Goal: Task Accomplishment & Management: Manage account settings

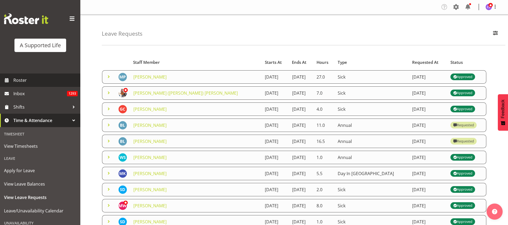
click at [26, 78] on span "Roster" at bounding box center [45, 80] width 64 height 8
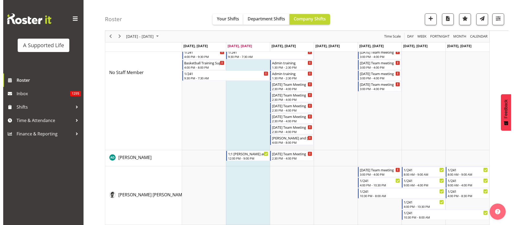
scroll to position [120, 0]
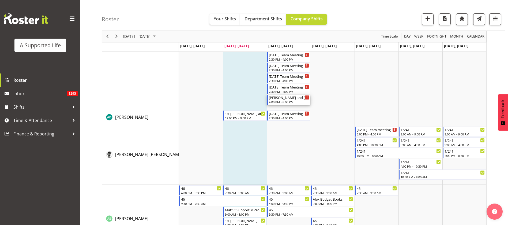
click at [279, 101] on div "4:00 PM - 8:00 PM" at bounding box center [289, 102] width 40 height 4
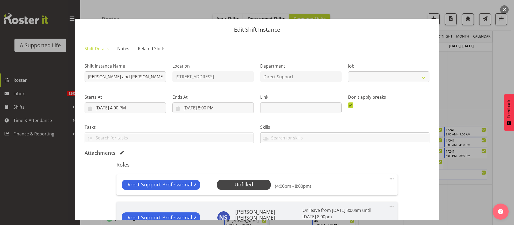
select select "4112"
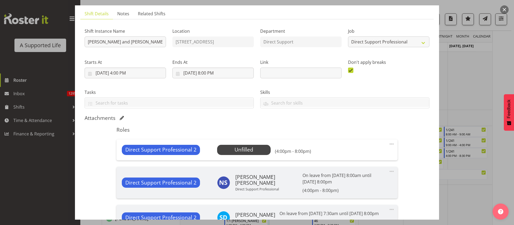
scroll to position [80, 0]
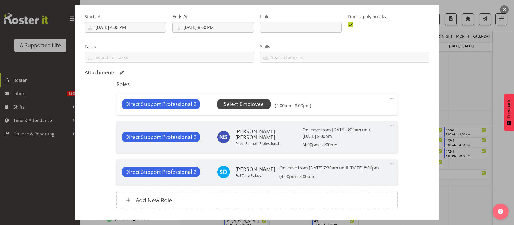
click at [245, 105] on span "Select Employee" at bounding box center [244, 104] width 40 height 8
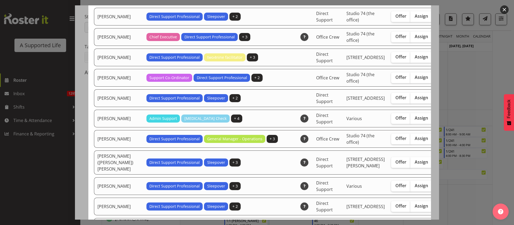
scroll to position [281, 0]
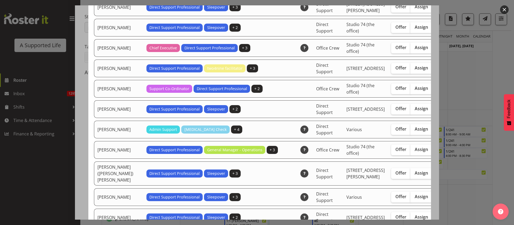
checkbox input "true"
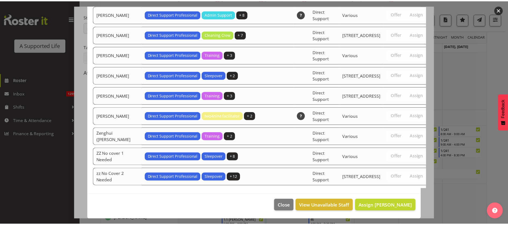
scroll to position [1778, 0]
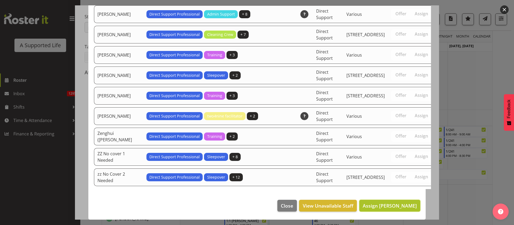
click at [386, 204] on span "Assign Beth England" at bounding box center [390, 205] width 54 height 6
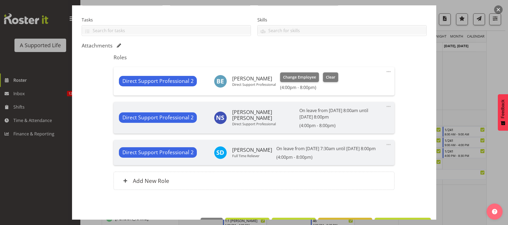
scroll to position [132, 0]
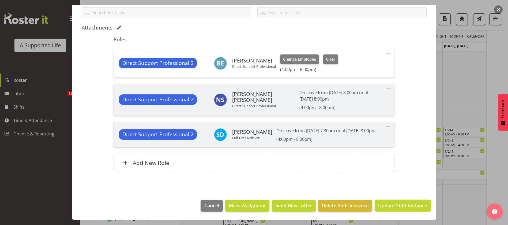
click at [403, 206] on span "Update Shift Instance" at bounding box center [402, 205] width 49 height 7
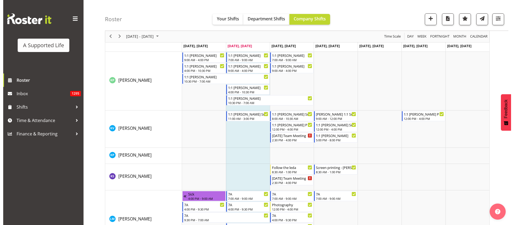
scroll to position [1687, 0]
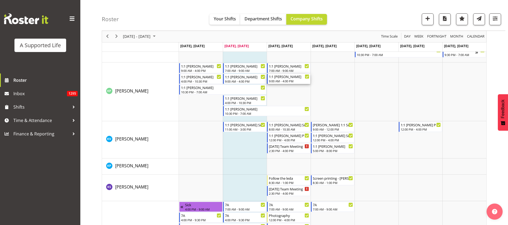
click at [288, 81] on div "9:00 AM - 4:00 PM" at bounding box center [289, 81] width 40 height 4
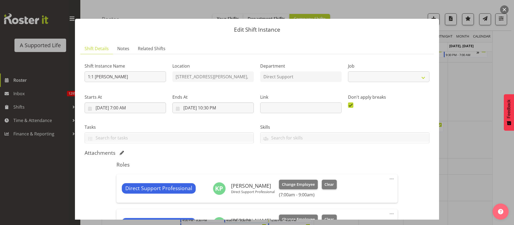
select select "4112"
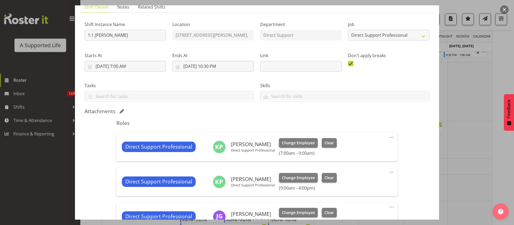
scroll to position [80, 0]
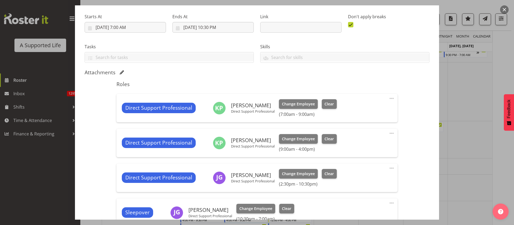
click at [388, 131] on span at bounding box center [391, 133] width 6 height 6
click at [363, 140] on link "Edit" at bounding box center [368, 145] width 51 height 10
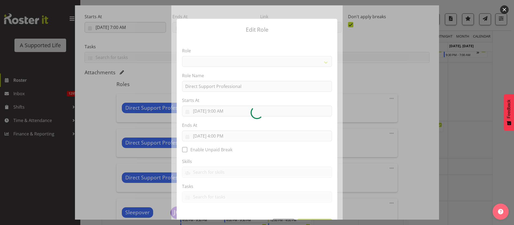
select select "519"
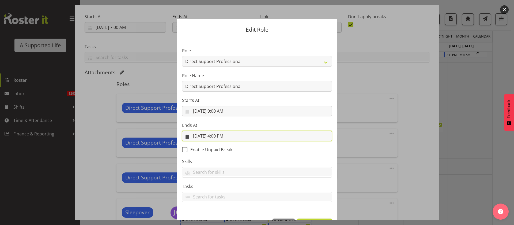
click at [227, 137] on input "8/13/2025, 4:00 PM" at bounding box center [257, 135] width 150 height 11
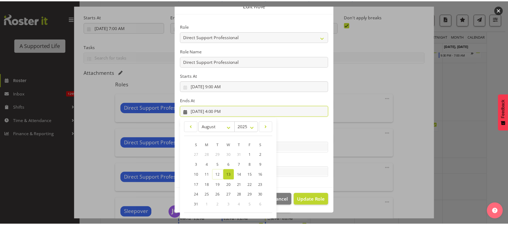
scroll to position [44, 0]
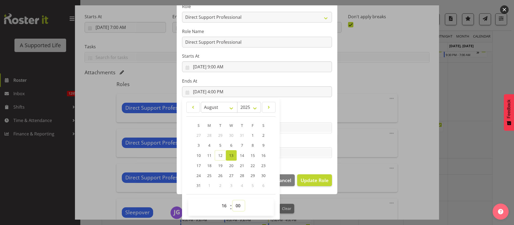
drag, startPoint x: 233, startPoint y: 204, endPoint x: 235, endPoint y: 202, distance: 3.1
click at [234, 204] on select "00 01 02 03 04 05 06 07 08 09 10 11 12 13 14 15 16 17 18 19 20 21 22 23 24 25 2…" at bounding box center [239, 205] width 12 height 11
select select "30"
click at [233, 200] on select "00 01 02 03 04 05 06 07 08 09 10 11 12 13 14 15 16 17 18 19 20 21 22 23 24 25 2…" at bounding box center [239, 205] width 12 height 11
type input "8/13/2025, 4:30 PM"
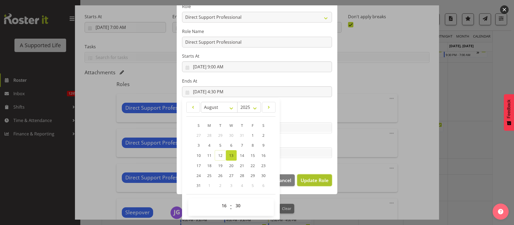
click at [307, 178] on span "Update Role" at bounding box center [315, 179] width 28 height 7
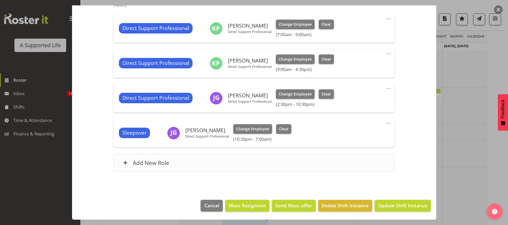
scroll to position [1807, 0]
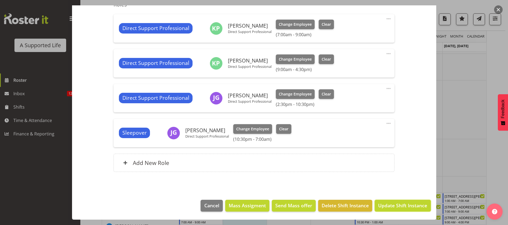
click at [387, 205] on span "Update Shift Instance" at bounding box center [402, 205] width 49 height 7
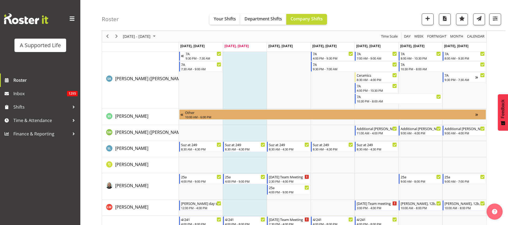
scroll to position [2891, 0]
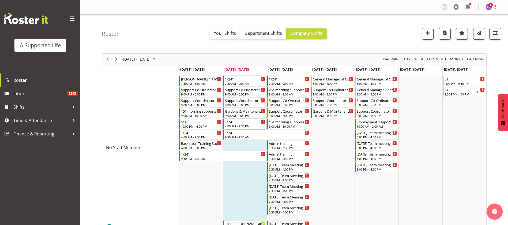
click at [241, 124] on div "4:00 PM - 9:30 PM" at bounding box center [245, 126] width 40 height 4
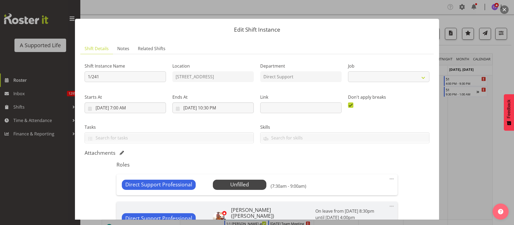
select select "4112"
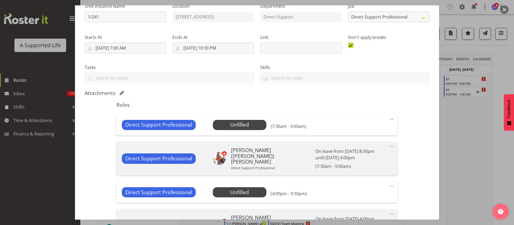
scroll to position [161, 0]
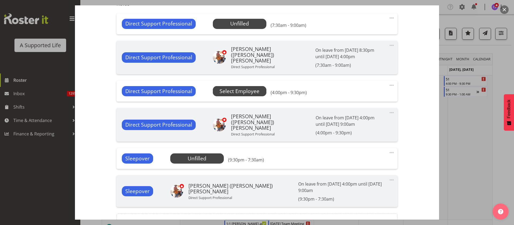
click at [0, 0] on span "Select Employee" at bounding box center [0, 0] width 0 height 0
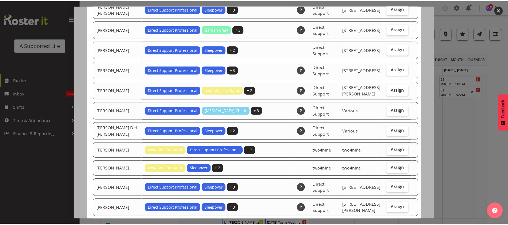
scroll to position [40, 0]
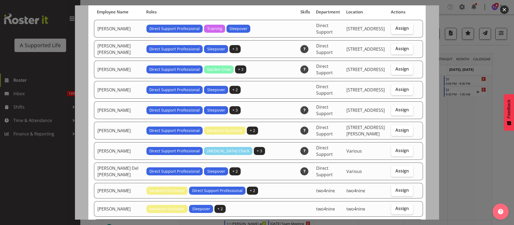
click at [444, 156] on div at bounding box center [257, 112] width 514 height 225
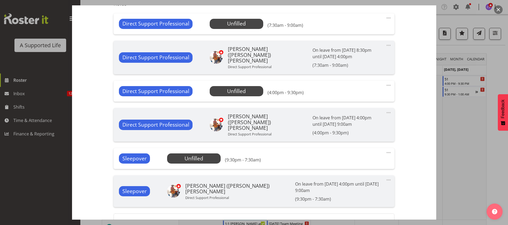
click at [467, 147] on div at bounding box center [254, 112] width 508 height 225
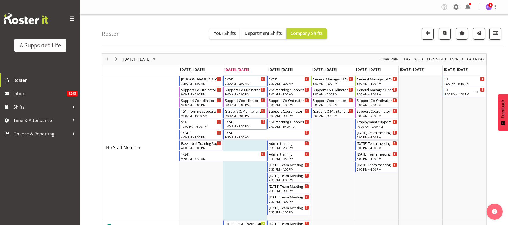
click at [248, 125] on div "4:00 PM - 9:30 PM" at bounding box center [245, 126] width 40 height 4
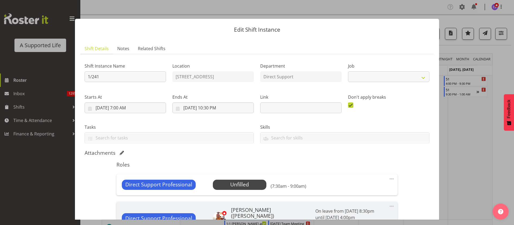
select select "4112"
click at [467, 126] on div at bounding box center [257, 112] width 514 height 225
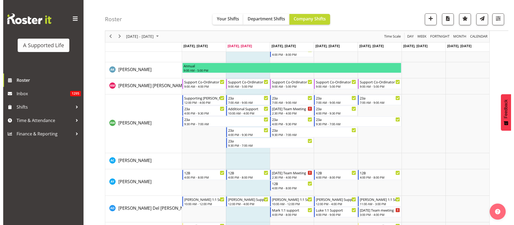
scroll to position [321, 0]
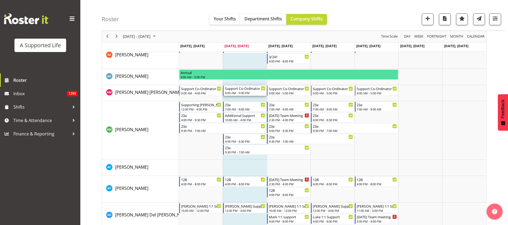
click at [248, 92] on div "9:00 AM - 5:00 PM" at bounding box center [245, 92] width 40 height 4
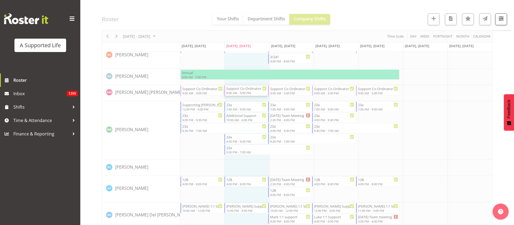
select select
select select "7"
select select "2025"
select select "17"
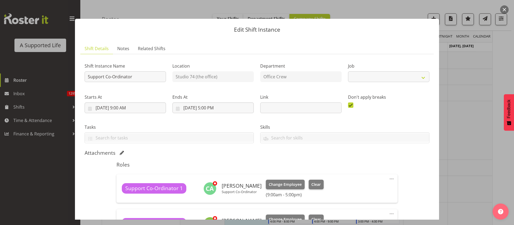
select select "4115"
click at [218, 109] on input "8/12/2025, 5:00 PM" at bounding box center [212, 107] width 81 height 11
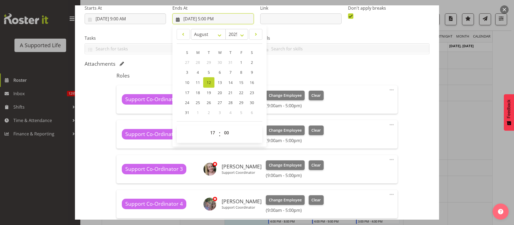
scroll to position [161, 0]
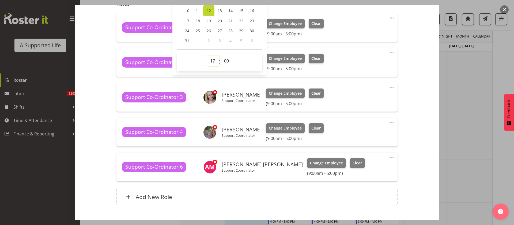
drag, startPoint x: 212, startPoint y: 58, endPoint x: 221, endPoint y: 57, distance: 9.1
click at [211, 58] on select "00 01 02 03 04 05 06 07 08 09 10 11 12 13 14 15 16 17 18 19 20 21 22 23" at bounding box center [213, 60] width 12 height 11
select select "16"
click at [207, 55] on select "00 01 02 03 04 05 06 07 08 09 10 11 12 13 14 15 16 17 18 19 20 21 22 23" at bounding box center [213, 60] width 12 height 11
type input "8/12/2025, 4:00 PM"
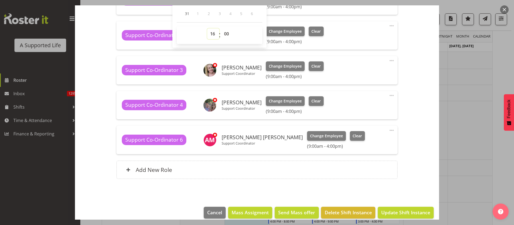
scroll to position [195, 0]
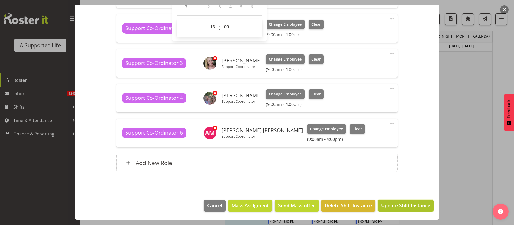
click at [406, 206] on span "Update Shift Instance" at bounding box center [405, 205] width 49 height 7
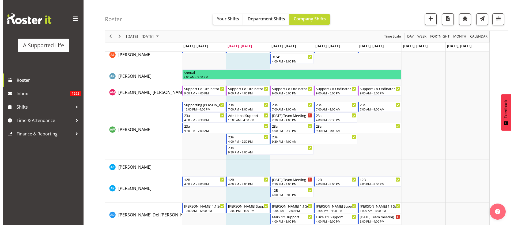
scroll to position [715, 0]
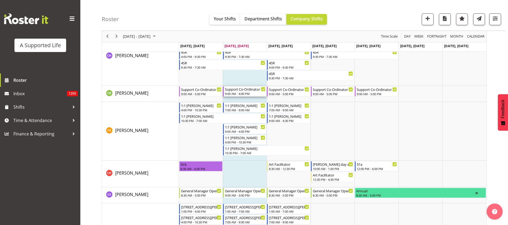
click at [245, 90] on div "Support Co-Ordinator" at bounding box center [245, 88] width 40 height 5
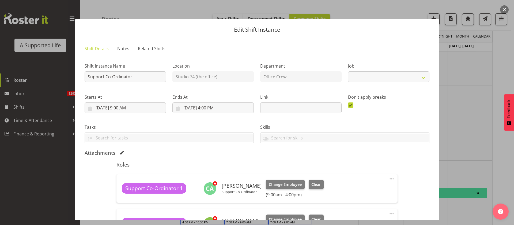
select select "4115"
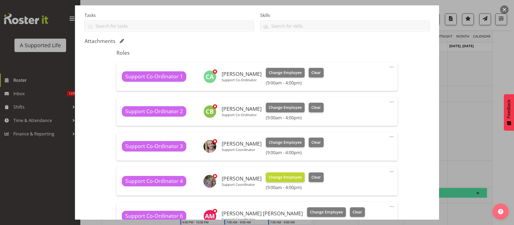
scroll to position [161, 0]
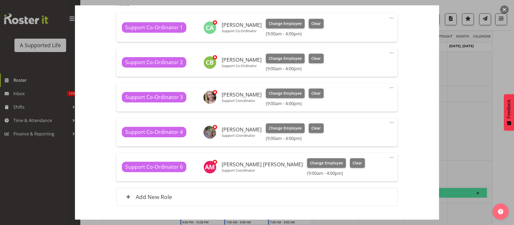
click at [380, 54] on div "Support Co-Ordinator 2 Cathriona Byrne Support Co-Ordinator Change Employee Cle…" at bounding box center [256, 62] width 281 height 28
click at [388, 52] on span at bounding box center [391, 53] width 6 height 6
click at [370, 62] on link "Edit" at bounding box center [368, 65] width 51 height 10
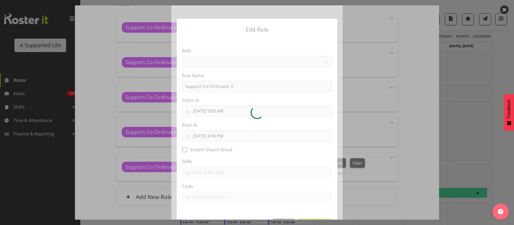
select select "1038"
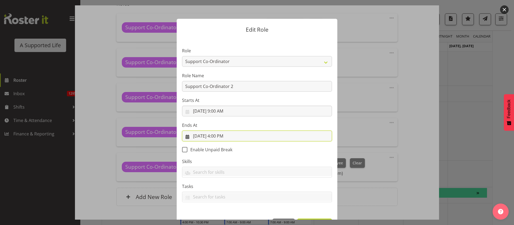
click at [217, 136] on input "8/12/2025, 4:00 PM" at bounding box center [257, 135] width 150 height 11
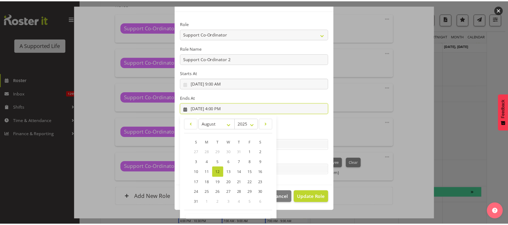
scroll to position [44, 0]
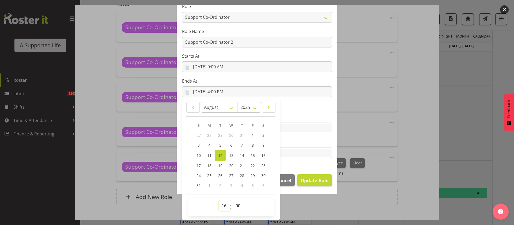
click at [220, 205] on select "00 01 02 03 04 05 06 07 08 09 10 11 12 13 14 15 16 17 18 19 20 21 22 23" at bounding box center [225, 205] width 12 height 11
select select "17"
click at [219, 200] on select "00 01 02 03 04 05 06 07 08 09 10 11 12 13 14 15 16 17 18 19 20 21 22 23" at bounding box center [225, 205] width 12 height 11
type input "8/12/2025, 5:00 PM"
click at [310, 179] on span "Update Role" at bounding box center [315, 179] width 28 height 7
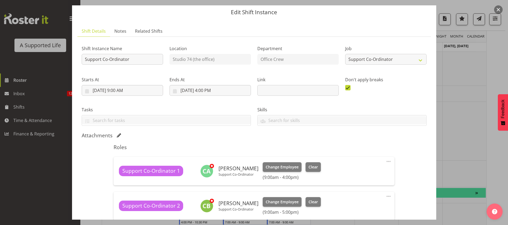
scroll to position [0, 0]
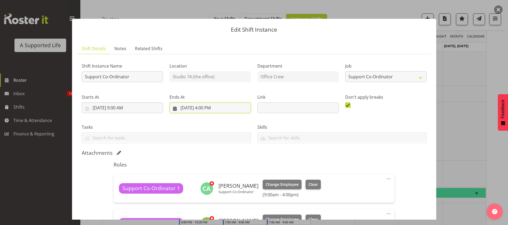
click at [213, 107] on input "8/12/2025, 4:00 PM" at bounding box center [209, 107] width 81 height 11
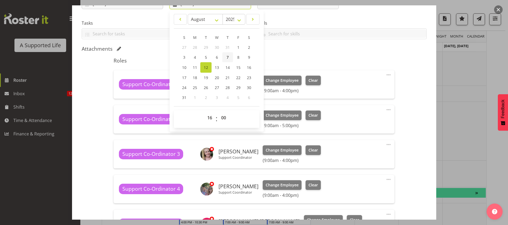
scroll to position [161, 0]
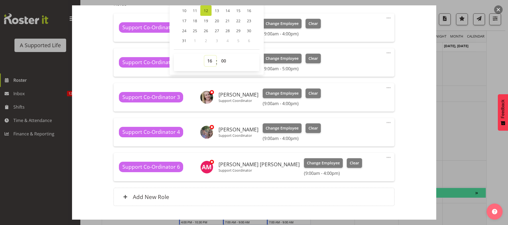
click at [208, 62] on select "00 01 02 03 04 05 06 07 08 09 10 11 12 13 14 15 16 17 18 19 20 21 22 23" at bounding box center [210, 60] width 12 height 11
select select "17"
click at [204, 55] on select "00 01 02 03 04 05 06 07 08 09 10 11 12 13 14 15 16 17 18 19 20 21 22 23" at bounding box center [210, 60] width 12 height 11
type input "8/12/2025, 5:00 PM"
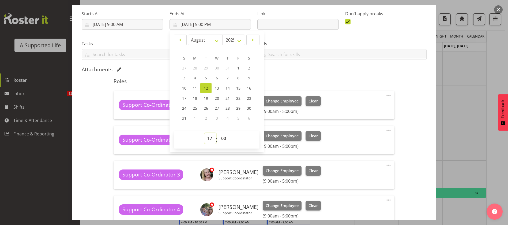
scroll to position [80, 0]
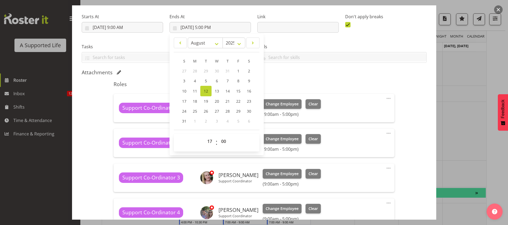
click at [402, 84] on div "Shift Instance Name Support Co-Ordinator Location Studio 74 (the office) Depart…" at bounding box center [254, 135] width 345 height 314
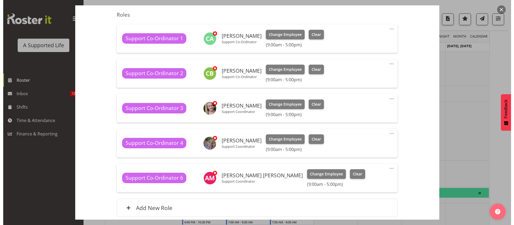
scroll to position [161, 0]
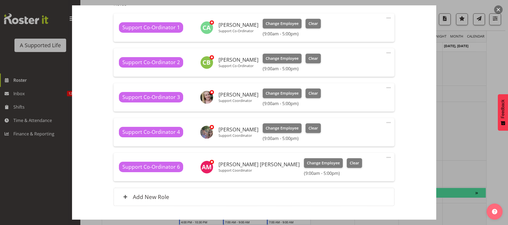
click at [385, 156] on span at bounding box center [388, 157] width 6 height 6
click at [353, 167] on link "Edit" at bounding box center [365, 169] width 51 height 10
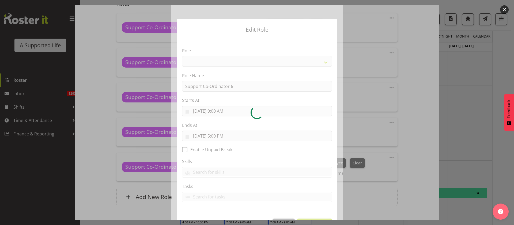
select select "1038"
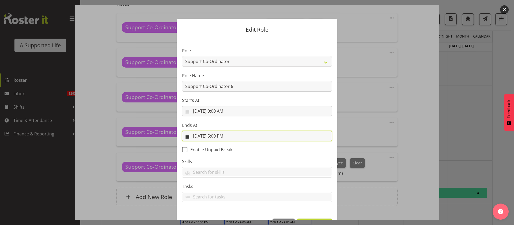
click at [222, 136] on input "8/12/2025, 5:00 PM" at bounding box center [257, 135] width 150 height 11
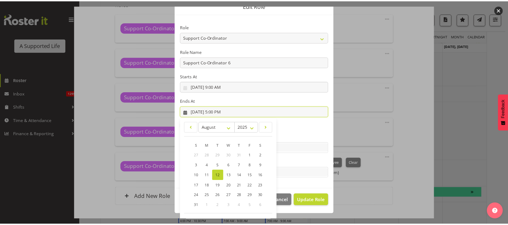
scroll to position [44, 0]
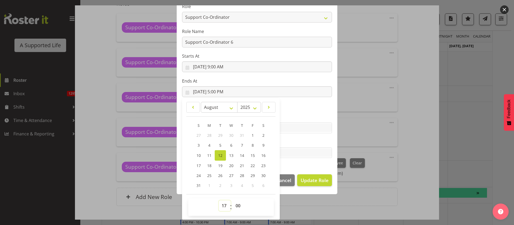
drag, startPoint x: 221, startPoint y: 206, endPoint x: 223, endPoint y: 202, distance: 5.0
click at [221, 206] on select "00 01 02 03 04 05 06 07 08 09 10 11 12 13 14 15 16 17 18 19 20 21 22 23" at bounding box center [225, 205] width 12 height 11
select select "16"
click at [219, 200] on select "00 01 02 03 04 05 06 07 08 09 10 11 12 13 14 15 16 17 18 19 20 21 22 23" at bounding box center [225, 205] width 12 height 11
type input "8/12/2025, 4:00 PM"
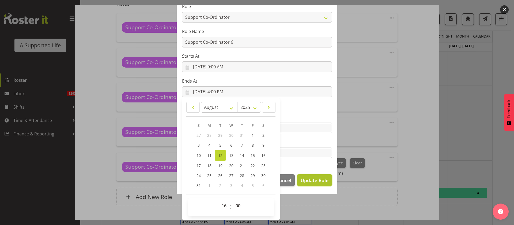
click at [309, 182] on span "Update Role" at bounding box center [315, 179] width 28 height 7
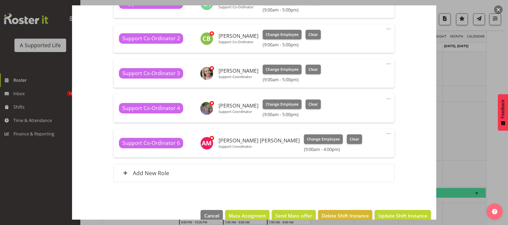
scroll to position [195, 0]
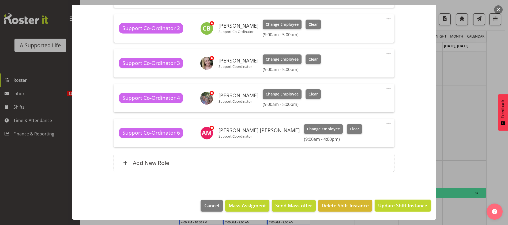
drag, startPoint x: 393, startPoint y: 205, endPoint x: 380, endPoint y: 202, distance: 13.3
click at [393, 205] on span "Update Shift Instance" at bounding box center [402, 205] width 49 height 7
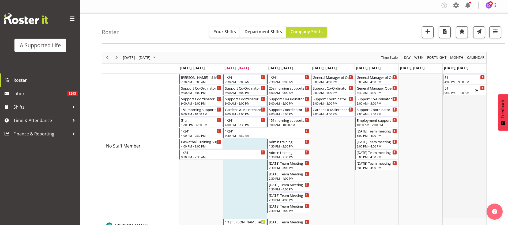
scroll to position [0, 0]
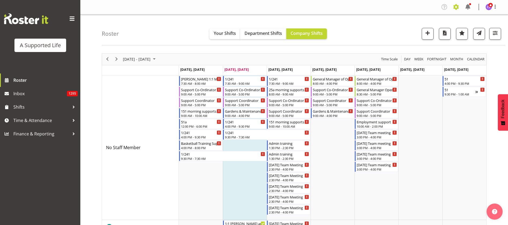
click at [454, 6] on span at bounding box center [456, 7] width 9 height 9
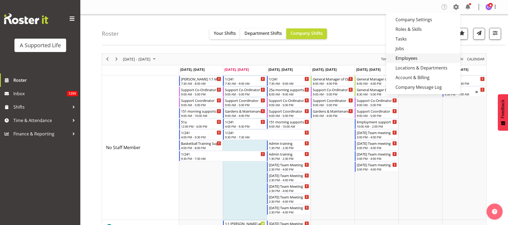
click at [417, 55] on link "Employees" at bounding box center [423, 58] width 74 height 10
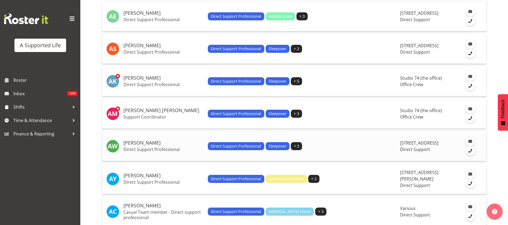
scroll to position [161, 0]
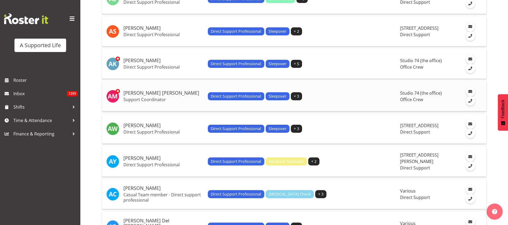
click at [141, 95] on h5 "[PERSON_NAME] [PERSON_NAME]" at bounding box center [163, 92] width 80 height 5
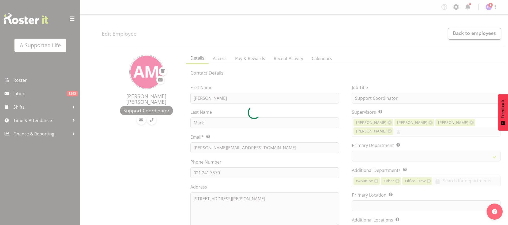
select select
select select "565"
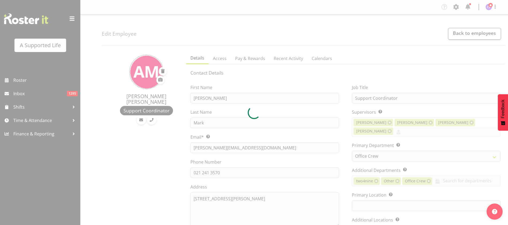
select select "490"
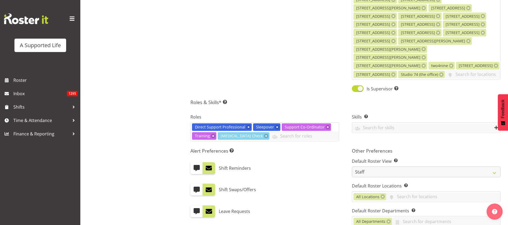
scroll to position [241, 0]
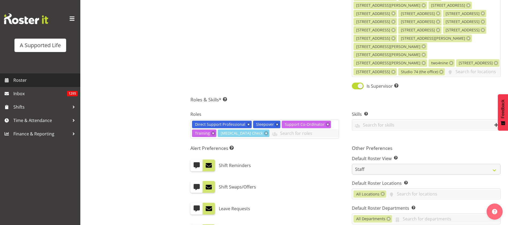
click at [19, 80] on span "Roster" at bounding box center [45, 80] width 64 height 8
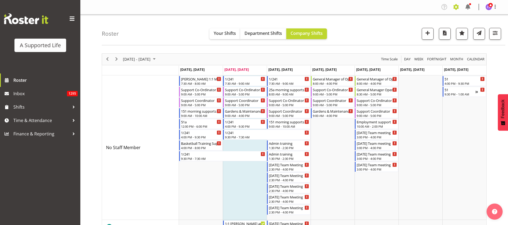
click at [456, 7] on span at bounding box center [456, 7] width 9 height 9
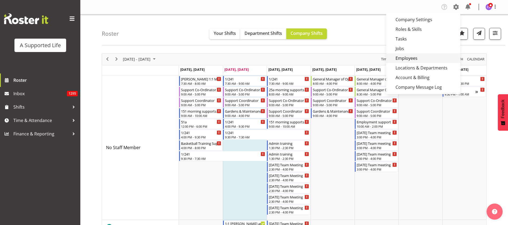
click at [404, 54] on link "Employees" at bounding box center [423, 58] width 74 height 10
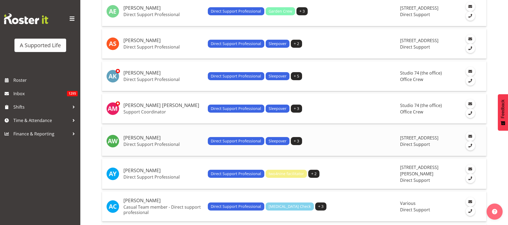
scroll to position [161, 0]
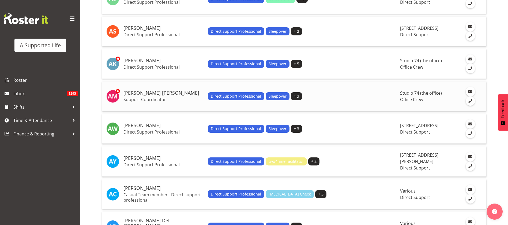
click at [139, 93] on h5 "[PERSON_NAME] [PERSON_NAME]" at bounding box center [163, 92] width 80 height 5
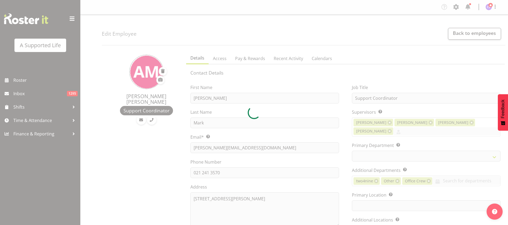
select select
select select "565"
click at [449, 184] on div at bounding box center [254, 112] width 508 height 225
select select "490"
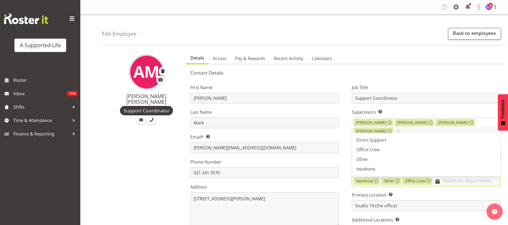
click at [451, 180] on input "text" at bounding box center [466, 180] width 68 height 8
click at [382, 136] on link "Direct Support" at bounding box center [426, 140] width 148 height 10
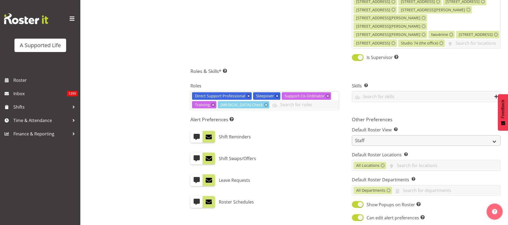
scroll to position [332, 0]
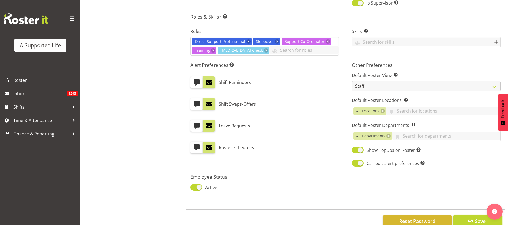
click at [467, 217] on span "button" at bounding box center [470, 220] width 7 height 7
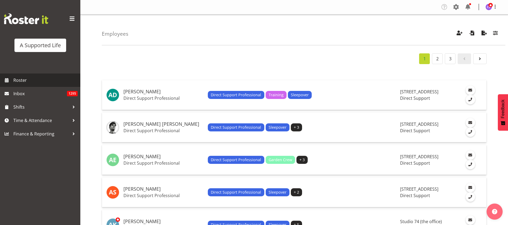
click at [21, 80] on span "Roster" at bounding box center [45, 80] width 64 height 8
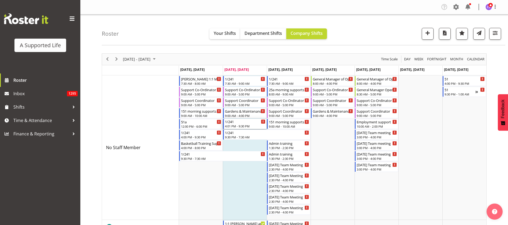
click at [243, 124] on div "4:01 PM - 9:30 PM" at bounding box center [245, 126] width 40 height 4
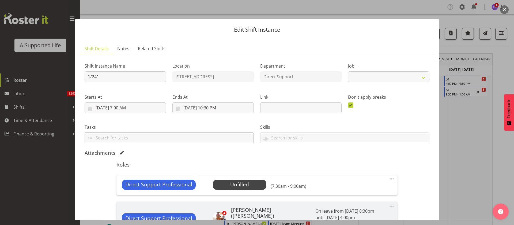
select select "4112"
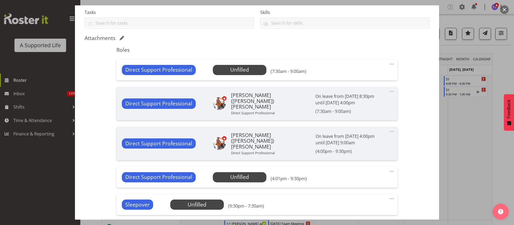
scroll to position [161, 0]
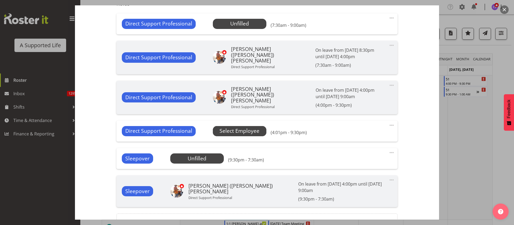
click at [0, 0] on span "Select Employee" at bounding box center [0, 0] width 0 height 0
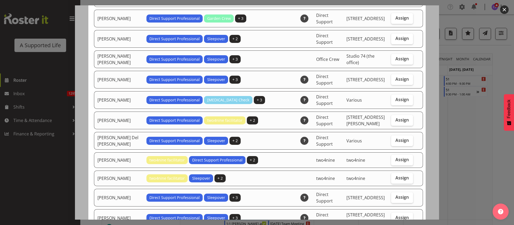
scroll to position [80, 0]
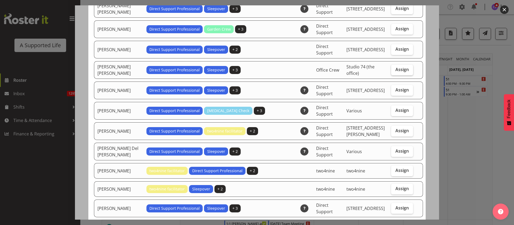
click at [397, 69] on span "Assign" at bounding box center [401, 69] width 13 height 5
click at [395, 69] on input "Assign" at bounding box center [392, 69] width 3 height 3
checkbox input "true"
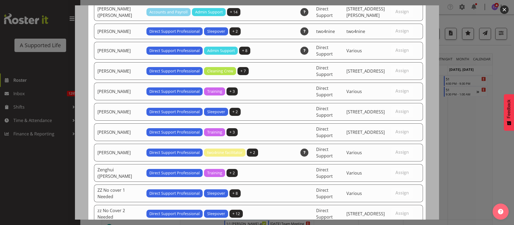
scroll to position [1590, 0]
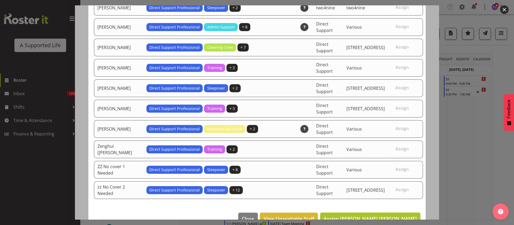
click at [397, 215] on span "Assign Alicia Mark" at bounding box center [370, 218] width 93 height 6
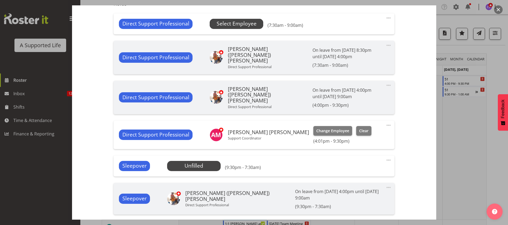
click at [236, 24] on span "Select Employee" at bounding box center [237, 24] width 40 height 8
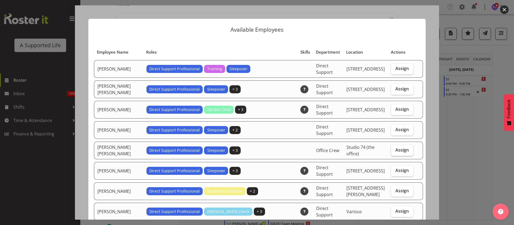
click at [395, 150] on span "Assign" at bounding box center [401, 149] width 13 height 5
click at [391, 150] on input "Assign" at bounding box center [392, 149] width 3 height 3
checkbox input "true"
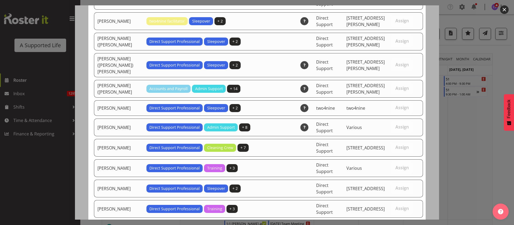
scroll to position [1631, 0]
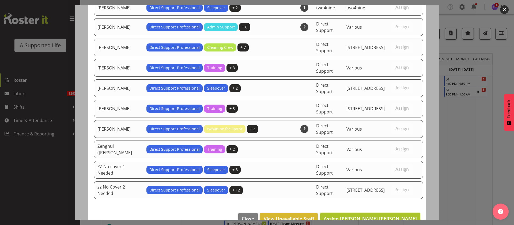
click at [390, 215] on span "Assign Alicia Mark" at bounding box center [370, 218] width 93 height 6
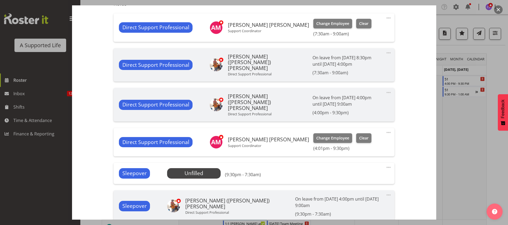
click at [249, 175] on div "Sleepover Unfilled Select Employee (9:30pm - 7:30am) Edit Cover Role Delete" at bounding box center [254, 173] width 281 height 21
click at [198, 169] on span "Select Employee" at bounding box center [194, 173] width 40 height 8
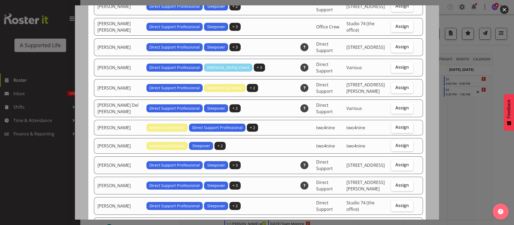
scroll to position [120, 0]
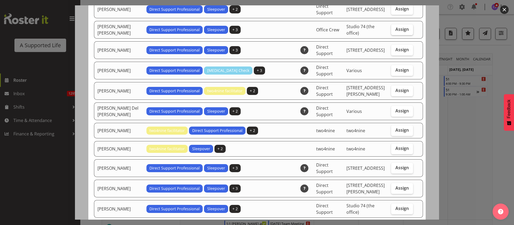
click at [395, 28] on span "Assign" at bounding box center [401, 29] width 13 height 5
click at [394, 28] on input "Assign" at bounding box center [392, 29] width 3 height 3
checkbox input "true"
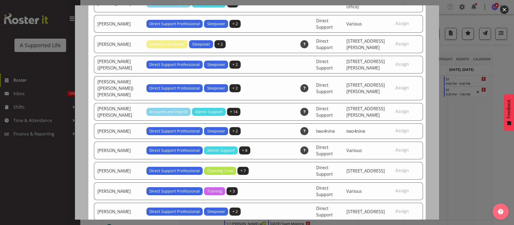
scroll to position [1611, 0]
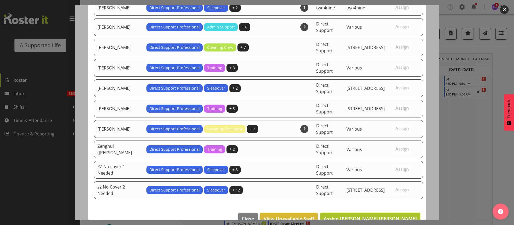
click at [390, 215] on span "Assign Alicia Mark" at bounding box center [370, 218] width 93 height 6
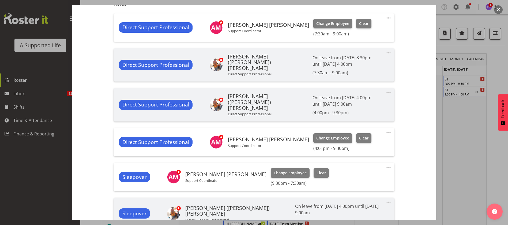
click at [385, 129] on span at bounding box center [388, 132] width 6 height 6
click at [341, 139] on link "Edit" at bounding box center [365, 144] width 51 height 10
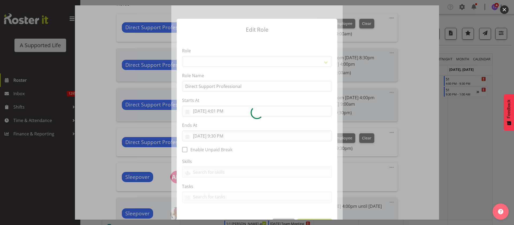
click at [224, 110] on div at bounding box center [256, 112] width 171 height 214
select select "519"
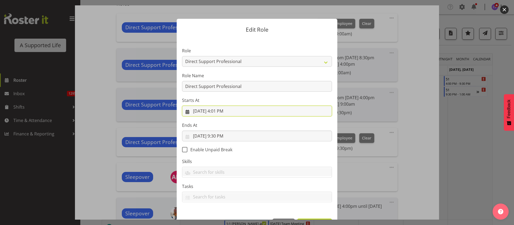
click at [231, 111] on input "8/12/2025, 4:01 PM" at bounding box center [257, 110] width 150 height 11
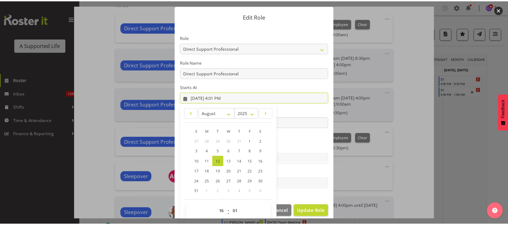
scroll to position [19, 0]
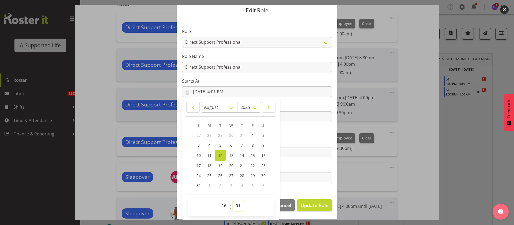
click at [237, 204] on select "00 01 02 03 04 05 06 07 08 09 10 11 12 13 14 15 16 17 18 19 20 21 22 23 24 25 2…" at bounding box center [239, 205] width 12 height 11
select select "0"
click at [233, 200] on select "00 01 02 03 04 05 06 07 08 09 10 11 12 13 14 15 16 17 18 19 20 21 22 23 24 25 2…" at bounding box center [239, 205] width 12 height 11
type input "8/12/2025, 4:00 PM"
click at [319, 200] on button "Update Role" at bounding box center [314, 205] width 35 height 12
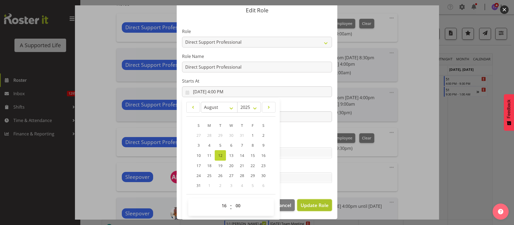
select select
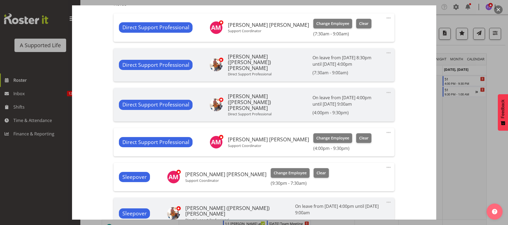
scroll to position [19, 0]
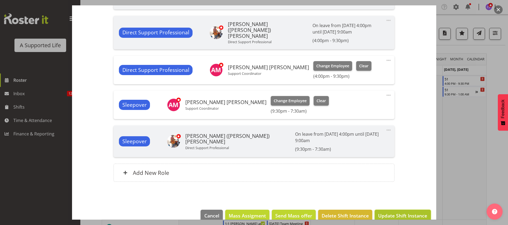
click at [408, 212] on span "Update Shift Instance" at bounding box center [402, 215] width 49 height 7
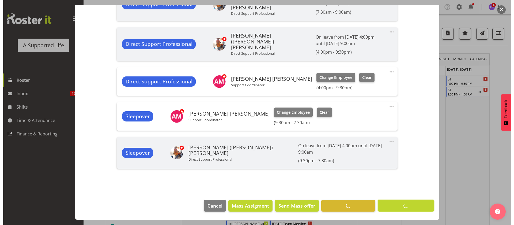
scroll to position [211, 0]
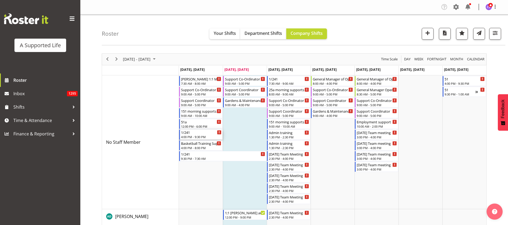
click at [188, 135] on div "4:00 PM - 9:30 PM" at bounding box center [201, 136] width 40 height 4
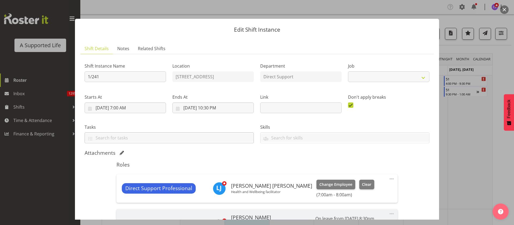
select select "4112"
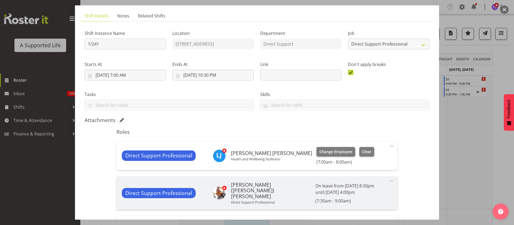
scroll to position [120, 0]
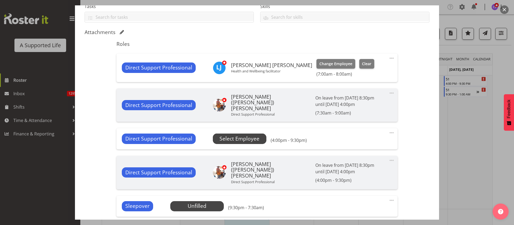
click at [241, 135] on span "Select Employee" at bounding box center [240, 139] width 40 height 8
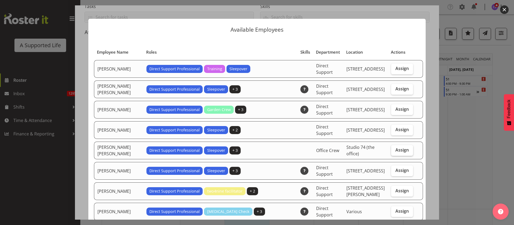
click at [395, 147] on span "Assign" at bounding box center [401, 149] width 13 height 5
click at [393, 148] on input "Assign" at bounding box center [392, 149] width 3 height 3
checkbox input "true"
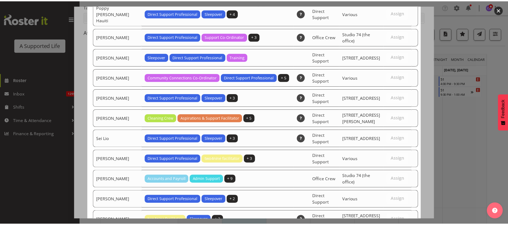
scroll to position [1574, 0]
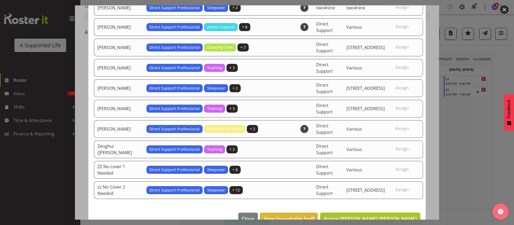
click at [382, 215] on span "Assign Alicia Mark" at bounding box center [370, 218] width 93 height 6
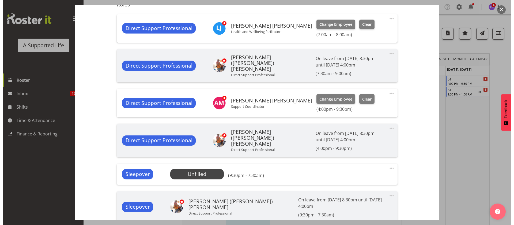
scroll to position [225, 0]
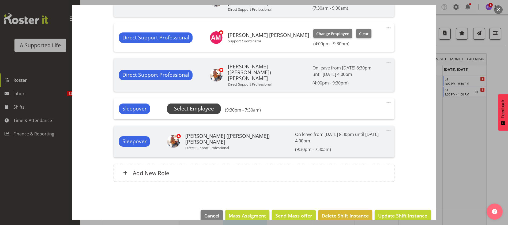
click at [185, 106] on span "Select Employee" at bounding box center [194, 109] width 40 height 8
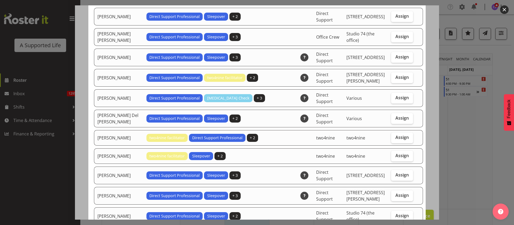
scroll to position [120, 0]
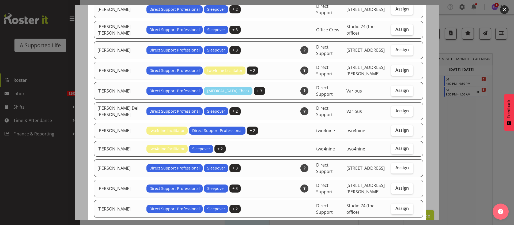
click at [400, 28] on label "Assign" at bounding box center [402, 29] width 22 height 11
click at [395, 28] on input "Assign" at bounding box center [392, 29] width 3 height 3
checkbox input "true"
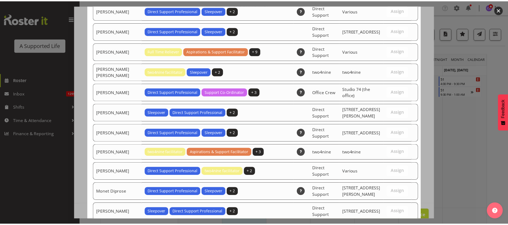
scroll to position [1611, 0]
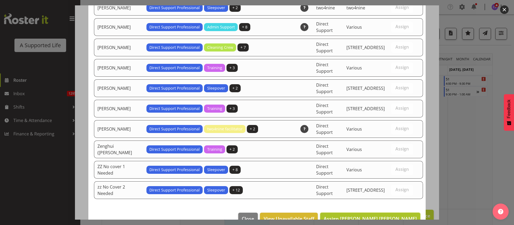
click at [395, 215] on span "Assign Alicia Mark" at bounding box center [370, 218] width 93 height 6
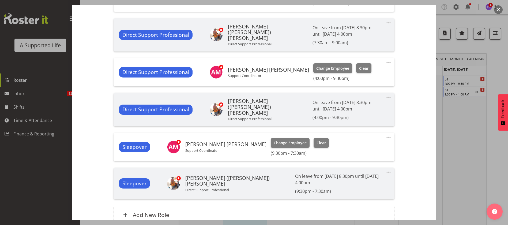
scroll to position [225, 0]
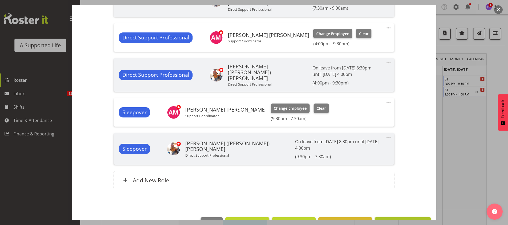
click at [391, 219] on span "Update Shift Instance" at bounding box center [402, 222] width 49 height 7
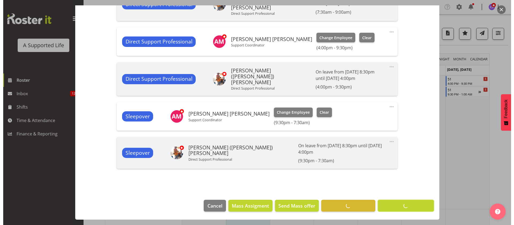
scroll to position [211, 0]
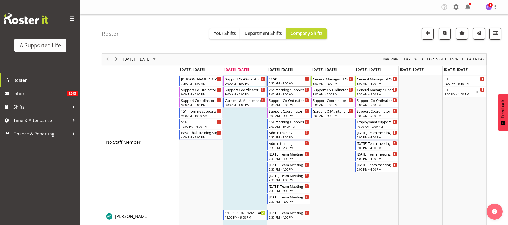
click at [296, 78] on div "1/241" at bounding box center [289, 78] width 40 height 5
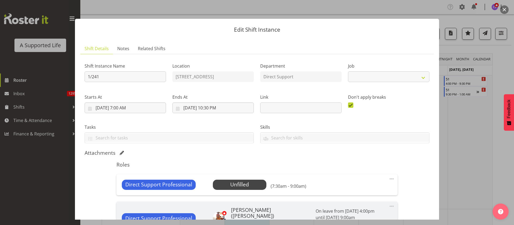
select select "4112"
click at [250, 183] on span "Select Employee" at bounding box center [240, 184] width 40 height 8
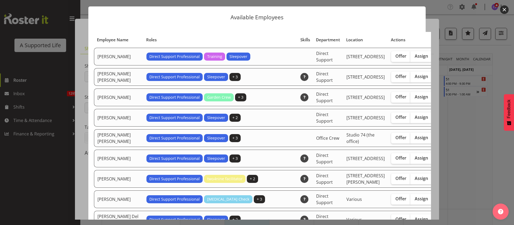
scroll to position [40, 0]
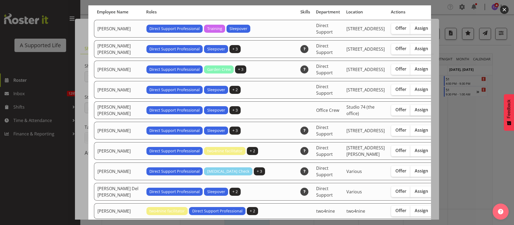
click at [415, 112] on span "Assign" at bounding box center [421, 109] width 13 height 5
click at [410, 111] on input "Assign" at bounding box center [411, 109] width 3 height 3
checkbox input "true"
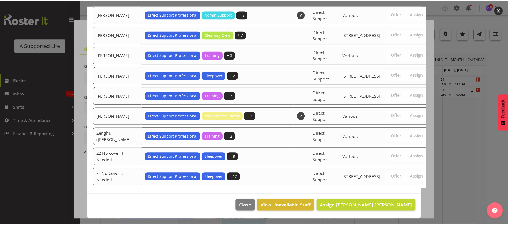
scroll to position [1766, 0]
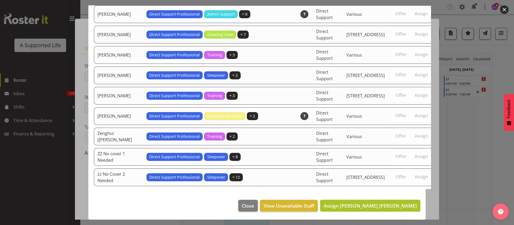
click at [392, 203] on span "Assign Alicia Mark" at bounding box center [370, 205] width 93 height 6
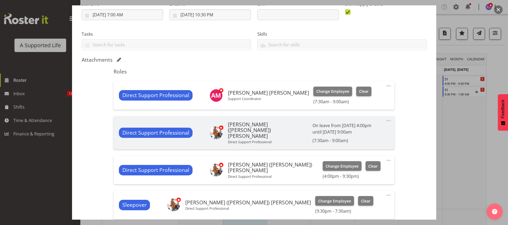
scroll to position [161, 0]
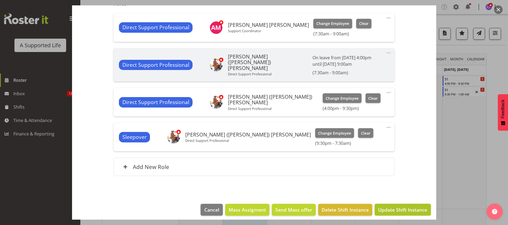
click at [392, 209] on span "Update Shift Instance" at bounding box center [402, 209] width 49 height 7
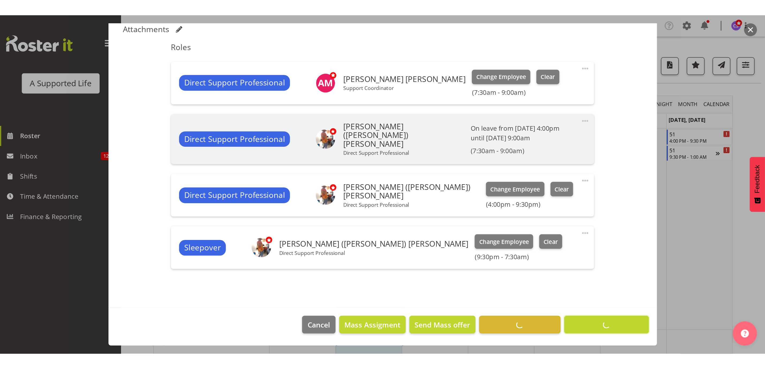
scroll to position [142, 0]
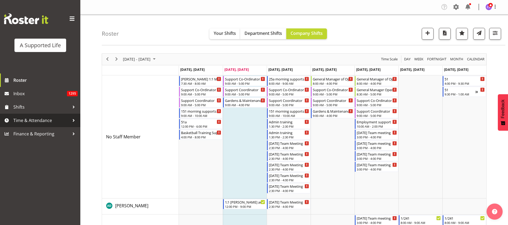
click at [43, 120] on span "Time & Attendance" at bounding box center [41, 120] width 56 height 8
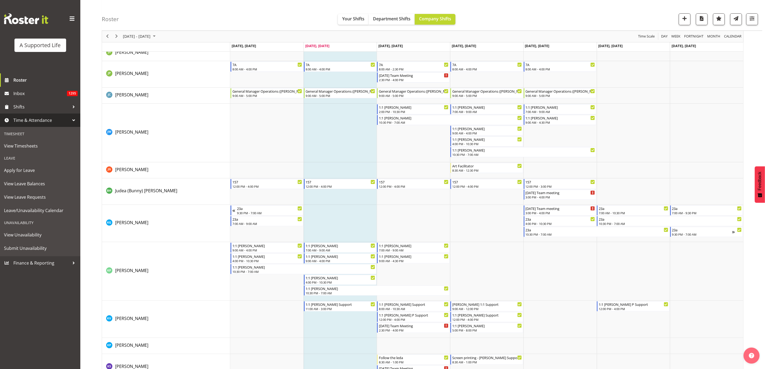
scroll to position [1566, 0]
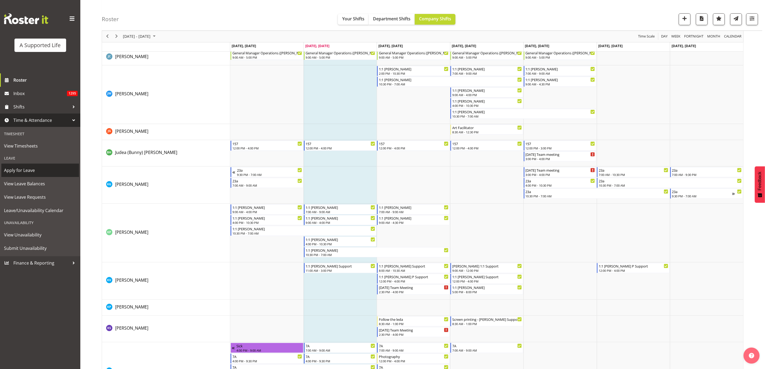
click at [30, 171] on span "Apply for Leave" at bounding box center [40, 170] width 72 height 8
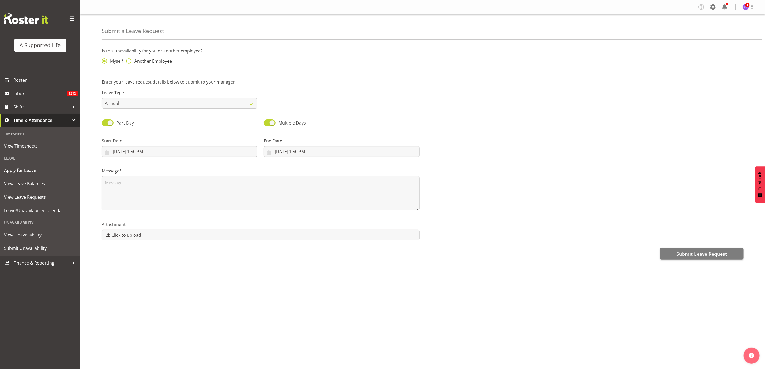
click at [128, 60] on span at bounding box center [128, 60] width 5 height 5
click at [128, 60] on input "Another Employee" at bounding box center [127, 60] width 3 height 3
radio input "true"
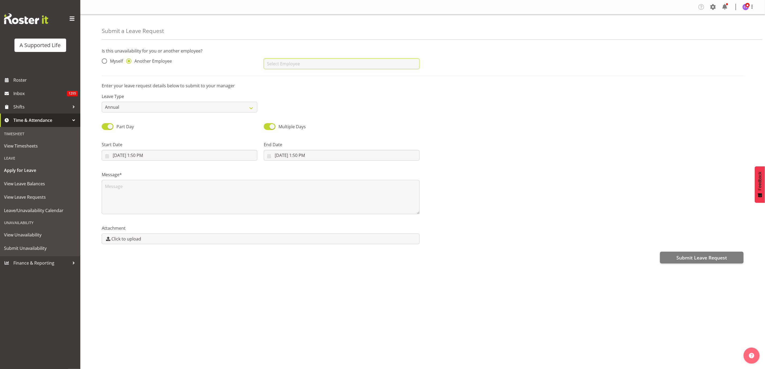
click at [301, 67] on input "text" at bounding box center [342, 63] width 156 height 11
click at [297, 78] on link "[PERSON_NAME]" at bounding box center [342, 77] width 156 height 10
type input "[PERSON_NAME]"
click at [176, 157] on input "8/12/2025, 1:50 PM" at bounding box center [180, 155] width 156 height 11
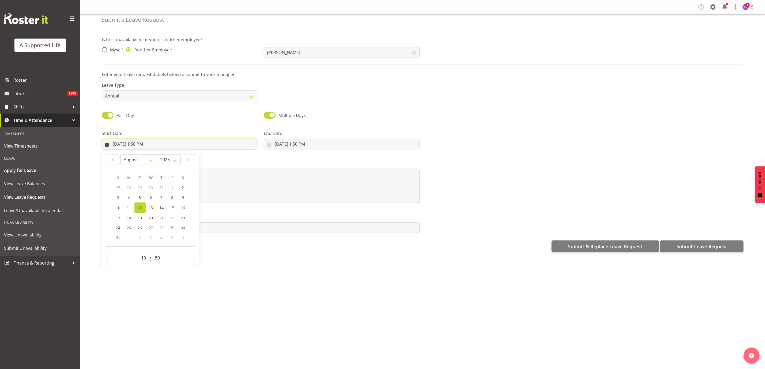
scroll to position [16, 0]
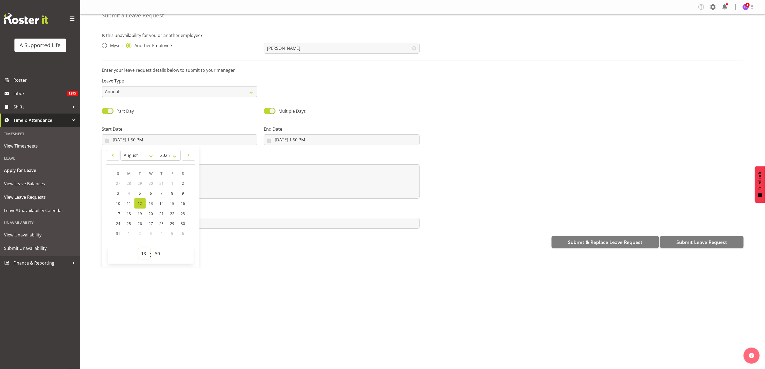
drag, startPoint x: 145, startPoint y: 255, endPoint x: 146, endPoint y: 252, distance: 3.1
click at [145, 255] on select "00 01 02 03 04 05 06 07 08 09 10 11 12 13 14 15 16 17 18 19 20 21 22 23" at bounding box center [144, 253] width 12 height 11
select select "9"
click at [138, 248] on select "00 01 02 03 04 05 06 07 08 09 10 11 12 13 14 15 16 17 18 19 20 21 22 23" at bounding box center [144, 253] width 12 height 11
type input "8/12/2025, 9:50 AM"
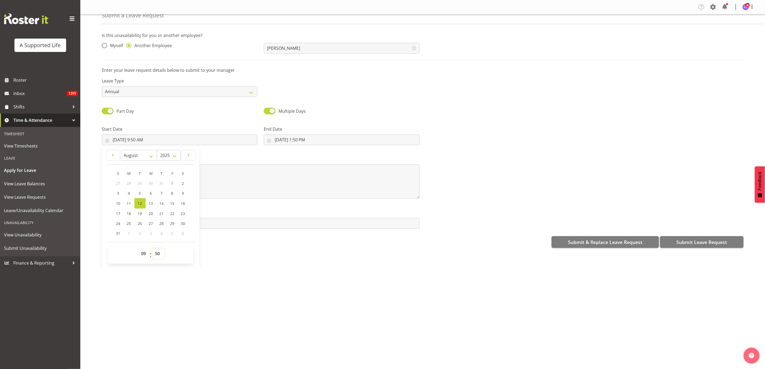
click at [161, 256] on select "00 01 02 03 04 05 06 07 08 09 10 11 12 13 14 15 16 17 18 19 20 21 22 23 24 25 2…" at bounding box center [158, 253] width 12 height 11
select select "0"
click at [153, 248] on select "00 01 02 03 04 05 06 07 08 09 10 11 12 13 14 15 16 17 18 19 20 21 22 23 24 25 2…" at bounding box center [158, 253] width 12 height 11
type input "8/12/2025, 9:00 AM"
click at [305, 137] on input "8/12/2025, 1:50 PM" at bounding box center [342, 139] width 156 height 11
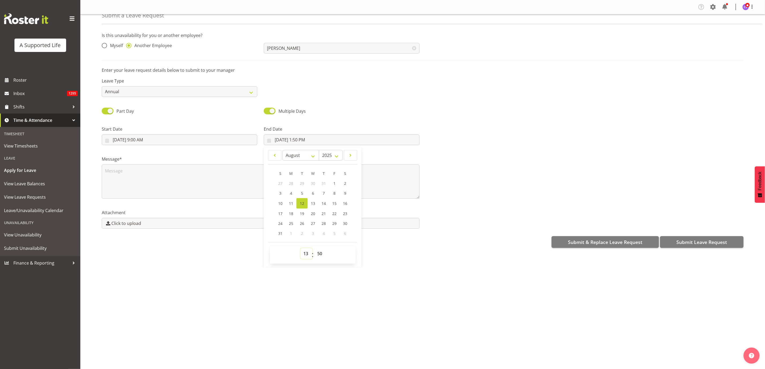
click at [305, 251] on select "00 01 02 03 04 05 06 07 08 09 10 11 12 13 14 15 16 17 18 19 20 21 22 23" at bounding box center [306, 253] width 12 height 11
select select "20"
click at [300, 248] on select "00 01 02 03 04 05 06 07 08 09 10 11 12 13 14 15 16 17 18 19 20 21 22 23" at bounding box center [306, 253] width 12 height 11
type input "8/12/2025, 8:50 PM"
click at [321, 254] on select "00 01 02 03 04 05 06 07 08 09 10 11 12 13 14 15 16 17 18 19 20 21 22 23 24 25 2…" at bounding box center [320, 253] width 12 height 11
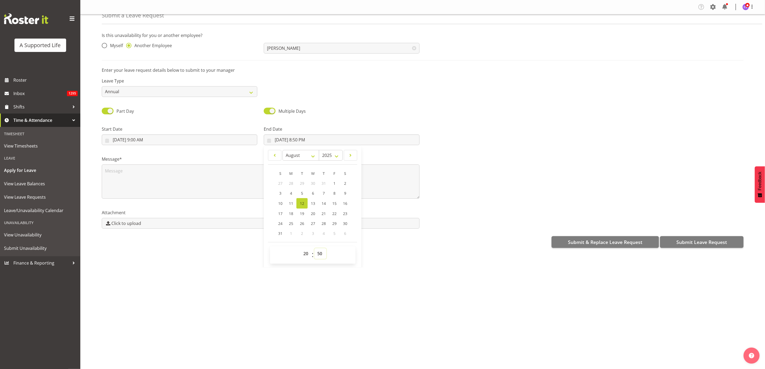
select select "0"
click at [314, 248] on select "00 01 02 03 04 05 06 07 08 09 10 11 12 13 14 15 16 17 18 19 20 21 22 23 24 25 2…" at bounding box center [320, 253] width 12 height 11
click at [322, 202] on span "14" at bounding box center [324, 203] width 4 height 5
type input "[DATE] 8:00 PM"
click at [133, 138] on input "8/12/2025, 9:00 AM" at bounding box center [180, 139] width 156 height 11
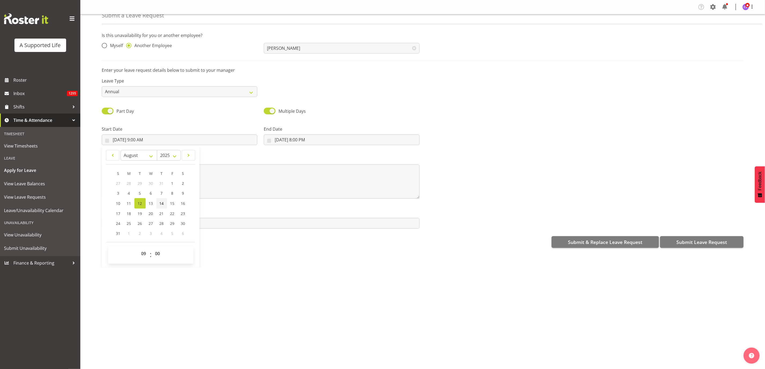
click at [165, 203] on link "14" at bounding box center [161, 203] width 11 height 10
type input "8/14/2025, 9:00 AM"
click at [253, 180] on textarea at bounding box center [261, 181] width 318 height 34
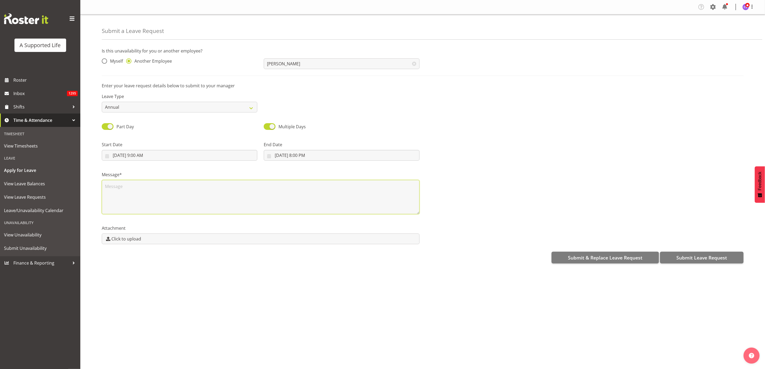
type textarea "A"
type textarea "Short notice Annual"
click at [705, 261] on span "Submit Leave Request" at bounding box center [701, 257] width 51 height 7
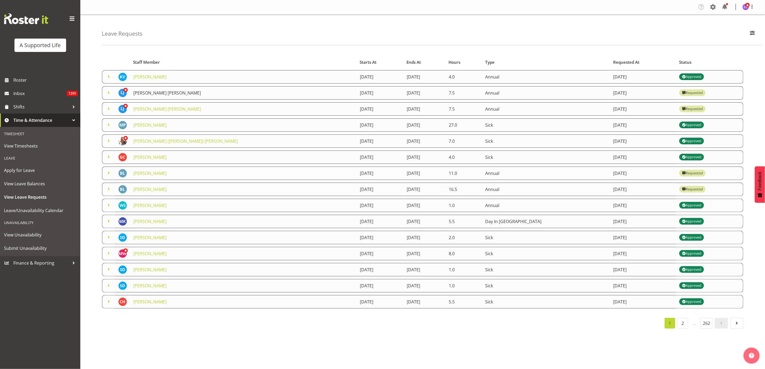
click at [148, 94] on link "[PERSON_NAME] [PERSON_NAME]" at bounding box center [166, 93] width 67 height 6
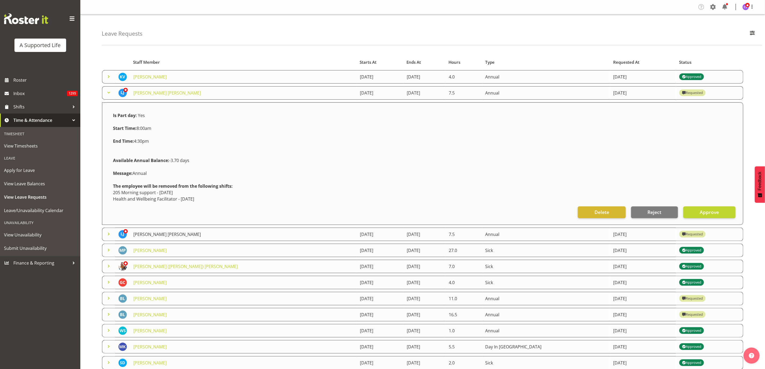
click at [137, 233] on link "[PERSON_NAME] [PERSON_NAME]" at bounding box center [166, 234] width 67 height 6
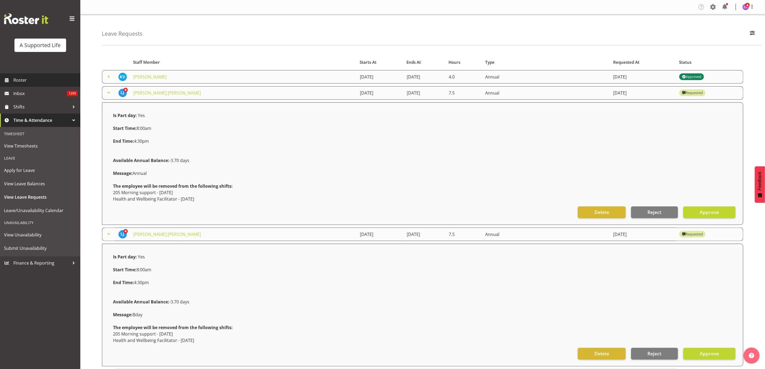
click at [19, 78] on span "Roster" at bounding box center [45, 80] width 64 height 8
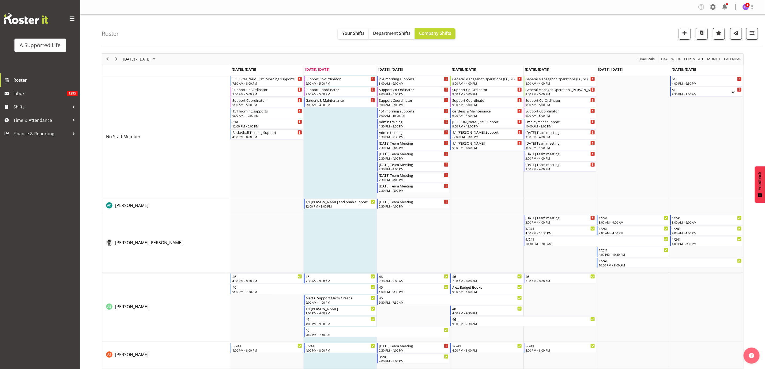
click at [493, 137] on div "12:00 PM - 4:00 PM" at bounding box center [487, 136] width 70 height 4
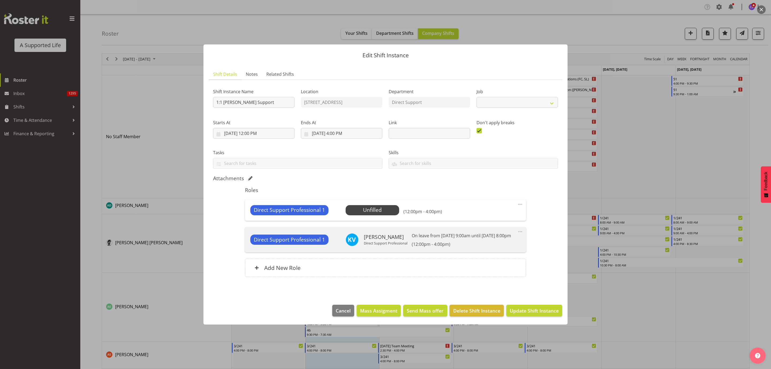
select select "4112"
click at [381, 207] on span "Select Employee" at bounding box center [372, 210] width 40 height 8
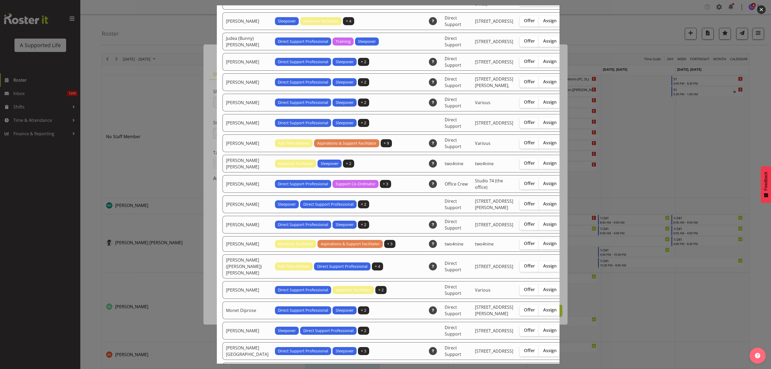
scroll to position [883, 0]
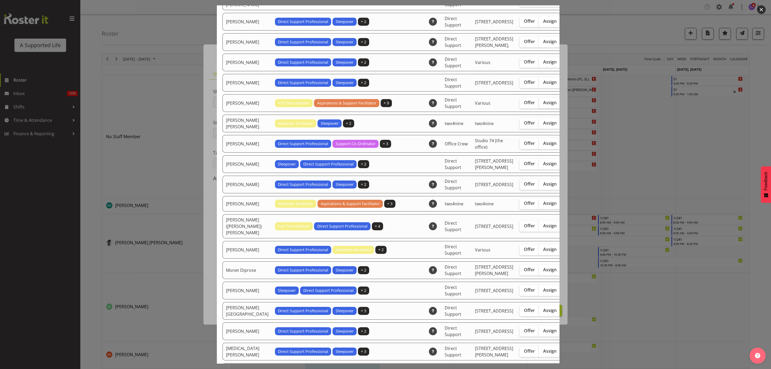
drag, startPoint x: 526, startPoint y: 181, endPoint x: 530, endPoint y: 182, distance: 4.3
click at [543, 105] on span "Assign" at bounding box center [549, 102] width 13 height 5
click at [539, 104] on input "Assign" at bounding box center [540, 102] width 3 height 3
checkbox input "true"
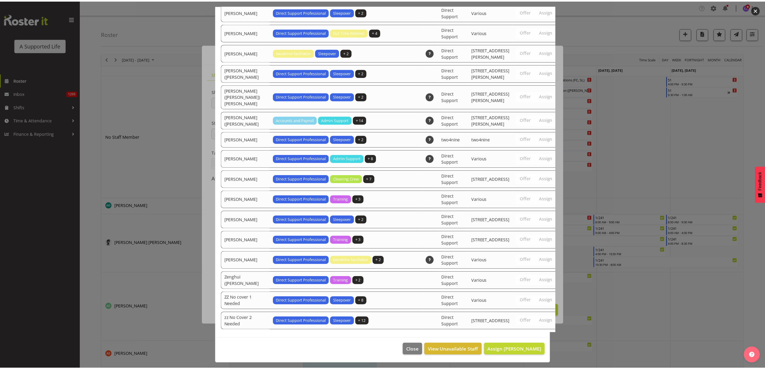
scroll to position [1586, 0]
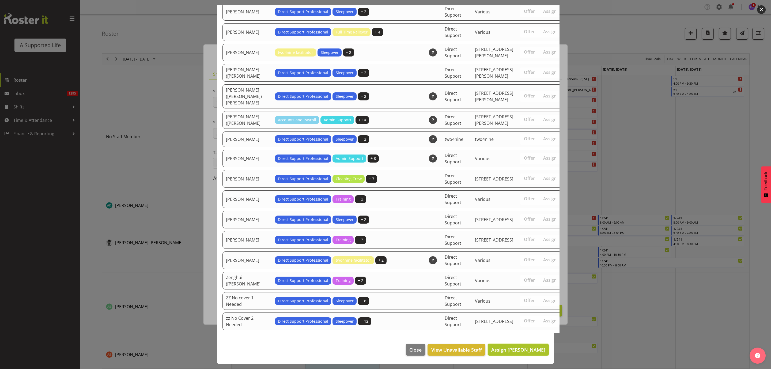
click at [513, 346] on span "Assign [PERSON_NAME]" at bounding box center [518, 349] width 54 height 6
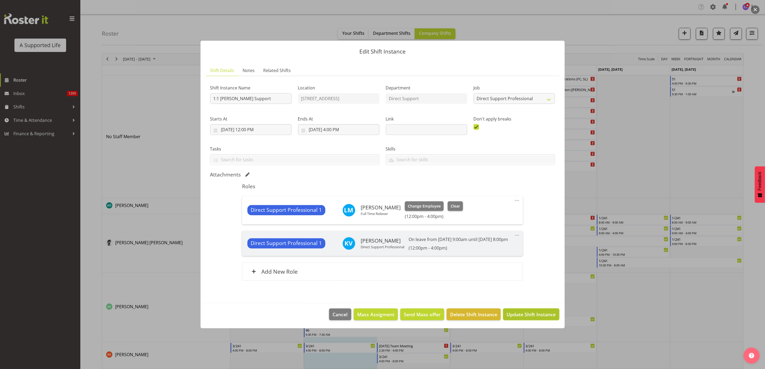
click at [539, 318] on span "Update Shift Instance" at bounding box center [531, 314] width 49 height 7
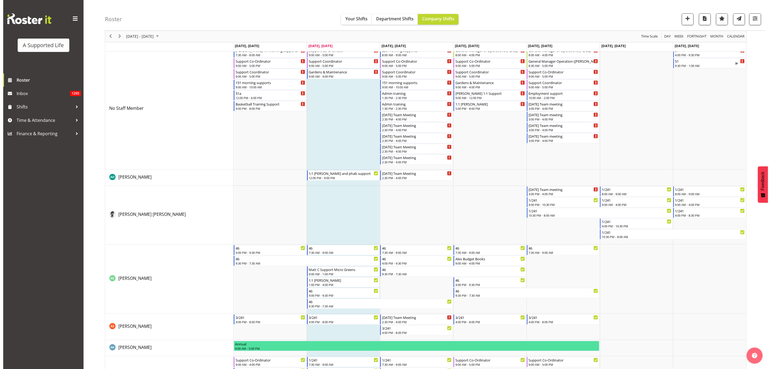
scroll to position [0, 0]
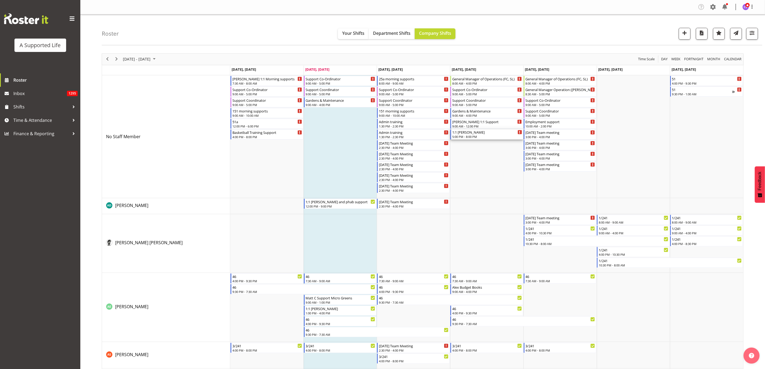
click at [487, 134] on div "1:1 [PERSON_NAME]" at bounding box center [487, 131] width 70 height 5
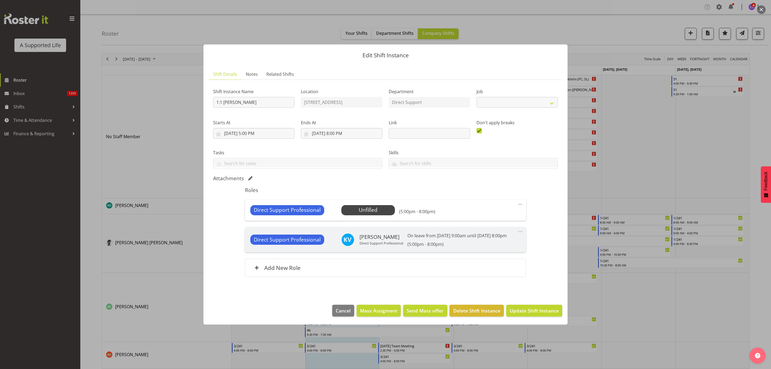
select select "4112"
click at [377, 206] on span "Select Employee" at bounding box center [368, 210] width 40 height 8
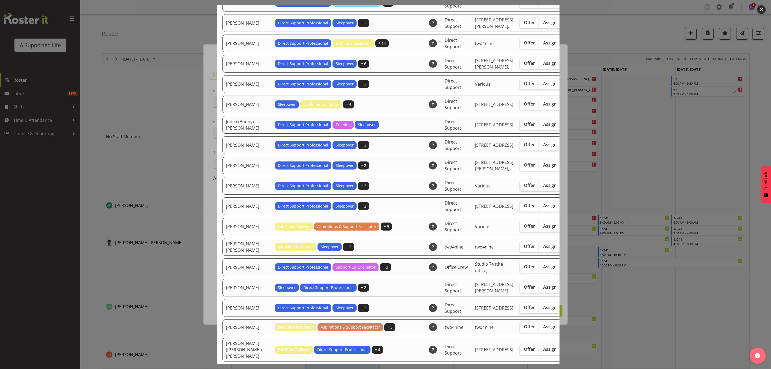
scroll to position [803, 0]
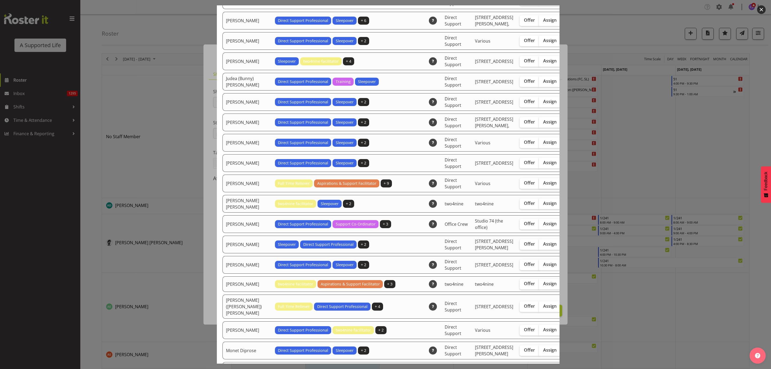
click at [543, 186] on span "Assign" at bounding box center [549, 182] width 13 height 5
click at [539, 185] on input "Assign" at bounding box center [540, 182] width 3 height 3
checkbox input "true"
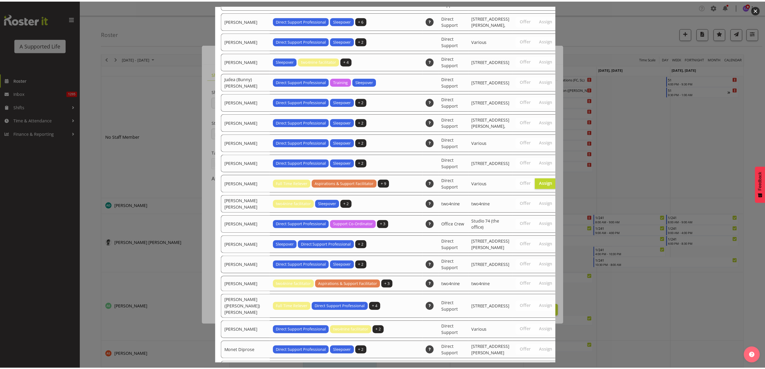
scroll to position [1566, 0]
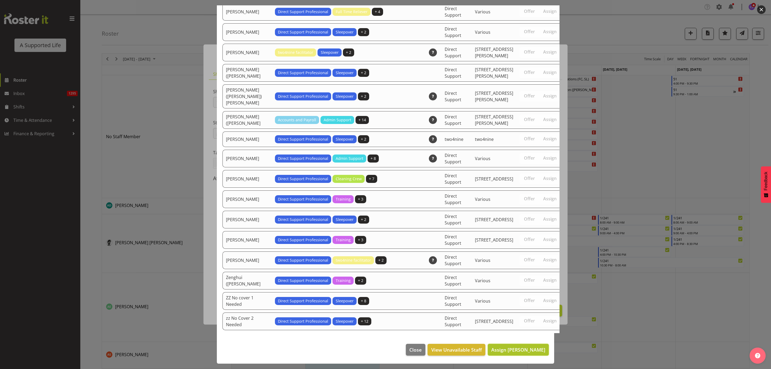
click at [520, 349] on span "Assign [PERSON_NAME]" at bounding box center [518, 349] width 54 height 6
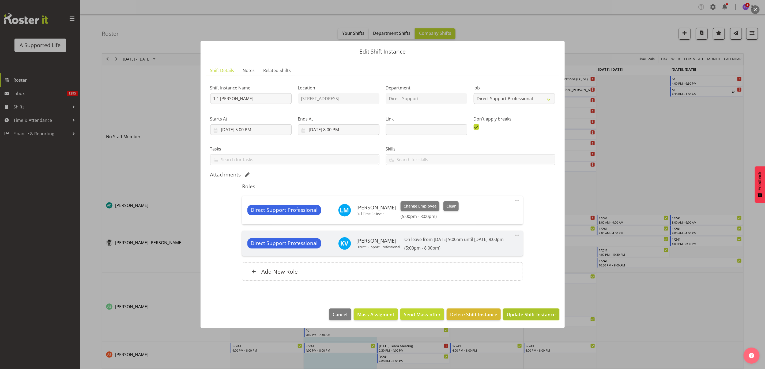
click at [537, 318] on span "Update Shift Instance" at bounding box center [531, 314] width 49 height 7
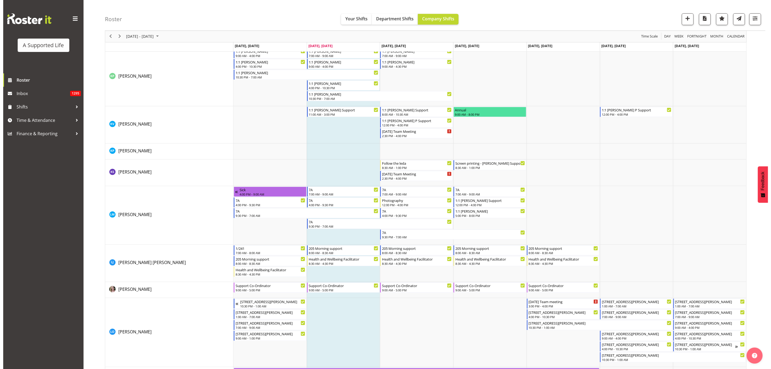
scroll to position [1727, 0]
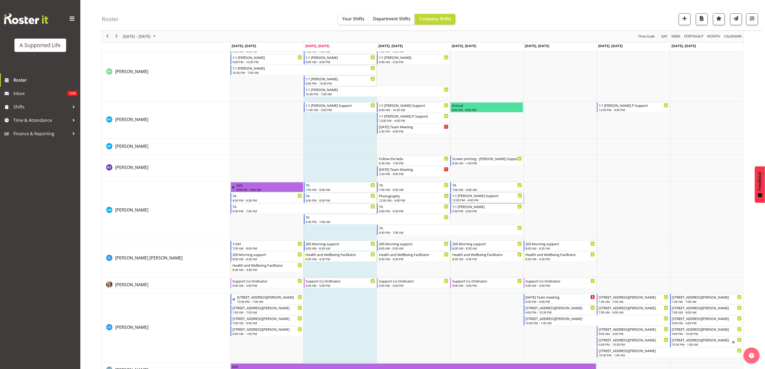
click at [472, 200] on div "12:00 PM - 4:00 PM" at bounding box center [487, 200] width 70 height 4
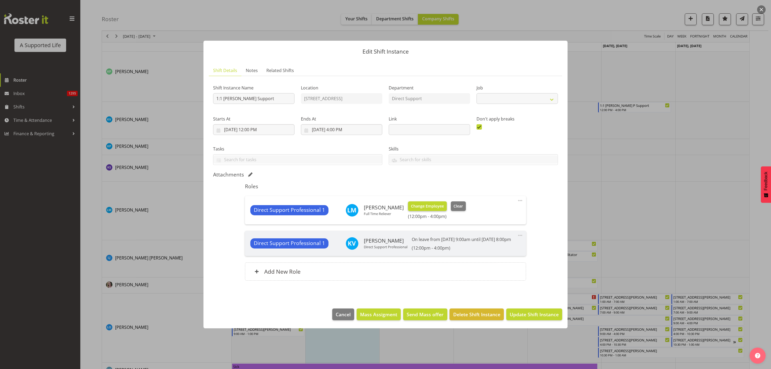
select select "4112"
click at [521, 197] on span at bounding box center [520, 200] width 6 height 6
click at [491, 208] on link "Edit" at bounding box center [497, 212] width 51 height 10
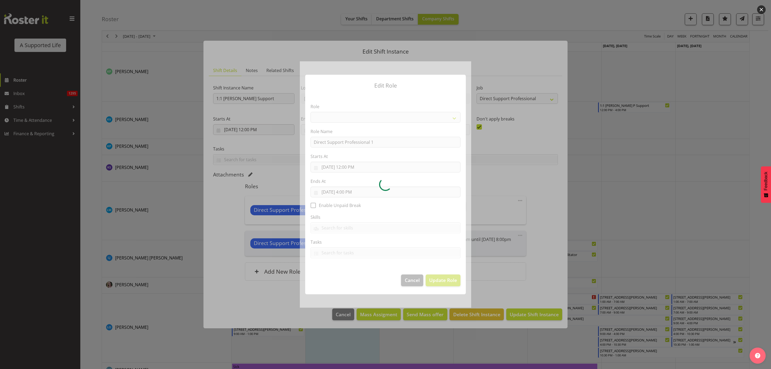
select select "519"
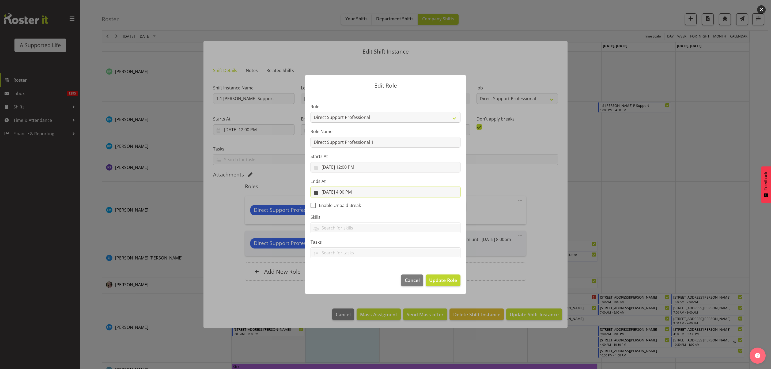
click at [355, 192] on input "8/14/2025, 4:00 PM" at bounding box center [386, 192] width 150 height 11
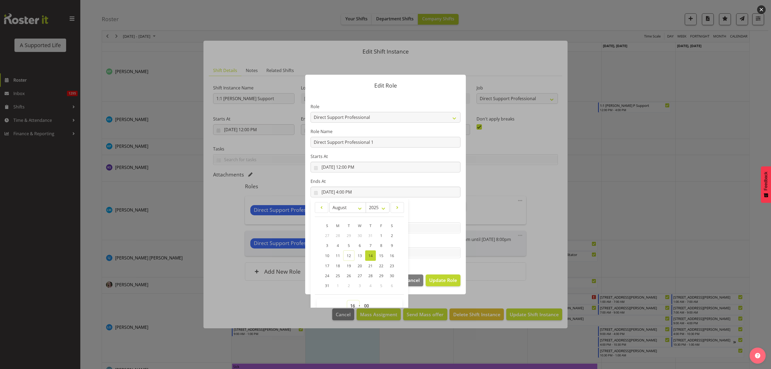
drag, startPoint x: 349, startPoint y: 304, endPoint x: 354, endPoint y: 299, distance: 6.8
click at [349, 304] on select "00 01 02 03 04 05 06 07 08 09 10 11 12 13 14 15 16 17 18 19 20 21 22 23" at bounding box center [353, 305] width 12 height 11
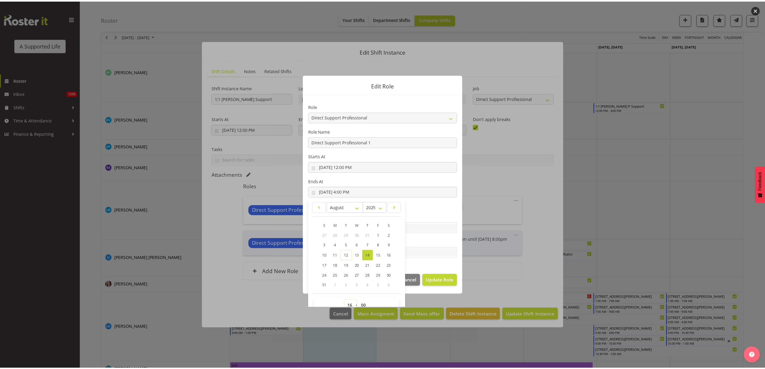
scroll to position [3, 0]
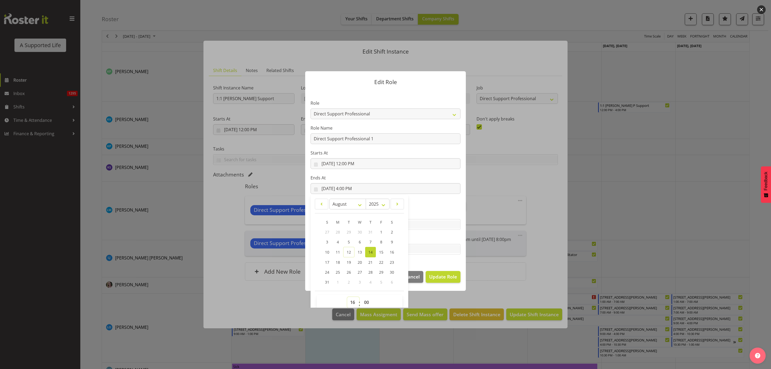
select select "17"
click at [347, 297] on select "00 01 02 03 04 05 06 07 08 09 10 11 12 13 14 15 16 17 18 19 20 21 22 23" at bounding box center [353, 302] width 12 height 11
type input "8/14/2025, 5:00 PM"
click at [444, 277] on span "Update Role" at bounding box center [443, 276] width 28 height 7
select select
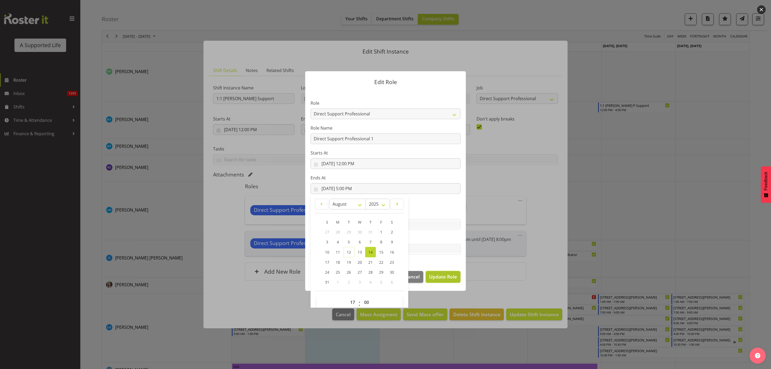
select select
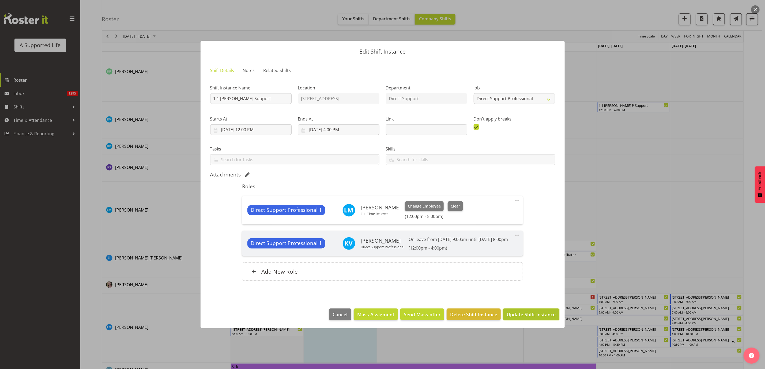
click at [523, 314] on button "Update Shift Instance" at bounding box center [531, 314] width 56 height 12
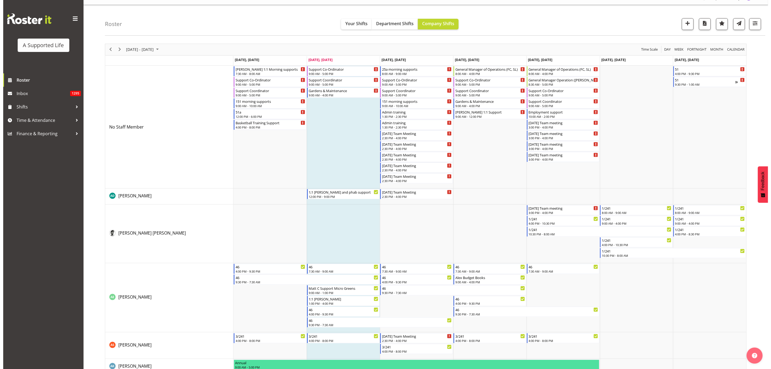
scroll to position [0, 0]
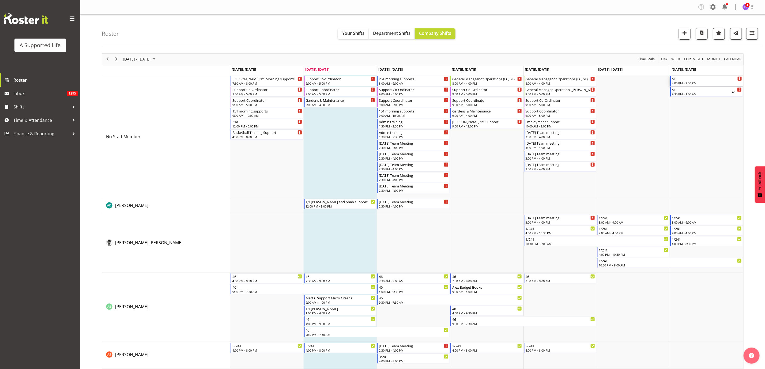
click at [709, 84] on div "4:00 PM - 9:30 PM" at bounding box center [707, 83] width 70 height 4
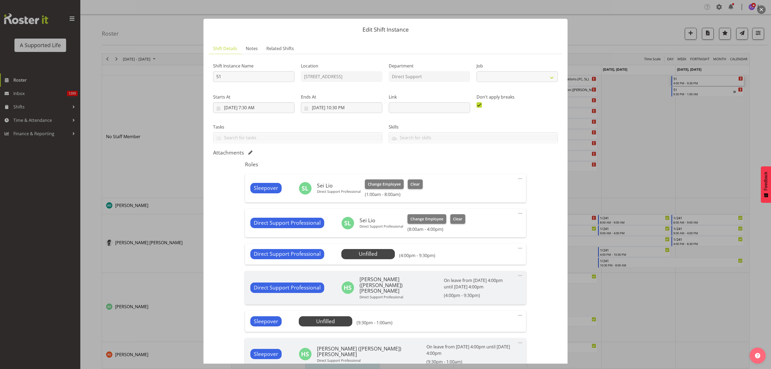
select select "4112"
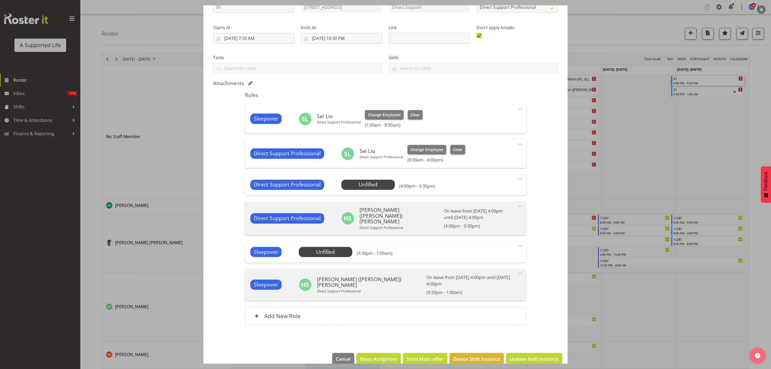
scroll to position [71, 0]
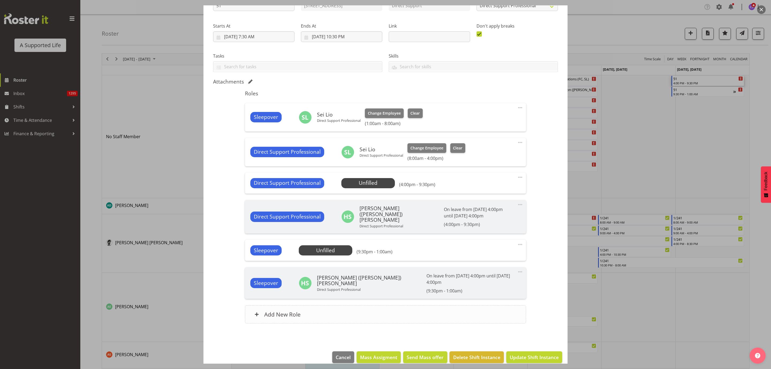
click at [375, 305] on div "Add New Role" at bounding box center [385, 314] width 281 height 18
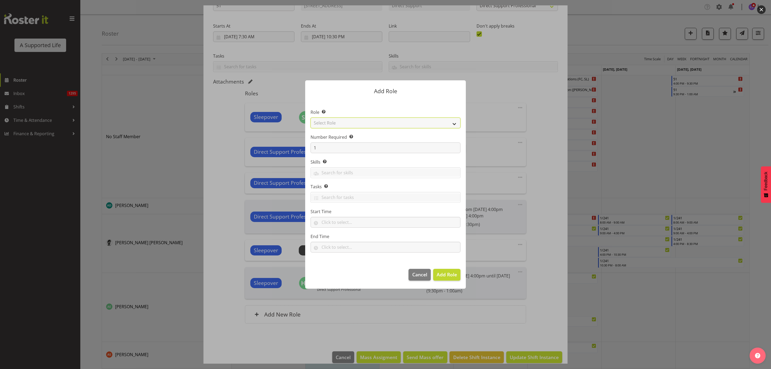
click at [348, 124] on select "Select Role Accounts and Payroll Admin Support Aspirations & Support Facilitato…" at bounding box center [386, 123] width 150 height 11
select select "519"
click at [311, 118] on select "Select Role Accounts and Payroll Admin Support Aspirations & Support Facilitato…" at bounding box center [386, 123] width 150 height 11
click at [355, 223] on input "text" at bounding box center [386, 222] width 150 height 11
drag, startPoint x: 346, startPoint y: 239, endPoint x: 349, endPoint y: 238, distance: 3.3
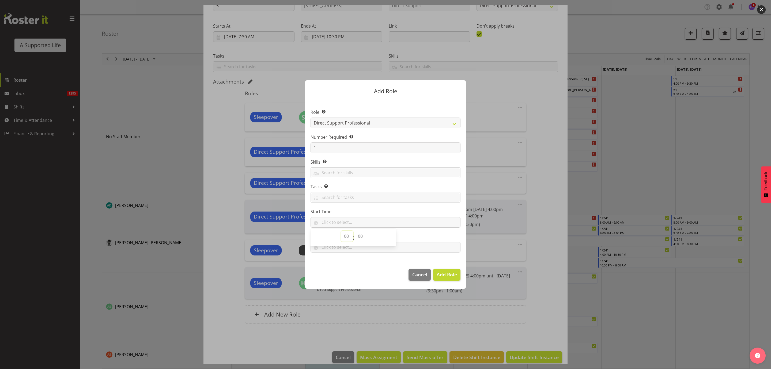
click at [346, 239] on select "00 00 01 02 03 04 05 06 07 08 09 10 11 12 13 14 15 16 17 18 19 20 21 22 23" at bounding box center [347, 236] width 12 height 11
select select "18"
click at [341, 231] on select "00 00 01 02 03 04 05 06 07 08 09 10 11 12 13 14 15 16 17 18 19 20 21 22 23" at bounding box center [347, 236] width 12 height 11
click at [360, 235] on select "00 00 01 02 03 04 05 06 07 08 09 10 11 12 13 14 15 16 17 18 19 20 21 22 23 24 2…" at bounding box center [361, 236] width 12 height 11
select select "0"
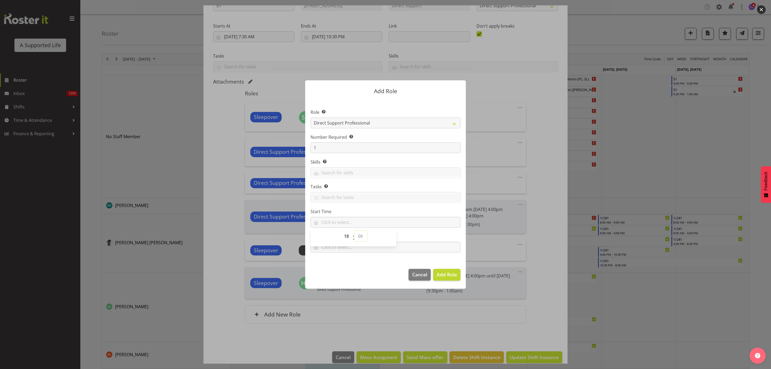
click at [355, 231] on select "00 00 01 02 03 04 05 06 07 08 09 10 11 12 13 14 15 16 17 18 19 20 21 22 23 24 2…" at bounding box center [361, 236] width 12 height 11
type input "18:00"
click at [414, 247] on input "text" at bounding box center [386, 247] width 150 height 11
drag, startPoint x: 347, startPoint y: 261, endPoint x: 350, endPoint y: 260, distance: 3.3
click at [347, 261] on select "00 00 01 02 03 04 05 06 07 08 09 10 11 12 13 14 15 16 17 18 19 20 21 22 23" at bounding box center [347, 261] width 12 height 11
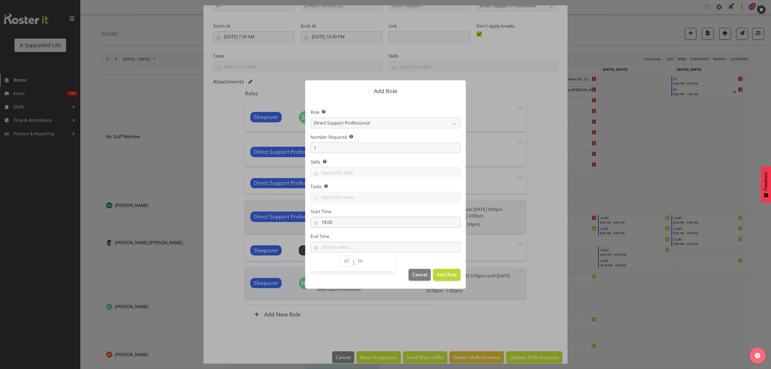
select select "21"
click at [341, 256] on select "00 00 01 02 03 04 05 06 07 08 09 10 11 12 13 14 15 16 17 18 19 20 21 22 23" at bounding box center [347, 261] width 12 height 11
click at [361, 264] on select "00 00 01 02 03 04 05 06 07 08 09 10 11 12 13 14 15 16 17 18 19 20 21 22 23 24 2…" at bounding box center [361, 261] width 12 height 11
select select "30"
click at [355, 256] on select "00 00 01 02 03 04 05 06 07 08 09 10 11 12 13 14 15 16 17 18 19 20 21 22 23 24 2…" at bounding box center [361, 261] width 12 height 11
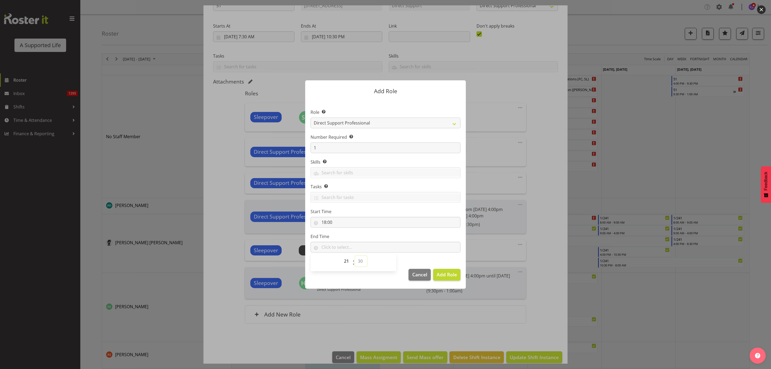
type input "21:30"
click at [452, 277] on span "Add Role" at bounding box center [447, 274] width 20 height 6
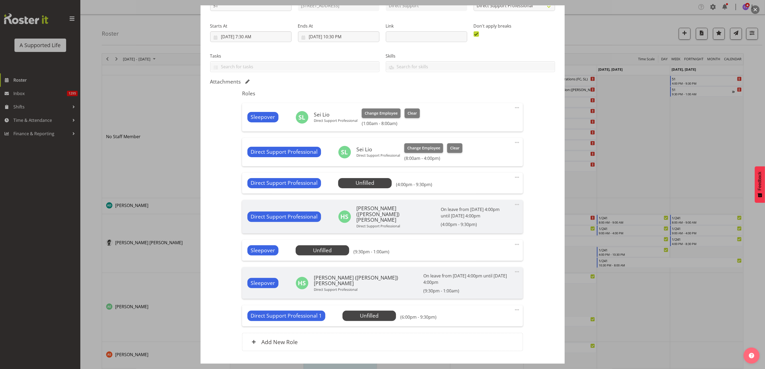
click at [514, 177] on span at bounding box center [517, 177] width 6 height 6
click at [495, 191] on link "Edit" at bounding box center [494, 189] width 51 height 10
select select "7"
select select "2025"
select select "21"
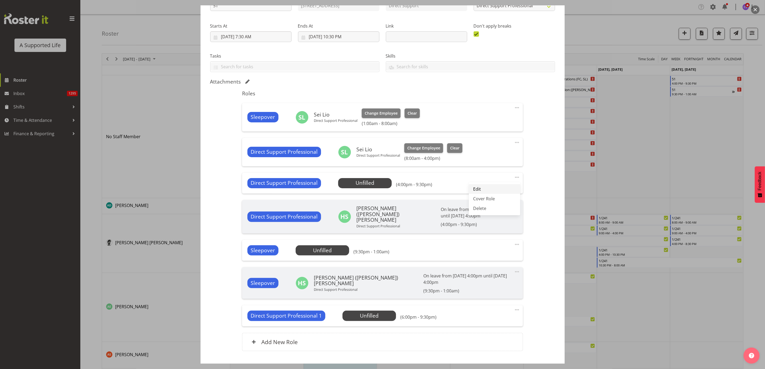
select select "30"
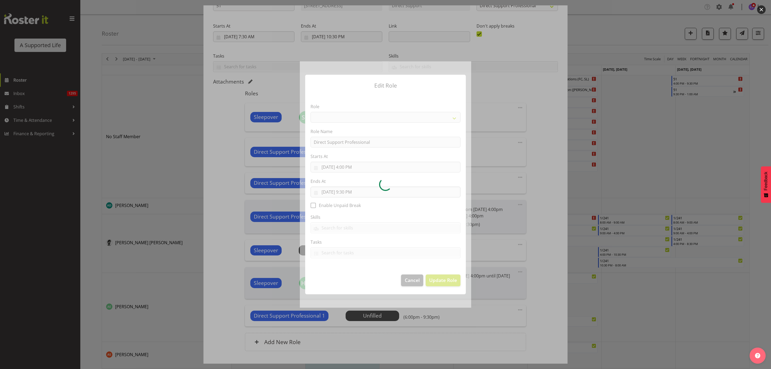
select select "519"
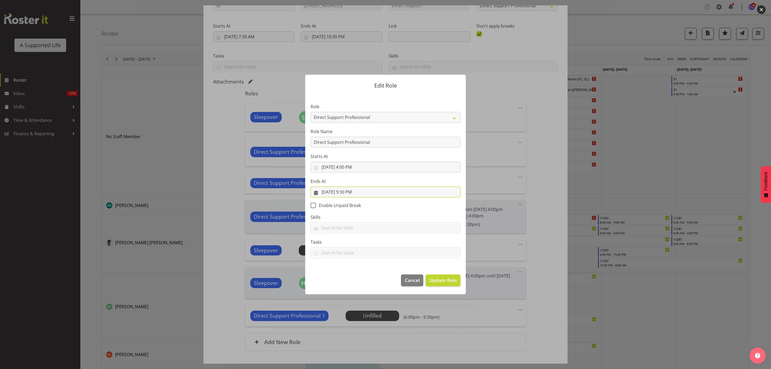
click at [355, 194] on input "8/17/2025, 9:30 PM" at bounding box center [386, 192] width 150 height 11
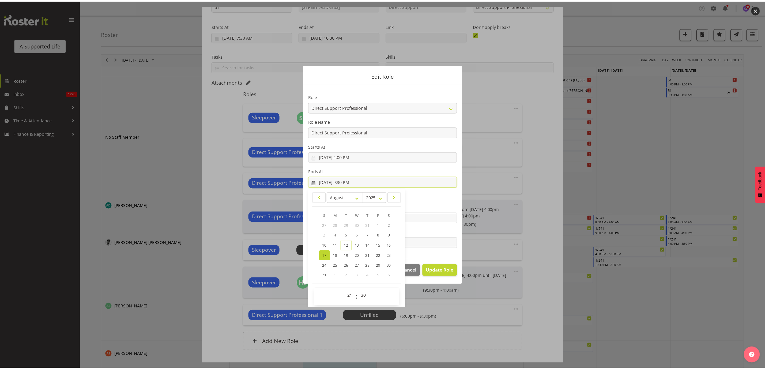
scroll to position [12, 0]
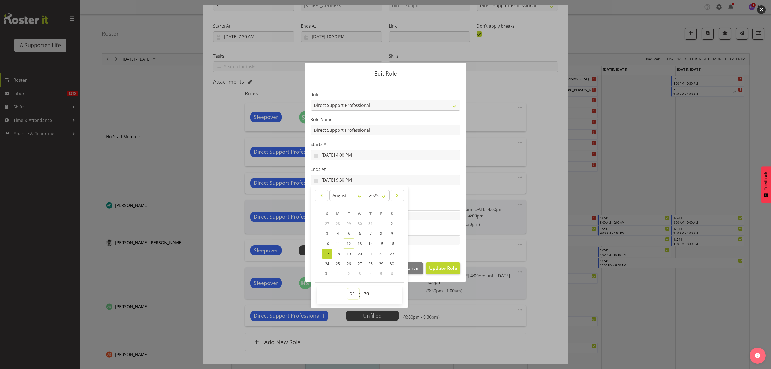
click at [349, 295] on select "00 01 02 03 04 05 06 07 08 09 10 11 12 13 14 15 16 17 18 19 20 21 22 23" at bounding box center [353, 293] width 12 height 11
select select "18"
click at [347, 288] on select "00 01 02 03 04 05 06 07 08 09 10 11 12 13 14 15 16 17 18 19 20 21 22 23" at bounding box center [353, 293] width 12 height 11
type input "8/17/2025, 6:30 PM"
drag, startPoint x: 364, startPoint y: 295, endPoint x: 367, endPoint y: 293, distance: 3.3
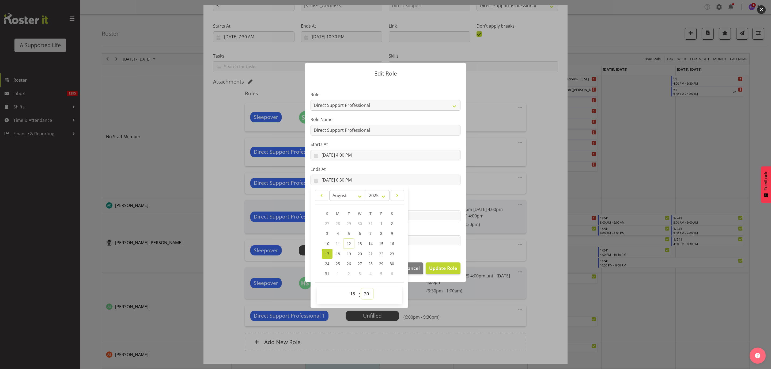
click at [364, 295] on select "00 01 02 03 04 05 06 07 08 09 10 11 12 13 14 15 16 17 18 19 20 21 22 23 24 25 2…" at bounding box center [367, 293] width 12 height 11
select select "0"
click at [361, 288] on select "00 01 02 03 04 05 06 07 08 09 10 11 12 13 14 15 16 17 18 19 20 21 22 23 24 25 2…" at bounding box center [367, 293] width 12 height 11
type input "8/17/2025, 6:00 PM"
click at [443, 265] on span "Update Role" at bounding box center [443, 268] width 28 height 7
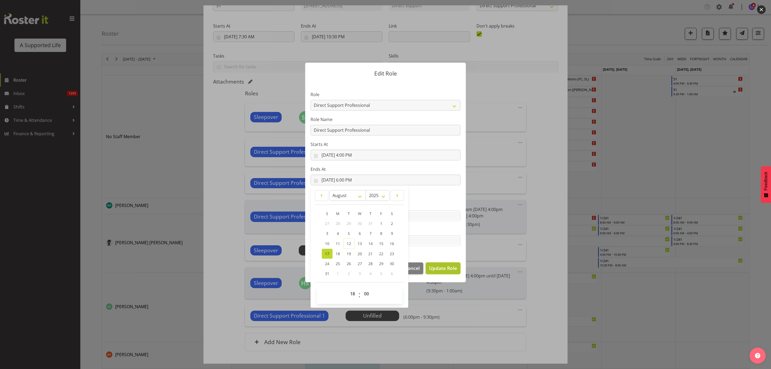
select select
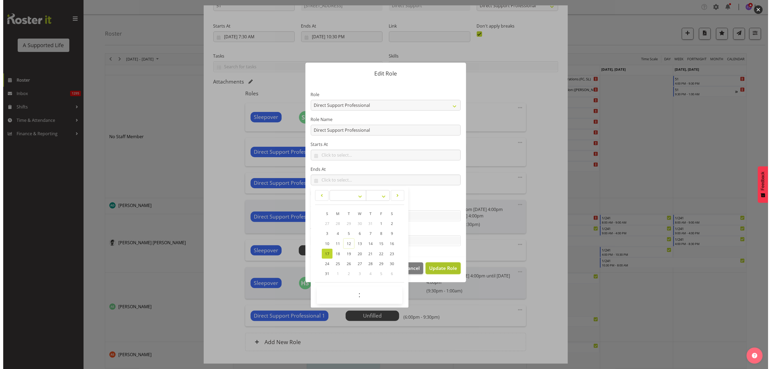
scroll to position [11, 0]
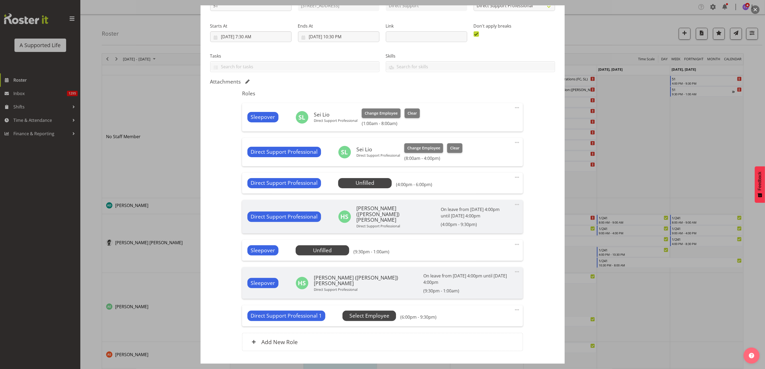
click at [0, 0] on span "Select Employee" at bounding box center [0, 0] width 0 height 0
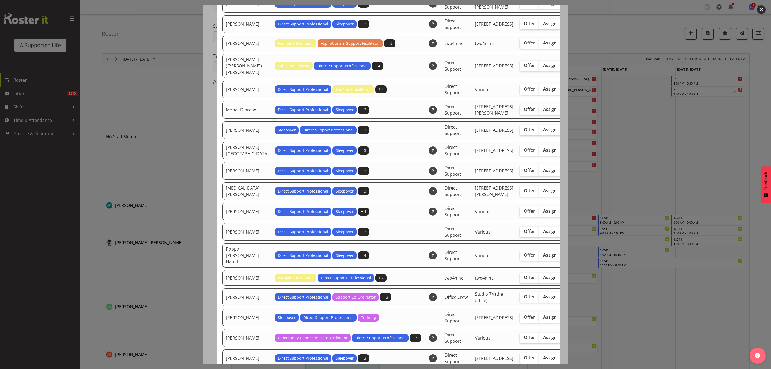
scroll to position [1205, 0]
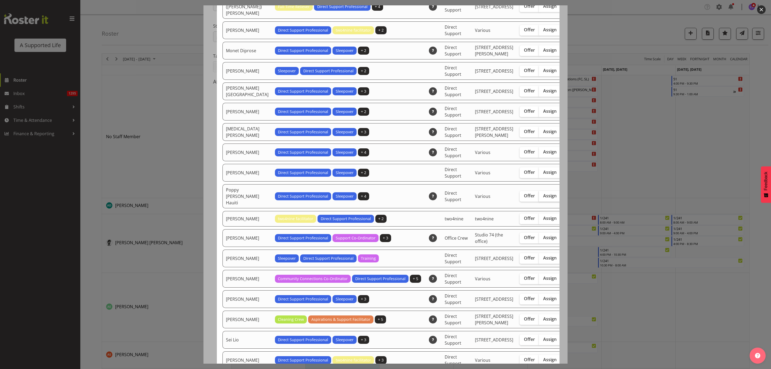
click at [543, 198] on span "Assign" at bounding box center [549, 195] width 13 height 5
click at [539, 198] on input "Assign" at bounding box center [540, 195] width 3 height 3
checkbox input "true"
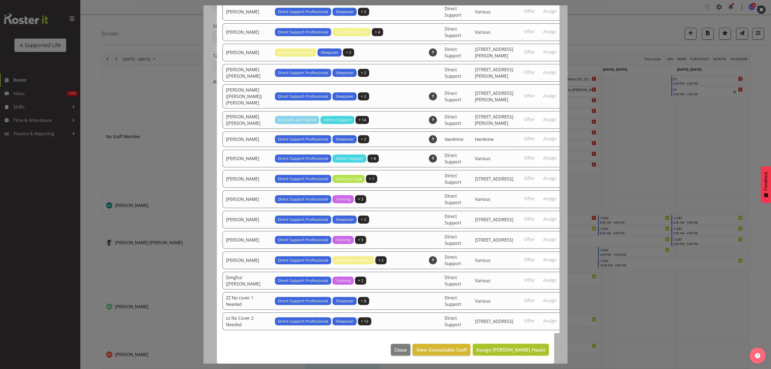
click at [517, 349] on span "Assign [PERSON_NAME] Hauiti" at bounding box center [510, 349] width 69 height 6
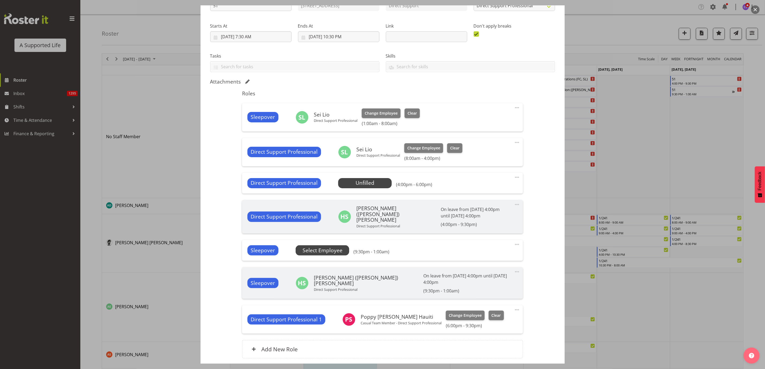
click at [0, 0] on span "Select Employee" at bounding box center [0, 0] width 0 height 0
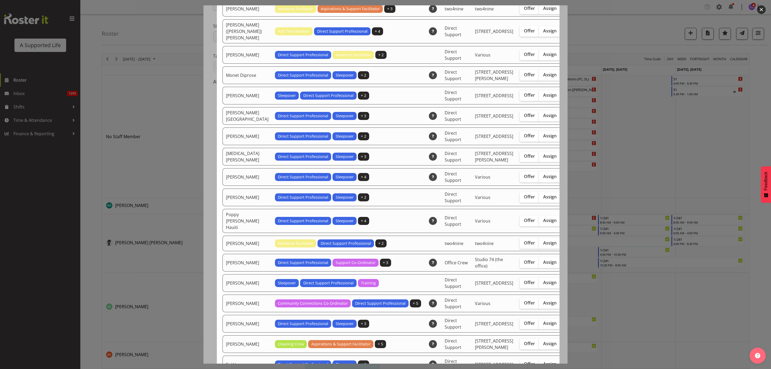
scroll to position [1245, 0]
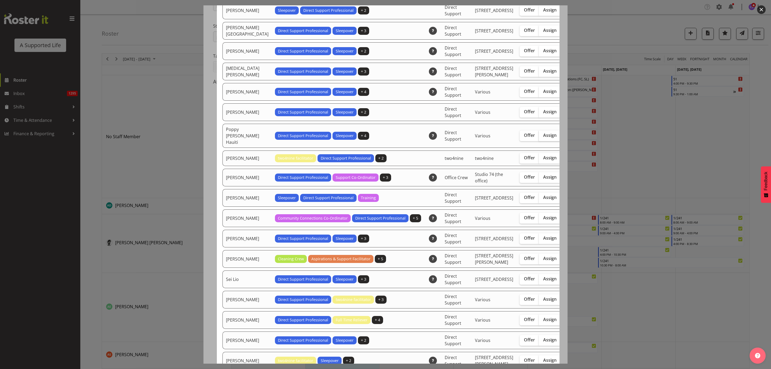
click at [543, 138] on span "Assign" at bounding box center [549, 135] width 13 height 5
click at [539, 137] on input "Assign" at bounding box center [540, 135] width 3 height 3
checkbox input "true"
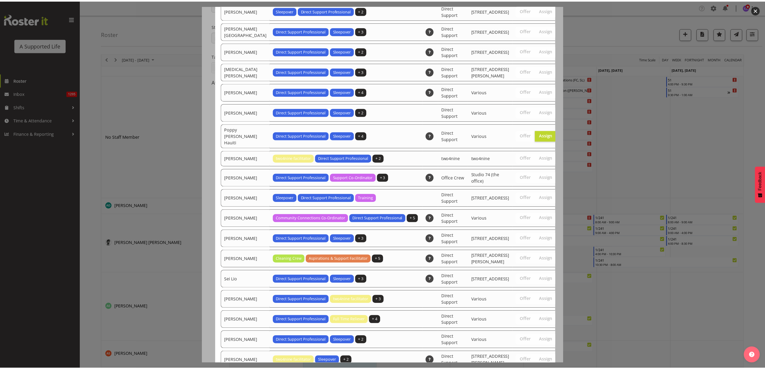
scroll to position [1667, 0]
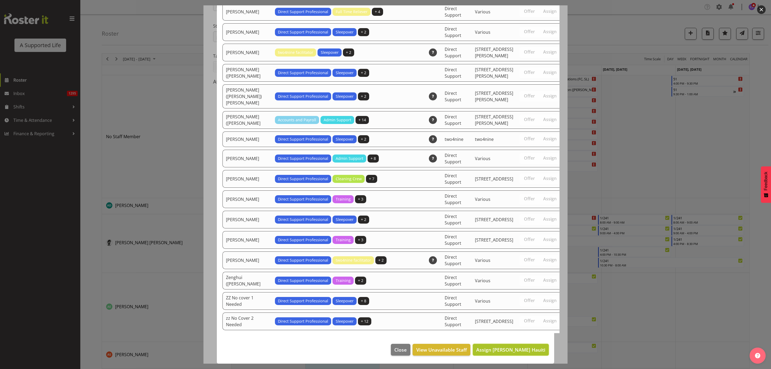
click at [522, 353] on span "Assign [PERSON_NAME] Hauiti" at bounding box center [510, 349] width 69 height 7
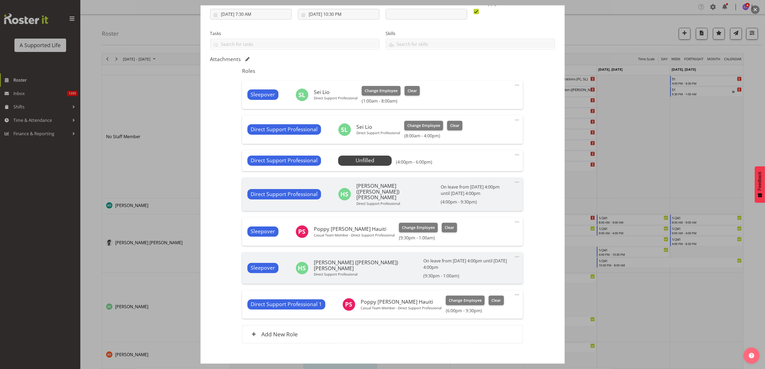
scroll to position [113, 0]
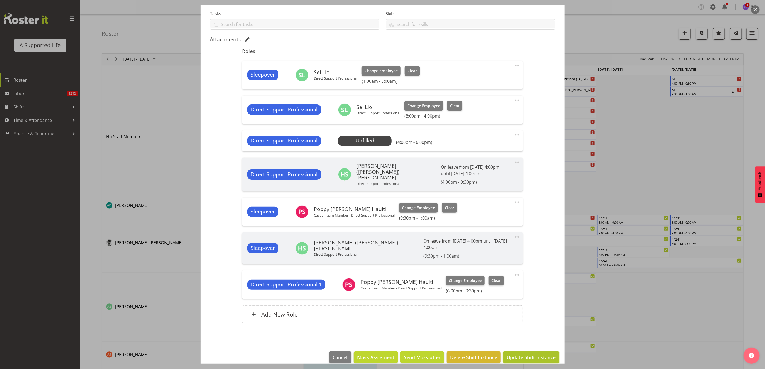
click at [538, 354] on span "Update Shift Instance" at bounding box center [531, 357] width 49 height 7
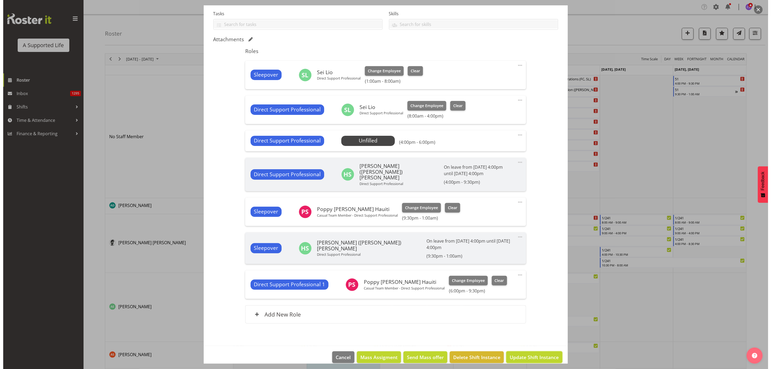
scroll to position [92, 0]
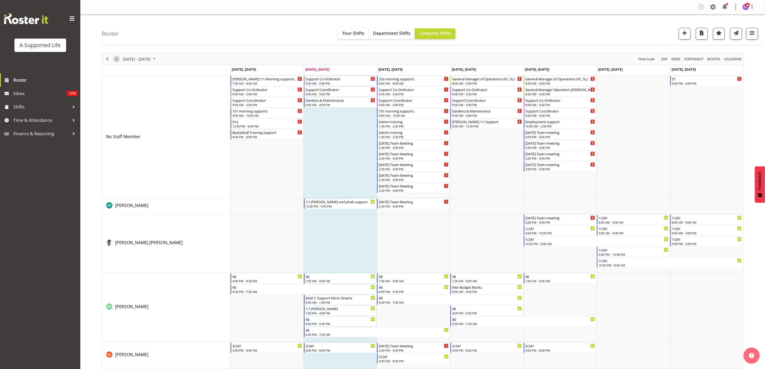
drag, startPoint x: 118, startPoint y: 58, endPoint x: 126, endPoint y: 56, distance: 8.2
click at [118, 58] on span "Next" at bounding box center [116, 59] width 6 height 7
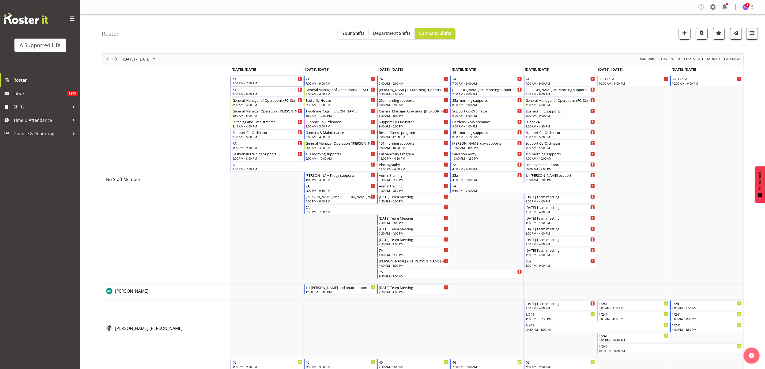
click at [240, 80] on div "51" at bounding box center [267, 78] width 70 height 5
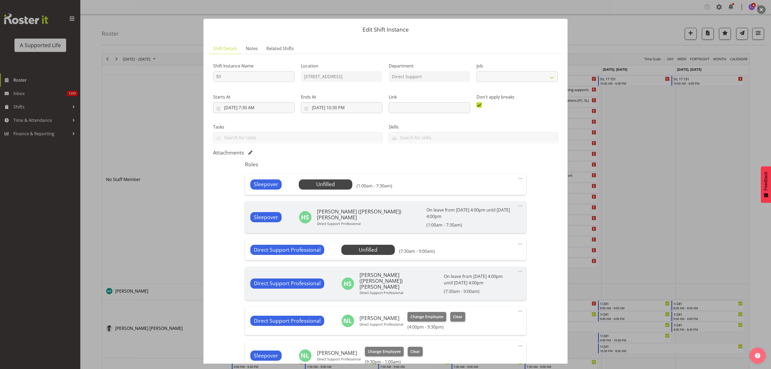
select select "4112"
click at [331, 190] on span "Select Employee" at bounding box center [326, 184] width 54 height 10
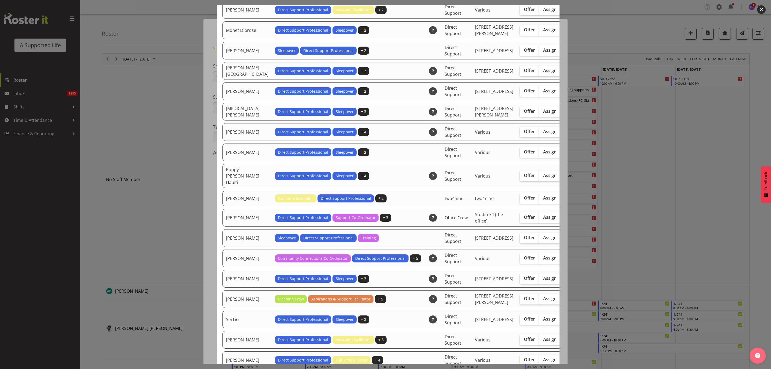
scroll to position [1325, 0]
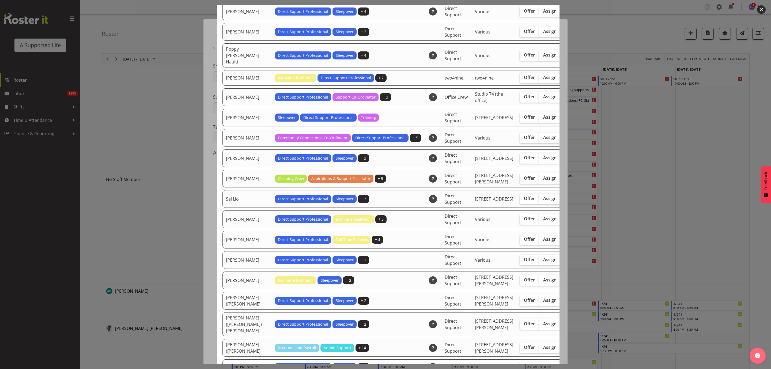
click at [543, 58] on span "Assign" at bounding box center [549, 54] width 13 height 5
click at [539, 57] on input "Assign" at bounding box center [540, 54] width 3 height 3
checkbox input "true"
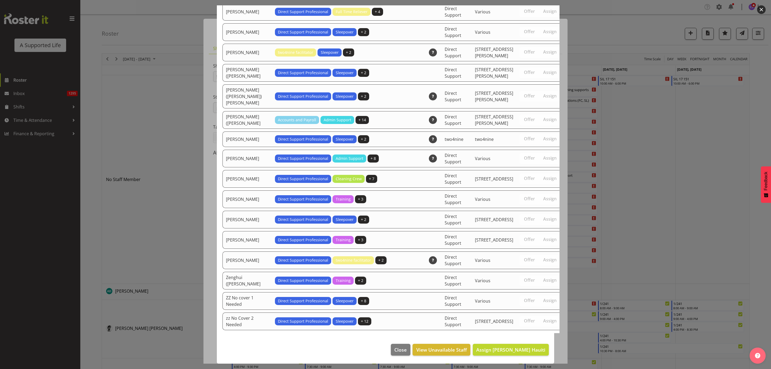
scroll to position [1667, 0]
click at [509, 348] on span "Assign [PERSON_NAME] Hauiti" at bounding box center [510, 349] width 69 height 6
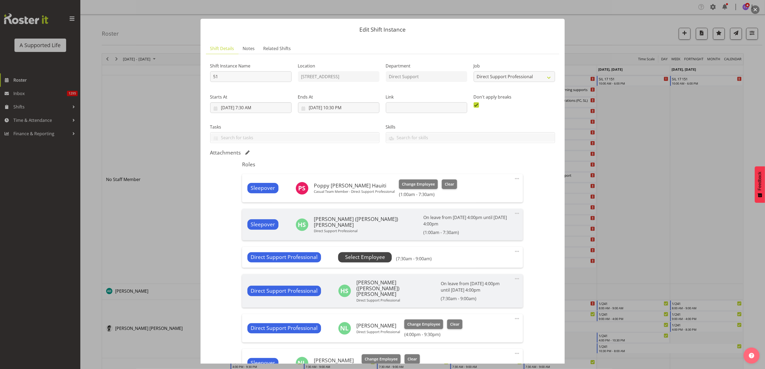
click at [367, 254] on span "Select Employee" at bounding box center [365, 257] width 40 height 8
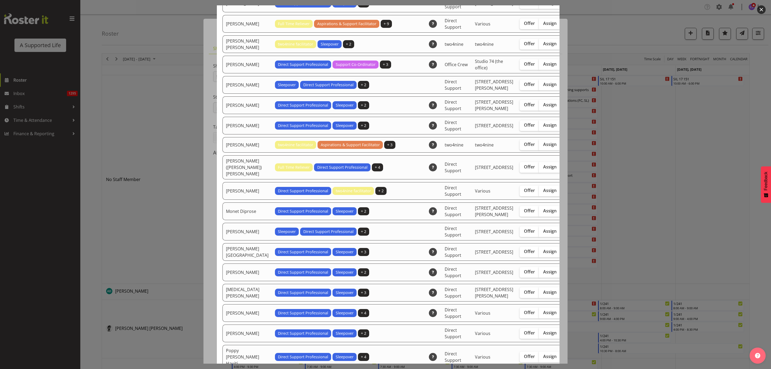
scroll to position [1165, 0]
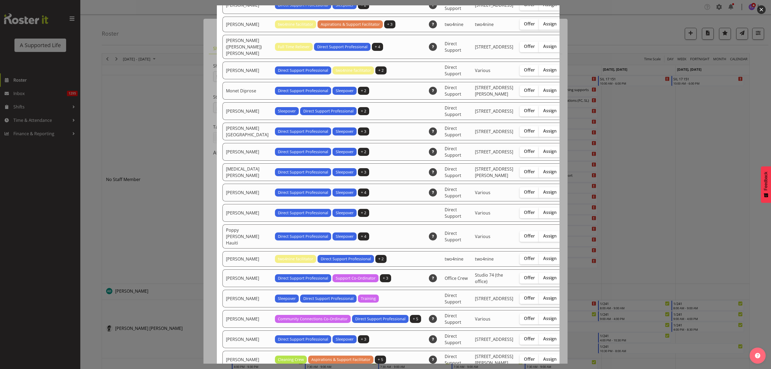
drag, startPoint x: 525, startPoint y: 326, endPoint x: 526, endPoint y: 317, distance: 9.5
click at [543, 239] on span "Assign" at bounding box center [549, 235] width 13 height 5
click at [539, 238] on input "Assign" at bounding box center [540, 235] width 3 height 3
checkbox input "true"
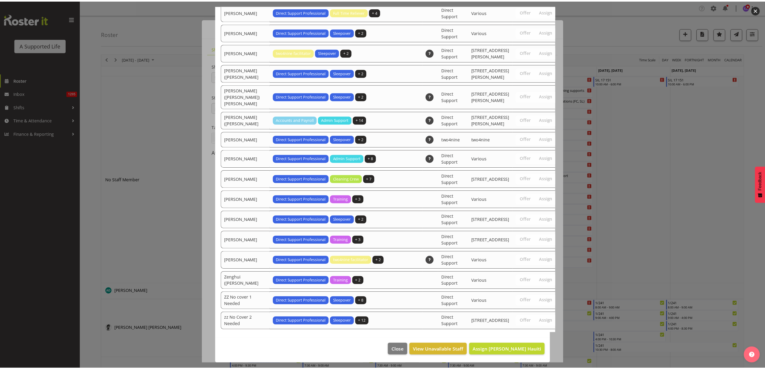
scroll to position [1694, 0]
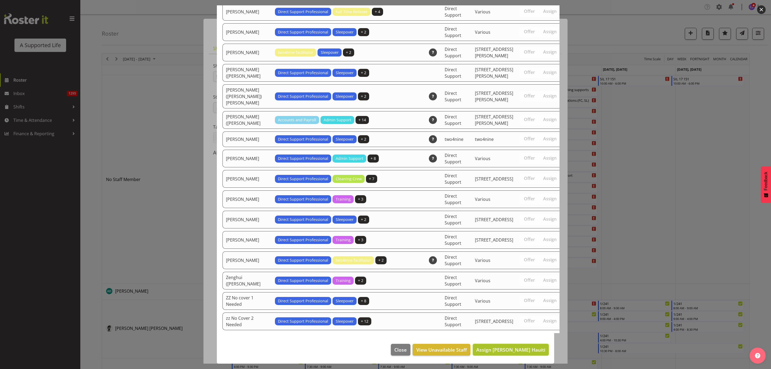
click at [536, 346] on span "Assign Poppy Spackman Hauiti" at bounding box center [510, 349] width 69 height 6
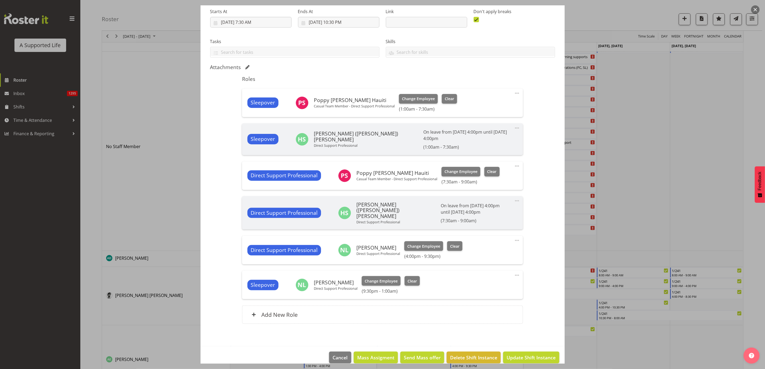
scroll to position [40, 0]
drag, startPoint x: 530, startPoint y: 350, endPoint x: 498, endPoint y: 344, distance: 31.9
click at [530, 354] on span "Update Shift Instance" at bounding box center [531, 357] width 49 height 7
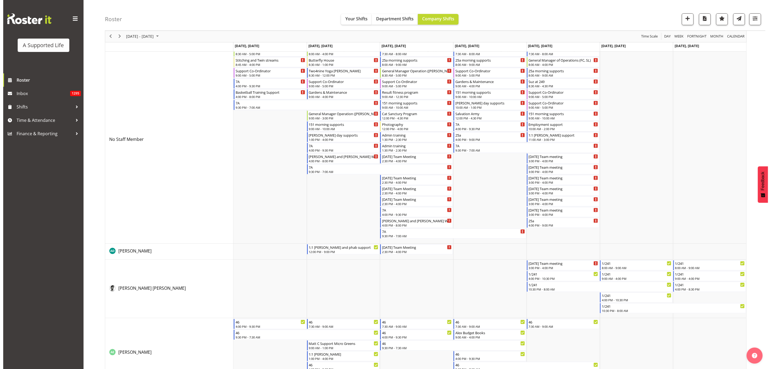
scroll to position [0, 0]
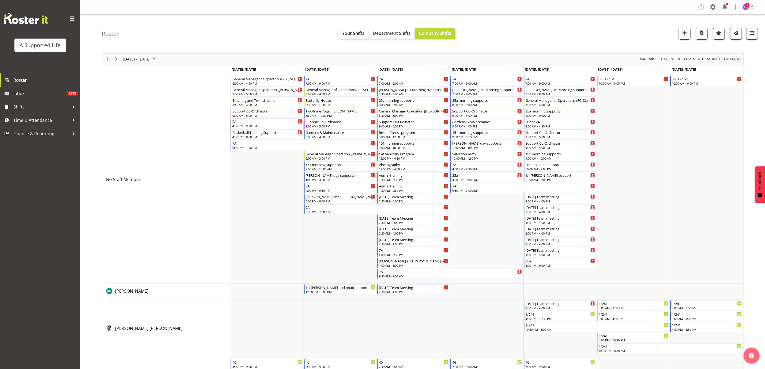
click at [261, 120] on div "7A" at bounding box center [267, 121] width 70 height 5
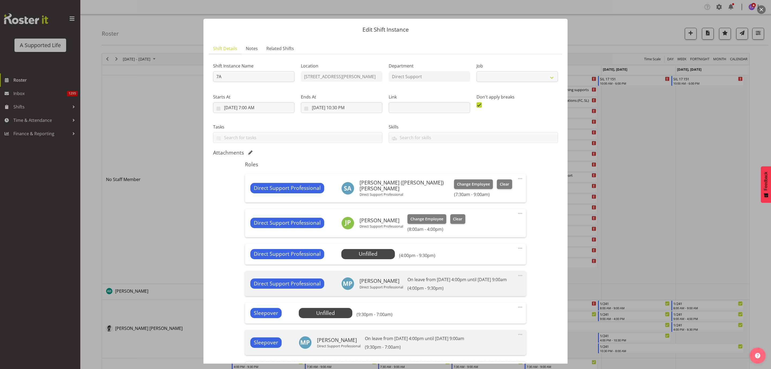
select select "4112"
click at [360, 256] on span "Select Employee" at bounding box center [368, 254] width 40 height 8
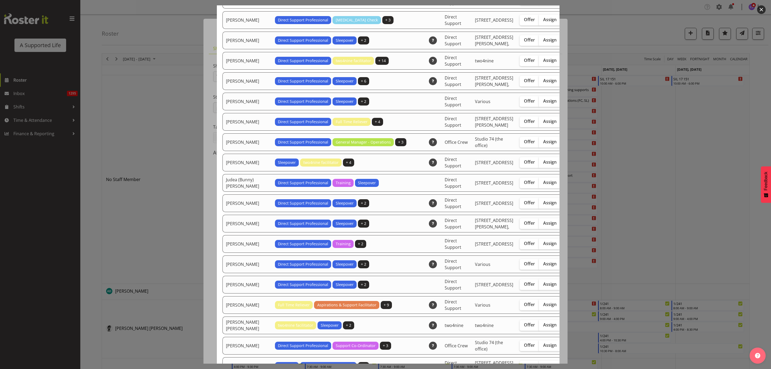
scroll to position [883, 0]
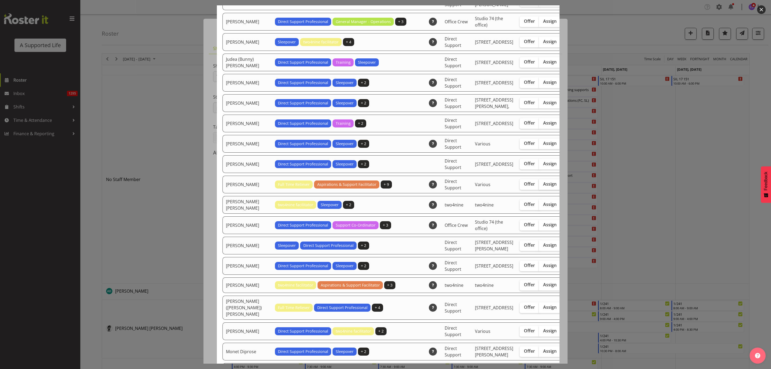
click at [543, 187] on span "Assign" at bounding box center [549, 183] width 13 height 5
click at [539, 186] on input "Assign" at bounding box center [540, 183] width 3 height 3
checkbox input "true"
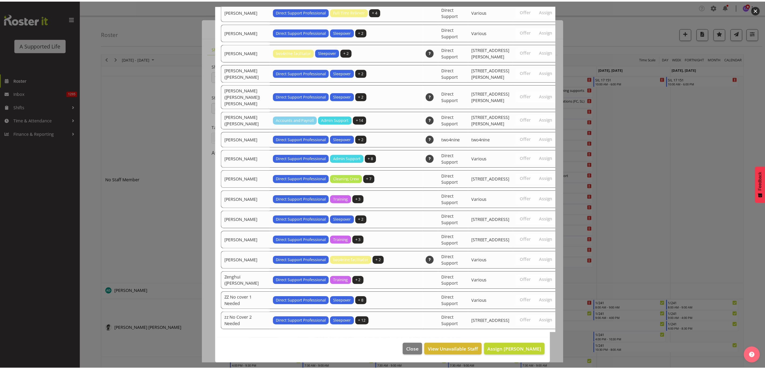
scroll to position [1674, 0]
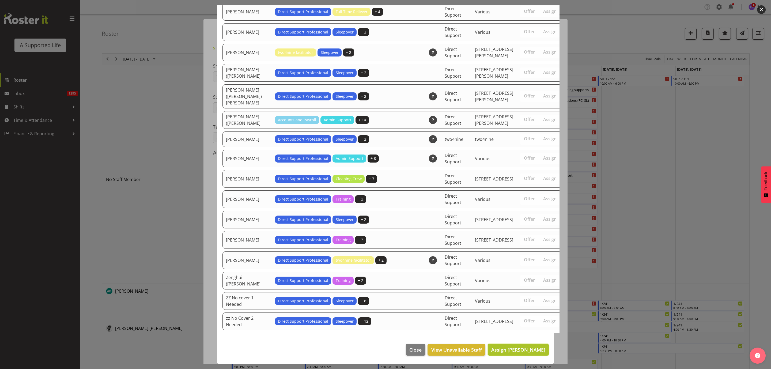
click at [516, 350] on span "Assign [PERSON_NAME]" at bounding box center [518, 349] width 54 height 6
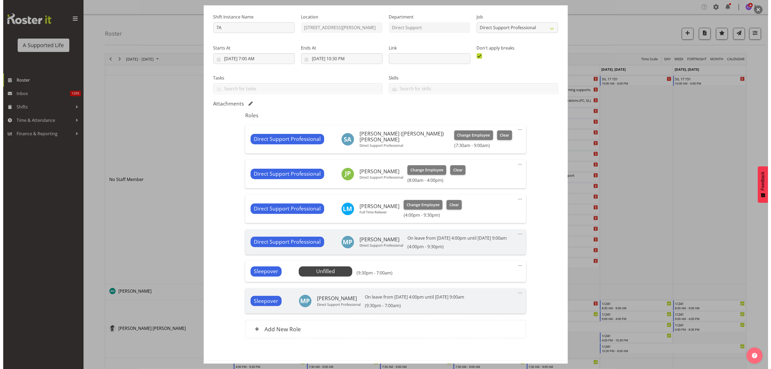
scroll to position [78, 0]
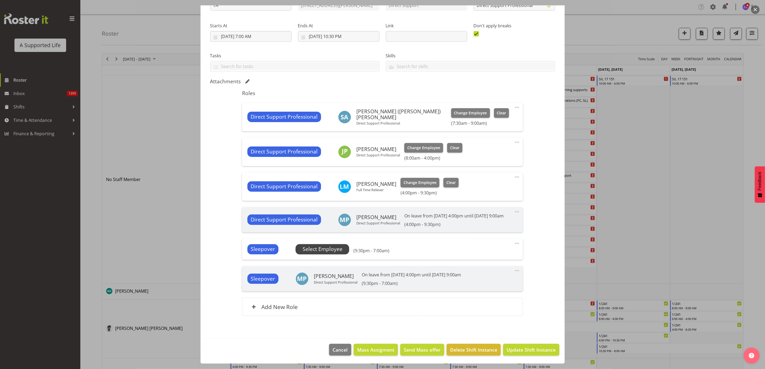
click at [322, 251] on span "Select Employee" at bounding box center [323, 249] width 40 height 8
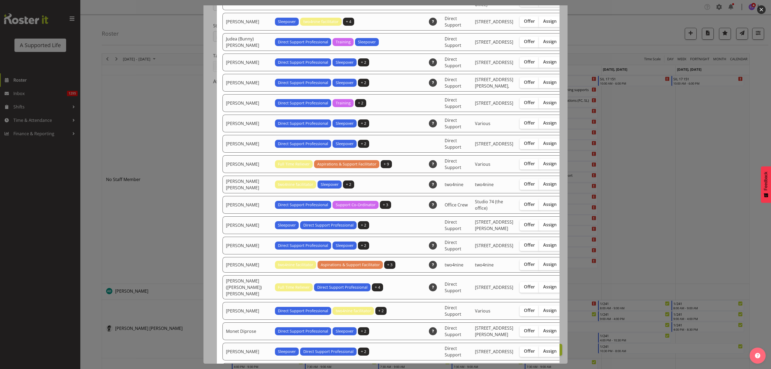
scroll to position [924, 0]
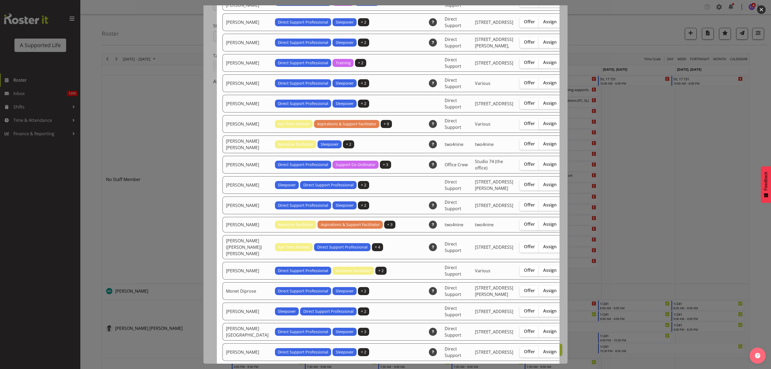
click at [543, 126] on span "Assign" at bounding box center [549, 123] width 13 height 5
click at [539, 125] on input "Assign" at bounding box center [540, 123] width 3 height 3
checkbox input "true"
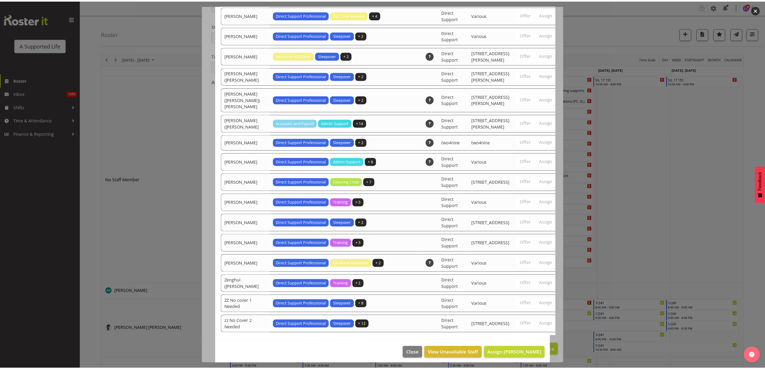
scroll to position [1647, 0]
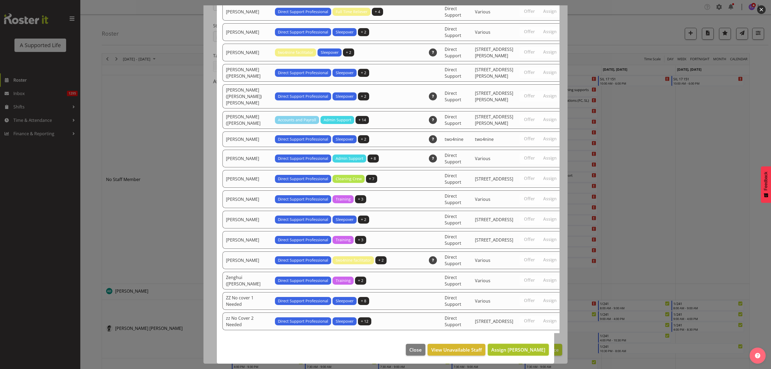
click at [534, 347] on span "Assign [PERSON_NAME]" at bounding box center [518, 349] width 54 height 6
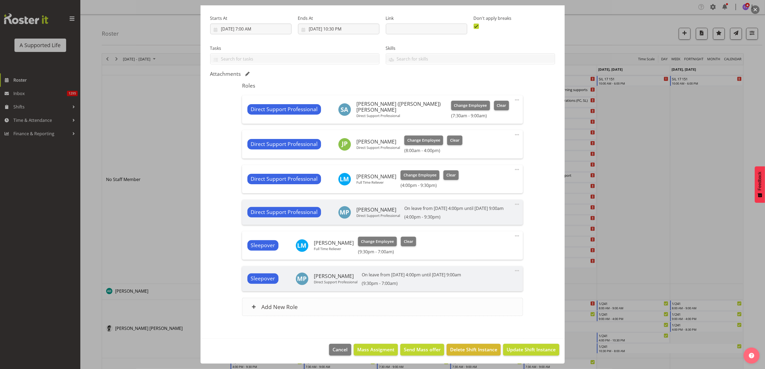
scroll to position [85, 0]
click at [518, 346] on span "Update Shift Instance" at bounding box center [531, 349] width 49 height 7
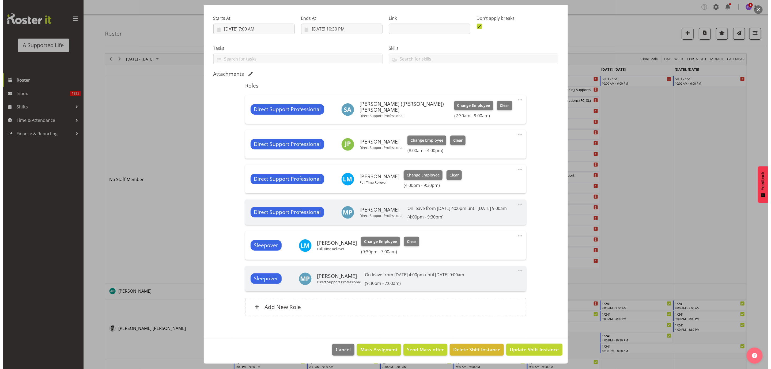
scroll to position [64, 0]
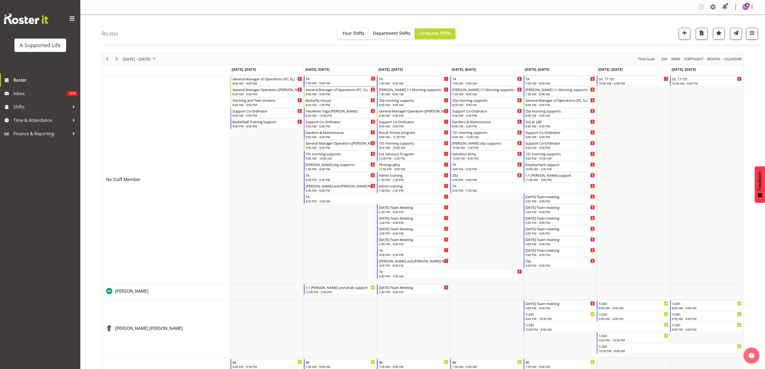
click at [326, 81] on div "7A" at bounding box center [341, 78] width 70 height 5
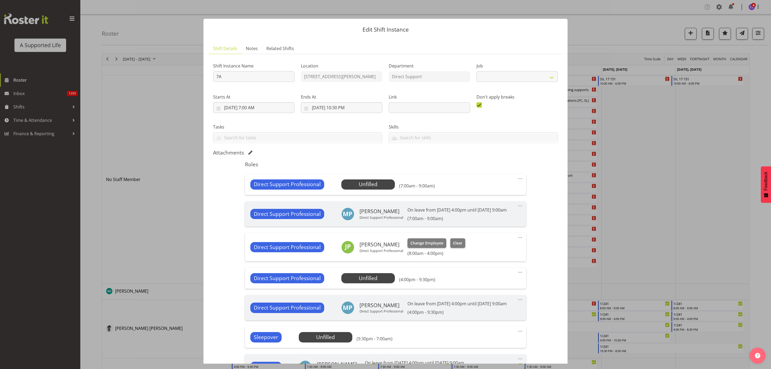
select select "4112"
click at [377, 184] on span "Select Employee" at bounding box center [368, 184] width 40 height 8
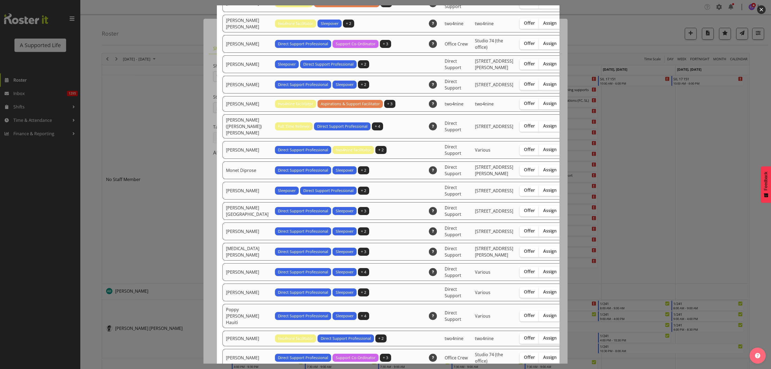
scroll to position [1044, 0]
click at [543, 6] on span "Assign" at bounding box center [549, 2] width 13 height 5
click at [539, 5] on input "Assign" at bounding box center [540, 2] width 3 height 3
checkbox input "true"
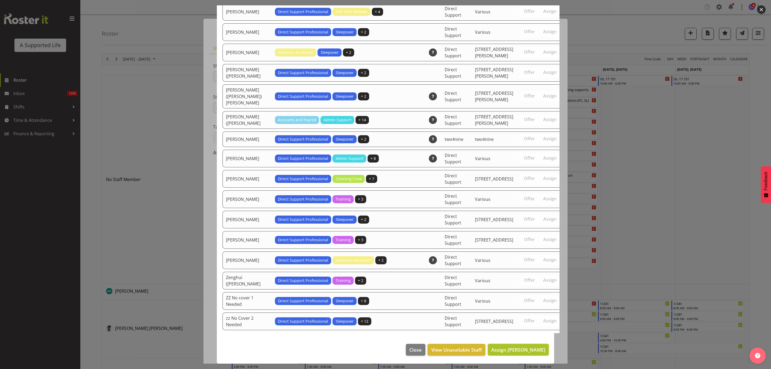
click at [520, 350] on span "Assign [PERSON_NAME]" at bounding box center [518, 349] width 54 height 6
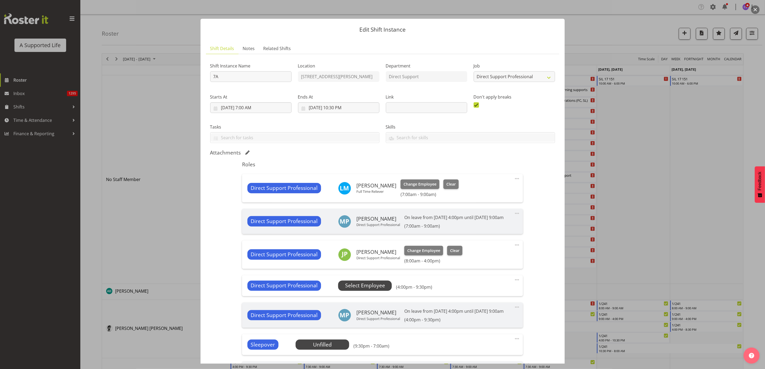
click at [377, 289] on span "Select Employee" at bounding box center [365, 286] width 40 height 8
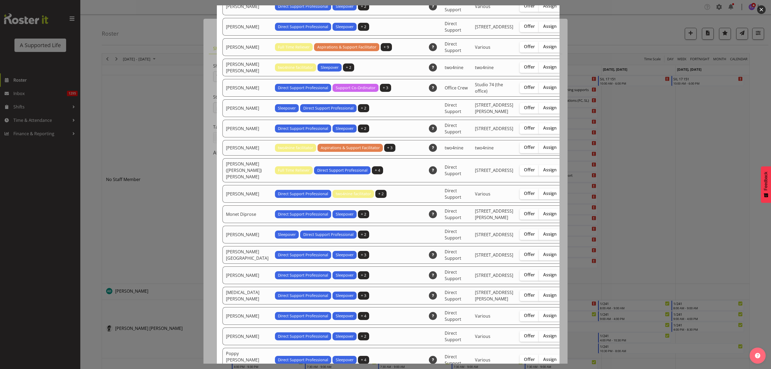
scroll to position [1044, 0]
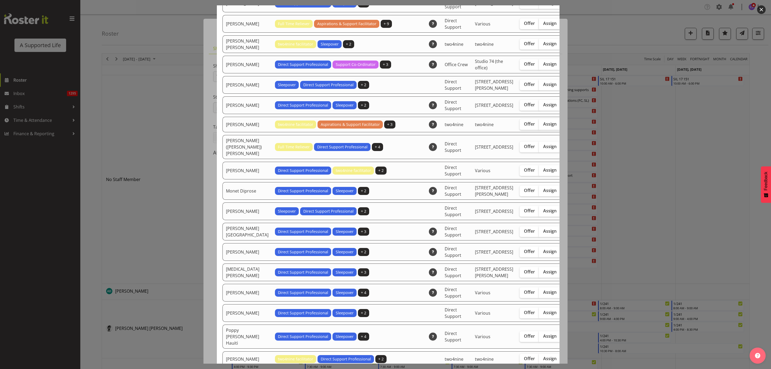
click at [539, 29] on label "Assign" at bounding box center [550, 23] width 22 height 11
click at [539, 25] on input "Assign" at bounding box center [540, 23] width 3 height 3
checkbox input "true"
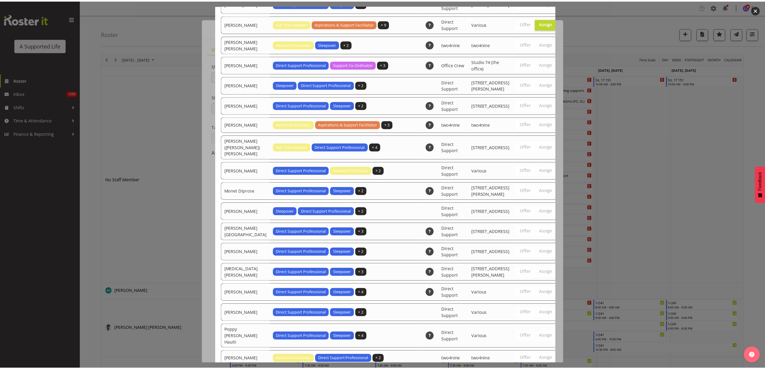
scroll to position [1674, 0]
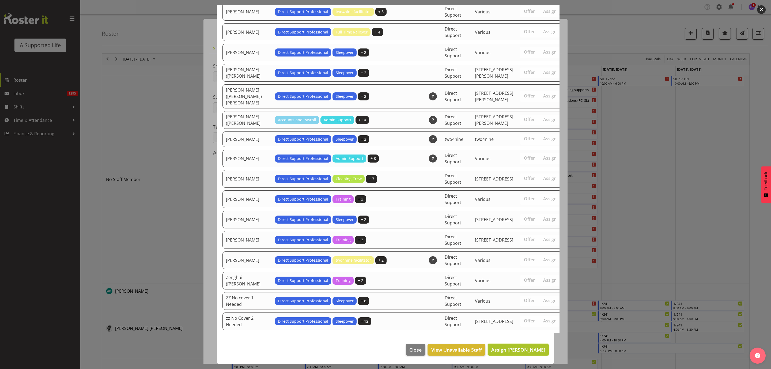
click at [525, 347] on button "Assign [PERSON_NAME]" at bounding box center [518, 350] width 61 height 12
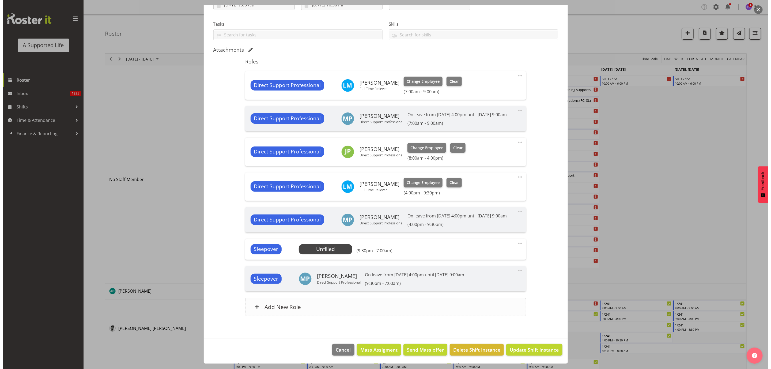
scroll to position [116, 0]
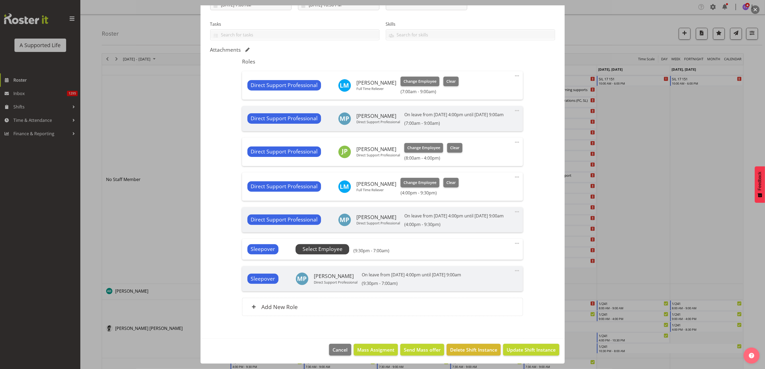
click at [321, 245] on span "Select Employee" at bounding box center [323, 249] width 40 height 8
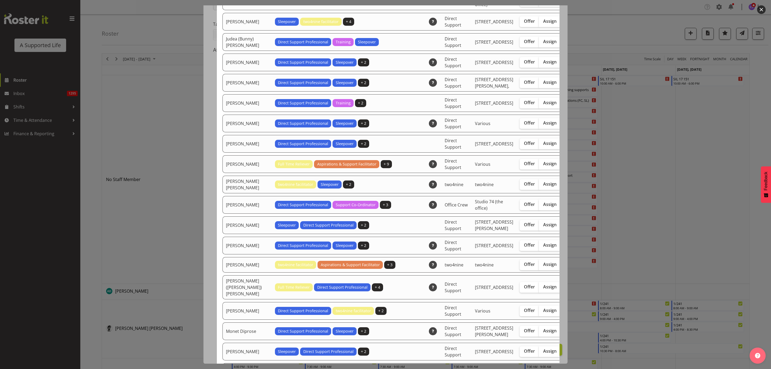
scroll to position [964, 0]
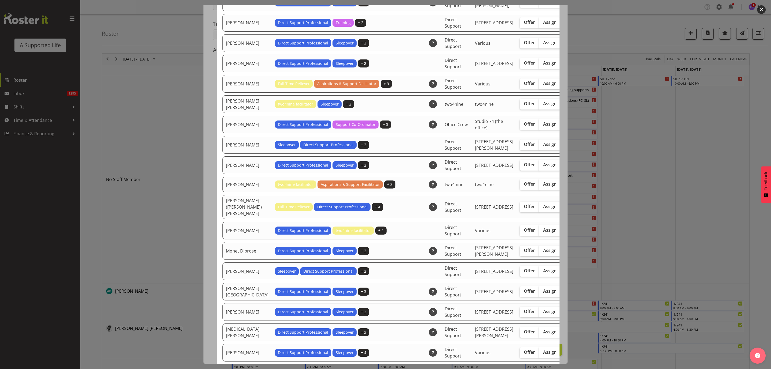
click at [539, 89] on label "Assign" at bounding box center [550, 83] width 22 height 11
click at [539, 85] on input "Assign" at bounding box center [540, 83] width 3 height 3
checkbox input "true"
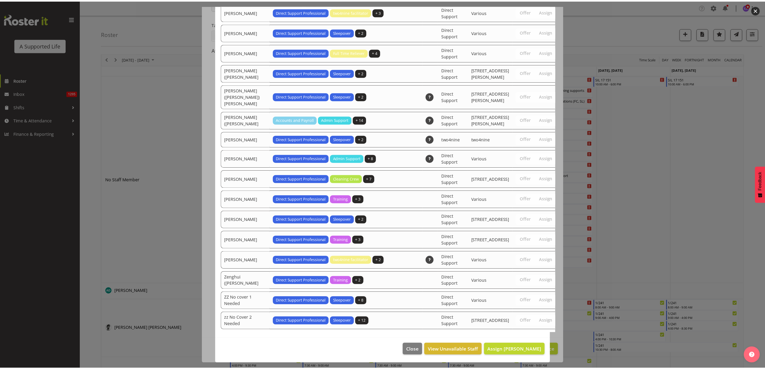
scroll to position [1647, 0]
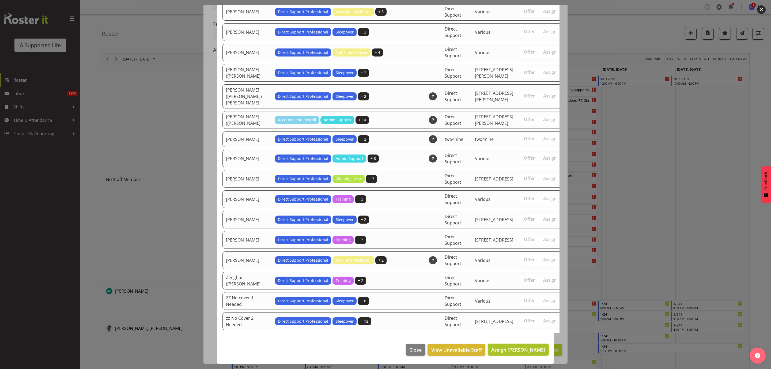
click at [515, 347] on span "Assign [PERSON_NAME]" at bounding box center [518, 349] width 54 height 6
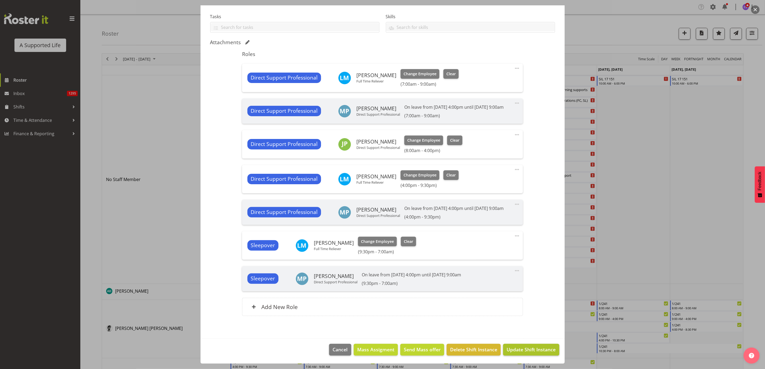
scroll to position [123, 0]
click at [528, 349] on span "Update Shift Instance" at bounding box center [531, 349] width 49 height 7
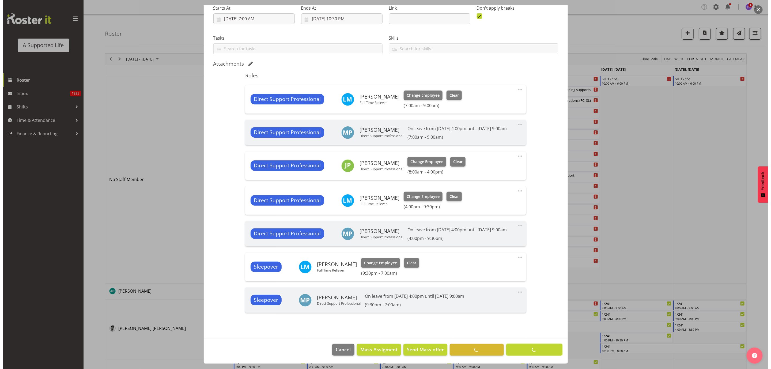
scroll to position [102, 0]
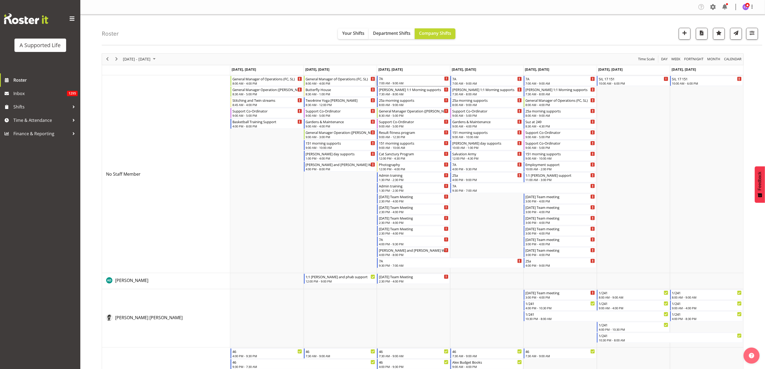
click at [404, 80] on div "7A" at bounding box center [414, 78] width 70 height 5
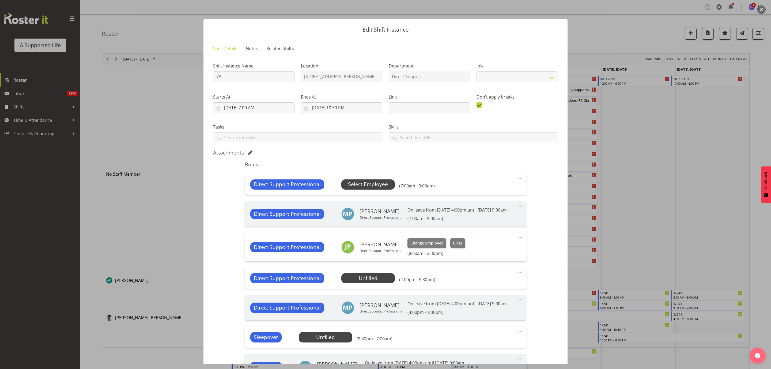
click at [384, 186] on span "Select Employee" at bounding box center [368, 184] width 40 height 8
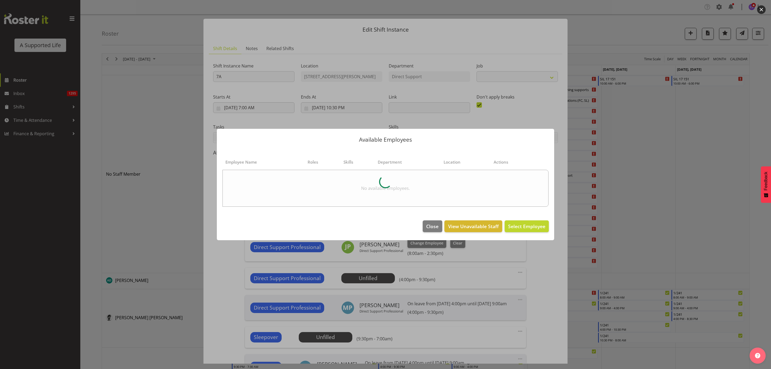
select select "4112"
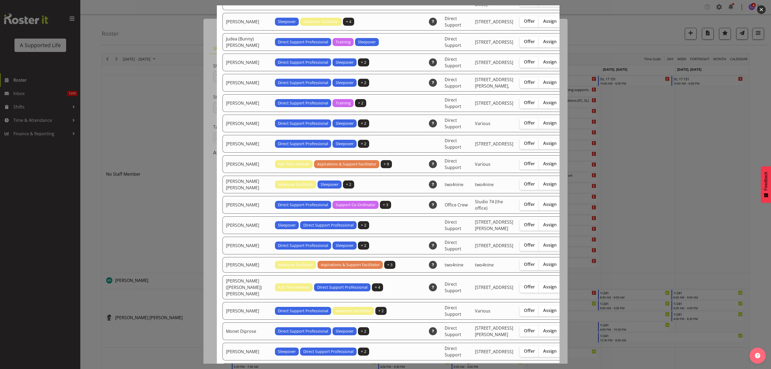
scroll to position [964, 0]
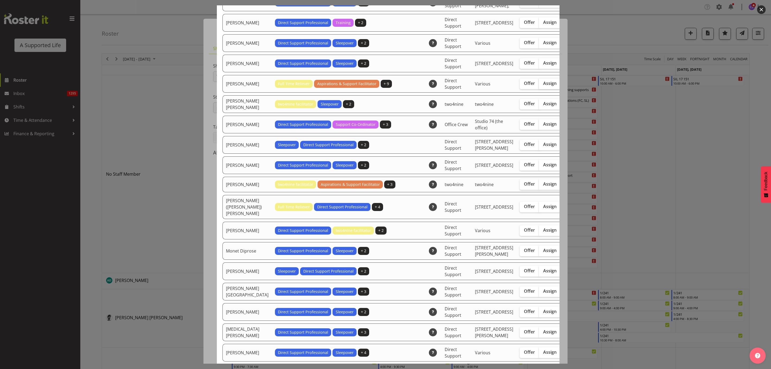
click at [539, 89] on label "Assign" at bounding box center [550, 83] width 22 height 11
click at [539, 85] on input "Assign" at bounding box center [540, 83] width 3 height 3
checkbox input "true"
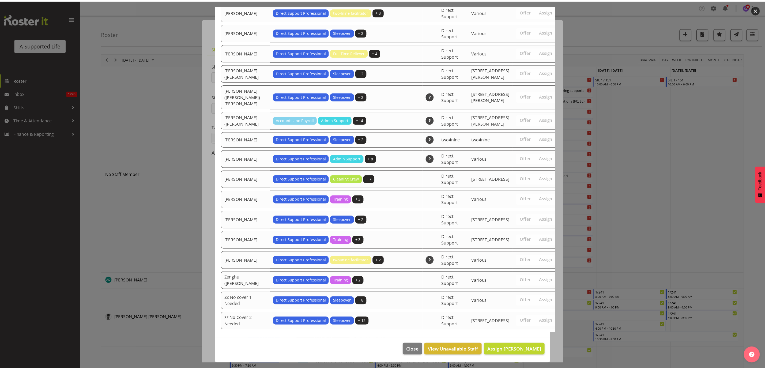
scroll to position [1653, 0]
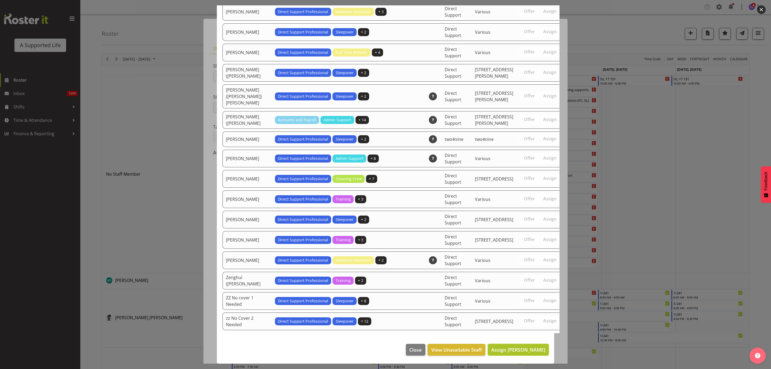
click at [513, 347] on span "Assign [PERSON_NAME]" at bounding box center [518, 349] width 54 height 6
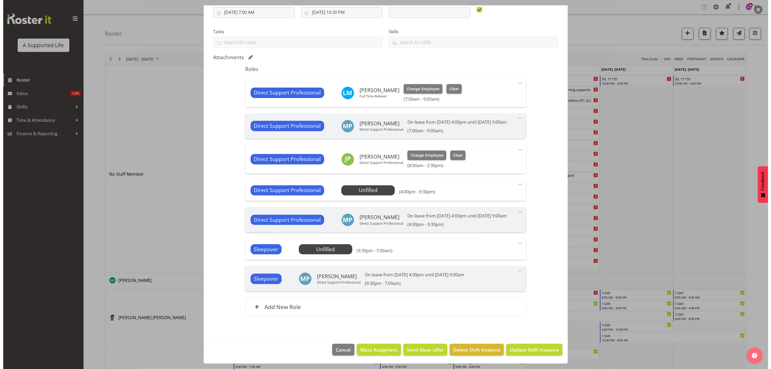
scroll to position [109, 0]
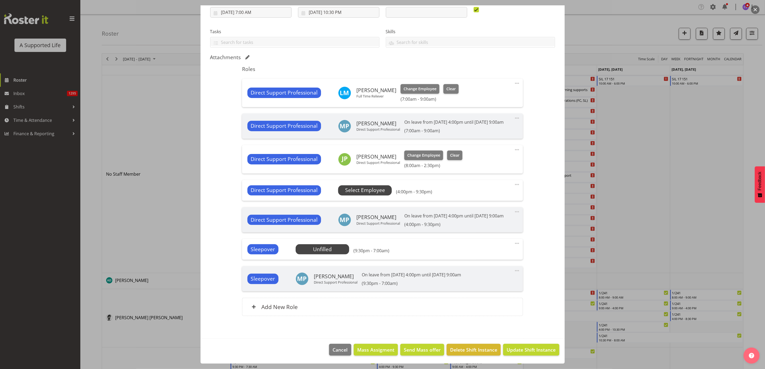
click at [357, 186] on span "Select Employee" at bounding box center [365, 190] width 40 height 8
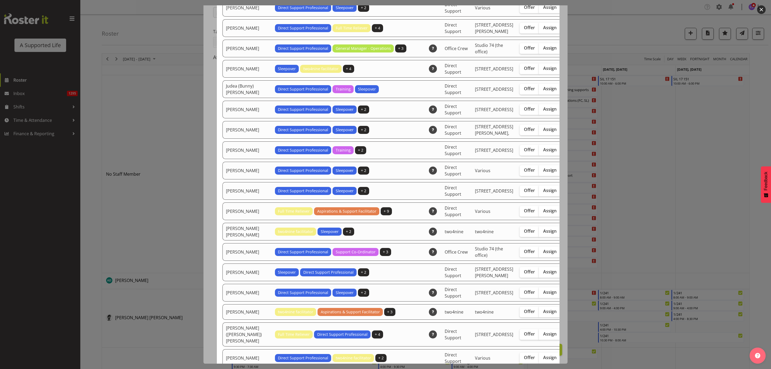
scroll to position [1004, 0]
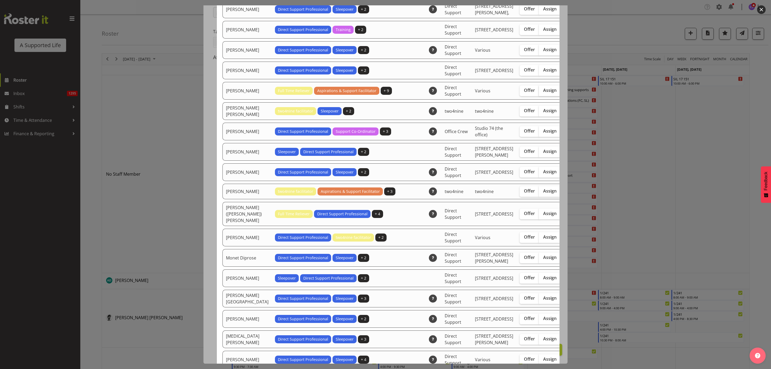
drag, startPoint x: 518, startPoint y: 165, endPoint x: 522, endPoint y: 166, distance: 4.7
click at [539, 96] on label "Assign" at bounding box center [550, 90] width 22 height 11
click at [539, 92] on input "Assign" at bounding box center [540, 90] width 3 height 3
checkbox input "true"
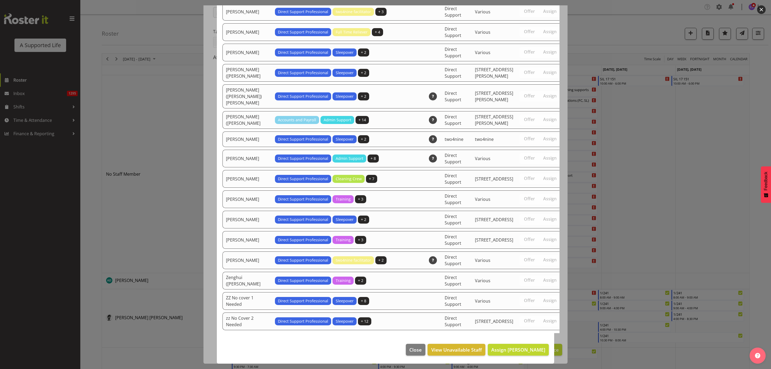
scroll to position [1694, 0]
click at [506, 352] on span "Assign [PERSON_NAME]" at bounding box center [518, 349] width 54 height 6
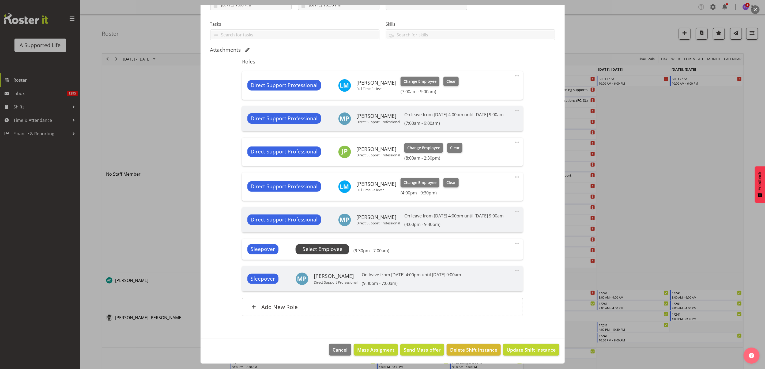
click at [324, 252] on span "Select Employee" at bounding box center [323, 249] width 54 height 10
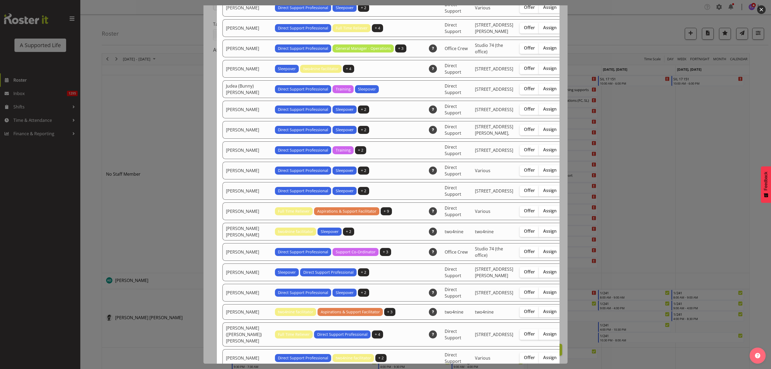
scroll to position [924, 0]
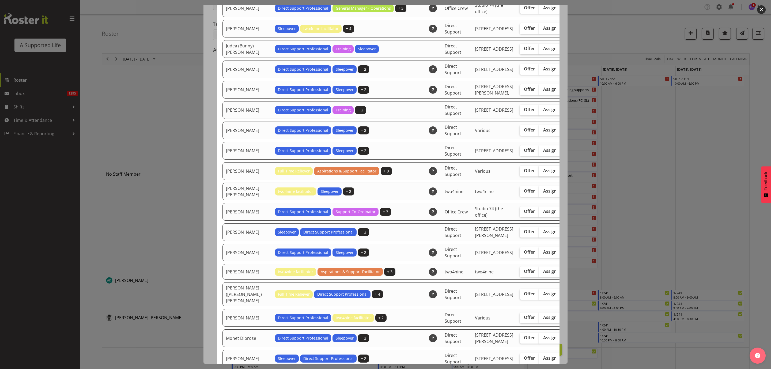
click at [543, 173] on span "Assign" at bounding box center [549, 170] width 13 height 5
click at [539, 172] on input "Assign" at bounding box center [540, 170] width 3 height 3
checkbox input "true"
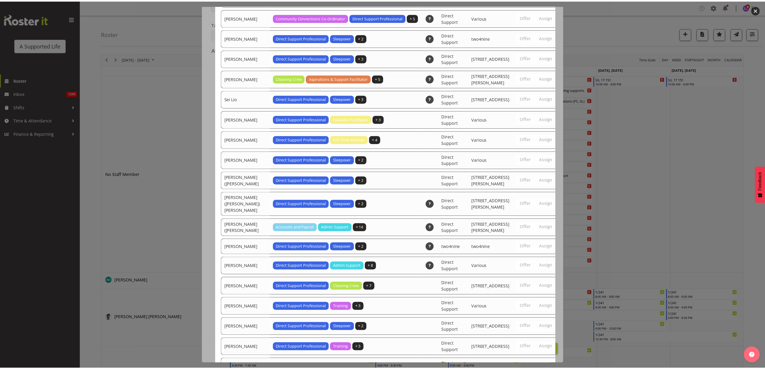
scroll to position [1688, 0]
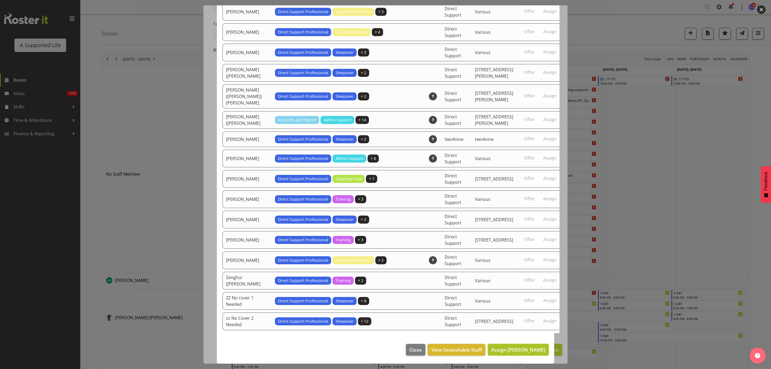
click at [533, 353] on span "Assign [PERSON_NAME]" at bounding box center [518, 349] width 54 height 6
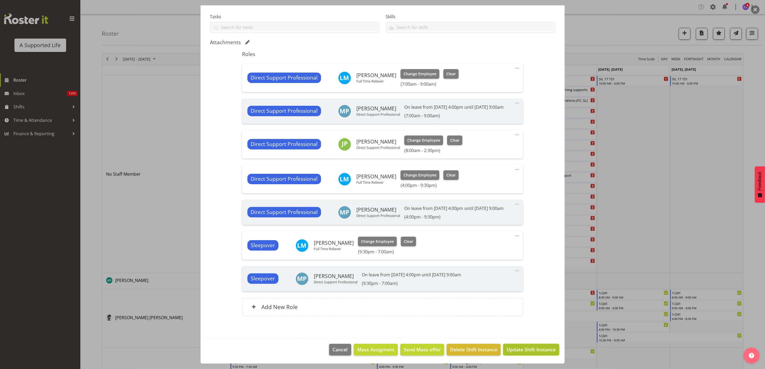
click at [522, 353] on span "Update Shift Instance" at bounding box center [531, 349] width 49 height 7
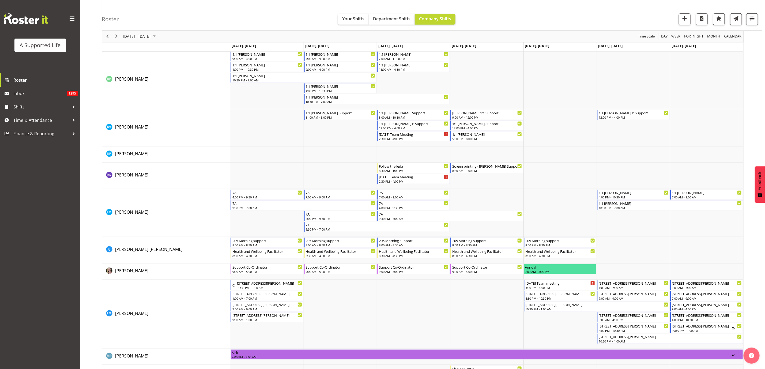
scroll to position [1767, 0]
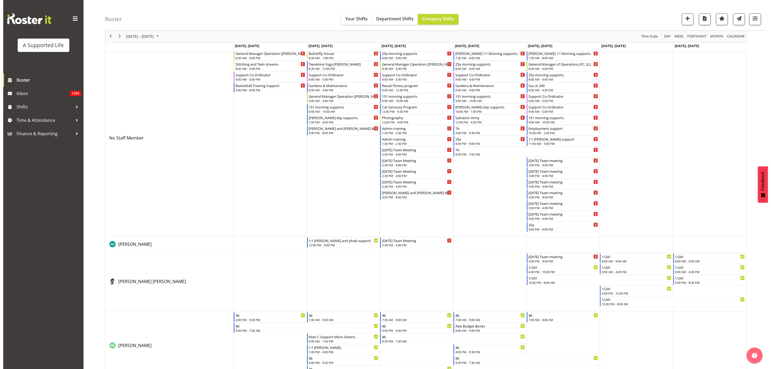
scroll to position [0, 0]
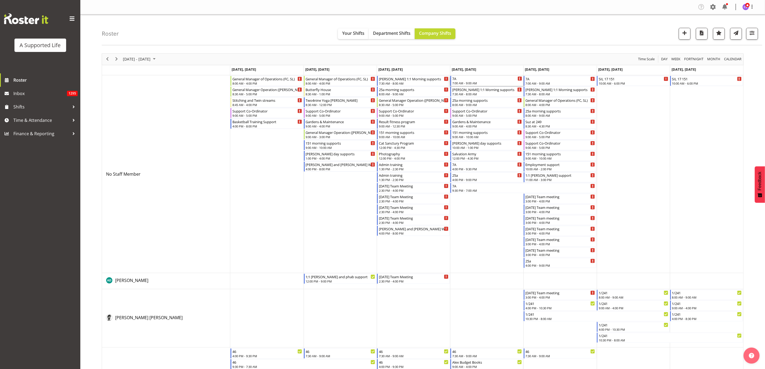
click at [467, 81] on div "7A 7:00 AM - 9:00 AM" at bounding box center [487, 81] width 70 height 10
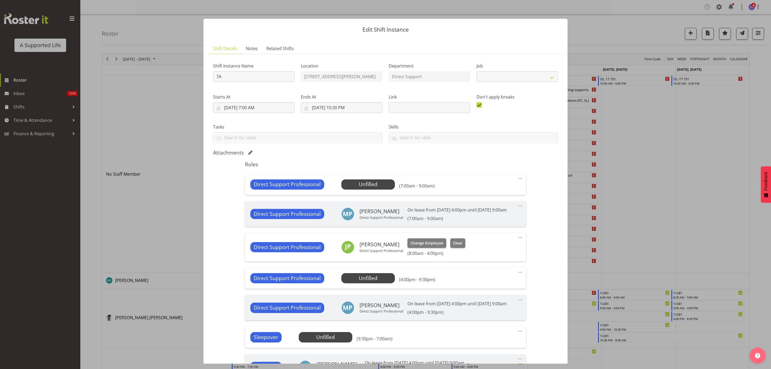
select select "4112"
click at [373, 184] on span "Select Employee" at bounding box center [368, 184] width 40 height 8
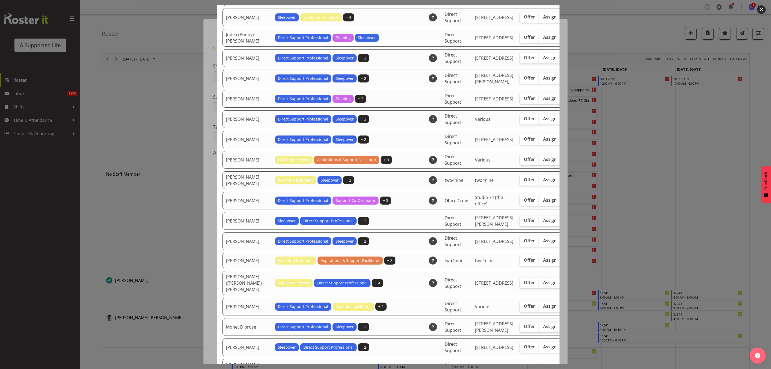
scroll to position [924, 0]
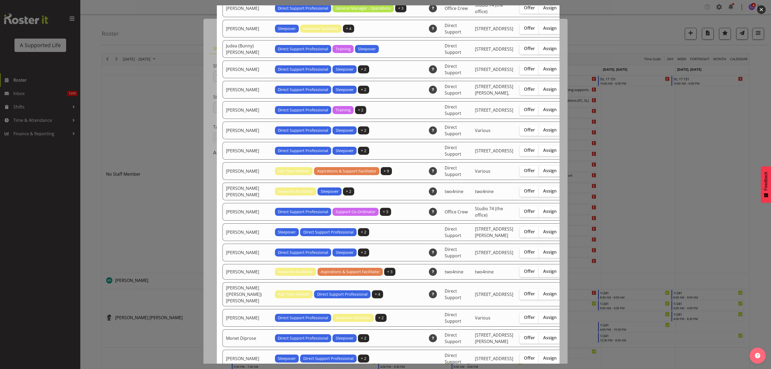
click at [539, 176] on label "Assign" at bounding box center [550, 171] width 22 height 11
click at [539, 172] on input "Assign" at bounding box center [540, 170] width 3 height 3
checkbox input "true"
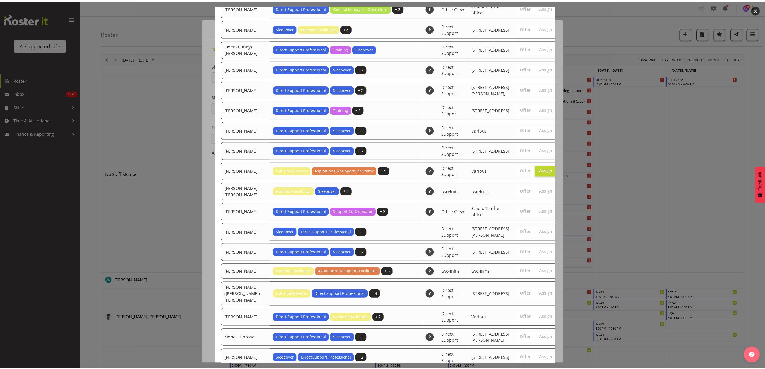
scroll to position [1694, 0]
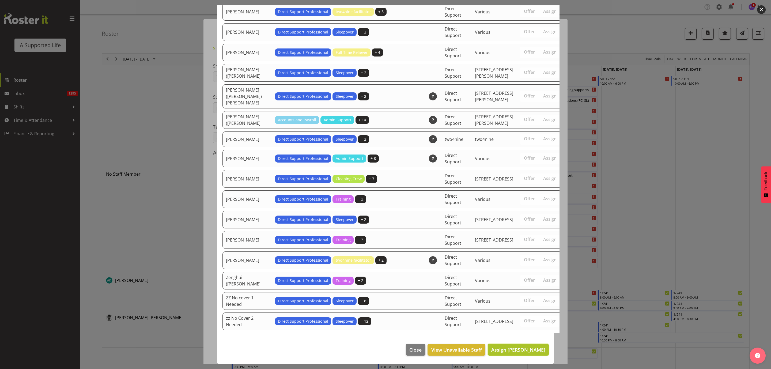
click at [520, 350] on span "Assign Lauren Moult" at bounding box center [518, 349] width 54 height 6
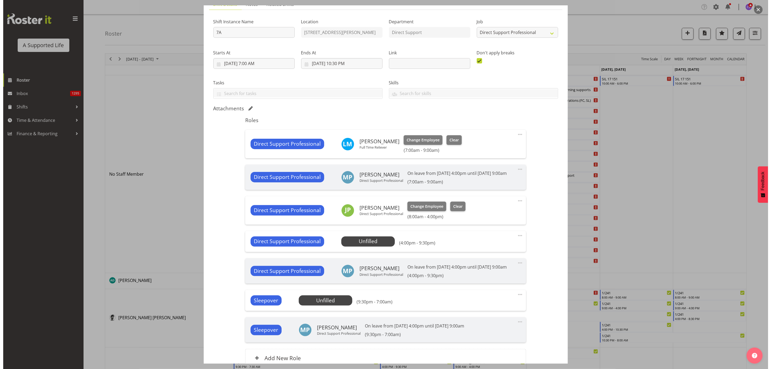
scroll to position [109, 0]
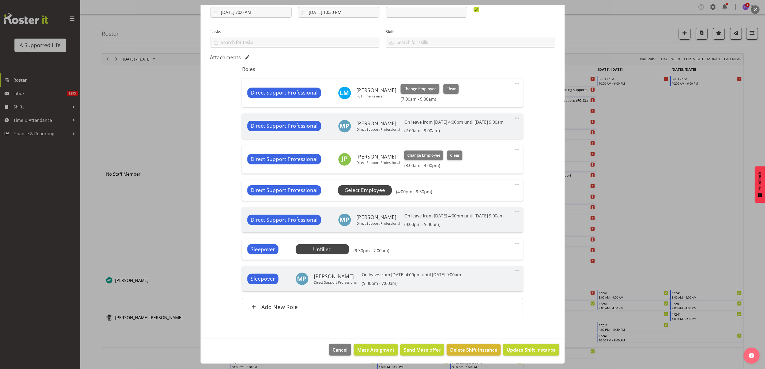
click at [354, 186] on span "Select Employee" at bounding box center [365, 190] width 40 height 8
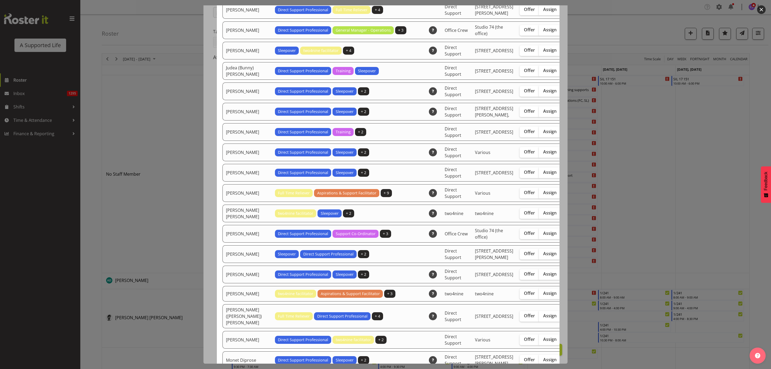
scroll to position [924, 0]
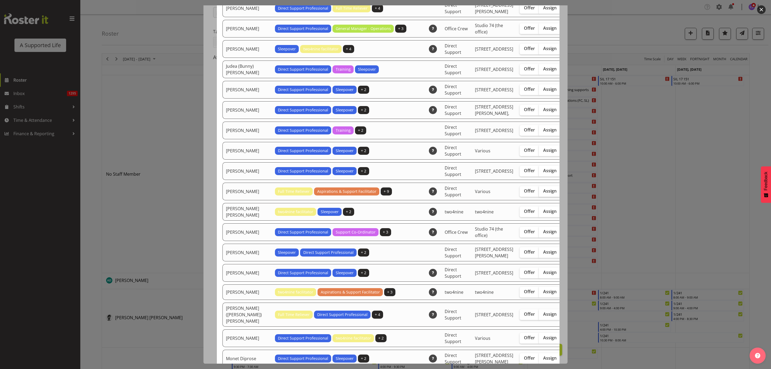
click at [543, 194] on span "Assign" at bounding box center [549, 190] width 13 height 5
click at [539, 193] on input "Assign" at bounding box center [540, 190] width 3 height 3
checkbox input "true"
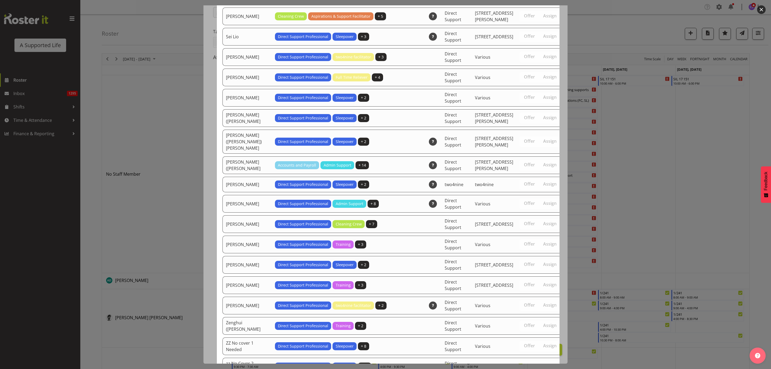
scroll to position [1714, 0]
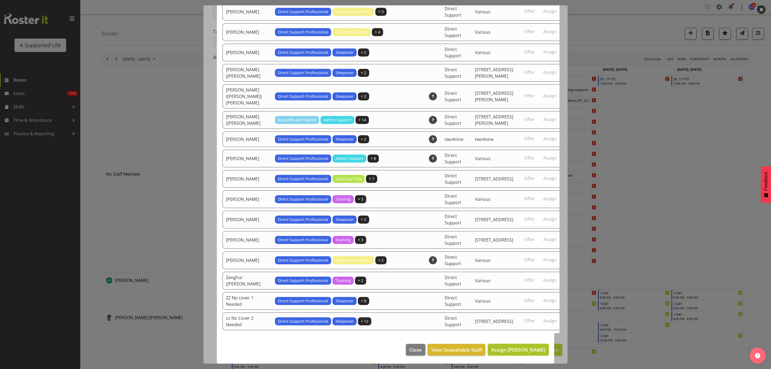
click at [525, 350] on span "Assign Lauren Moult" at bounding box center [518, 349] width 54 height 6
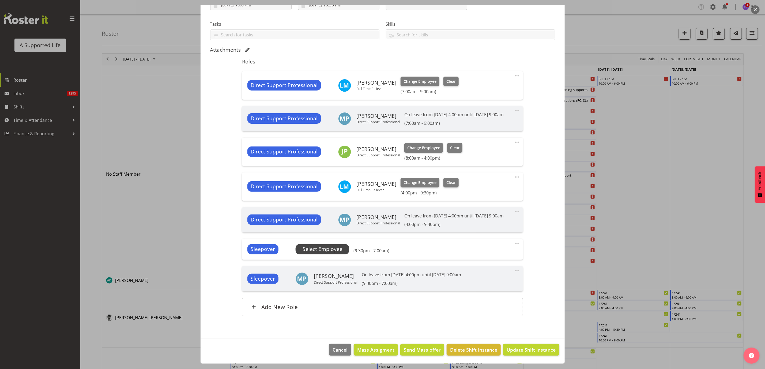
click at [333, 253] on span "Select Employee" at bounding box center [323, 249] width 40 height 8
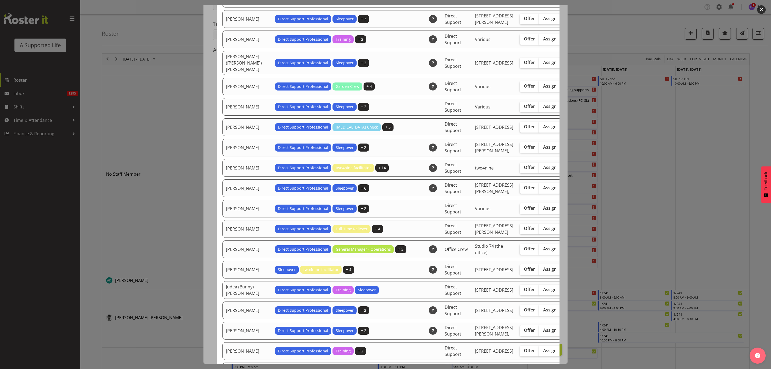
scroll to position [843, 0]
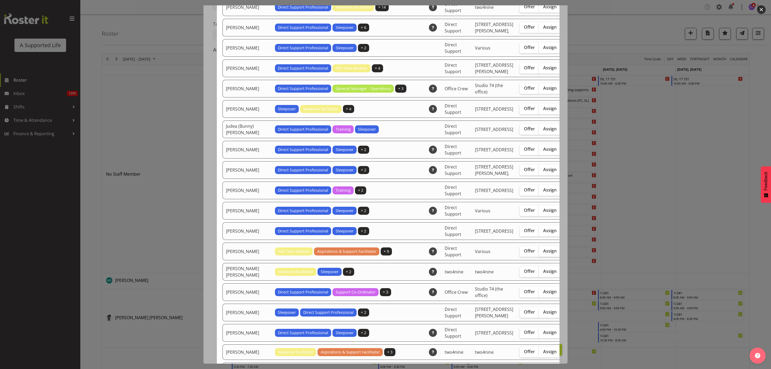
click at [543, 254] on span "Assign" at bounding box center [549, 250] width 13 height 5
click at [539, 253] on input "Assign" at bounding box center [540, 250] width 3 height 3
checkbox input "true"
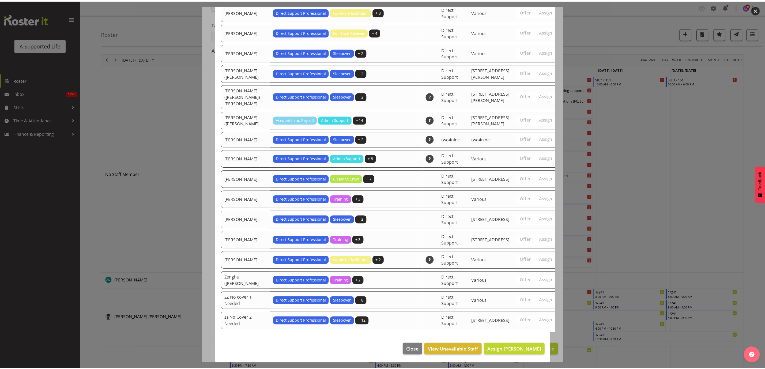
scroll to position [1688, 0]
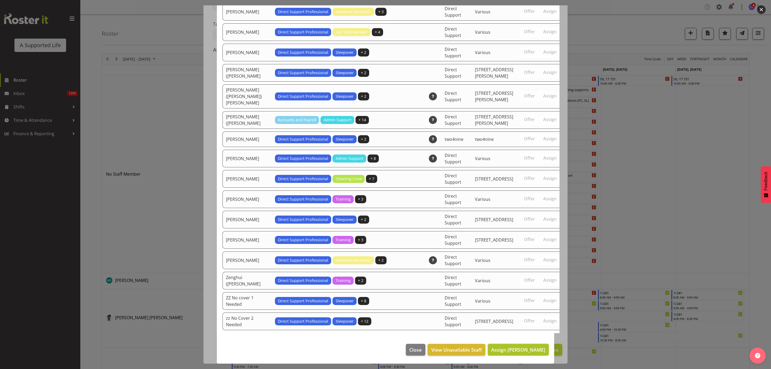
click at [524, 352] on span "Assign Lauren Moult" at bounding box center [518, 349] width 54 height 6
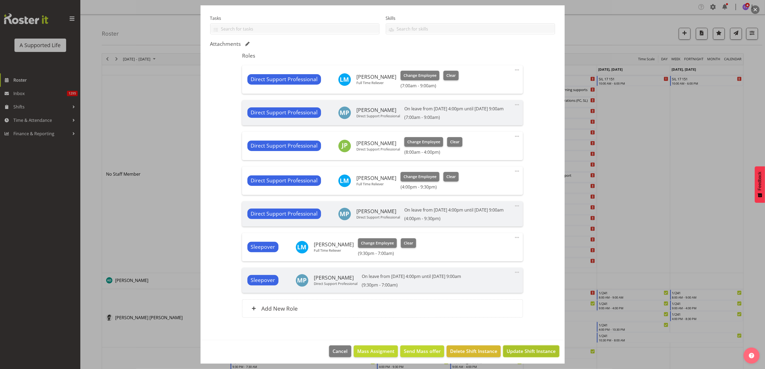
click at [526, 357] on button "Update Shift Instance" at bounding box center [531, 351] width 56 height 12
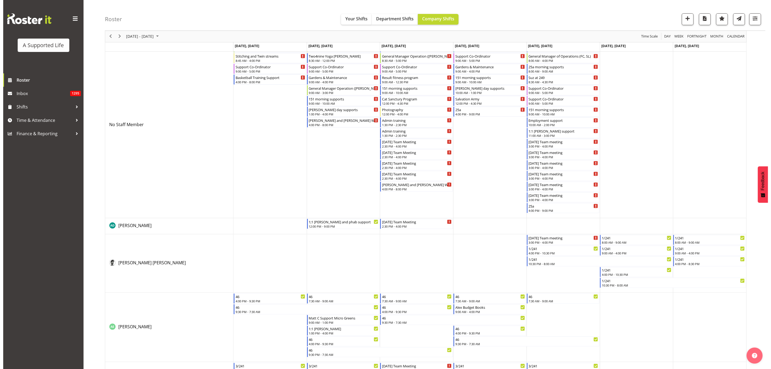
scroll to position [0, 0]
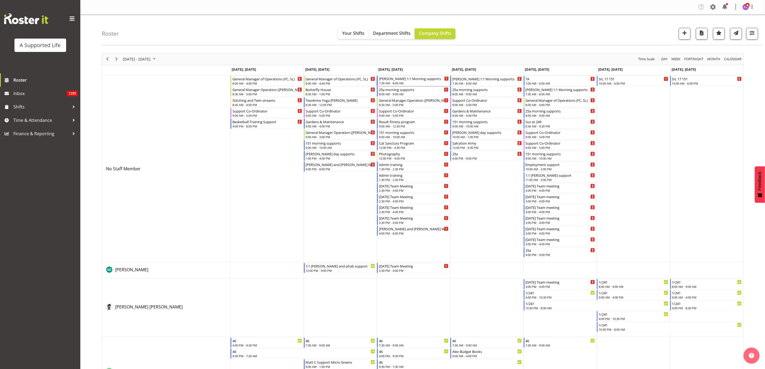
click at [420, 81] on div "[PERSON_NAME] 1:1 Morning supports" at bounding box center [414, 78] width 70 height 5
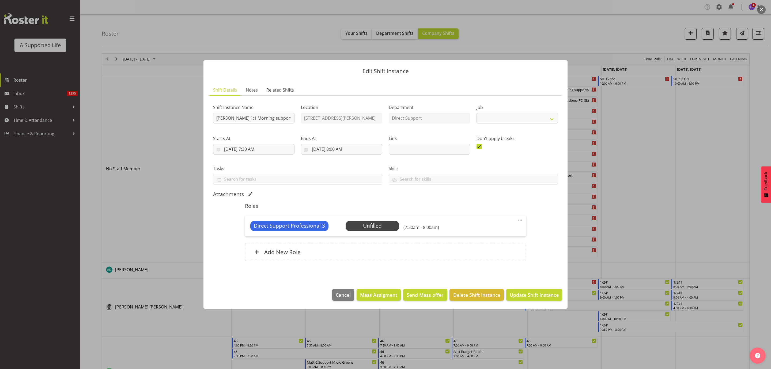
select select "4112"
click at [378, 227] on span "Select Employee" at bounding box center [372, 226] width 40 height 8
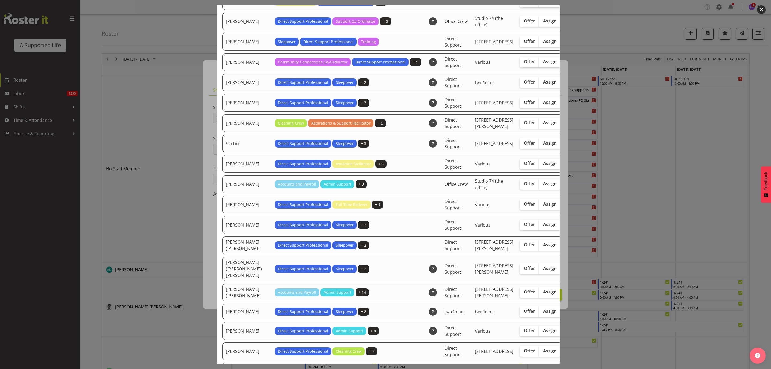
scroll to position [1406, 0]
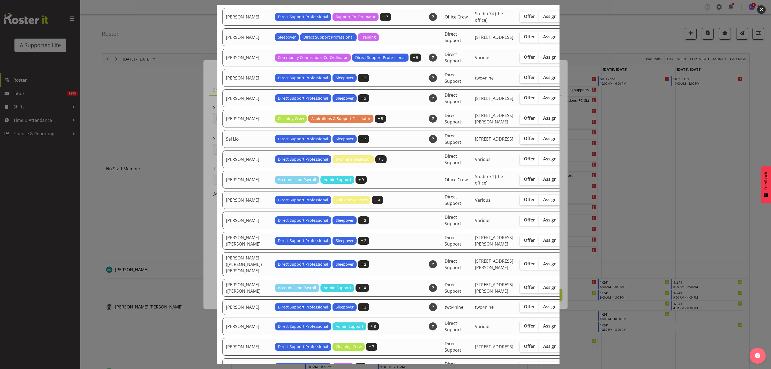
click at [543, 202] on span "Assign" at bounding box center [549, 199] width 13 height 5
click at [539, 201] on input "Assign" at bounding box center [540, 199] width 3 height 3
checkbox input "true"
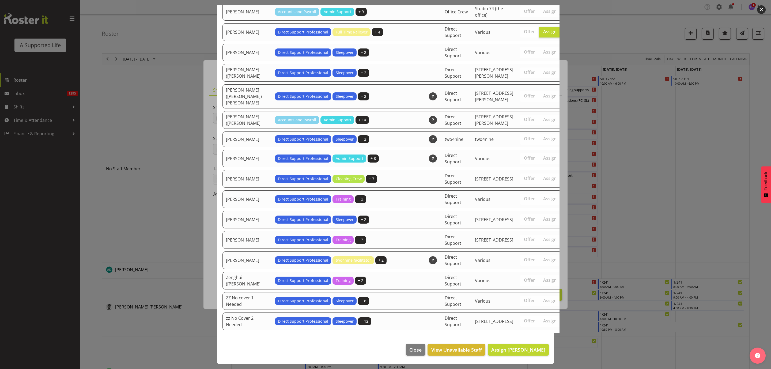
click at [521, 343] on footer "Close View Unavailable Staff Assign Skylah Davidson" at bounding box center [385, 350] width 337 height 25
click at [520, 351] on span "Assign Skylah Davidson" at bounding box center [518, 349] width 54 height 6
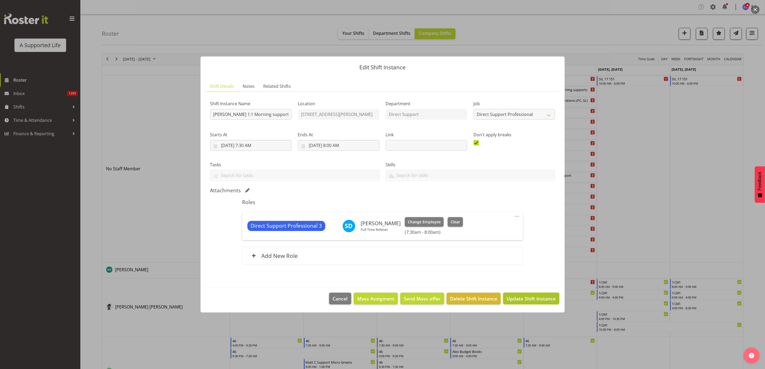
click at [543, 298] on span "Update Shift Instance" at bounding box center [531, 298] width 49 height 7
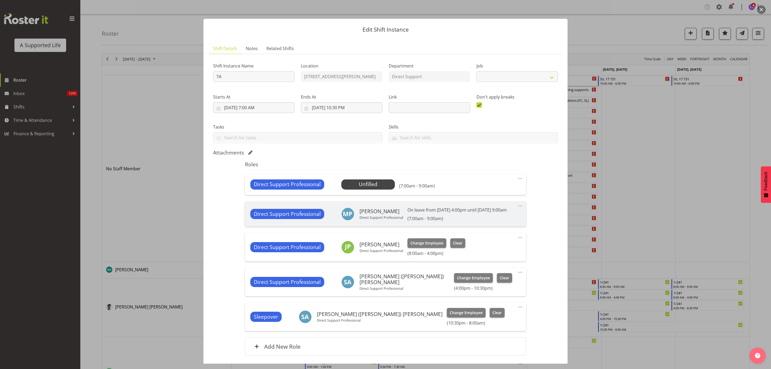
select select "4112"
click at [364, 185] on span "Select Employee" at bounding box center [368, 184] width 40 height 8
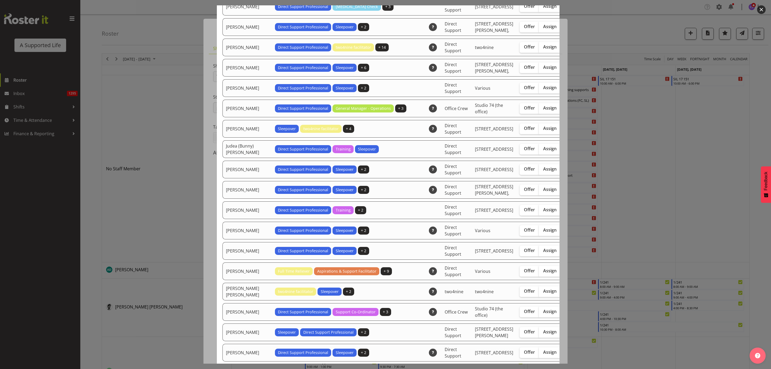
scroll to position [883, 0]
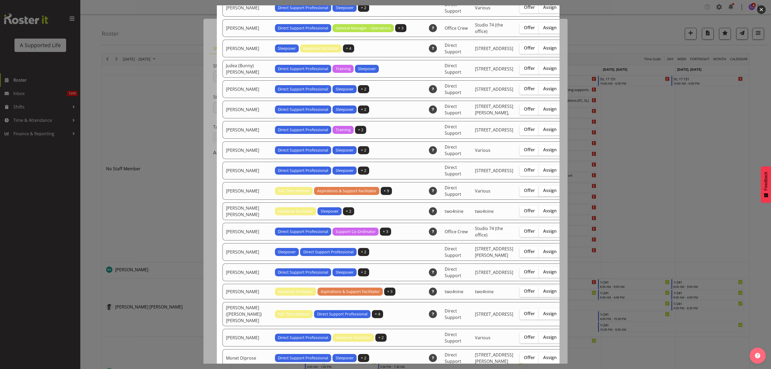
click at [543, 193] on span "Assign" at bounding box center [549, 190] width 13 height 5
click at [539, 192] on input "Assign" at bounding box center [540, 190] width 3 height 3
checkbox input "true"
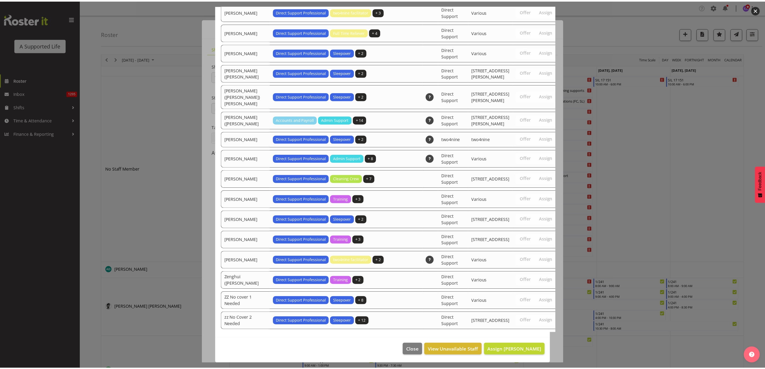
scroll to position [1667, 0]
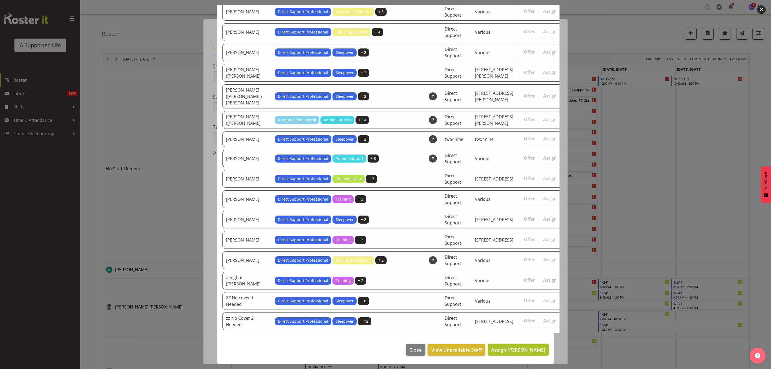
click at [525, 345] on button "Assign Lauren Moult" at bounding box center [518, 350] width 61 height 12
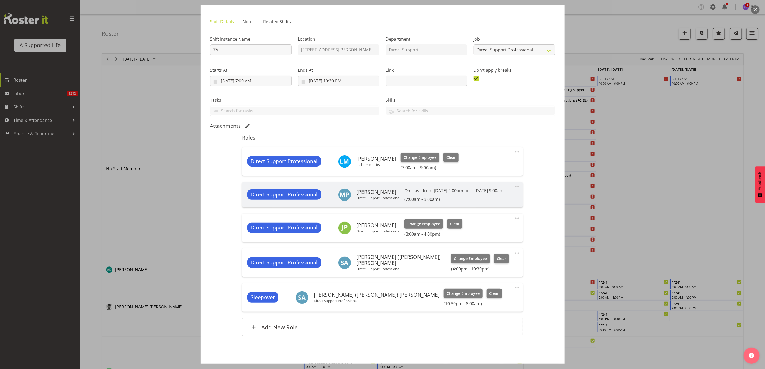
scroll to position [54, 0]
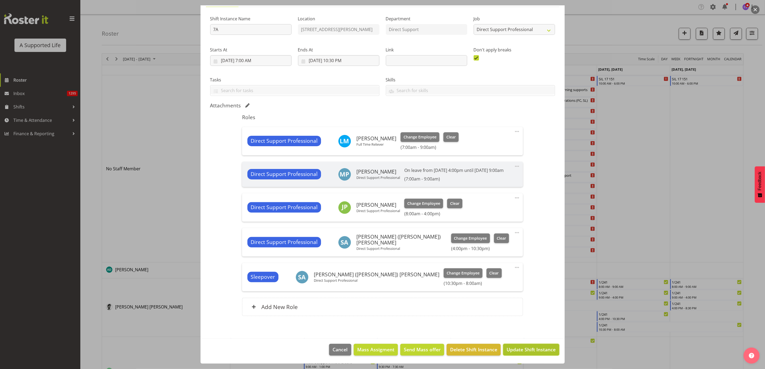
click at [516, 346] on span "Update Shift Instance" at bounding box center [531, 349] width 49 height 7
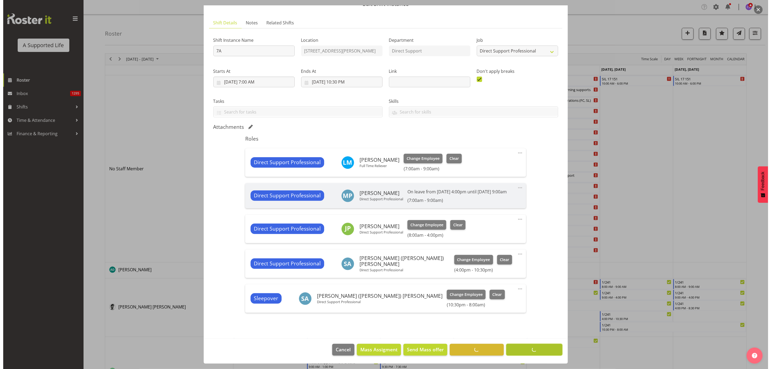
scroll to position [32, 0]
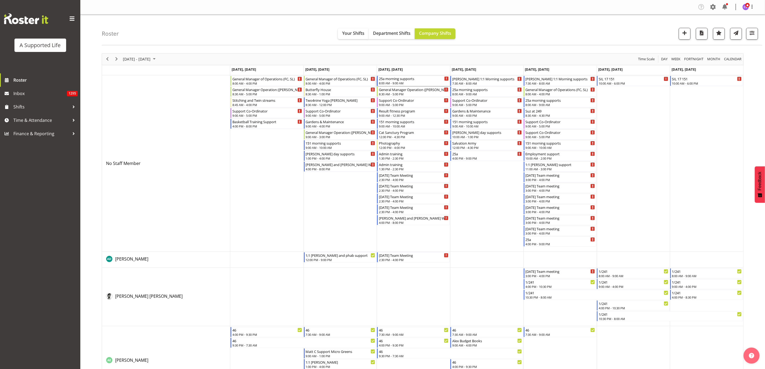
click at [414, 85] on div "8:00 AM - 9:00 AM" at bounding box center [414, 83] width 70 height 4
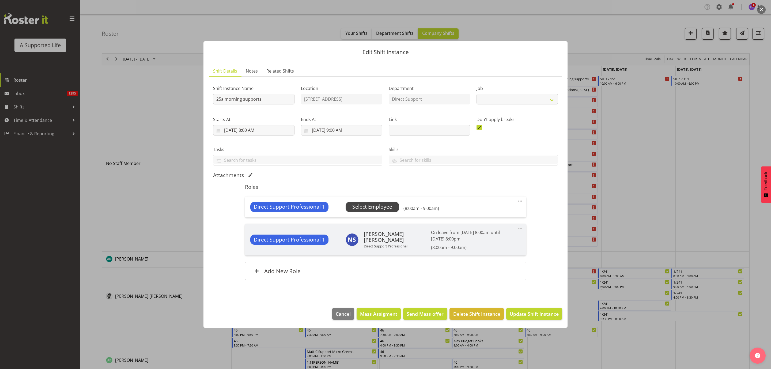
select select "4112"
click at [370, 207] on span "Select Employee" at bounding box center [372, 207] width 40 height 8
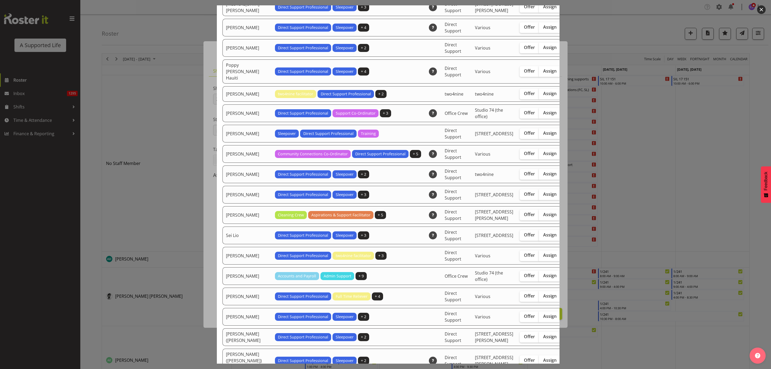
scroll to position [1406, 0]
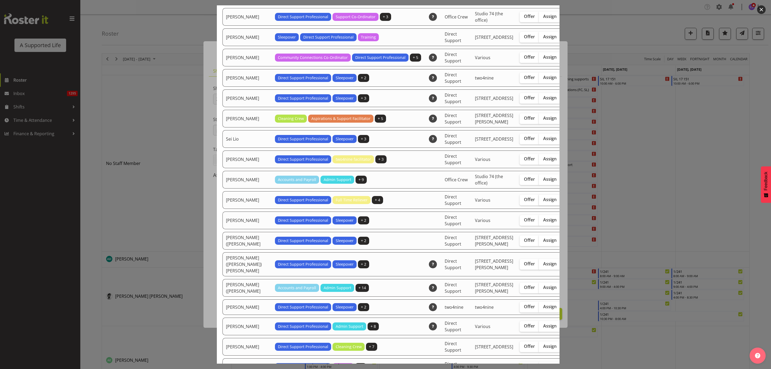
click at [543, 202] on span "Assign" at bounding box center [549, 199] width 13 height 5
click at [539, 201] on input "Assign" at bounding box center [540, 199] width 3 height 3
checkbox input "true"
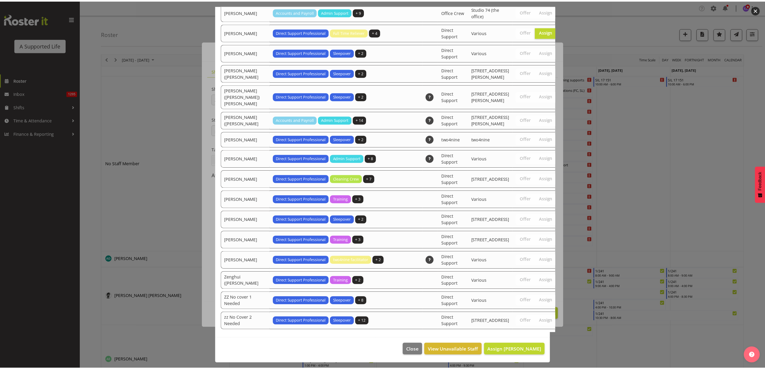
scroll to position [1694, 0]
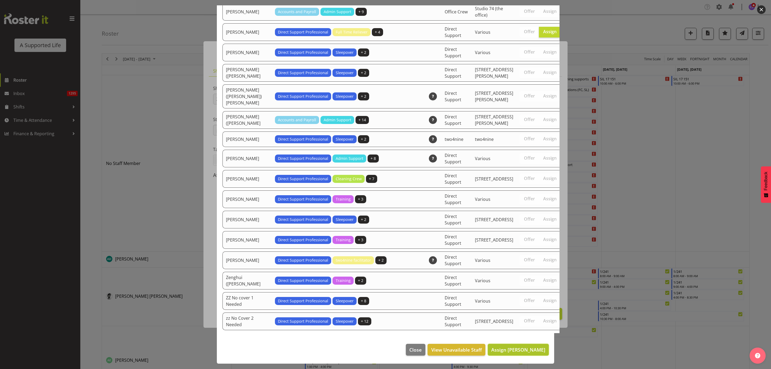
click at [526, 346] on span "Assign Skylah Davidson" at bounding box center [518, 349] width 54 height 6
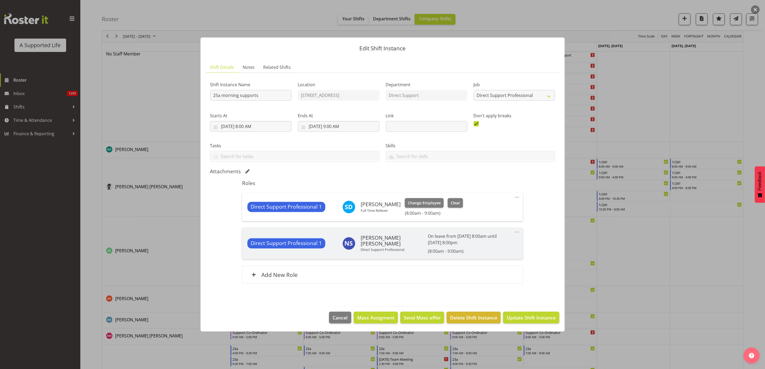
scroll to position [161, 0]
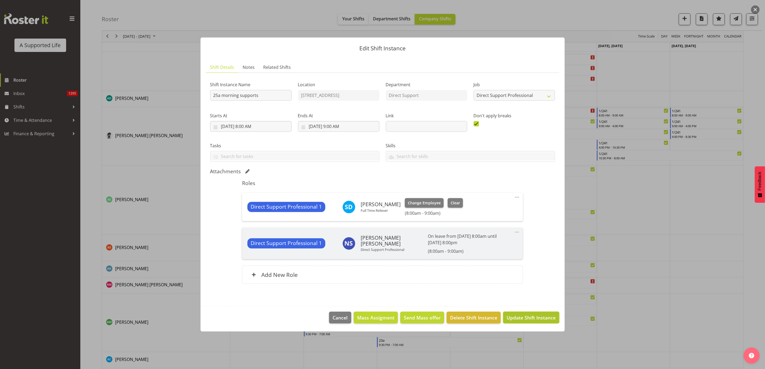
click at [524, 319] on span "Update Shift Instance" at bounding box center [531, 317] width 49 height 7
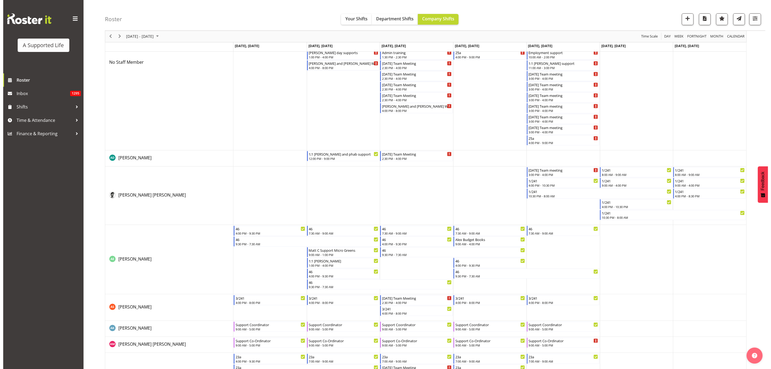
scroll to position [0, 0]
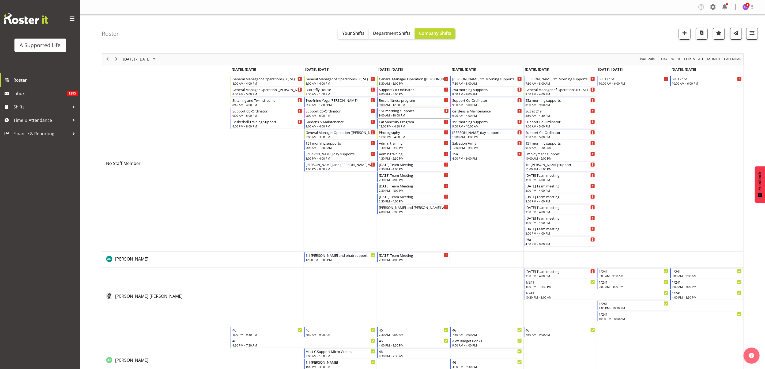
click at [410, 113] on div "151 morning supports" at bounding box center [414, 110] width 70 height 5
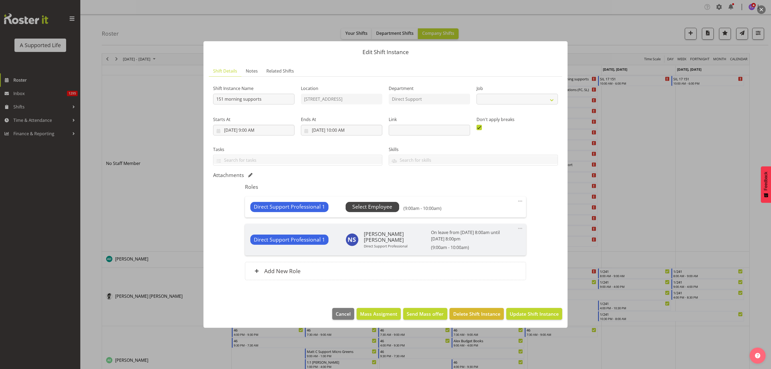
select select "4112"
click at [378, 207] on span "Select Employee" at bounding box center [372, 207] width 40 height 8
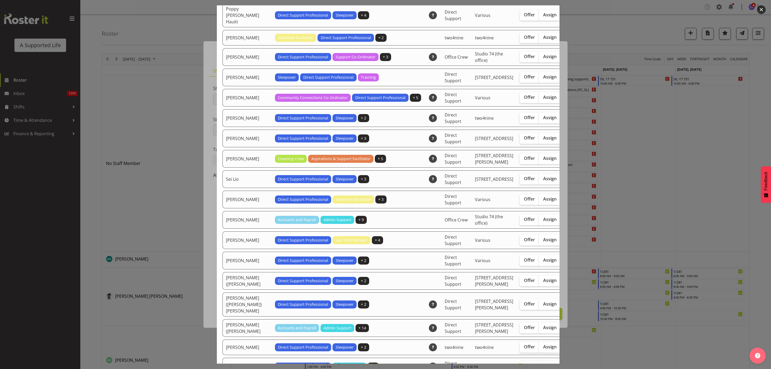
scroll to position [1486, 0]
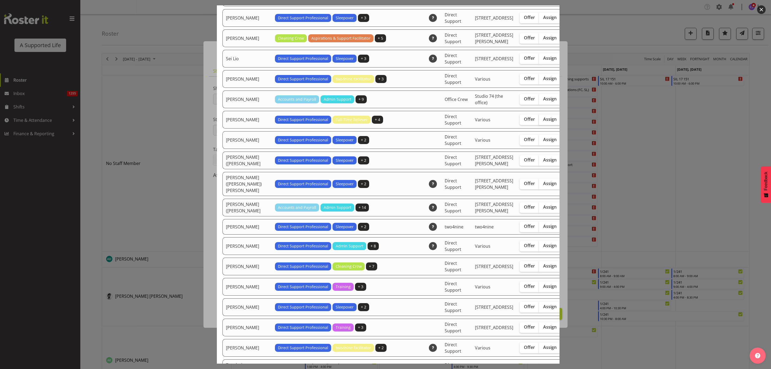
click at [539, 125] on label "Assign" at bounding box center [550, 119] width 22 height 11
click at [539, 121] on input "Assign" at bounding box center [540, 119] width 3 height 3
checkbox input "true"
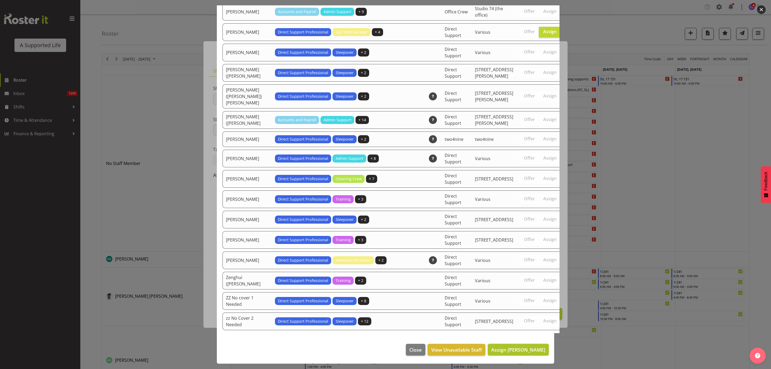
click at [531, 347] on span "Assign Skylah Davidson" at bounding box center [518, 349] width 54 height 6
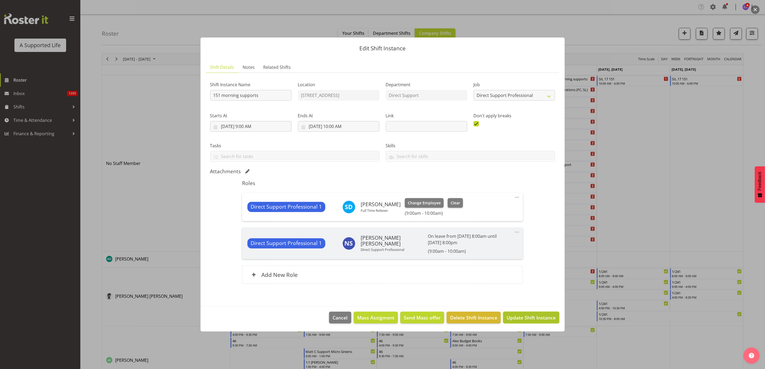
click at [536, 318] on span "Update Shift Instance" at bounding box center [531, 317] width 49 height 7
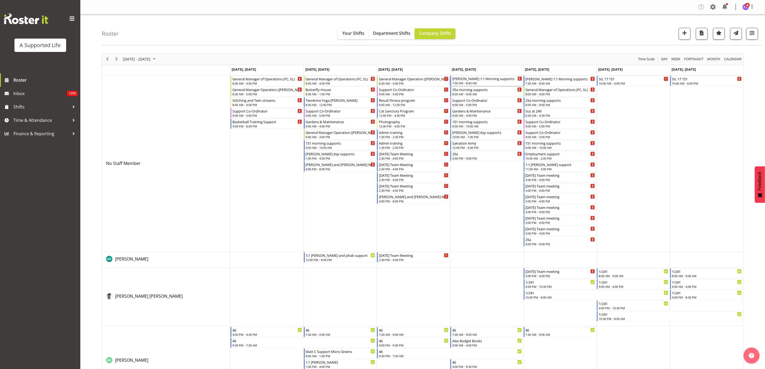
click at [492, 81] on div "[PERSON_NAME] 1:1 Morning supports" at bounding box center [487, 78] width 70 height 5
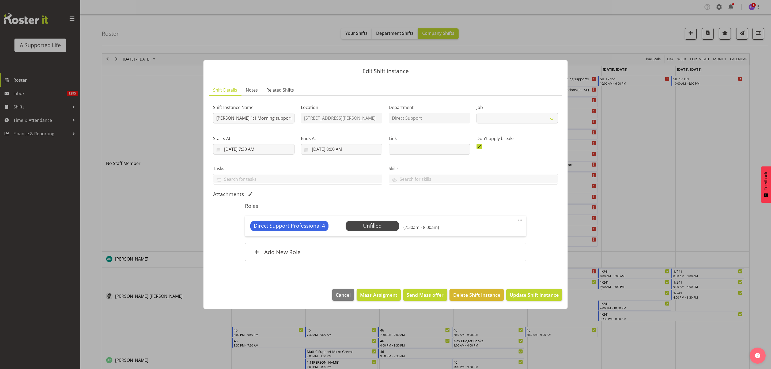
select select "4112"
click at [384, 228] on span "Select Employee" at bounding box center [372, 226] width 40 height 8
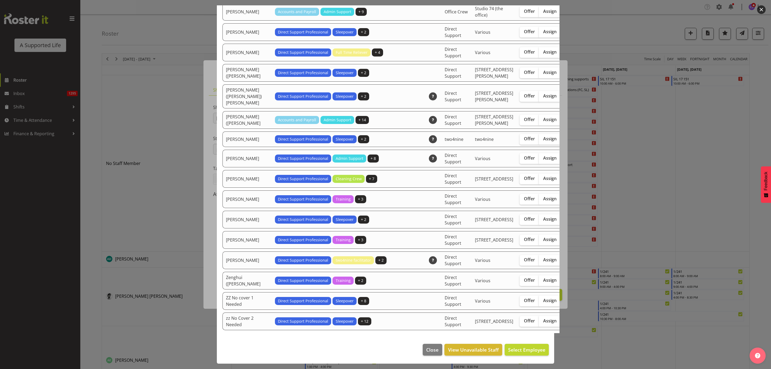
scroll to position [1655, 0]
click at [543, 55] on span "Assign" at bounding box center [549, 51] width 13 height 5
click at [539, 54] on input "Assign" at bounding box center [540, 51] width 3 height 3
checkbox input "true"
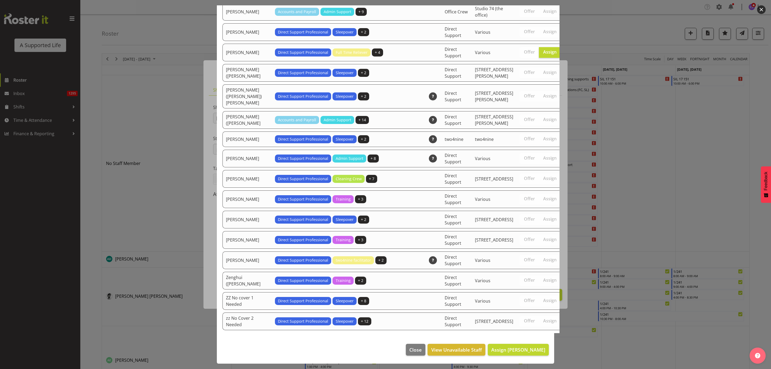
scroll to position [1735, 0]
click at [512, 348] on span "Assign Skylah Davidson" at bounding box center [518, 349] width 54 height 6
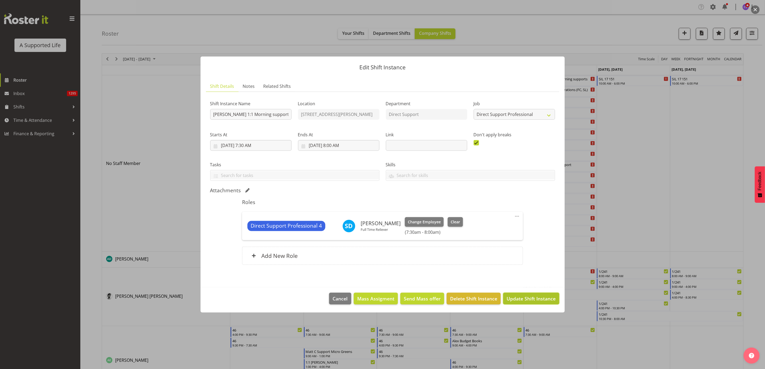
click at [532, 301] on span "Update Shift Instance" at bounding box center [531, 298] width 49 height 7
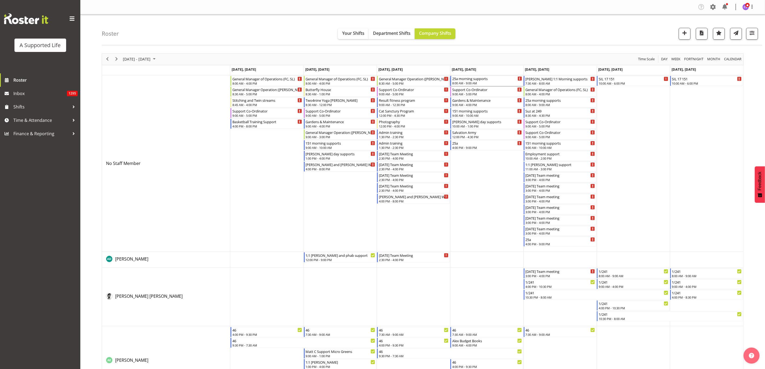
click at [480, 83] on div "8:00 AM - 9:00 AM" at bounding box center [487, 83] width 70 height 4
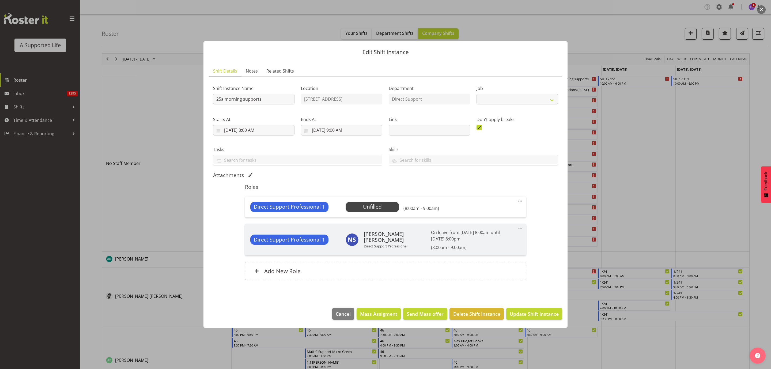
select select "4112"
click at [380, 207] on span "Select Employee" at bounding box center [372, 207] width 40 height 8
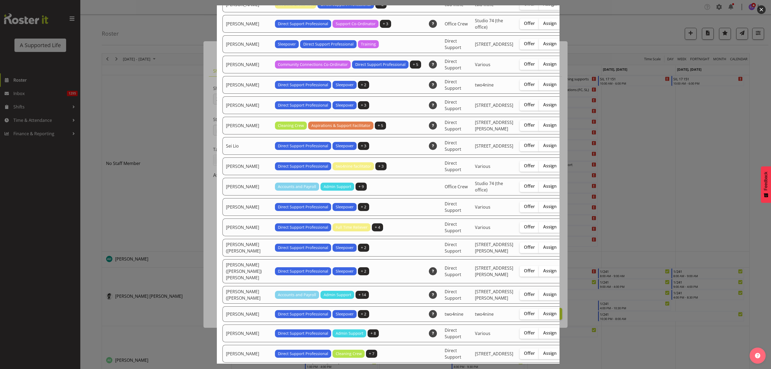
scroll to position [1526, 0]
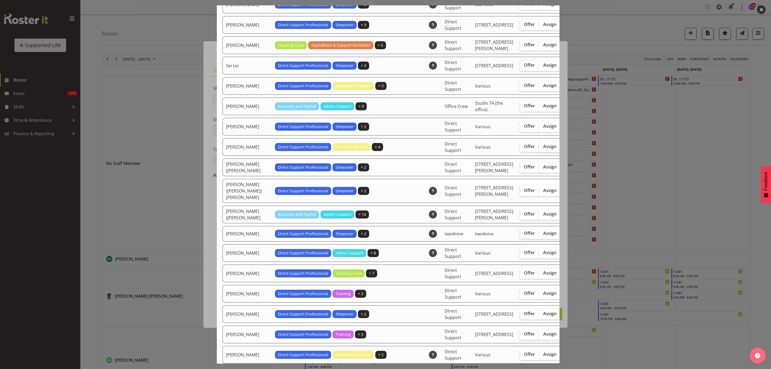
drag, startPoint x: 525, startPoint y: 242, endPoint x: 529, endPoint y: 243, distance: 4.3
click at [543, 149] on span "Assign" at bounding box center [549, 146] width 13 height 5
click at [539, 148] on input "Assign" at bounding box center [540, 146] width 3 height 3
checkbox input "true"
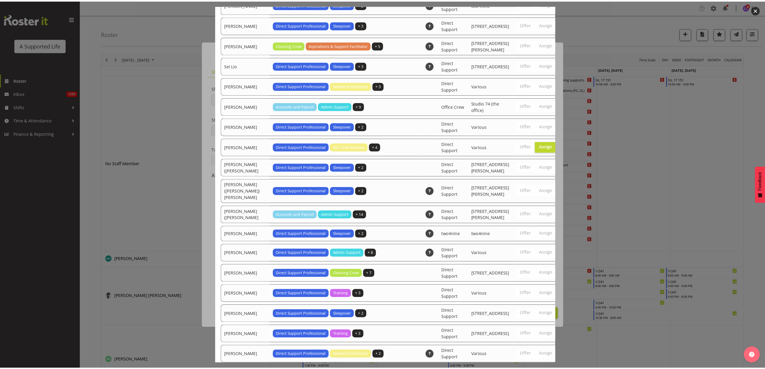
scroll to position [1735, 0]
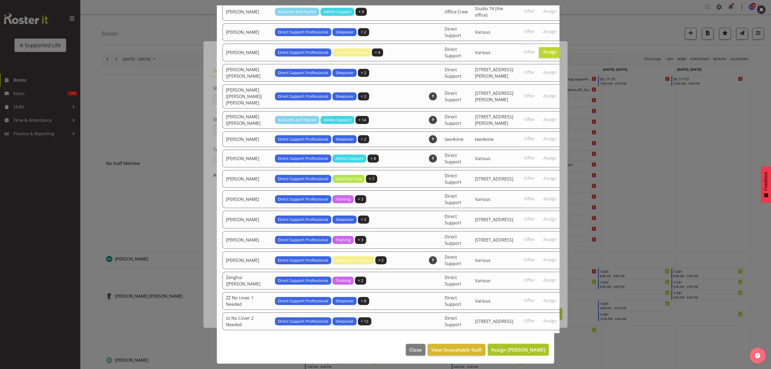
click at [532, 350] on span "Assign Skylah Davidson" at bounding box center [518, 349] width 54 height 6
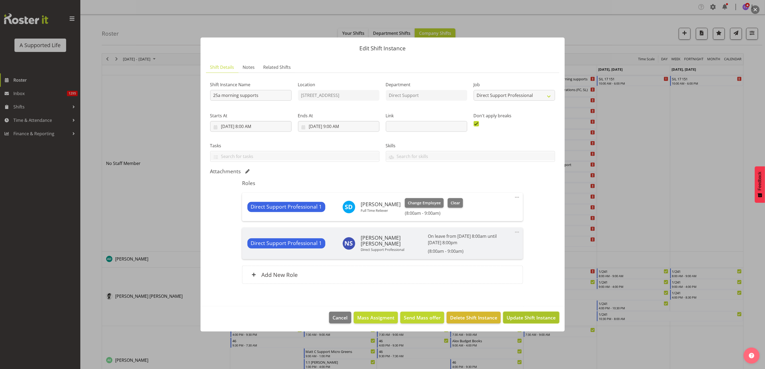
click at [538, 318] on span "Update Shift Instance" at bounding box center [531, 317] width 49 height 7
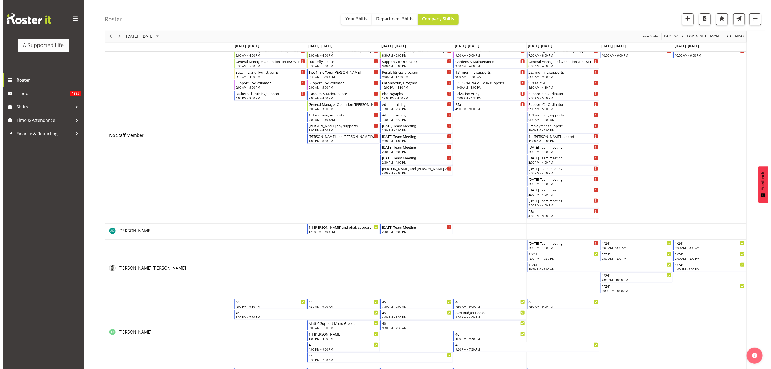
scroll to position [0, 0]
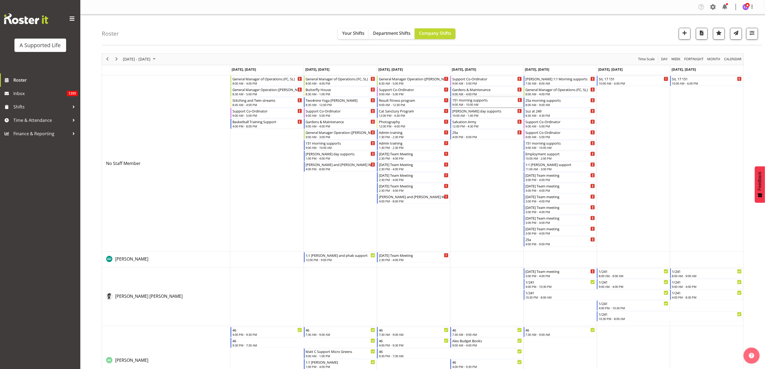
click at [480, 102] on div "151 morning supports" at bounding box center [487, 99] width 70 height 5
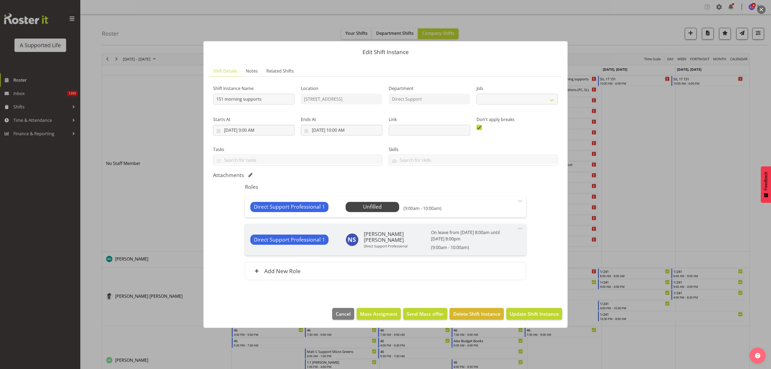
select select "4112"
click at [375, 206] on span "Select Employee" at bounding box center [372, 207] width 40 height 8
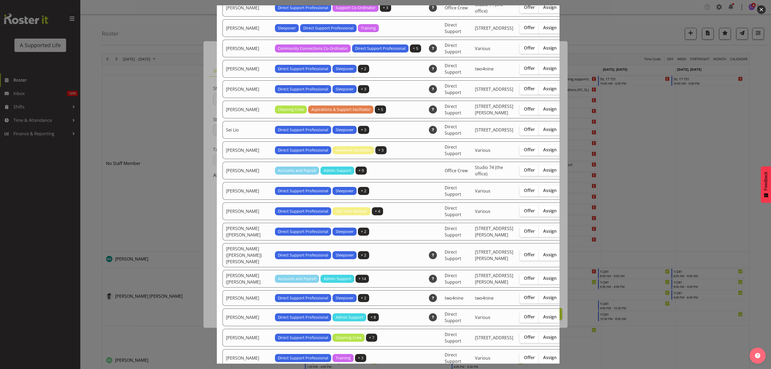
scroll to position [1486, 0]
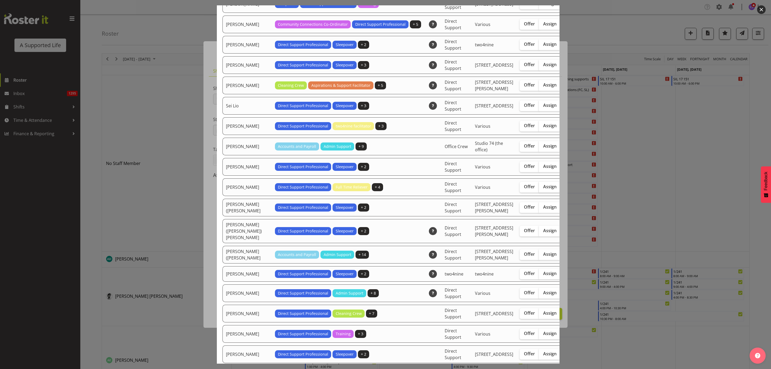
click at [543, 189] on span "Assign" at bounding box center [549, 186] width 13 height 5
click at [539, 188] on input "Assign" at bounding box center [540, 186] width 3 height 3
checkbox input "true"
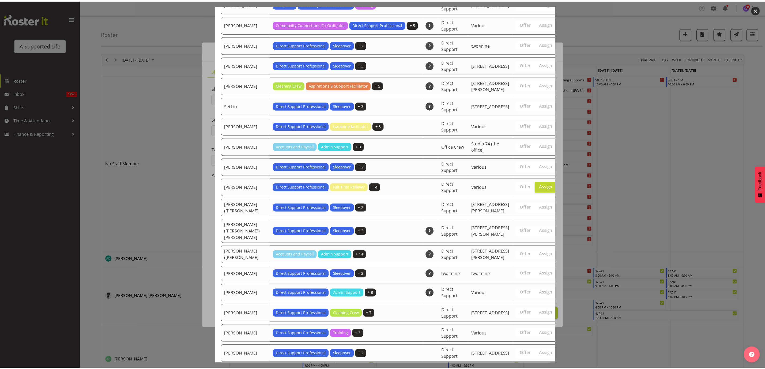
scroll to position [1735, 0]
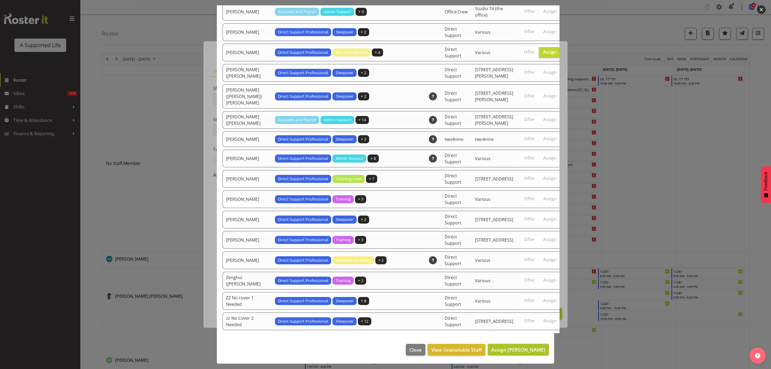
click at [518, 349] on span "Assign Skylah Davidson" at bounding box center [518, 349] width 54 height 6
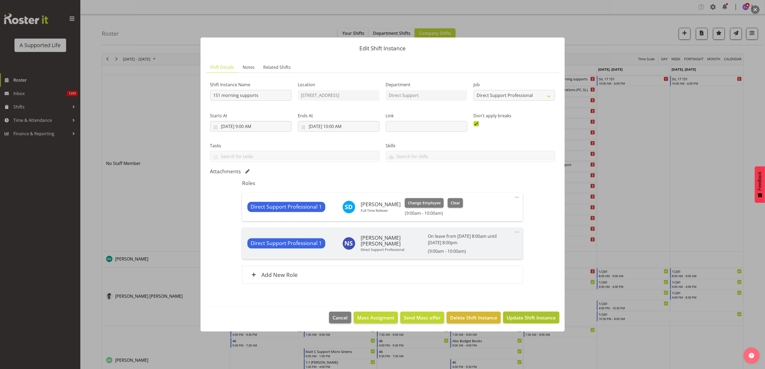
click at [528, 319] on span "Update Shift Instance" at bounding box center [531, 317] width 49 height 7
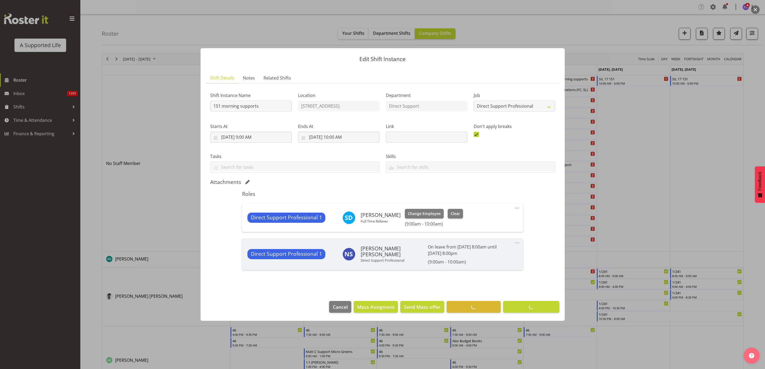
select select "4112"
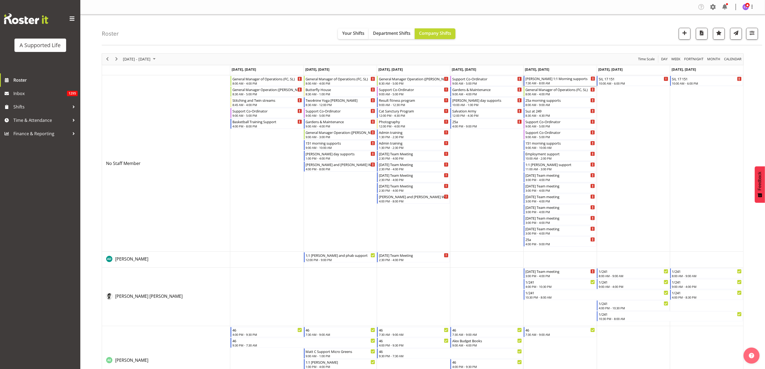
click at [548, 84] on div "7:30 AM - 8:00 AM" at bounding box center [561, 83] width 70 height 4
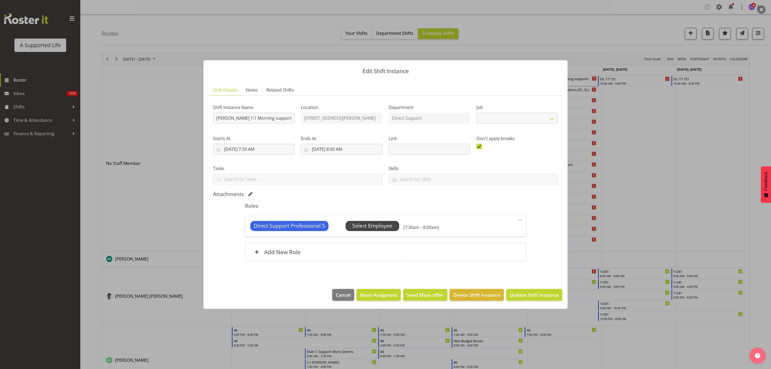
click at [383, 224] on span "Select Employee" at bounding box center [372, 226] width 40 height 8
select select "4112"
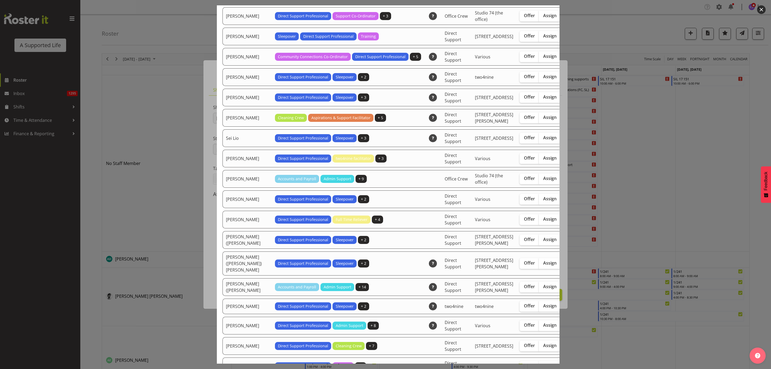
scroll to position [1446, 0]
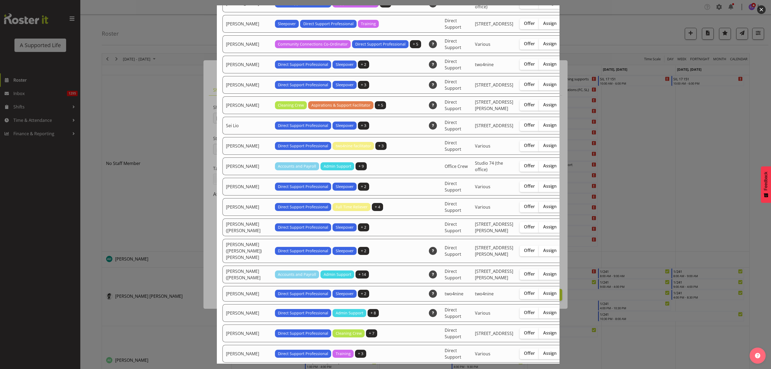
click at [543, 209] on span "Assign" at bounding box center [549, 206] width 13 height 5
click at [539, 208] on input "Assign" at bounding box center [540, 206] width 3 height 3
checkbox input "true"
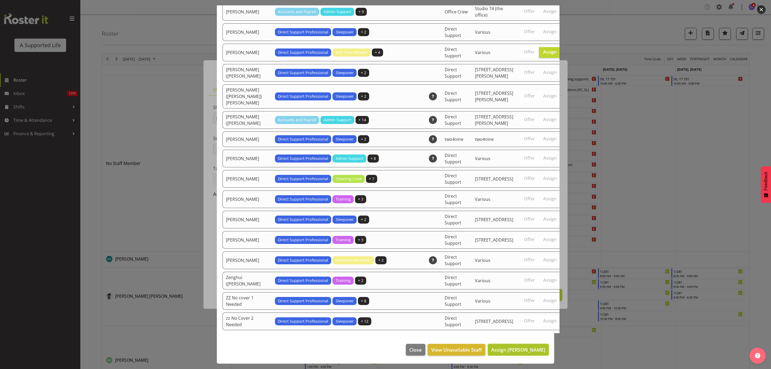
click at [528, 352] on span "Assign [PERSON_NAME]" at bounding box center [518, 349] width 54 height 6
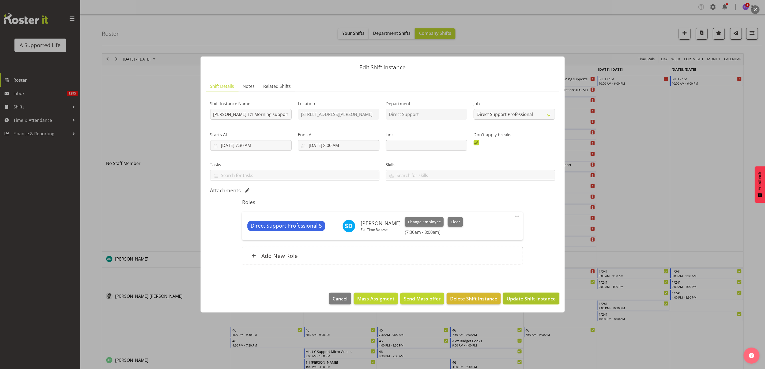
click at [526, 297] on span "Update Shift Instance" at bounding box center [531, 298] width 49 height 7
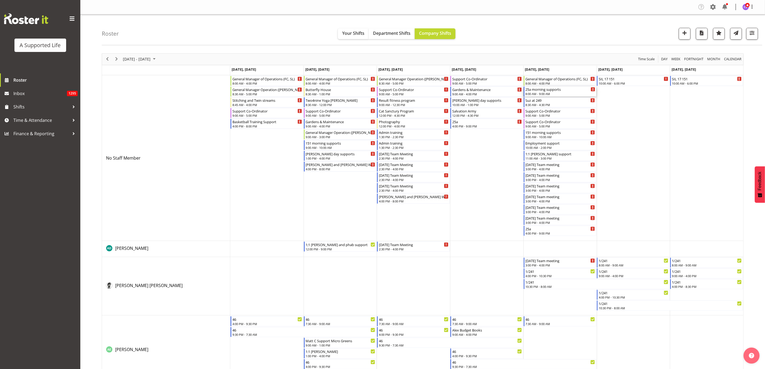
click at [564, 92] on div "25a morning supports" at bounding box center [561, 88] width 70 height 5
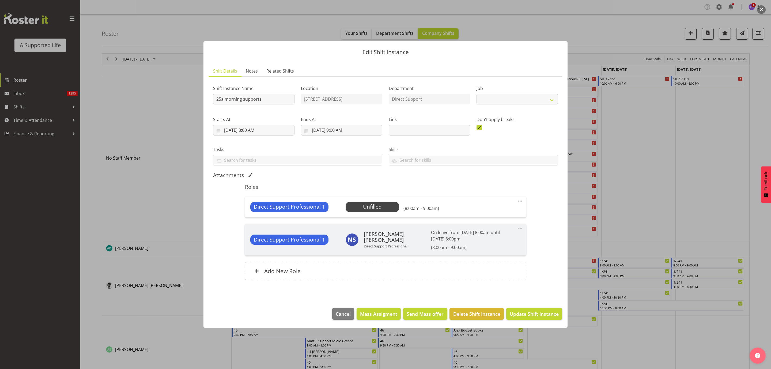
select select "4112"
click at [382, 207] on span "Select Employee" at bounding box center [372, 207] width 40 height 8
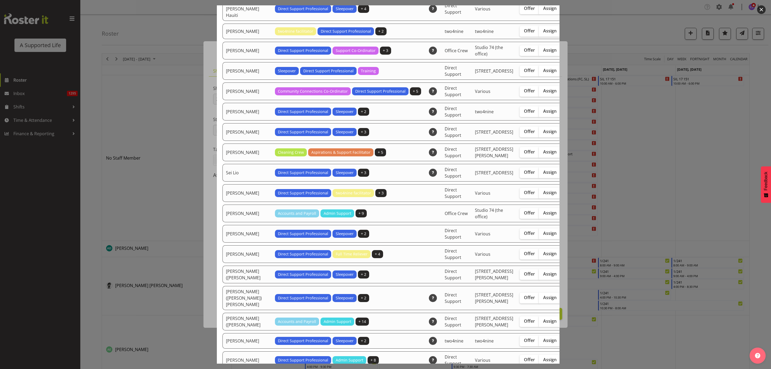
scroll to position [1406, 0]
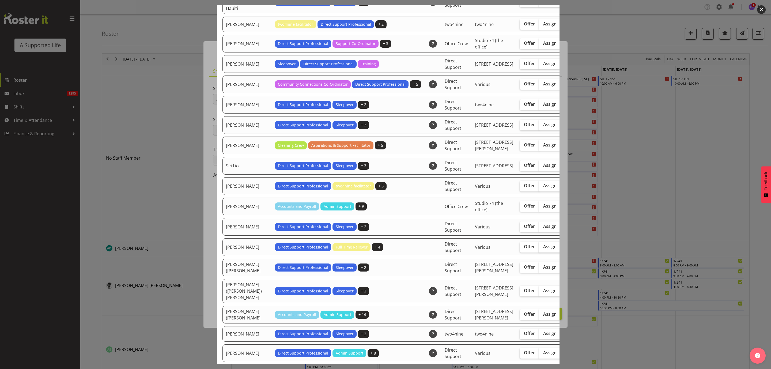
click at [543, 249] on span "Assign" at bounding box center [549, 246] width 13 height 5
click at [539, 248] on input "Assign" at bounding box center [540, 246] width 3 height 3
checkbox input "true"
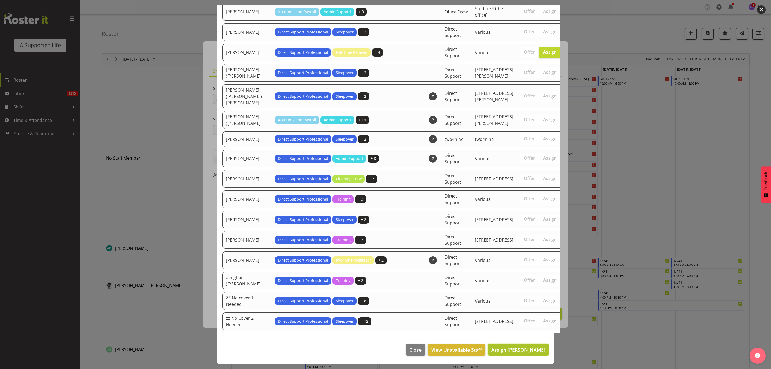
click at [527, 352] on span "Assign [PERSON_NAME]" at bounding box center [518, 349] width 54 height 6
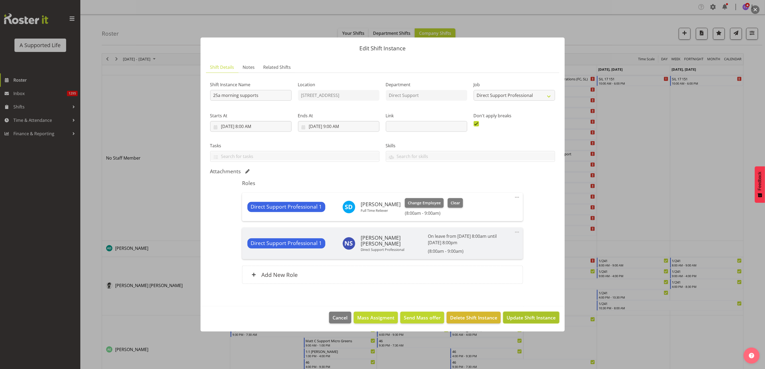
click at [537, 320] on span "Update Shift Instance" at bounding box center [531, 317] width 49 height 7
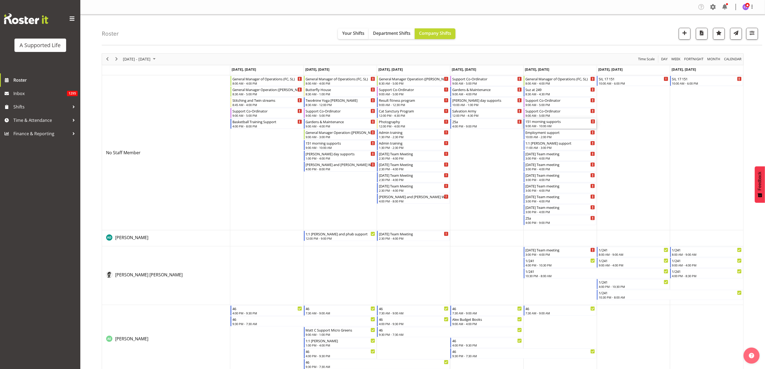
click at [572, 122] on div "151 morning supports" at bounding box center [561, 121] width 70 height 5
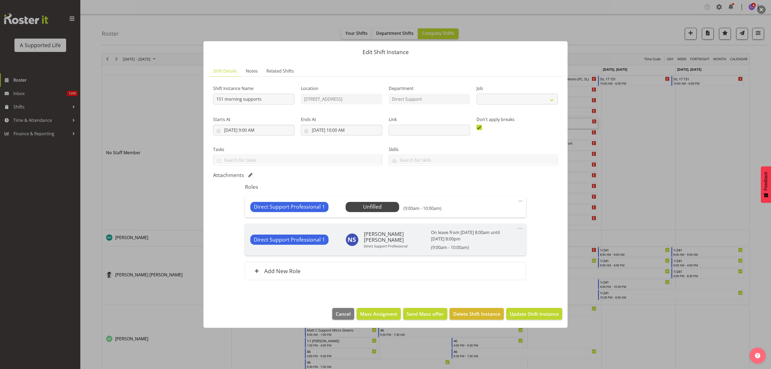
select select "4112"
click at [362, 206] on span "Select Employee" at bounding box center [372, 207] width 40 height 8
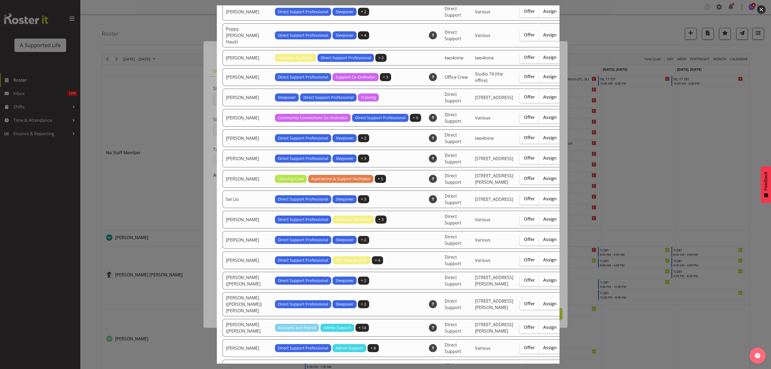
scroll to position [1406, 0]
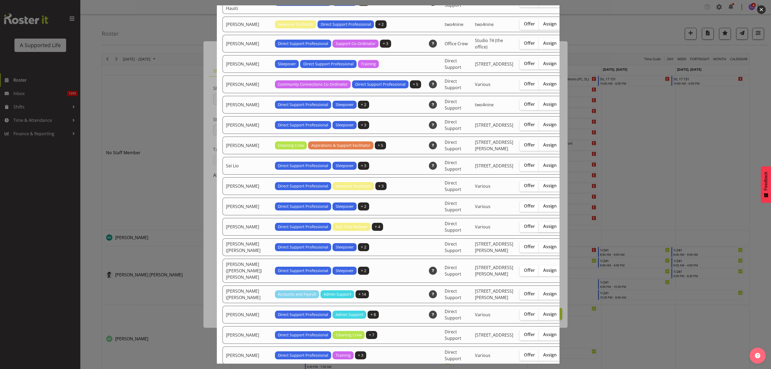
click at [543, 229] on span "Assign" at bounding box center [549, 226] width 13 height 5
click at [539, 228] on input "Assign" at bounding box center [540, 226] width 3 height 3
checkbox input "true"
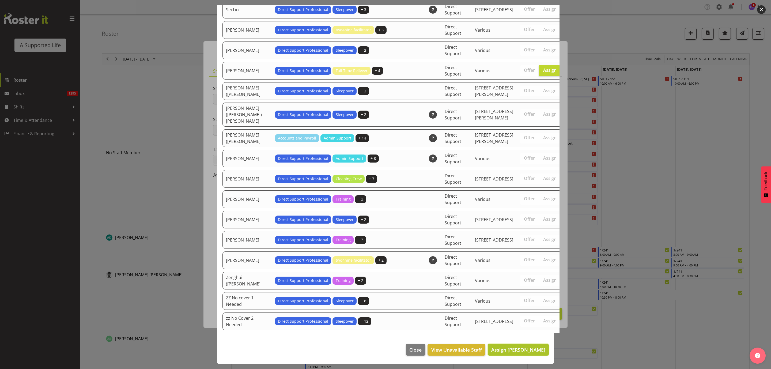
click at [524, 349] on span "Assign [PERSON_NAME]" at bounding box center [518, 349] width 54 height 6
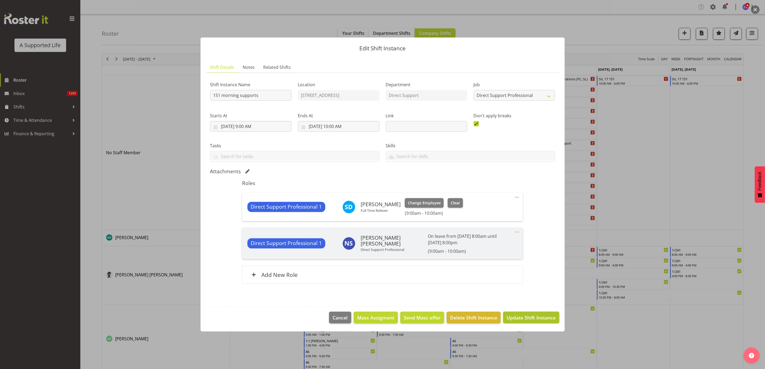
click at [526, 318] on span "Update Shift Instance" at bounding box center [531, 317] width 49 height 7
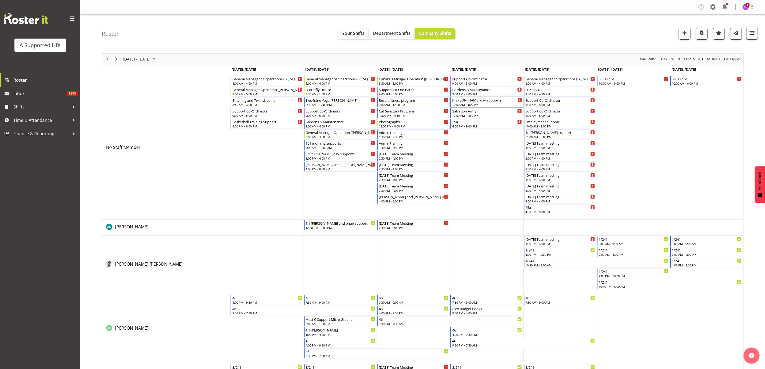
click at [485, 103] on div "10:00 AM - 1:00 PM" at bounding box center [487, 104] width 70 height 4
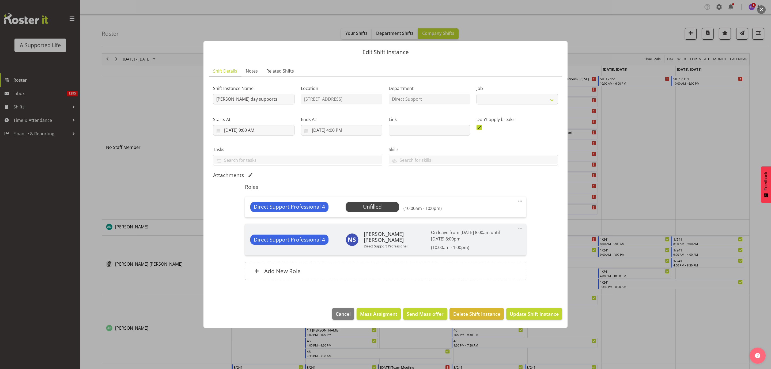
select select "4112"
click at [380, 206] on span "Select Employee" at bounding box center [372, 207] width 40 height 8
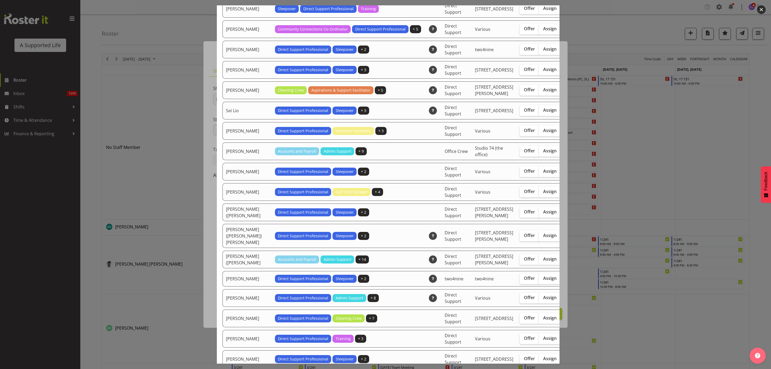
scroll to position [1486, 0]
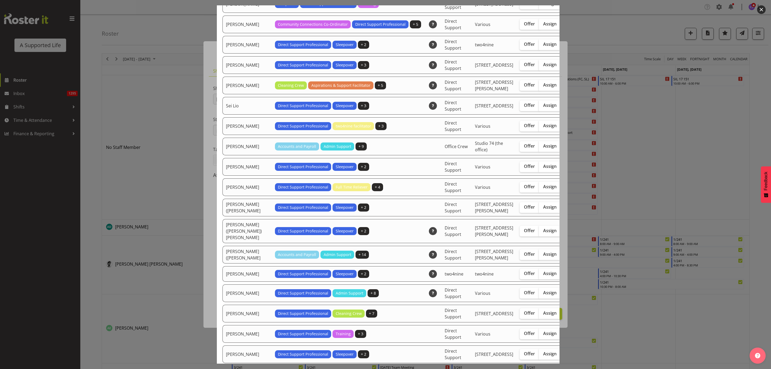
drag, startPoint x: 519, startPoint y: 279, endPoint x: 571, endPoint y: 276, distance: 51.7
click at [543, 189] on span "Assign" at bounding box center [549, 186] width 13 height 5
click at [539, 188] on input "Assign" at bounding box center [540, 186] width 3 height 3
checkbox input "true"
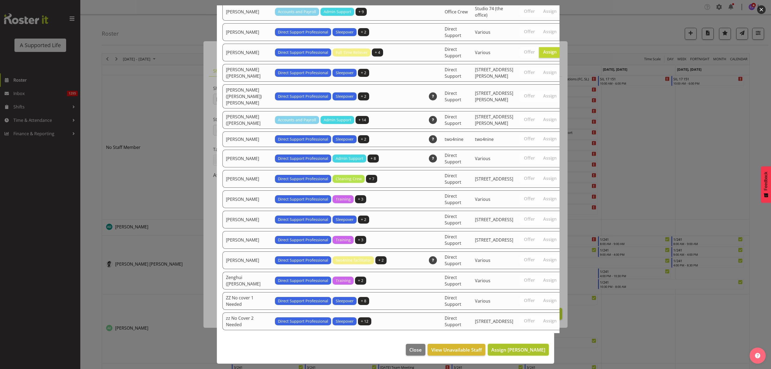
click at [517, 349] on span "Assign [PERSON_NAME]" at bounding box center [518, 349] width 54 height 6
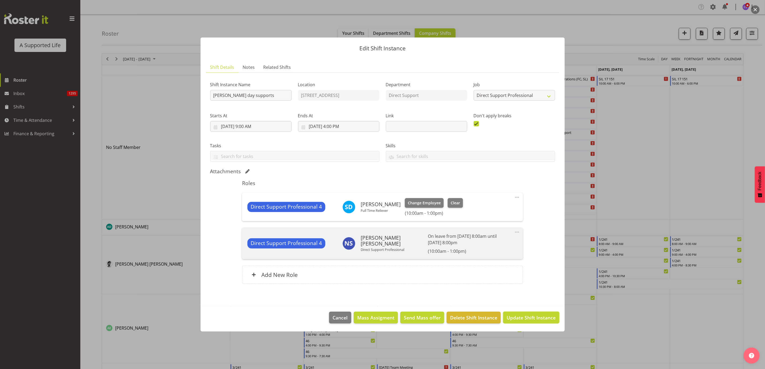
drag, startPoint x: 526, startPoint y: 317, endPoint x: 527, endPoint y: 315, distance: 2.8
click at [526, 317] on span "Update Shift Instance" at bounding box center [531, 317] width 49 height 7
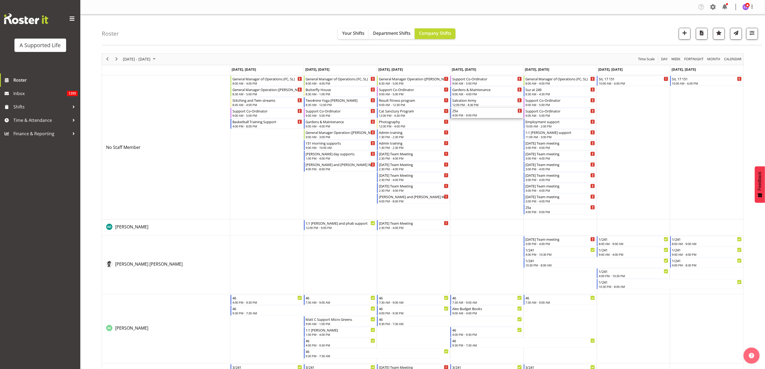
click at [501, 112] on div "25a" at bounding box center [487, 110] width 70 height 5
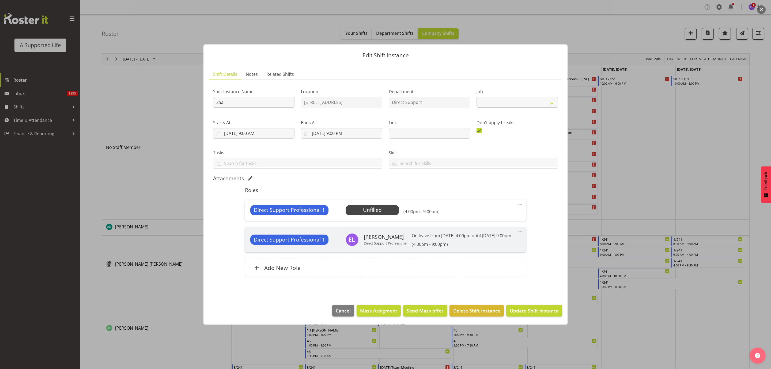
select select "4112"
click at [380, 207] on span "Select Employee" at bounding box center [372, 210] width 40 height 8
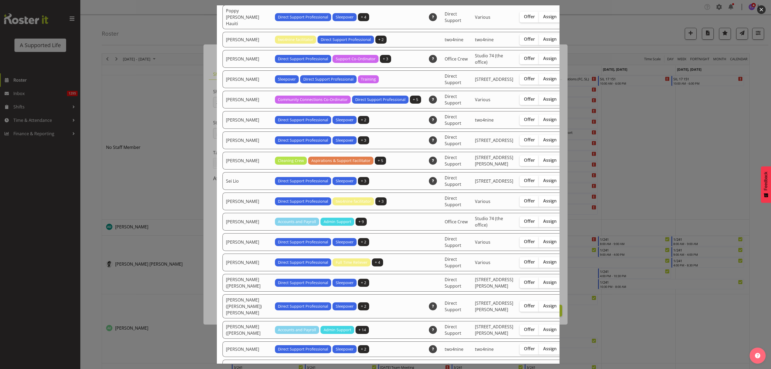
scroll to position [1365, 0]
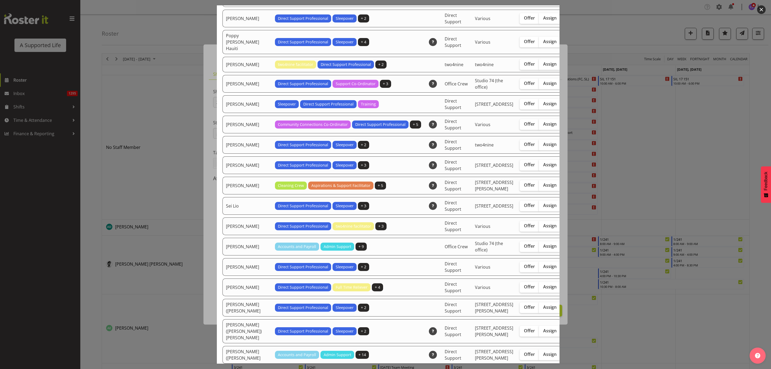
drag, startPoint x: 523, startPoint y: 118, endPoint x: 542, endPoint y: 159, distance: 45.2
click at [543, 44] on span "Assign" at bounding box center [549, 41] width 13 height 5
click at [539, 43] on input "Assign" at bounding box center [540, 41] width 3 height 3
checkbox input "true"
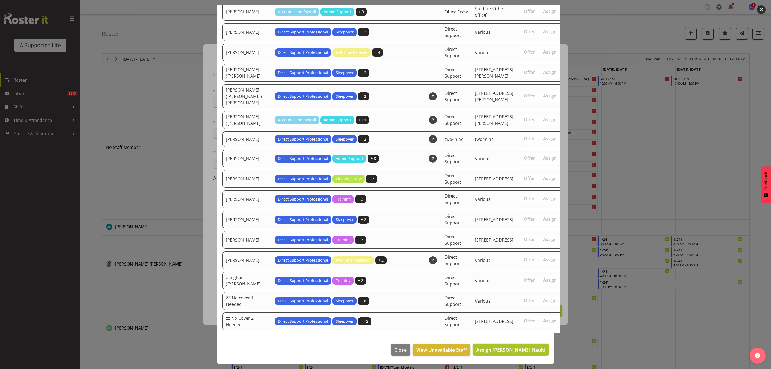
drag, startPoint x: 539, startPoint y: 349, endPoint x: 540, endPoint y: 343, distance: 5.7
click at [539, 349] on button "Assign [PERSON_NAME] Hauiti" at bounding box center [511, 350] width 76 height 12
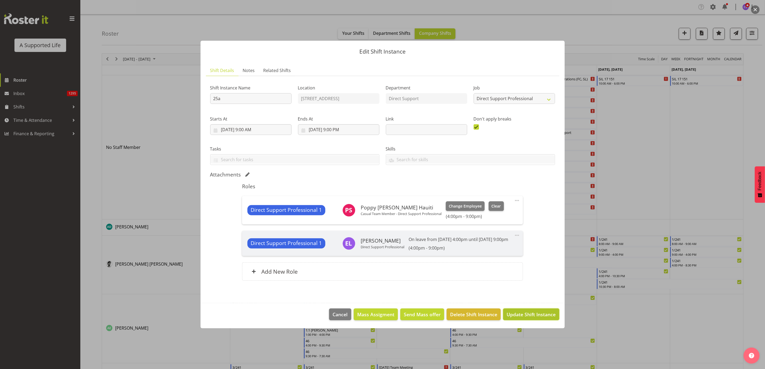
click at [550, 318] on span "Update Shift Instance" at bounding box center [531, 314] width 49 height 7
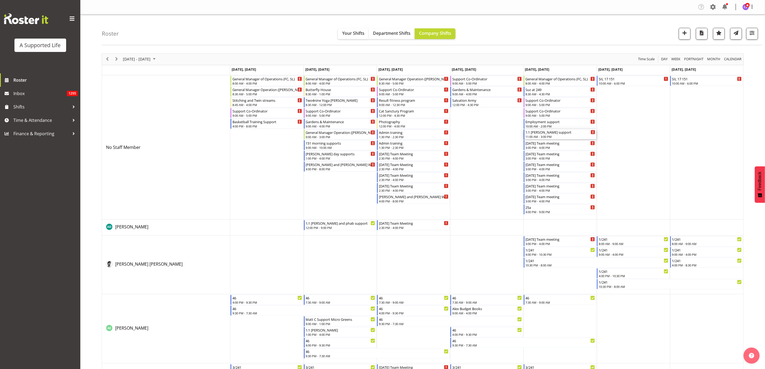
click at [554, 135] on div "1:1 [PERSON_NAME] support 11:00 AM - 3:00 PM" at bounding box center [561, 134] width 70 height 10
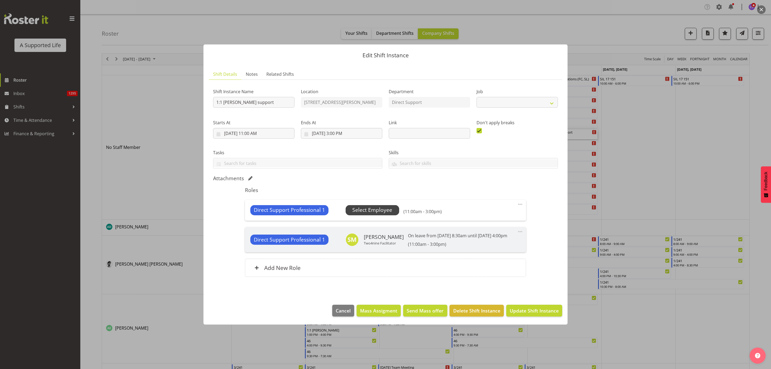
select select "4112"
click at [372, 209] on span "Select Employee" at bounding box center [372, 210] width 40 height 8
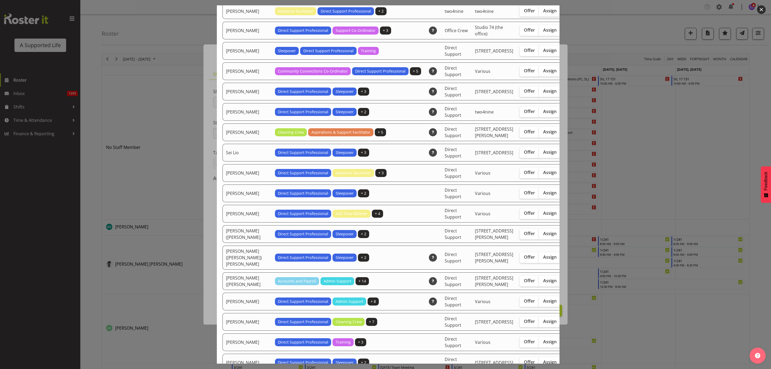
scroll to position [1406, 0]
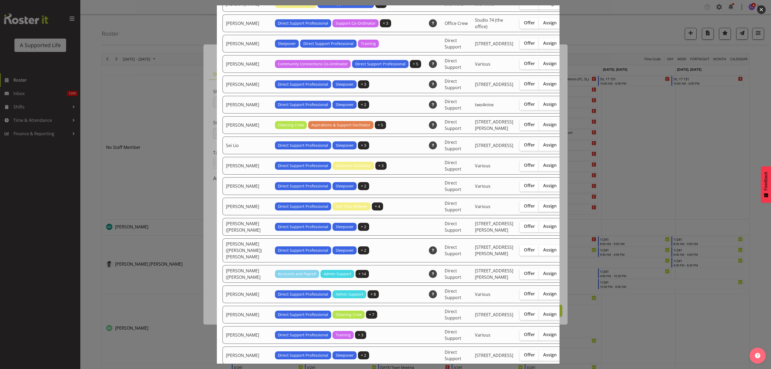
click at [539, 212] on label "Assign" at bounding box center [550, 206] width 22 height 11
click at [539, 208] on input "Assign" at bounding box center [540, 205] width 3 height 3
checkbox input "true"
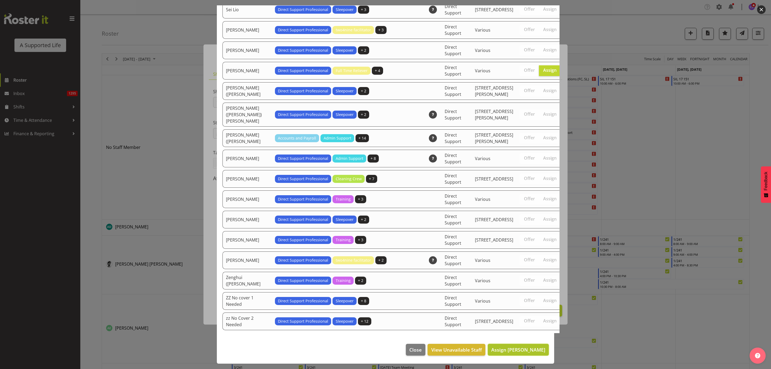
click at [529, 350] on span "Assign [PERSON_NAME]" at bounding box center [518, 349] width 54 height 6
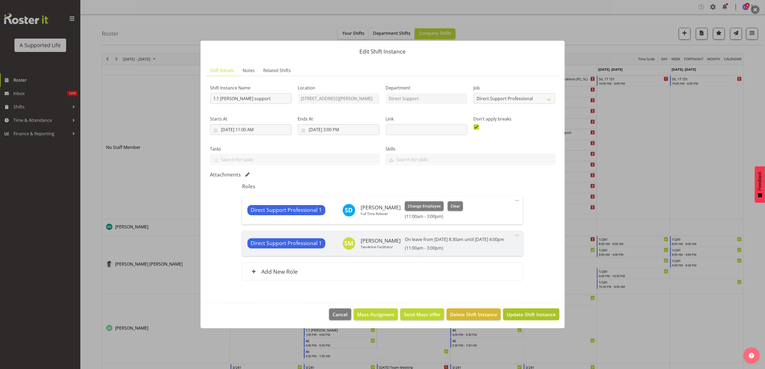
click at [530, 316] on span "Update Shift Instance" at bounding box center [531, 314] width 49 height 7
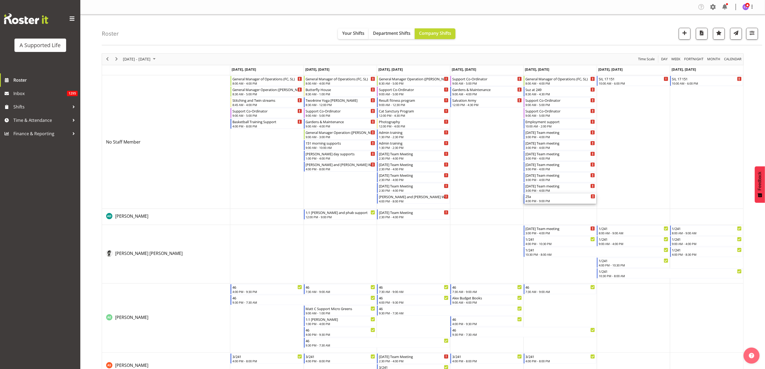
click at [555, 201] on div "4:00 PM - 9:00 PM" at bounding box center [561, 201] width 70 height 4
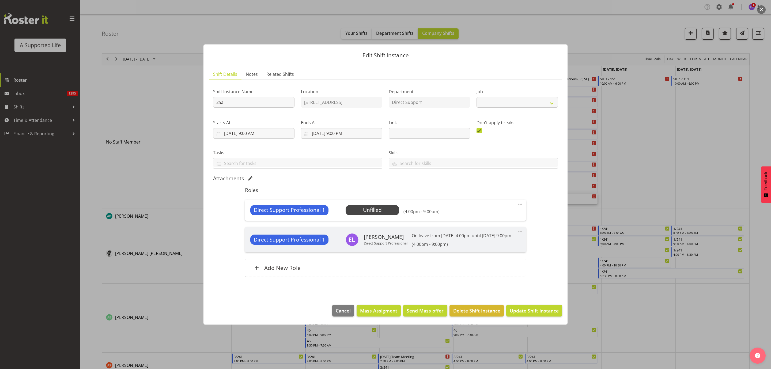
select select "4112"
click at [359, 206] on span "Select Employee" at bounding box center [372, 210] width 40 height 8
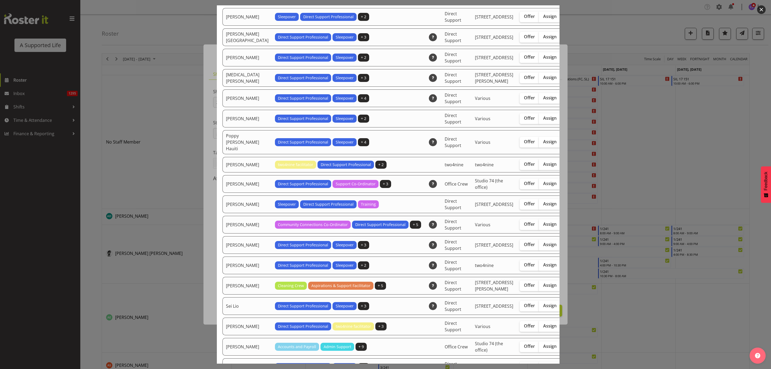
scroll to position [1365, 0]
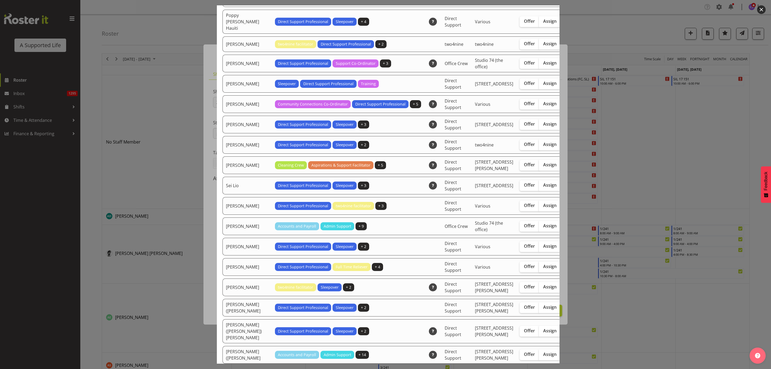
click at [543, 269] on span "Assign" at bounding box center [549, 266] width 13 height 5
click at [539, 268] on input "Assign" at bounding box center [540, 266] width 3 height 3
checkbox input "true"
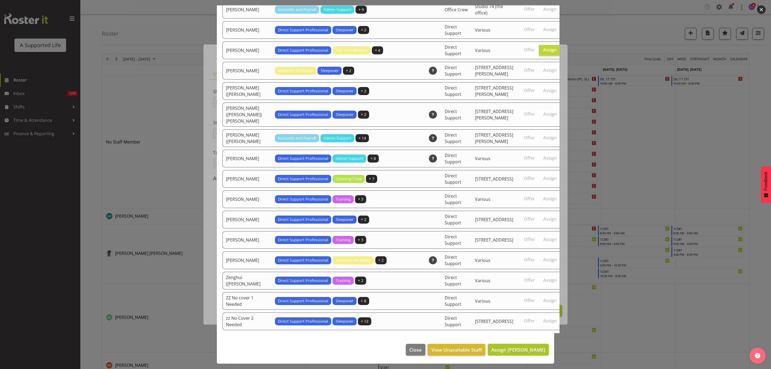
click at [510, 348] on span "Assign [PERSON_NAME]" at bounding box center [518, 349] width 54 height 6
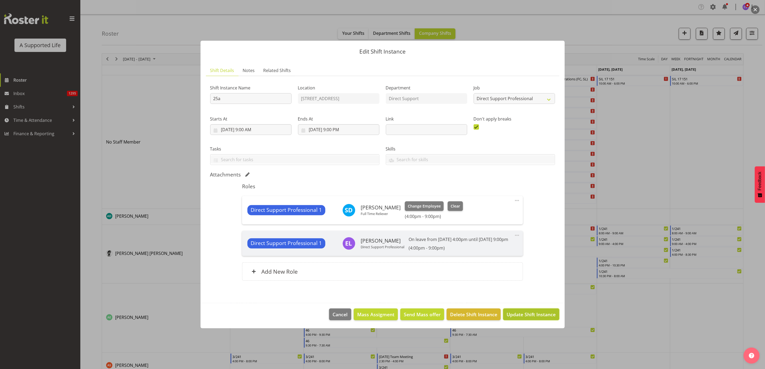
click at [534, 317] on span "Update Shift Instance" at bounding box center [531, 314] width 49 height 7
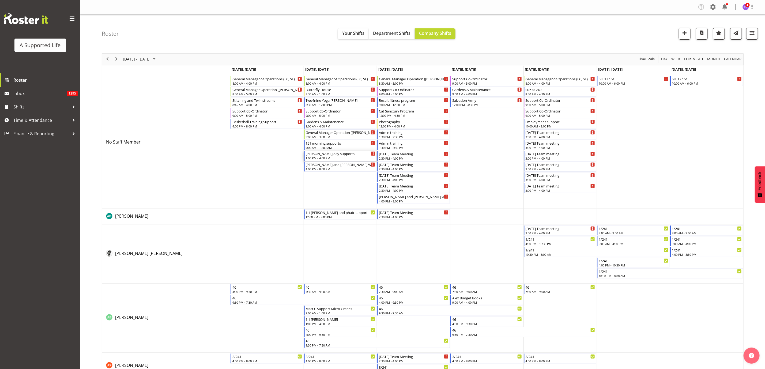
click at [337, 157] on div "1:00 PM - 4:00 PM" at bounding box center [341, 158] width 70 height 4
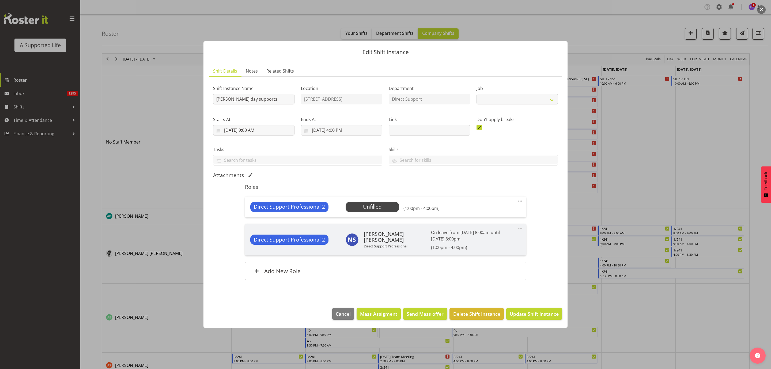
select select "4112"
click at [362, 207] on span "Select Employee" at bounding box center [372, 207] width 40 height 8
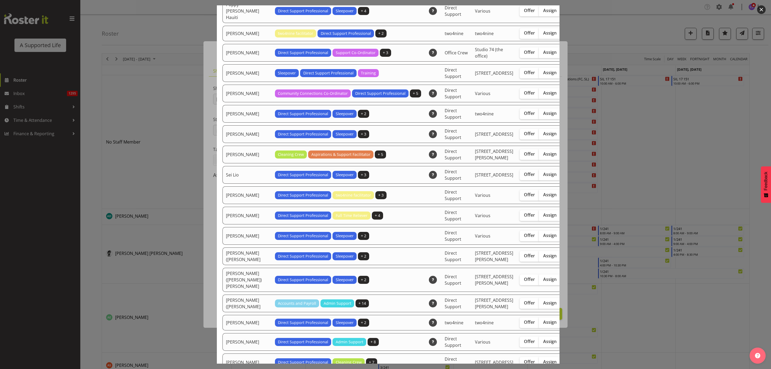
scroll to position [1406, 0]
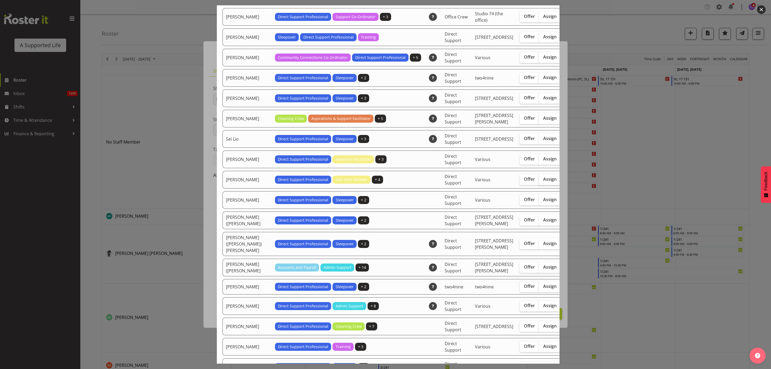
click at [543, 182] on span "Assign" at bounding box center [549, 178] width 13 height 5
click at [539, 181] on input "Assign" at bounding box center [540, 179] width 3 height 3
checkbox input "true"
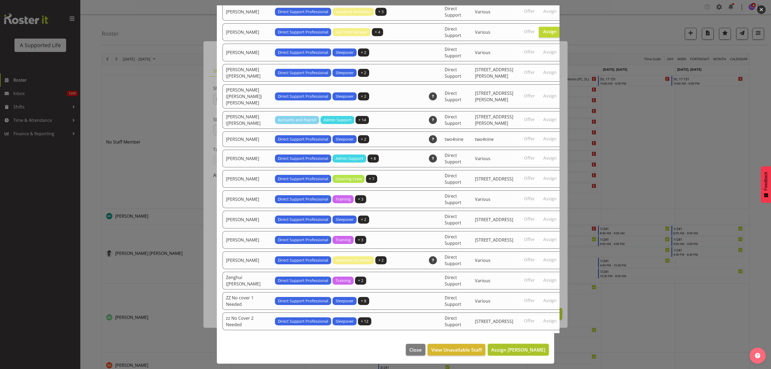
click at [522, 349] on span "Assign [PERSON_NAME]" at bounding box center [518, 349] width 54 height 6
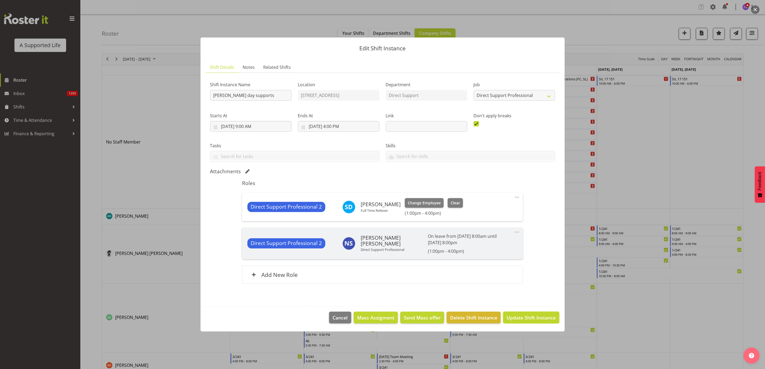
click at [537, 320] on span "Update Shift Instance" at bounding box center [531, 317] width 49 height 7
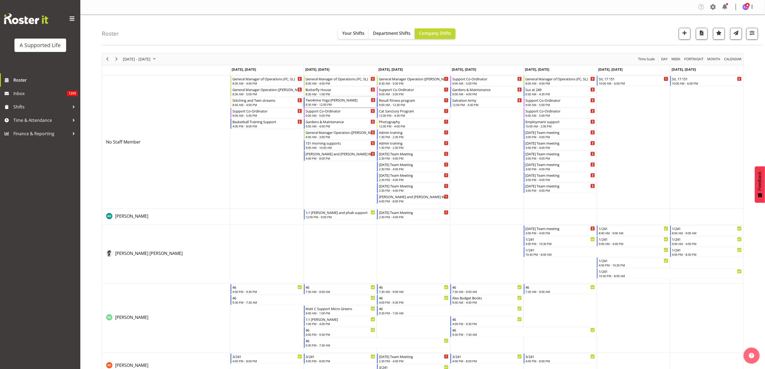
click at [345, 102] on div "Two4nine Yoga [PERSON_NAME]" at bounding box center [341, 99] width 70 height 5
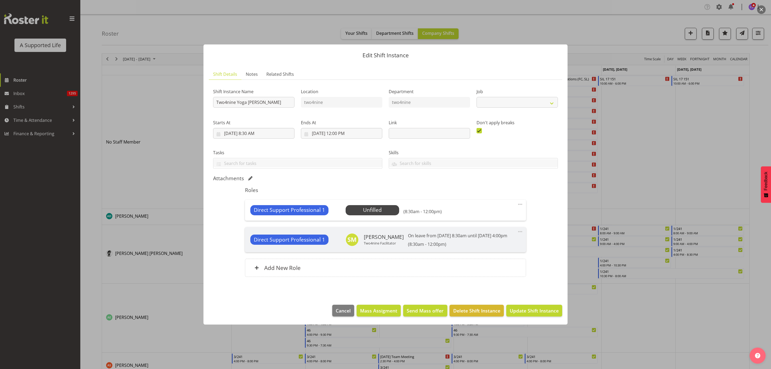
select select "4112"
click at [370, 205] on span "Select Employee" at bounding box center [373, 210] width 54 height 10
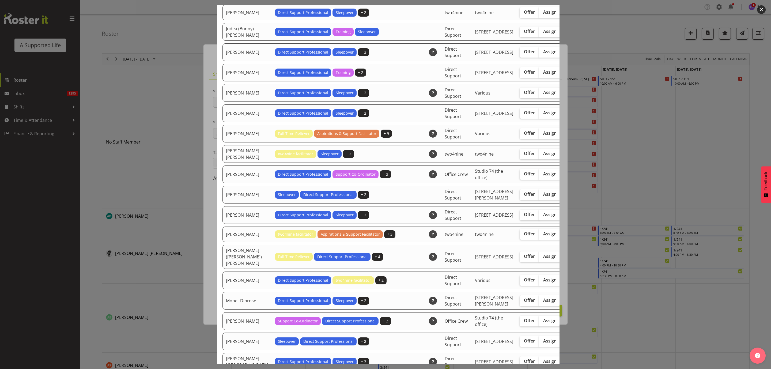
scroll to position [924, 0]
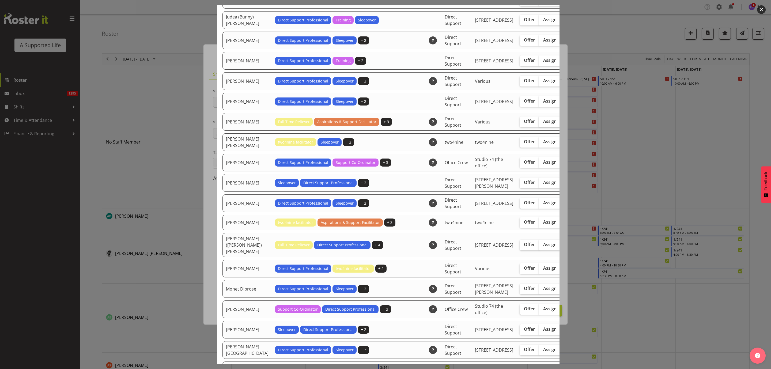
click at [543, 124] on span "Assign" at bounding box center [549, 121] width 13 height 5
click at [539, 123] on input "Assign" at bounding box center [540, 121] width 3 height 3
checkbox input "true"
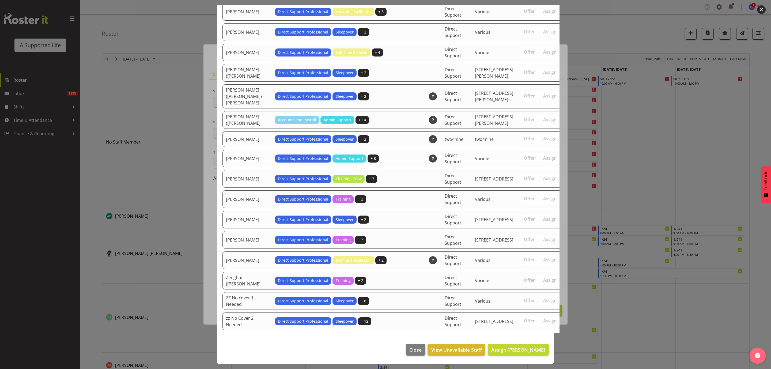
scroll to position [1631, 0]
click at [522, 348] on span "Assign [PERSON_NAME]" at bounding box center [518, 349] width 54 height 6
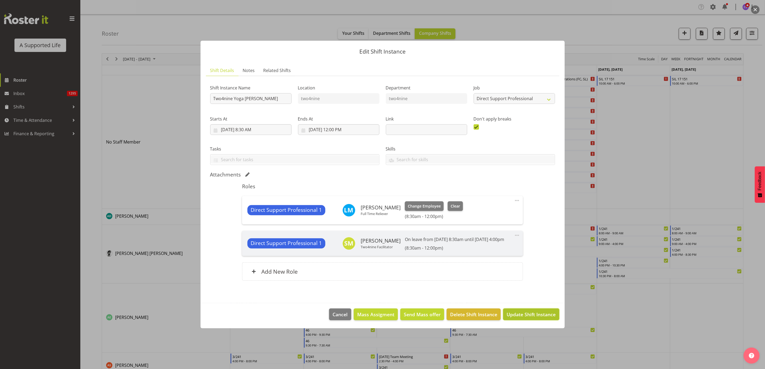
click at [531, 314] on button "Update Shift Instance" at bounding box center [531, 314] width 56 height 12
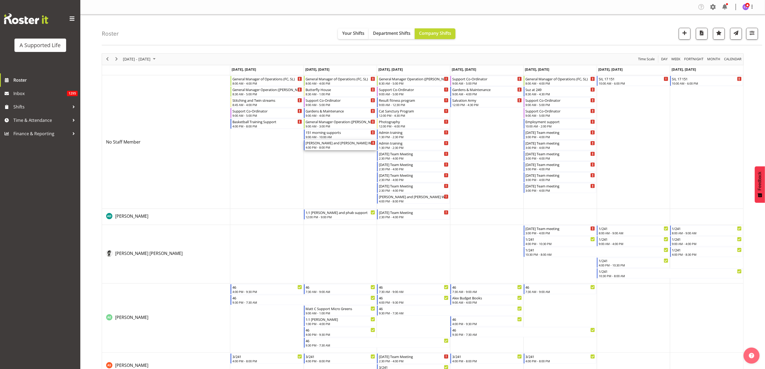
click at [332, 144] on div "[PERSON_NAME] and [PERSON_NAME] W support" at bounding box center [341, 142] width 70 height 5
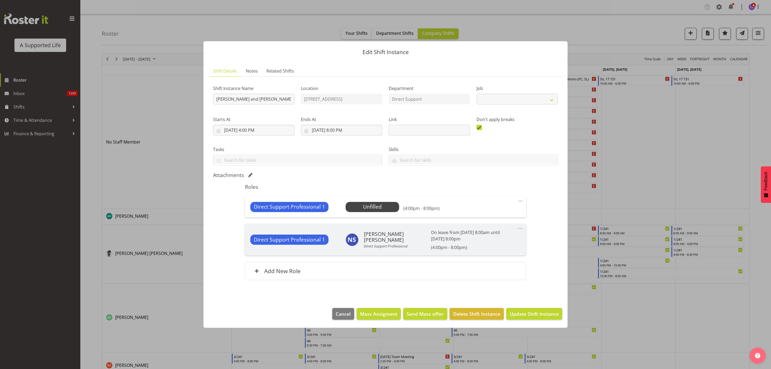
select select "4112"
click at [375, 206] on span "Select Employee" at bounding box center [372, 207] width 40 height 8
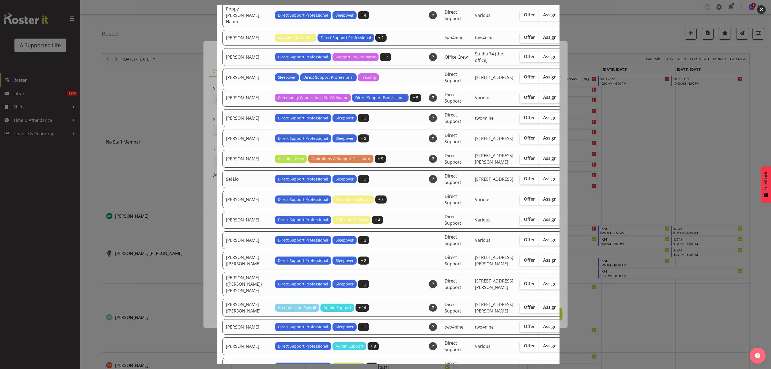
scroll to position [1486, 0]
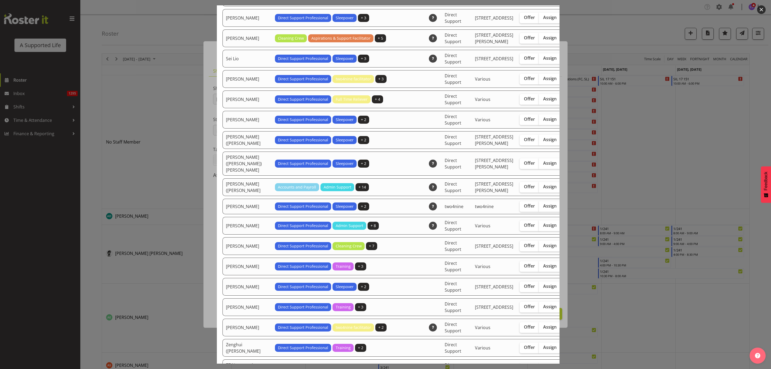
click at [543, 101] on span "Assign" at bounding box center [549, 98] width 13 height 5
click at [539, 101] on input "Assign" at bounding box center [540, 98] width 3 height 3
checkbox input "true"
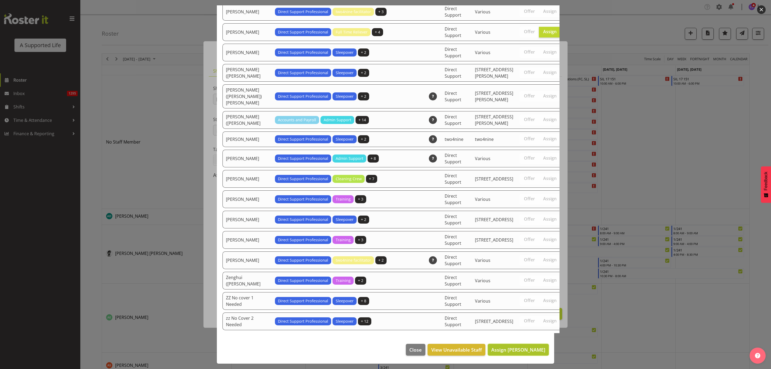
click at [514, 348] on span "Assign [PERSON_NAME]" at bounding box center [518, 349] width 54 height 6
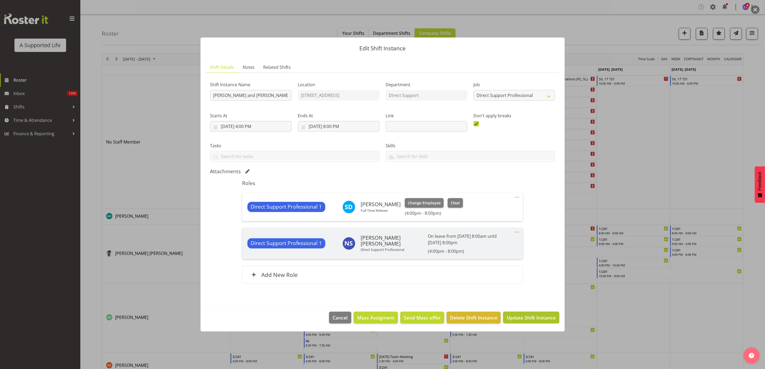
click at [541, 315] on span "Update Shift Instance" at bounding box center [531, 317] width 49 height 7
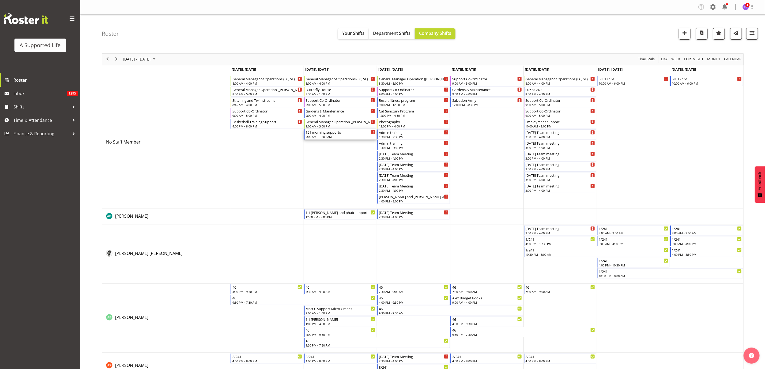
click at [326, 134] on div "151 morning supports" at bounding box center [341, 131] width 70 height 5
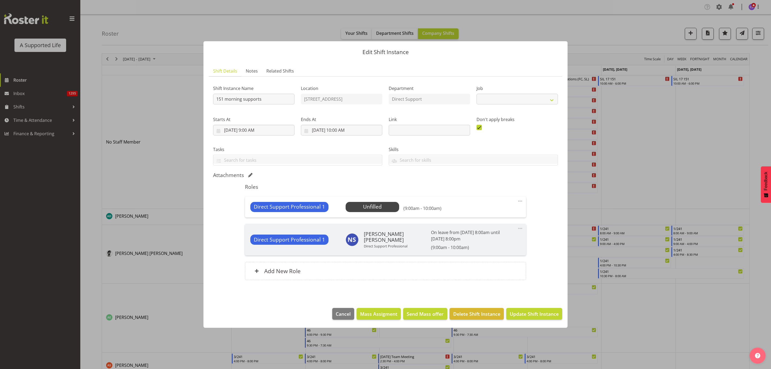
select select "4112"
click at [361, 208] on span "Select Employee" at bounding box center [372, 207] width 40 height 8
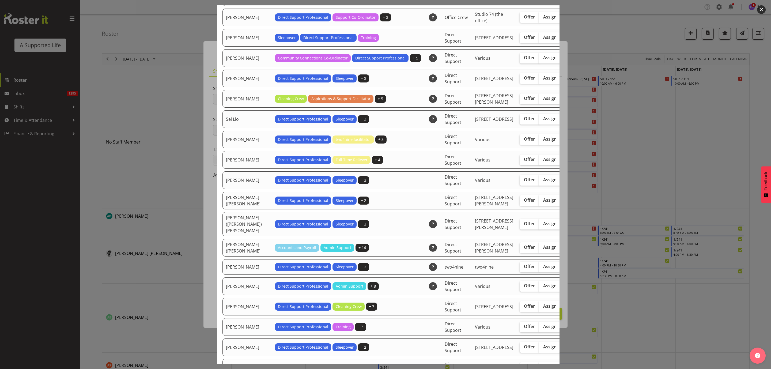
scroll to position [1406, 0]
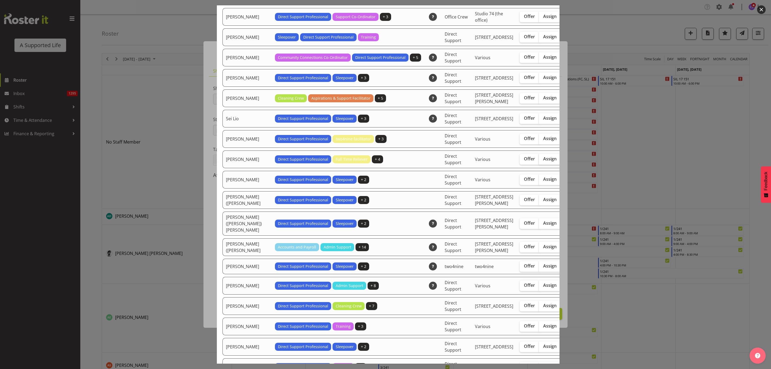
click at [543, 161] on span "Assign" at bounding box center [549, 158] width 13 height 5
click at [539, 161] on input "Assign" at bounding box center [540, 158] width 3 height 3
checkbox input "true"
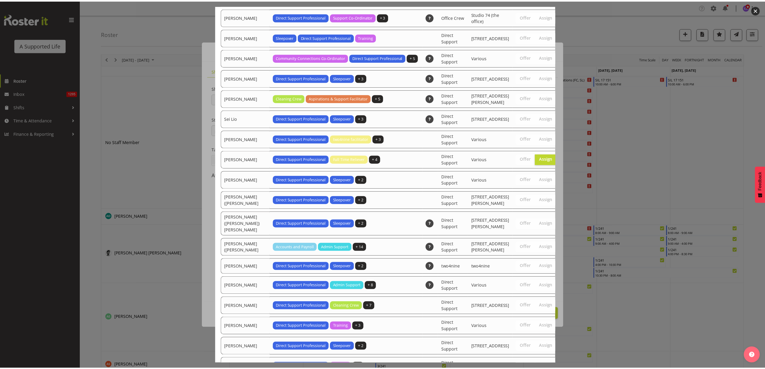
scroll to position [1653, 0]
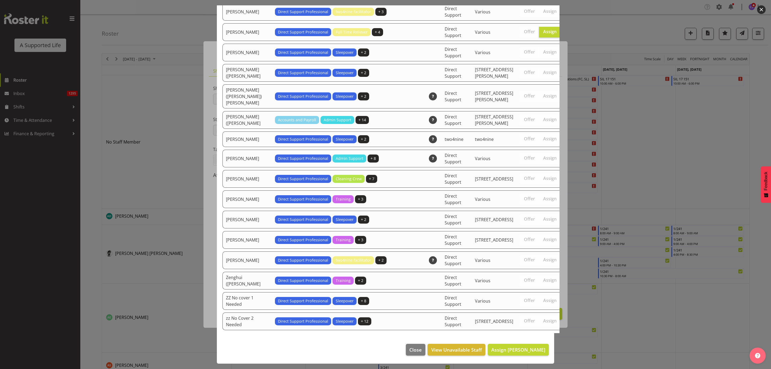
click at [528, 342] on footer "Close View Unavailable Staff Assign Skylah Davidson" at bounding box center [385, 350] width 337 height 25
click at [530, 349] on span "Assign [PERSON_NAME]" at bounding box center [518, 349] width 54 height 6
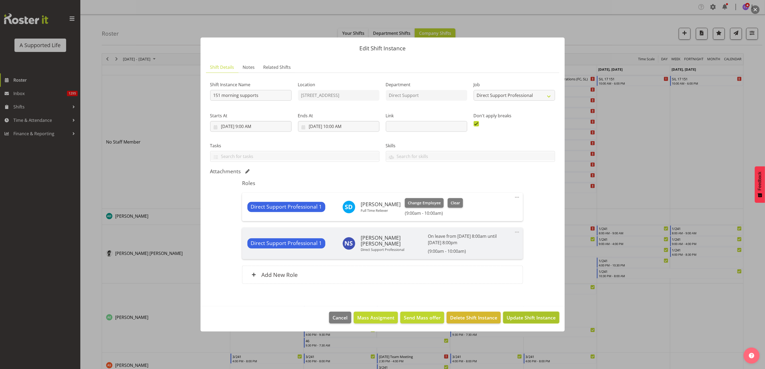
click at [533, 318] on span "Update Shift Instance" at bounding box center [531, 317] width 49 height 7
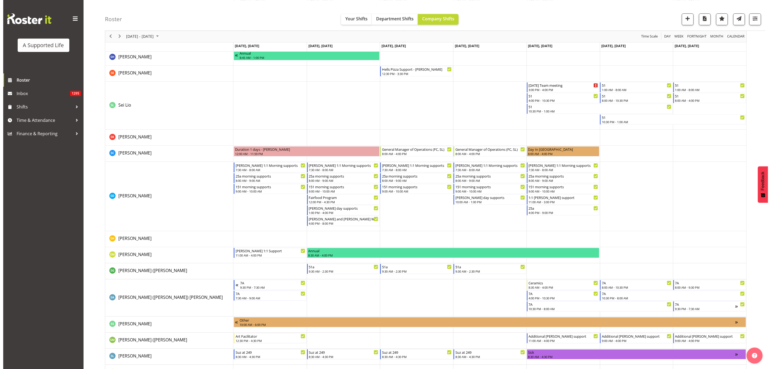
scroll to position [2610, 0]
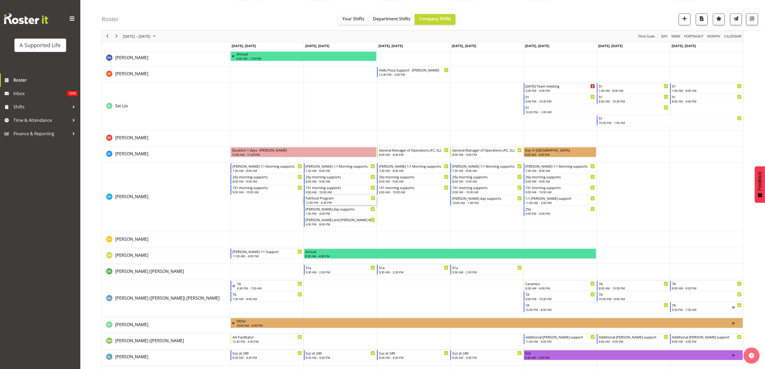
click at [333, 200] on div "Fairfood Program" at bounding box center [341, 197] width 70 height 5
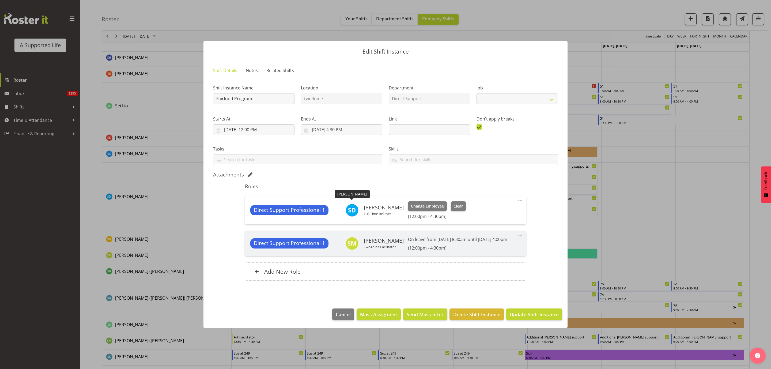
select select "4112"
drag, startPoint x: 465, startPoint y: 208, endPoint x: 463, endPoint y: 205, distance: 3.9
click at [465, 207] on div "Direct Support Professional 1 Skylah Davidson Full Time Reliever Change Employe…" at bounding box center [385, 210] width 270 height 18
click at [457, 203] on span "Clear" at bounding box center [458, 206] width 9 height 6
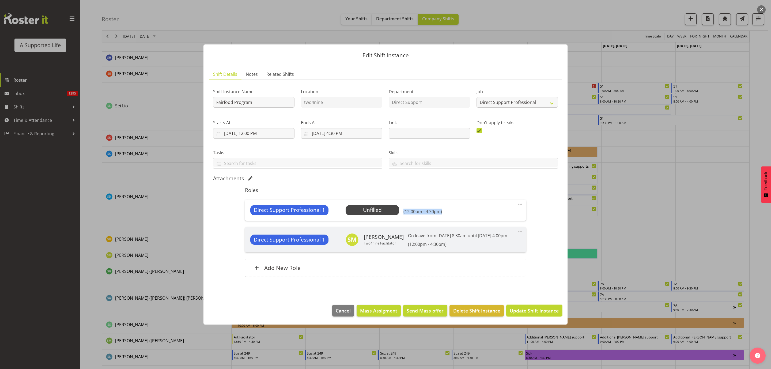
click at [534, 314] on span "Update Shift Instance" at bounding box center [534, 310] width 49 height 7
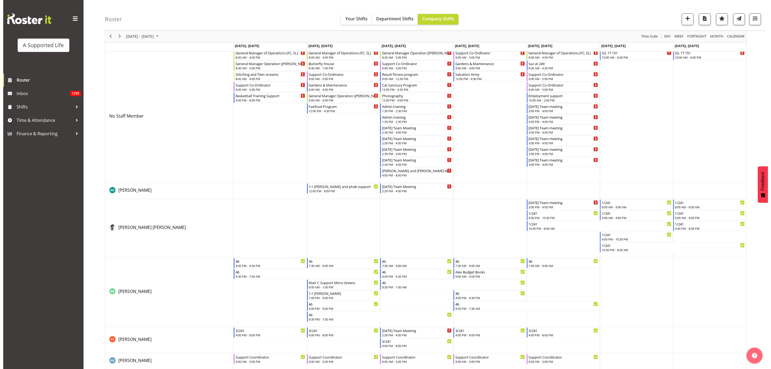
scroll to position [0, 0]
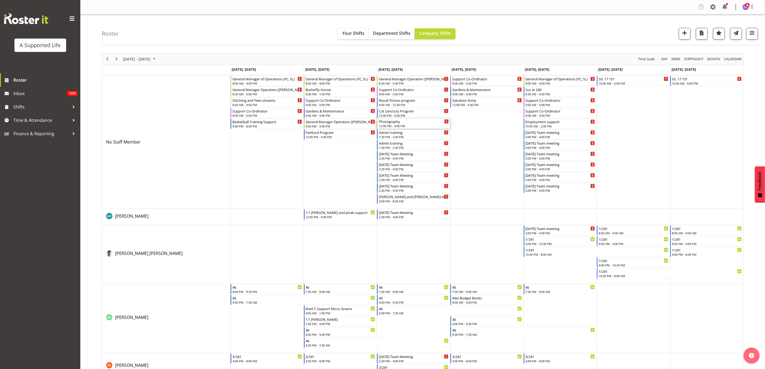
click at [419, 125] on div "12:00 PM - 4:00 PM" at bounding box center [414, 126] width 70 height 4
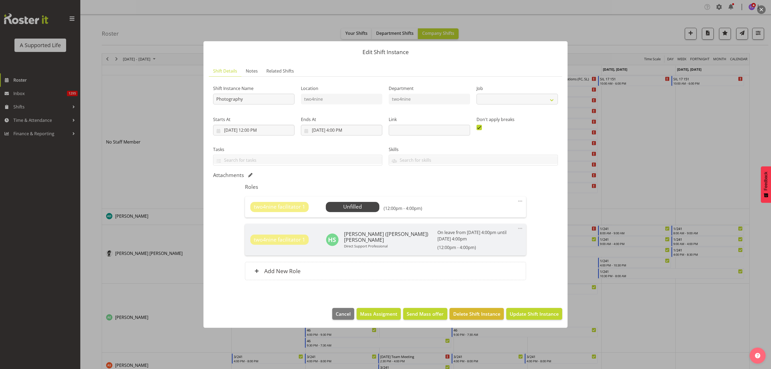
select select "4117"
click at [355, 211] on span "Select Employee" at bounding box center [353, 207] width 40 height 8
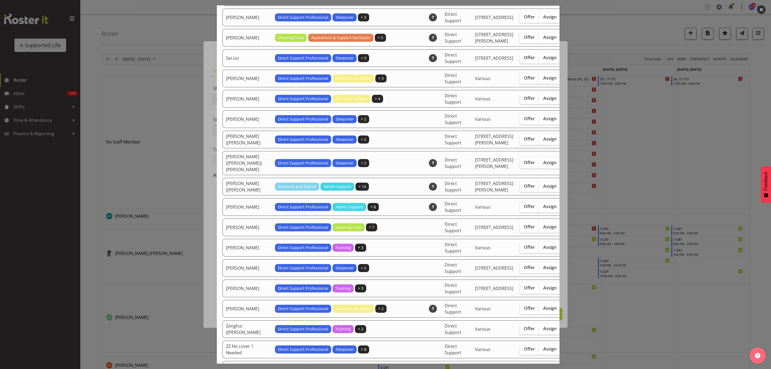
scroll to position [1325, 0]
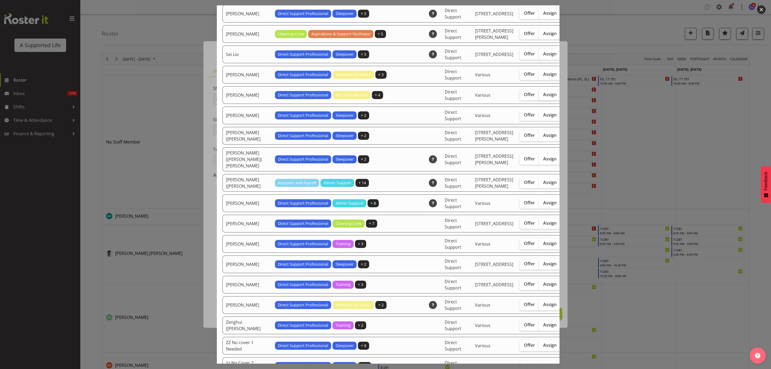
click at [543, 97] on span "Assign" at bounding box center [549, 94] width 13 height 5
click at [539, 96] on input "Assign" at bounding box center [540, 94] width 3 height 3
checkbox input "true"
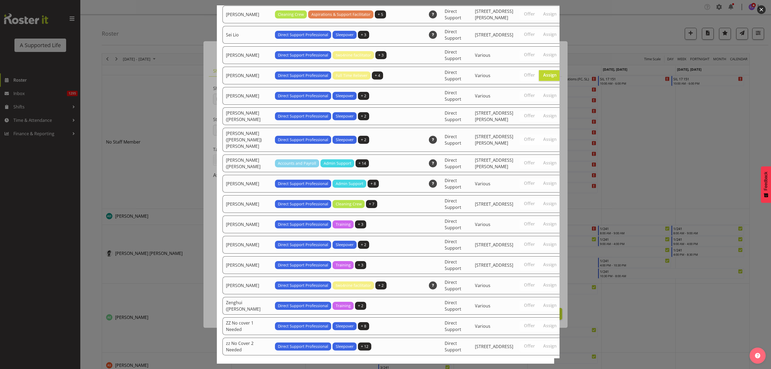
scroll to position [1525, 0]
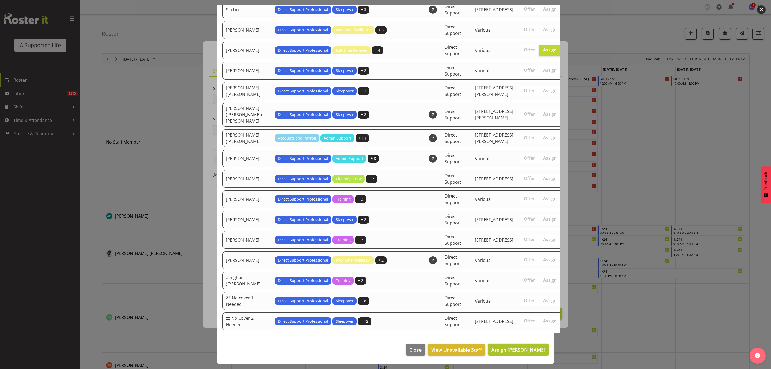
click at [510, 348] on span "Assign [PERSON_NAME]" at bounding box center [518, 349] width 54 height 6
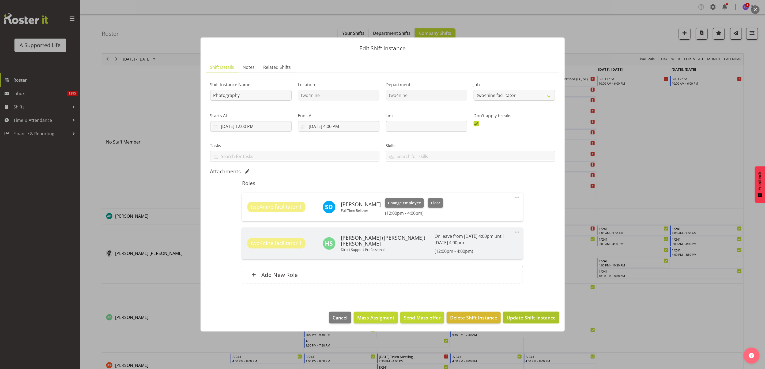
click at [539, 314] on span "Update Shift Instance" at bounding box center [531, 317] width 49 height 7
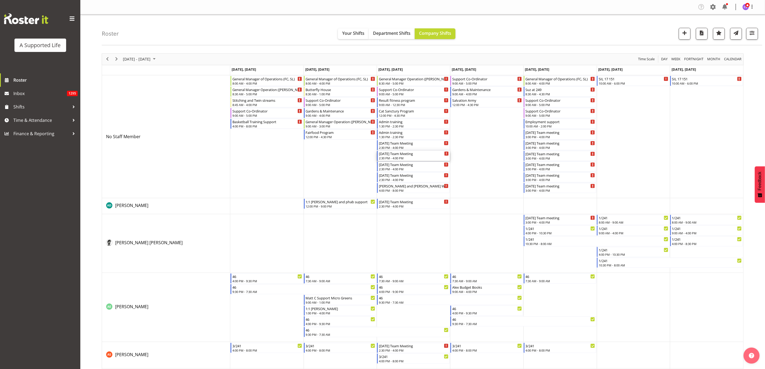
click at [403, 158] on div "2:30 PM - 4:00 PM" at bounding box center [414, 158] width 70 height 4
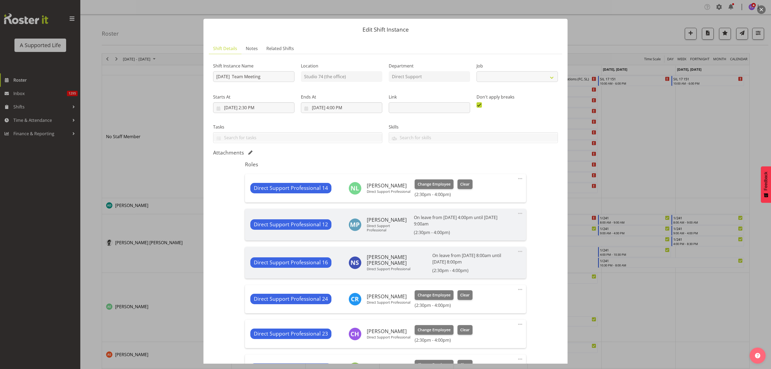
select select "4112"
click at [667, 148] on div at bounding box center [385, 184] width 771 height 369
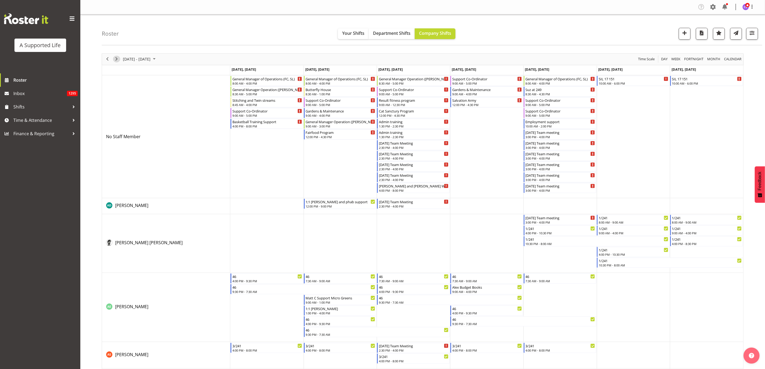
click at [116, 56] on span "Next" at bounding box center [116, 59] width 6 height 7
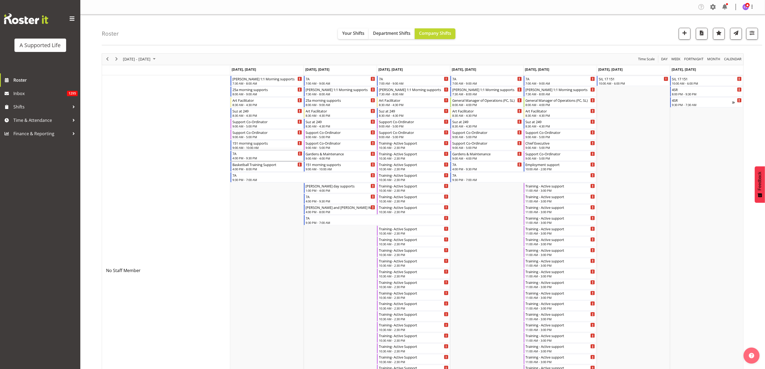
click at [255, 157] on div "4:00 PM - 9:30 PM" at bounding box center [267, 158] width 70 height 4
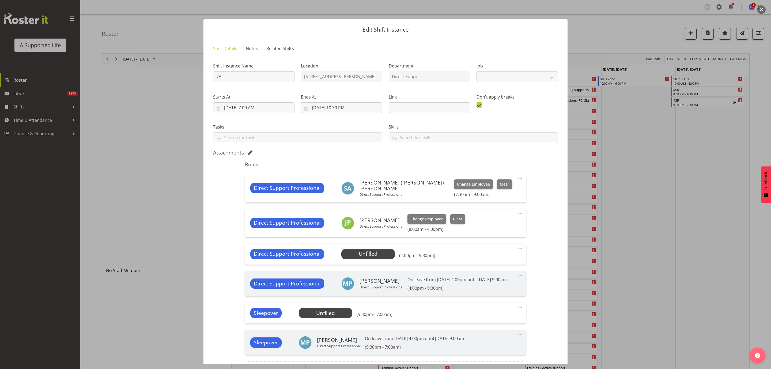
scroll to position [71, 0]
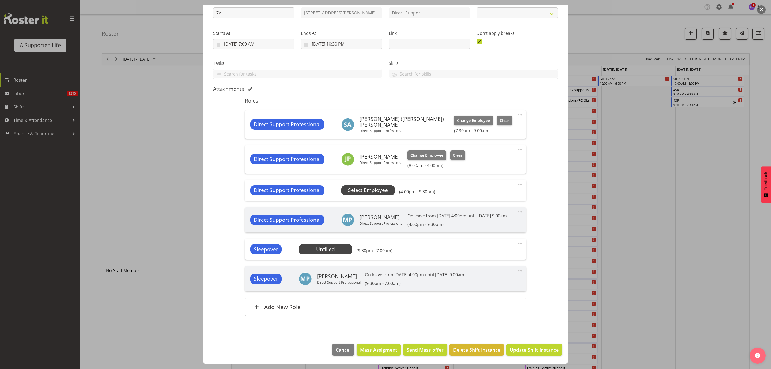
select select "4112"
click at [372, 186] on span "Select Employee" at bounding box center [368, 190] width 40 height 8
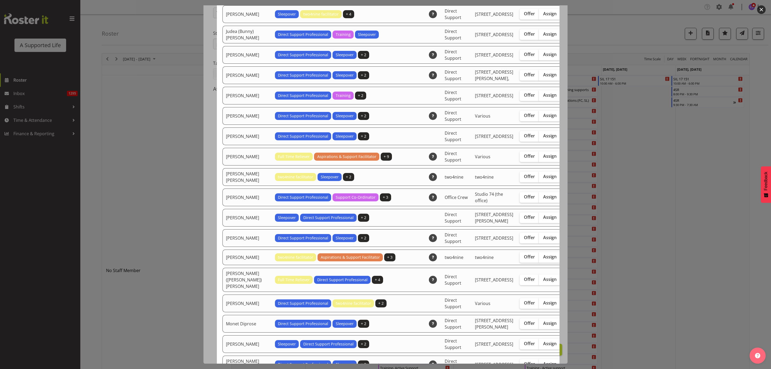
scroll to position [964, 0]
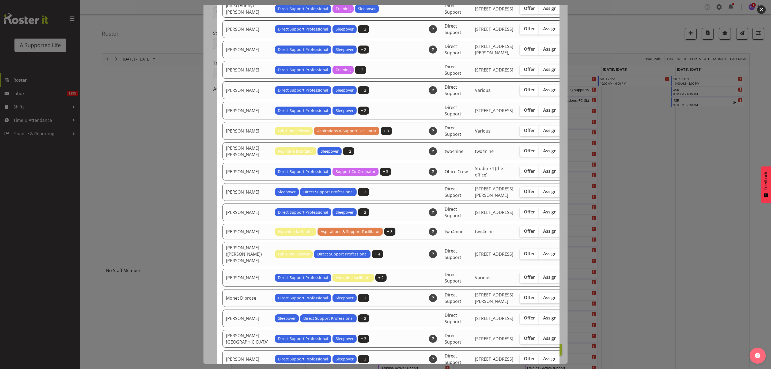
drag, startPoint x: 524, startPoint y: 206, endPoint x: 541, endPoint y: 201, distance: 16.8
click at [543, 133] on span "Assign" at bounding box center [549, 130] width 13 height 5
click at [539, 132] on input "Assign" at bounding box center [540, 130] width 3 height 3
checkbox input "true"
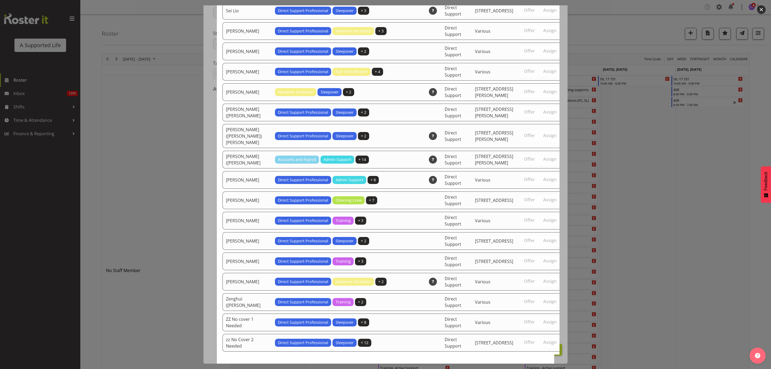
scroll to position [1694, 0]
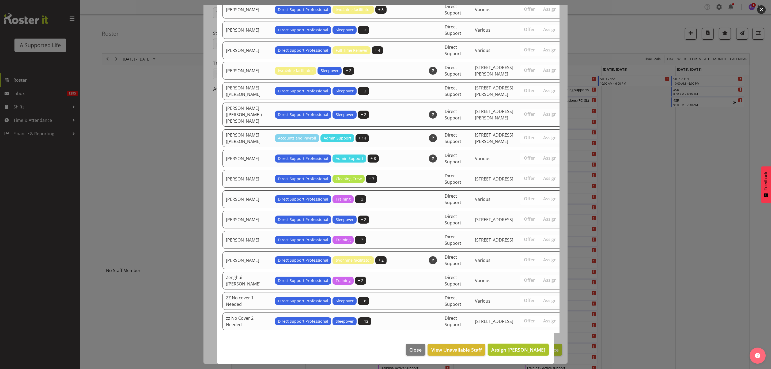
click at [531, 352] on span "Assign [PERSON_NAME]" at bounding box center [518, 349] width 54 height 6
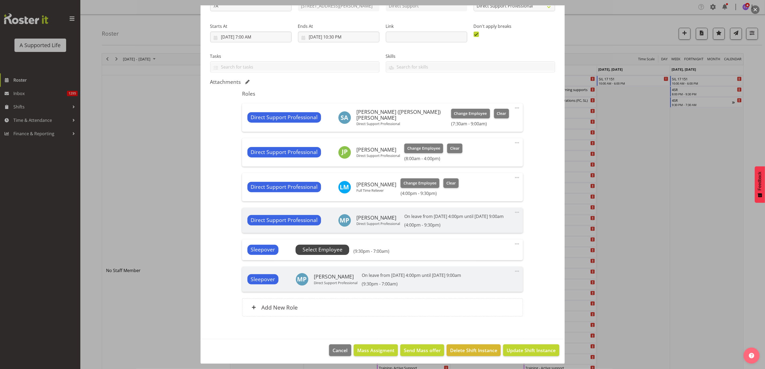
click at [324, 254] on span "Select Employee" at bounding box center [323, 250] width 40 height 8
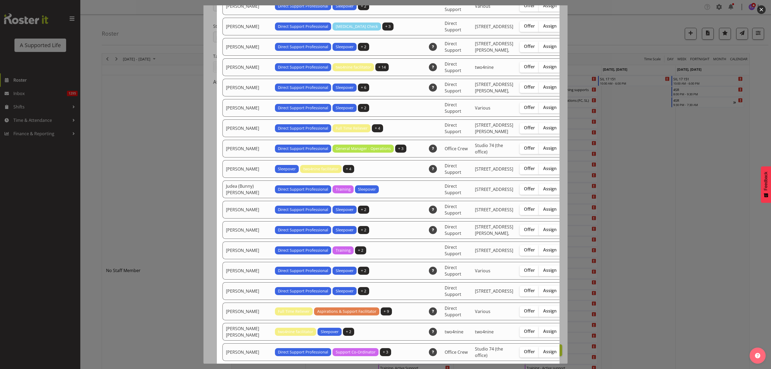
scroll to position [843, 0]
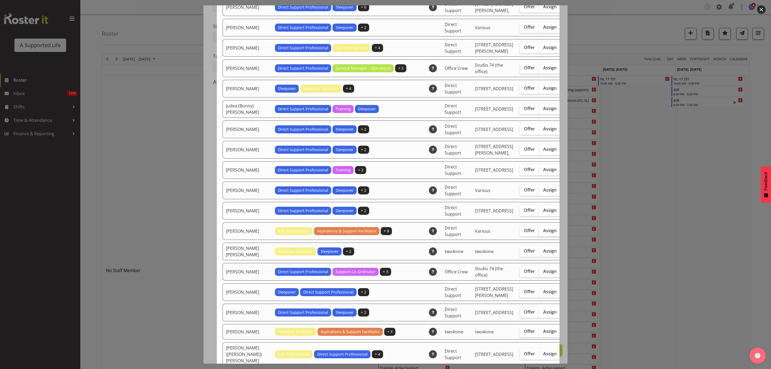
click at [543, 233] on span "Assign" at bounding box center [549, 230] width 13 height 5
click at [539, 232] on input "Assign" at bounding box center [540, 230] width 3 height 3
checkbox input "true"
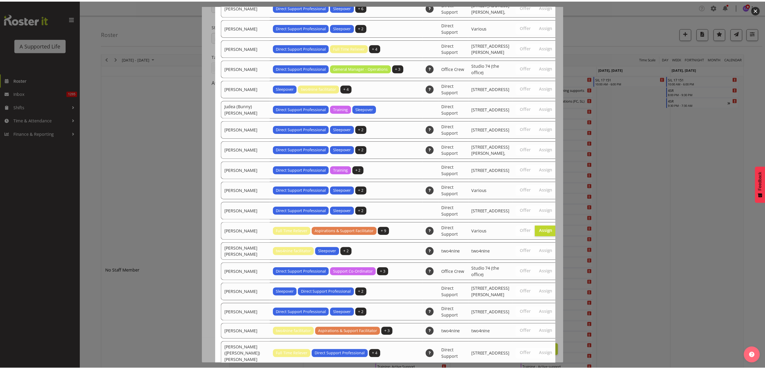
scroll to position [1667, 0]
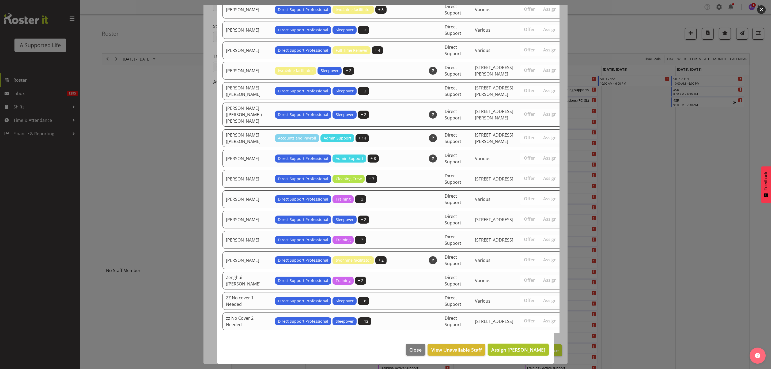
click at [526, 348] on span "Assign [PERSON_NAME]" at bounding box center [518, 349] width 54 height 6
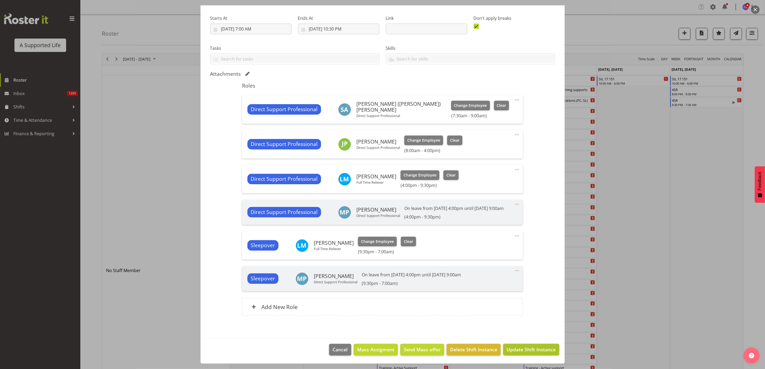
click at [521, 349] on span "Update Shift Instance" at bounding box center [531, 349] width 49 height 7
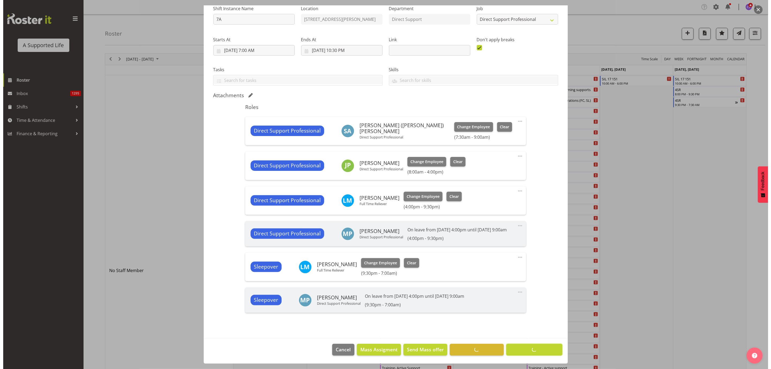
scroll to position [64, 0]
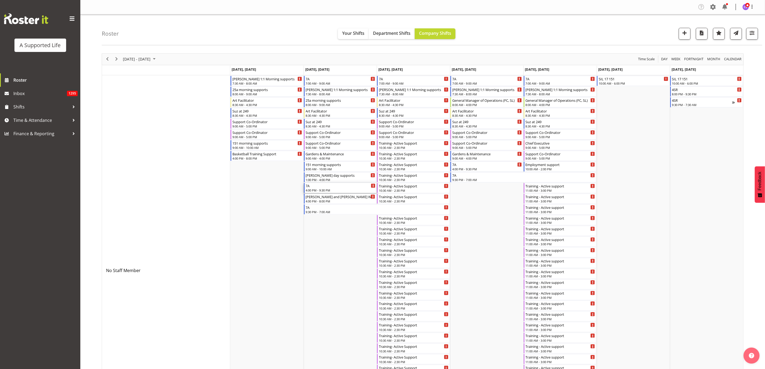
click at [348, 188] on div "7A 4:00 PM - 9:30 PM" at bounding box center [341, 188] width 70 height 10
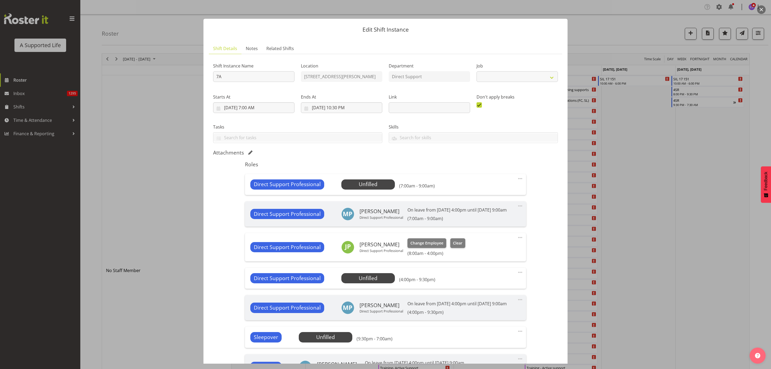
select select "4112"
click at [367, 179] on div "Direct Support Professional Unfilled Select Employee (7:00am - 9:00am) Edit Cov…" at bounding box center [385, 184] width 281 height 21
click at [361, 183] on span "Select Employee" at bounding box center [368, 184] width 40 height 8
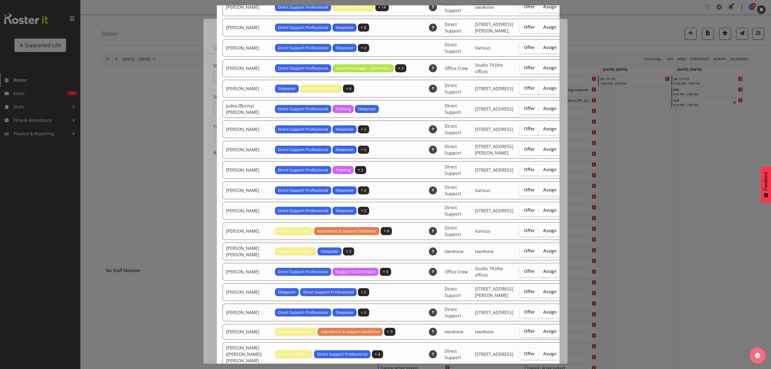
scroll to position [883, 0]
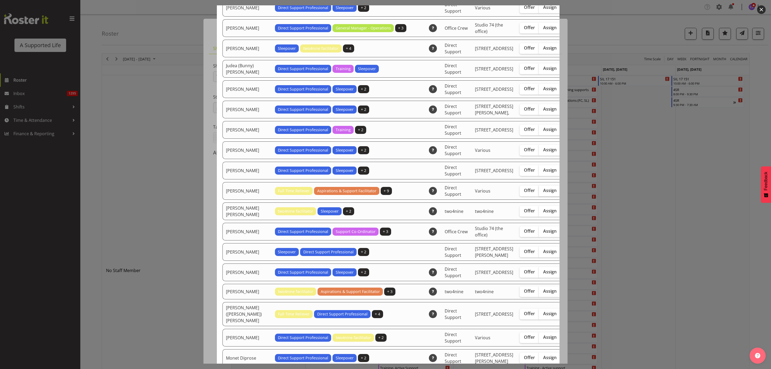
click at [543, 193] on span "Assign" at bounding box center [549, 190] width 13 height 5
click at [539, 192] on input "Assign" at bounding box center [540, 190] width 3 height 3
checkbox input "true"
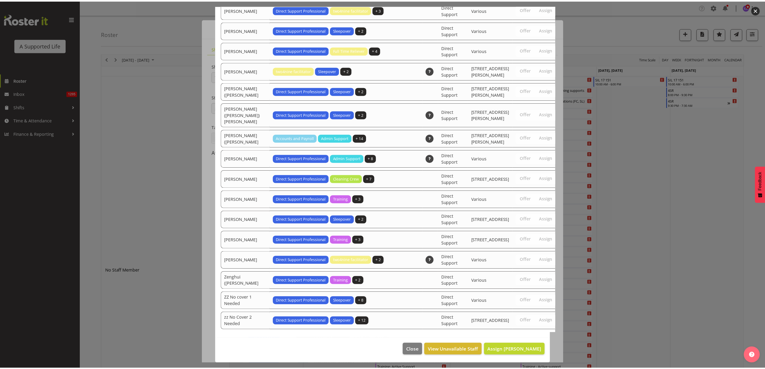
scroll to position [1674, 0]
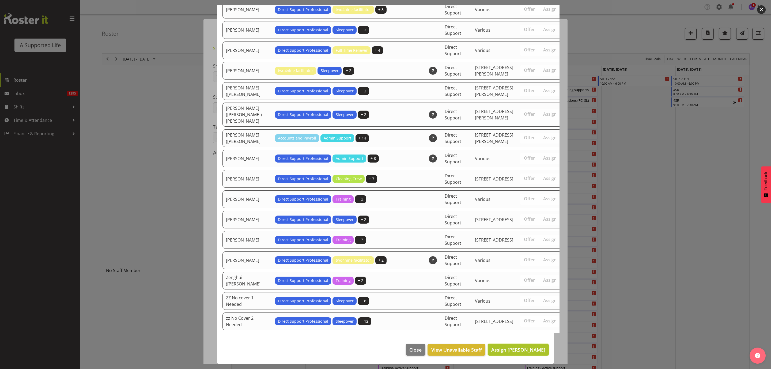
click at [530, 348] on span "Assign Lauren Moult" at bounding box center [518, 349] width 54 height 6
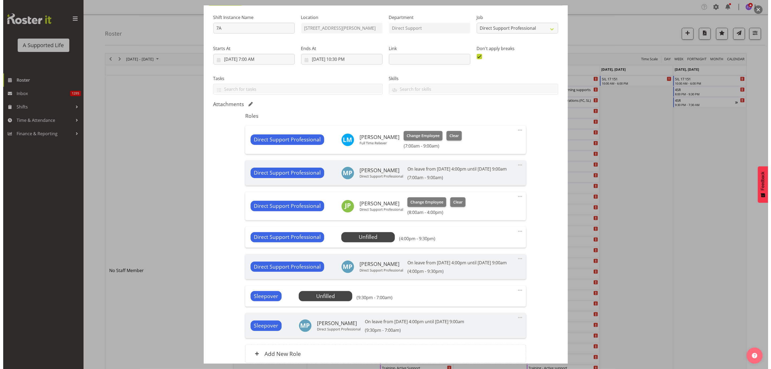
scroll to position [109, 0]
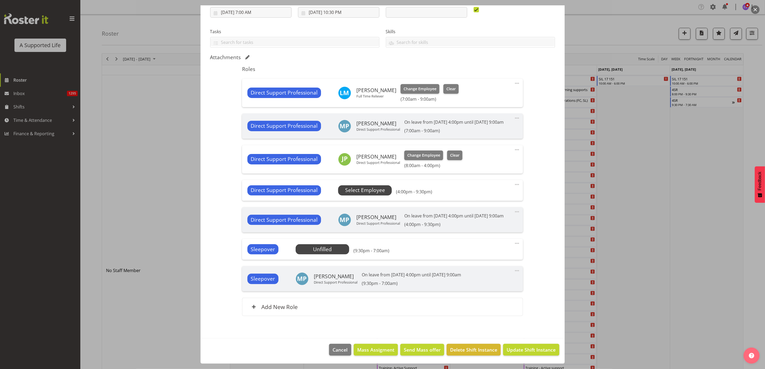
click at [369, 186] on span "Select Employee" at bounding box center [365, 190] width 40 height 8
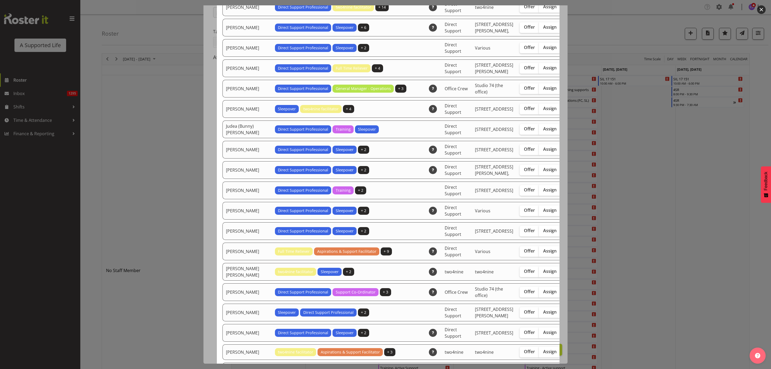
scroll to position [924, 0]
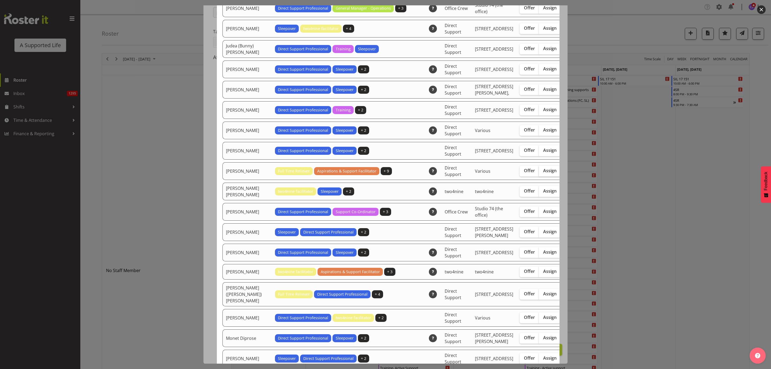
click at [543, 173] on span "Assign" at bounding box center [549, 170] width 13 height 5
click at [539, 172] on input "Assign" at bounding box center [540, 170] width 3 height 3
checkbox input "true"
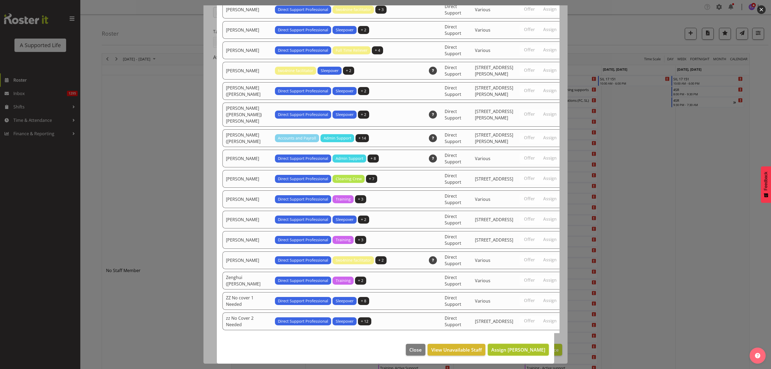
click at [523, 349] on span "Assign Lauren Moult" at bounding box center [518, 349] width 54 height 6
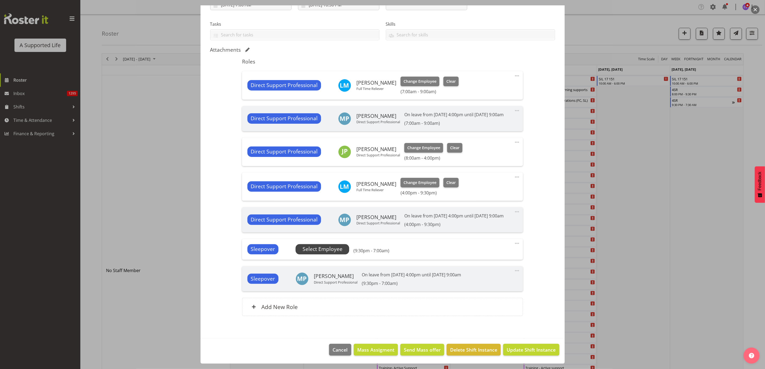
click at [328, 253] on span "Select Employee" at bounding box center [323, 249] width 40 height 8
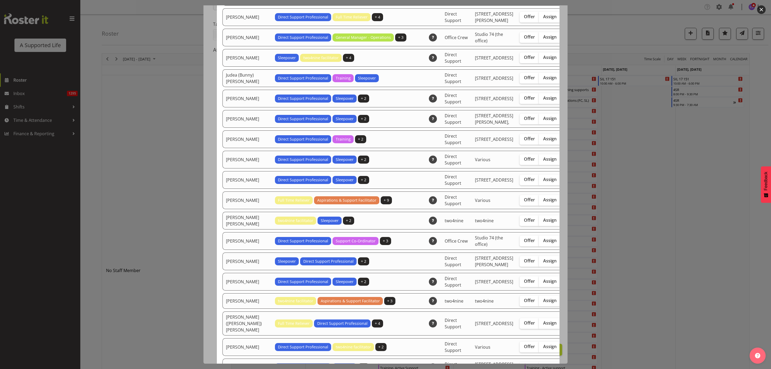
scroll to position [883, 0]
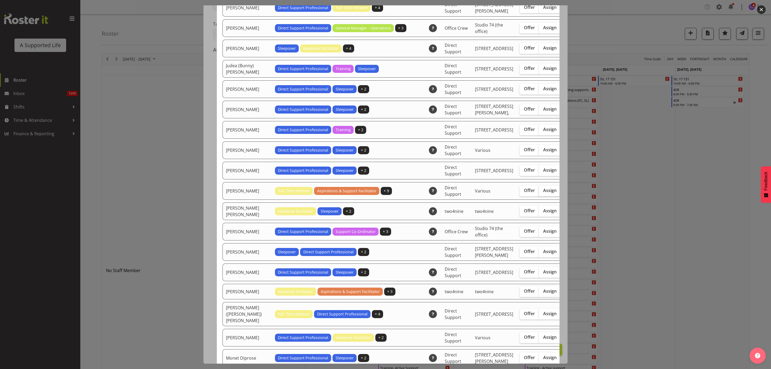
click at [543, 193] on span "Assign" at bounding box center [549, 190] width 13 height 5
click at [539, 192] on input "Assign" at bounding box center [540, 190] width 3 height 3
checkbox input "true"
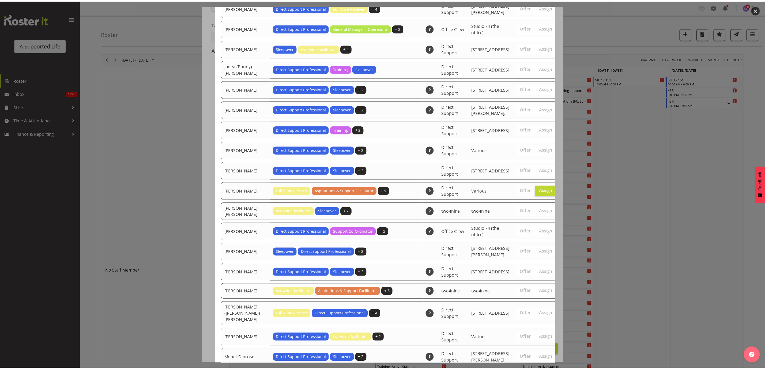
scroll to position [1688, 0]
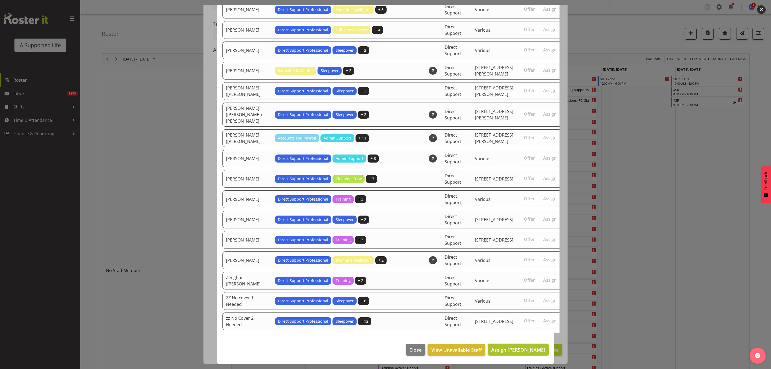
click at [527, 351] on span "Assign Lauren Moult" at bounding box center [518, 349] width 54 height 6
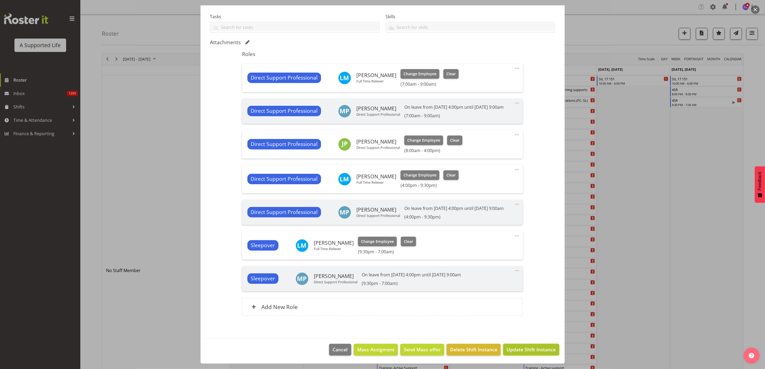
click at [523, 350] on span "Update Shift Instance" at bounding box center [531, 349] width 49 height 7
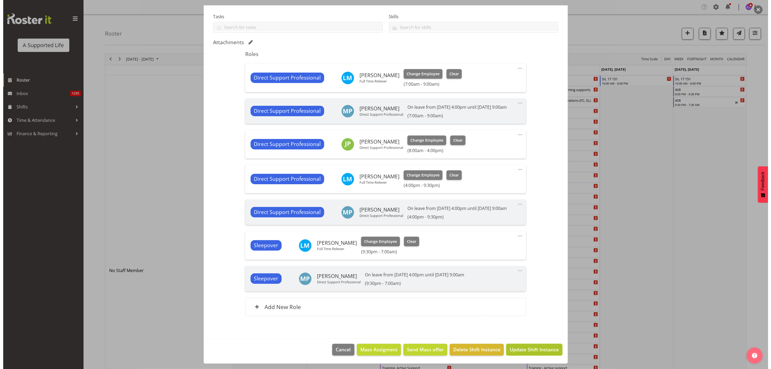
scroll to position [102, 0]
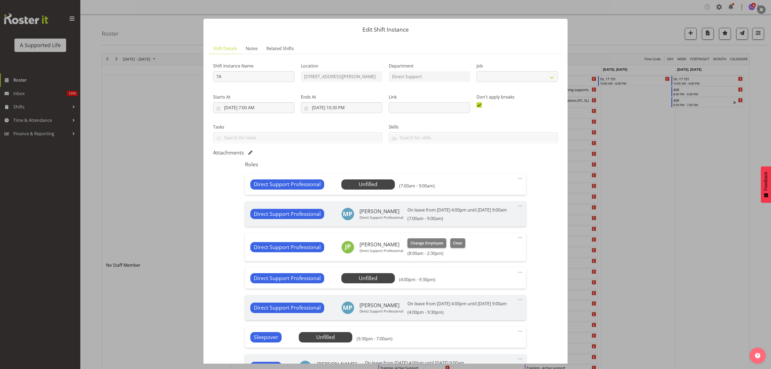
select select "4112"
click at [371, 187] on span "Select Employee" at bounding box center [368, 184] width 40 height 8
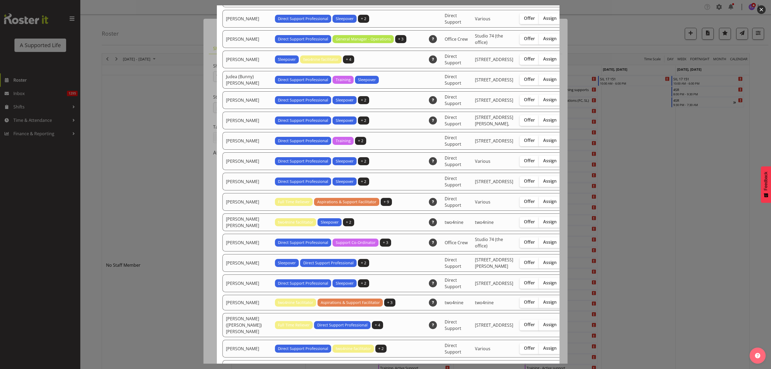
scroll to position [883, 0]
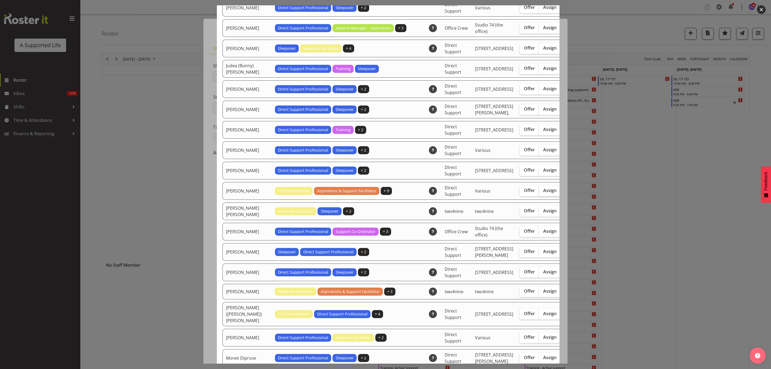
click at [543, 193] on span "Assign" at bounding box center [549, 190] width 13 height 5
click at [539, 192] on input "Assign" at bounding box center [540, 190] width 3 height 3
checkbox input "true"
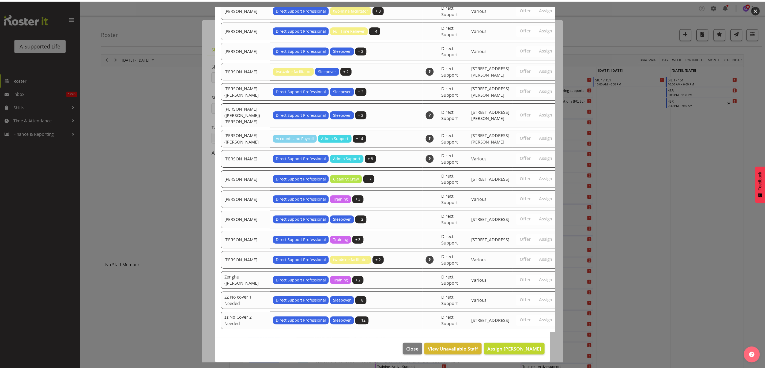
scroll to position [1694, 0]
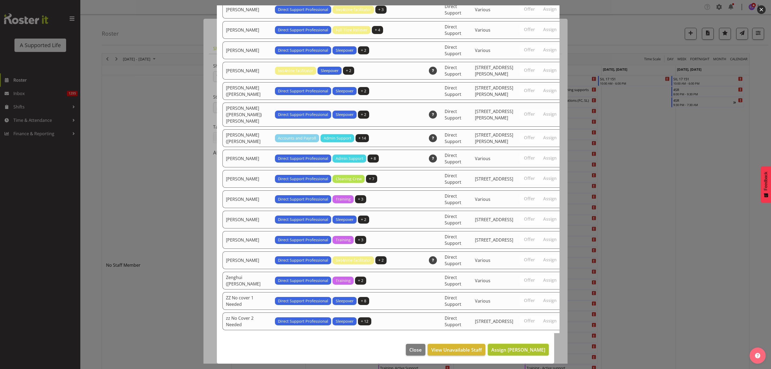
click at [528, 346] on span "Assign Lauren Moult" at bounding box center [518, 349] width 54 height 6
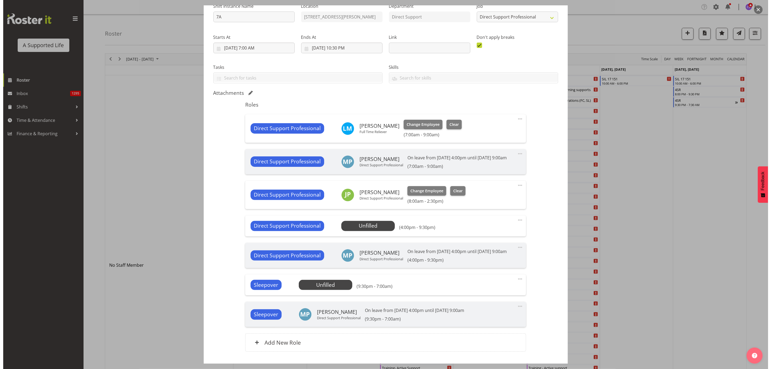
scroll to position [80, 0]
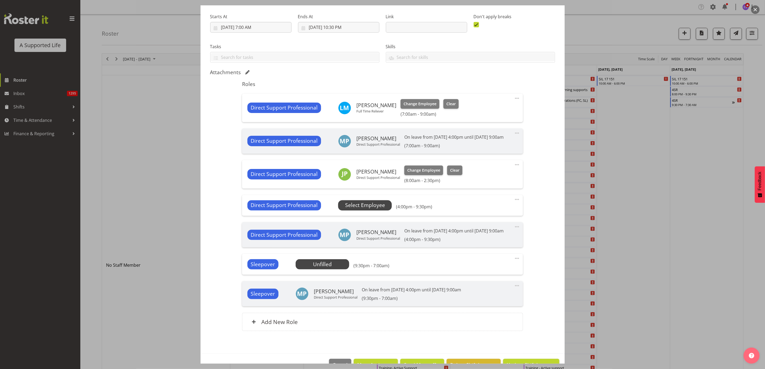
click at [371, 209] on span "Select Employee" at bounding box center [365, 205] width 40 height 8
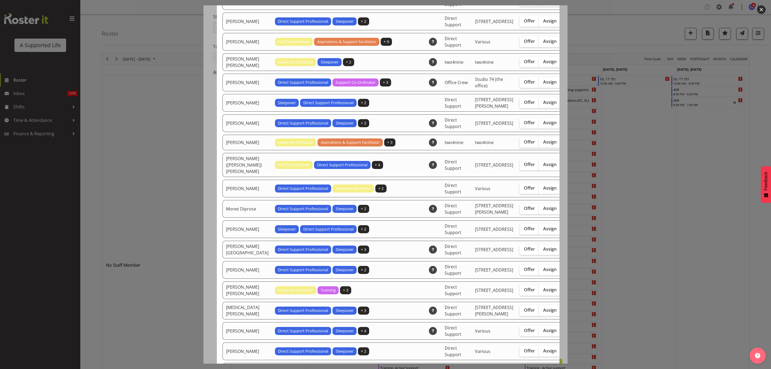
scroll to position [1044, 0]
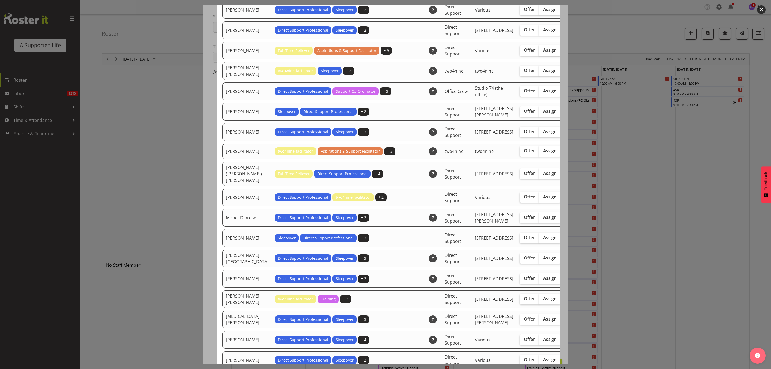
click at [543, 53] on span "Assign" at bounding box center [549, 49] width 13 height 5
click at [539, 52] on input "Assign" at bounding box center [540, 49] width 3 height 3
checkbox input "true"
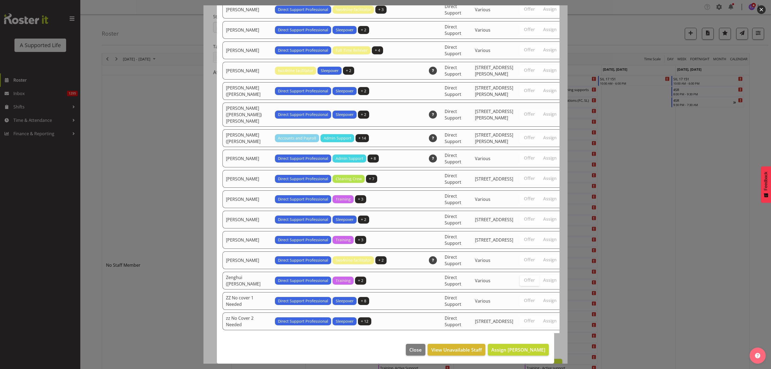
scroll to position [1714, 0]
drag, startPoint x: 505, startPoint y: 348, endPoint x: 503, endPoint y: 338, distance: 10.7
click at [505, 348] on span "Assign Lauren Moult" at bounding box center [518, 349] width 54 height 6
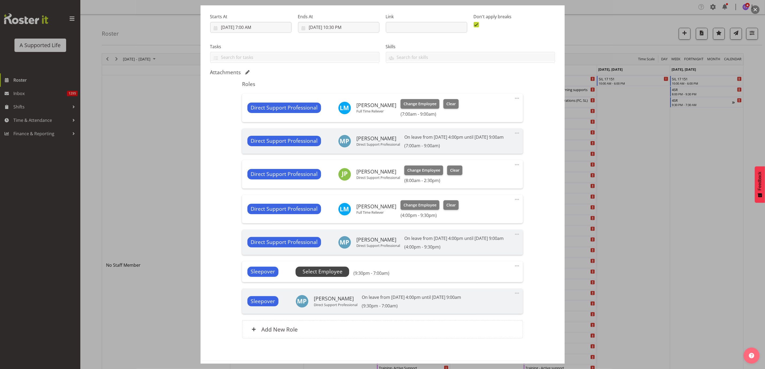
click at [332, 275] on span "Select Employee" at bounding box center [323, 272] width 40 height 8
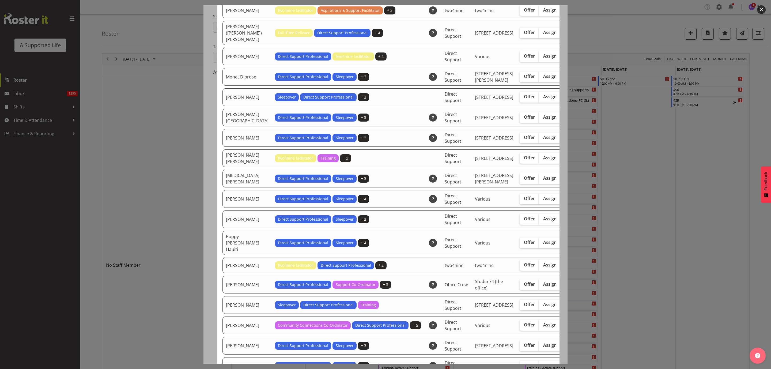
scroll to position [1044, 0]
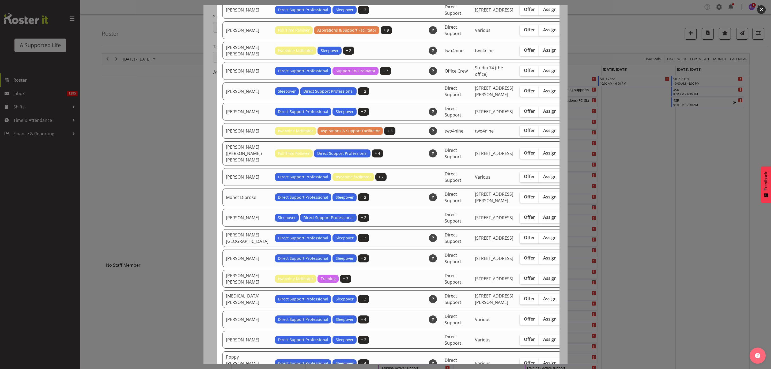
click at [543, 32] on span "Assign" at bounding box center [549, 29] width 13 height 5
click at [539, 32] on input "Assign" at bounding box center [540, 29] width 3 height 3
checkbox input "true"
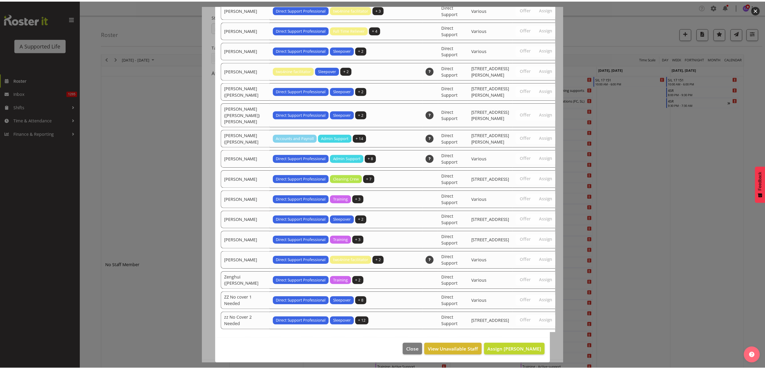
scroll to position [1688, 0]
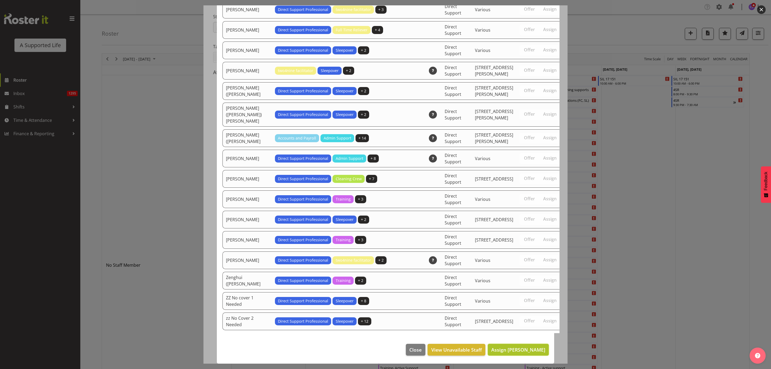
click at [515, 347] on span "Assign Lauren Moult" at bounding box center [518, 349] width 54 height 6
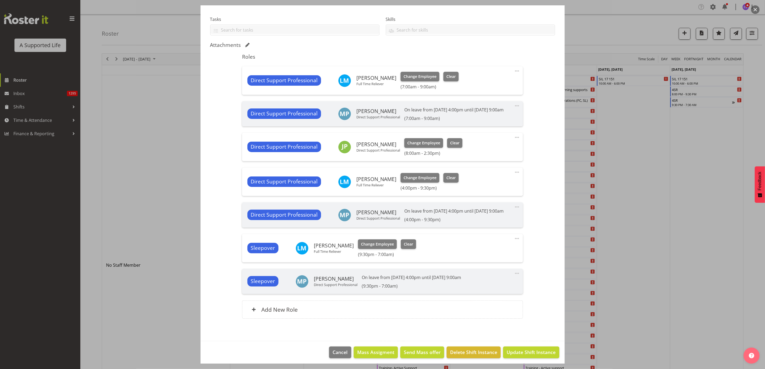
scroll to position [123, 0]
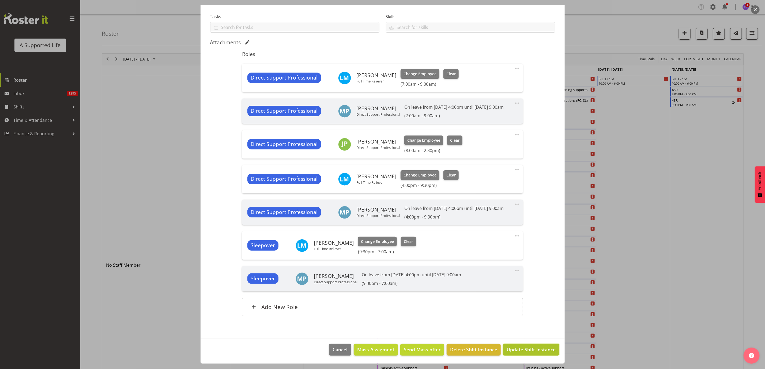
drag, startPoint x: 519, startPoint y: 351, endPoint x: 521, endPoint y: 356, distance: 5.1
click at [521, 356] on footer "Cancel Mass Assigment Send Mass offer Delete Shift Instance Update Shift Instan…" at bounding box center [383, 350] width 364 height 25
click at [522, 352] on span "Update Shift Instance" at bounding box center [531, 349] width 49 height 7
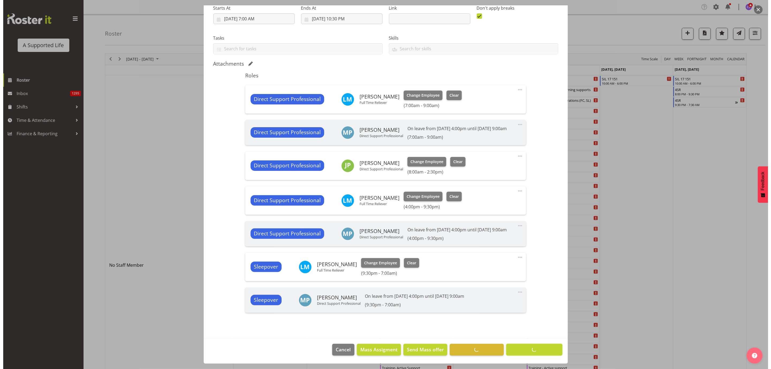
scroll to position [102, 0]
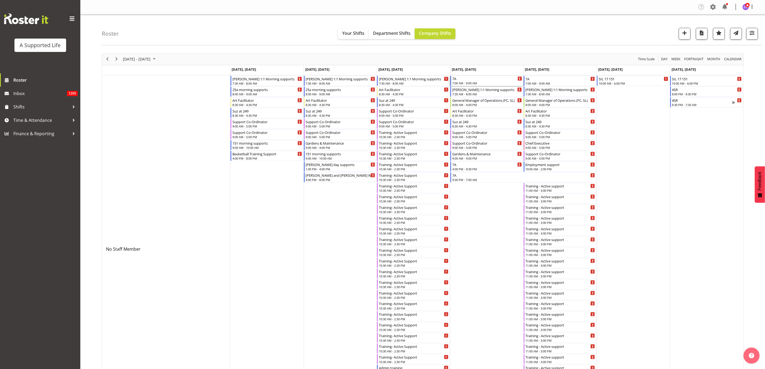
click at [477, 78] on div "7A" at bounding box center [487, 78] width 70 height 5
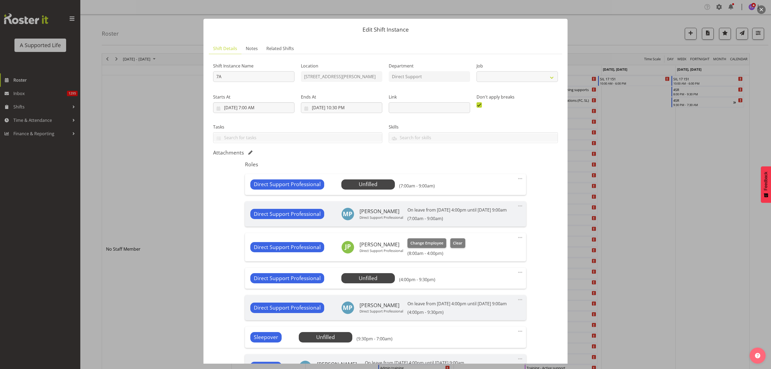
select select "4112"
click at [363, 183] on span "Select Employee" at bounding box center [368, 184] width 40 height 8
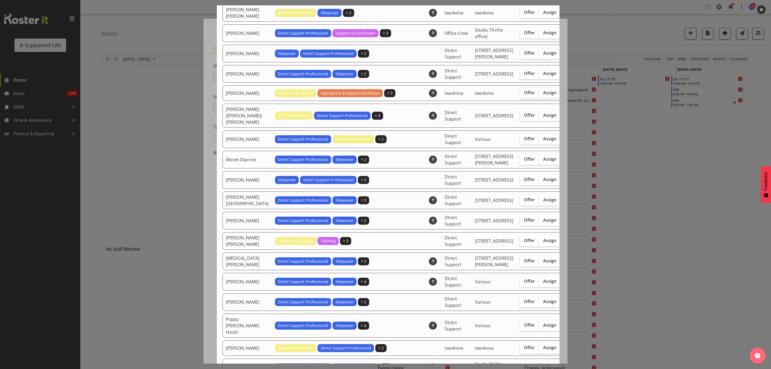
scroll to position [1044, 0]
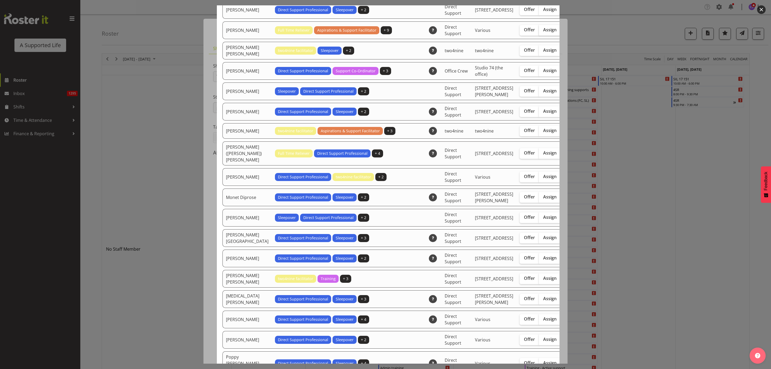
drag, startPoint x: 523, startPoint y: 107, endPoint x: 533, endPoint y: 113, distance: 11.4
click at [543, 32] on span "Assign" at bounding box center [549, 29] width 13 height 5
click at [539, 32] on input "Assign" at bounding box center [540, 29] width 3 height 3
checkbox input "true"
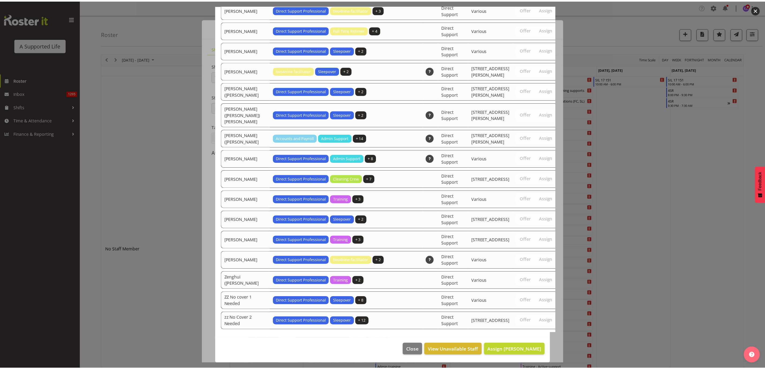
scroll to position [1694, 0]
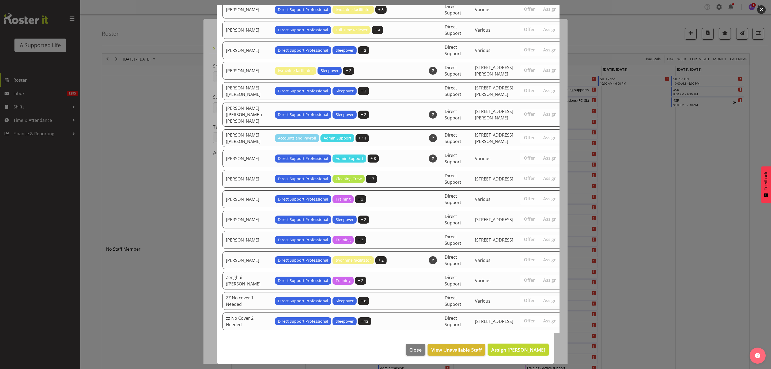
drag, startPoint x: 537, startPoint y: 348, endPoint x: 534, endPoint y: 344, distance: 4.7
click at [537, 349] on span "Assign Lauren Moult" at bounding box center [518, 349] width 54 height 6
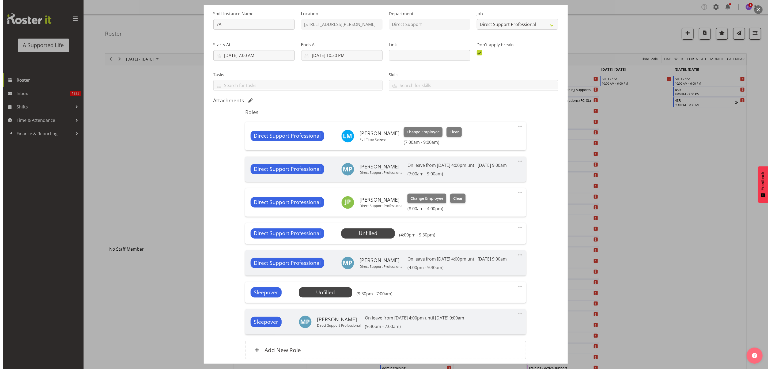
scroll to position [109, 0]
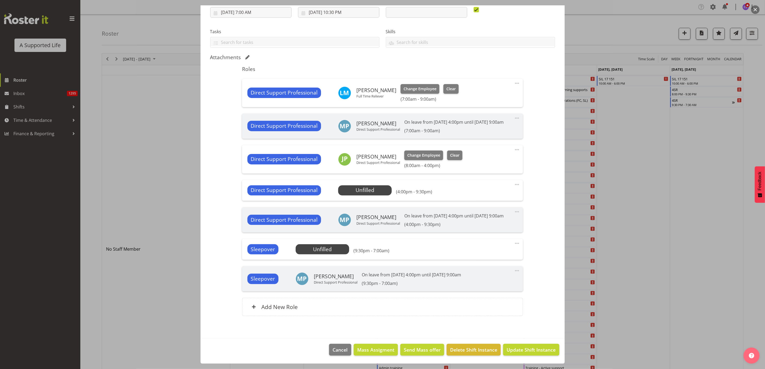
click at [364, 180] on div "Direct Support Professional Unfilled Select Employee (4:00pm - 9:30pm) Edit Cov…" at bounding box center [382, 190] width 281 height 21
click at [366, 186] on span "Select Employee" at bounding box center [365, 190] width 40 height 8
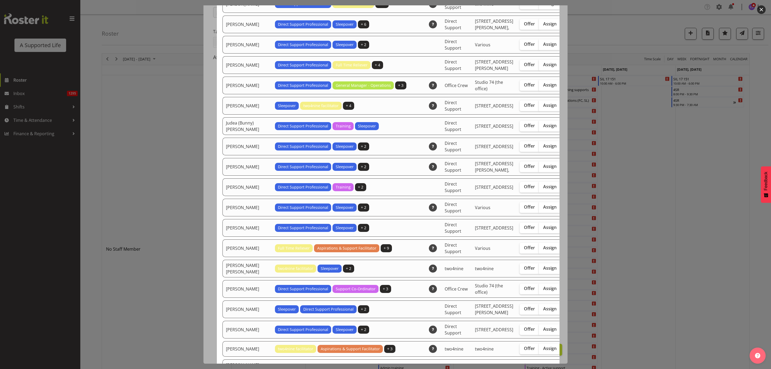
scroll to position [883, 0]
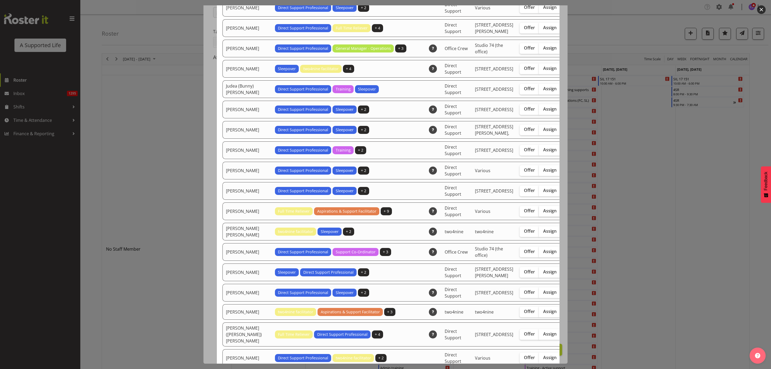
click at [543, 213] on span "Assign" at bounding box center [549, 210] width 13 height 5
click at [539, 213] on input "Assign" at bounding box center [540, 210] width 3 height 3
checkbox input "true"
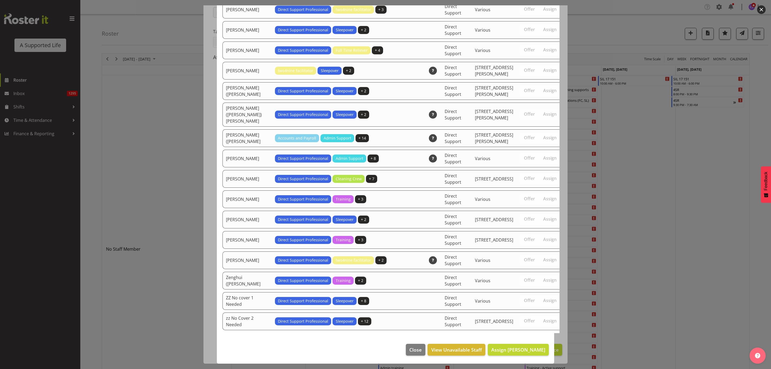
scroll to position [1714, 0]
click at [533, 352] on span "Assign Lauren Moult" at bounding box center [518, 349] width 54 height 6
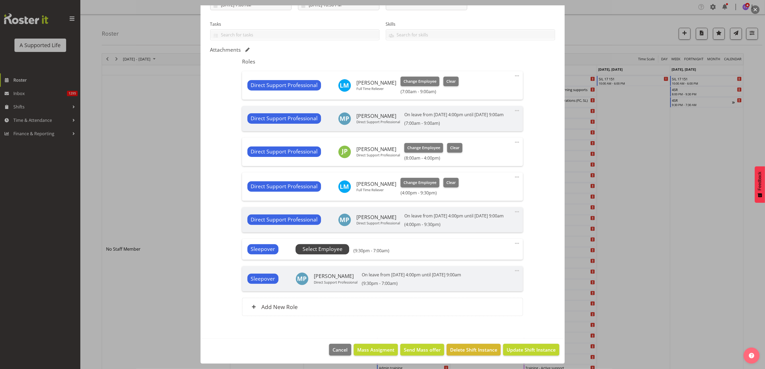
click at [324, 253] on span "Select Employee" at bounding box center [323, 249] width 40 height 8
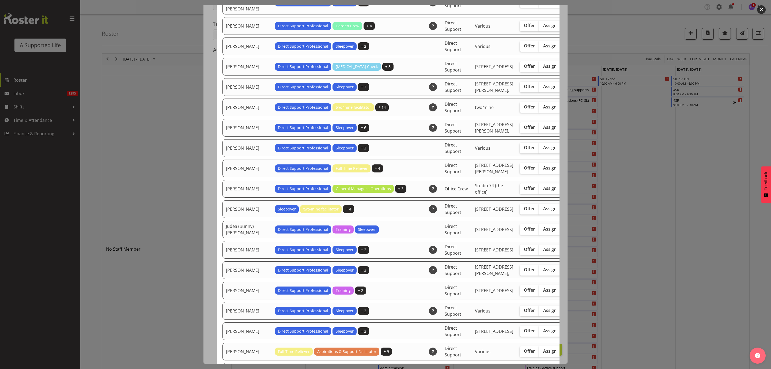
scroll to position [843, 0]
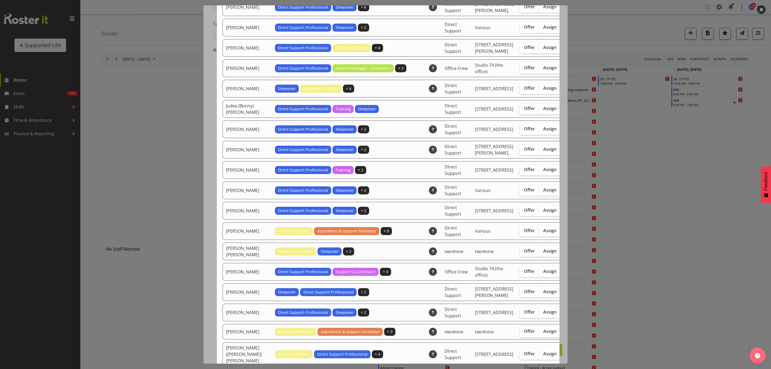
click at [532, 240] on td "Offer Assign" at bounding box center [540, 231] width 48 height 18
click at [543, 233] on span "Assign" at bounding box center [549, 230] width 13 height 5
click at [539, 232] on input "Assign" at bounding box center [540, 230] width 3 height 3
checkbox input "true"
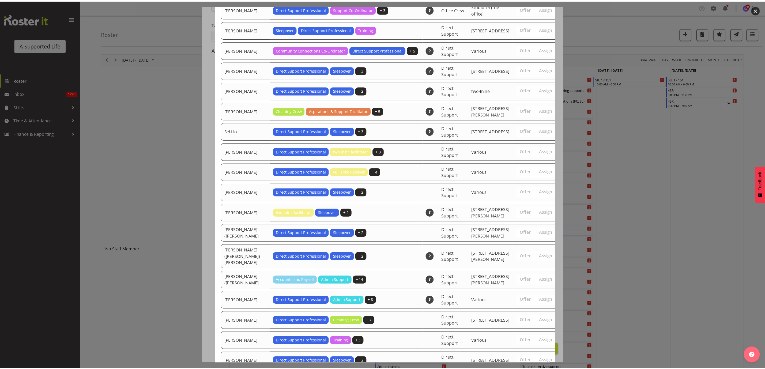
scroll to position [1688, 0]
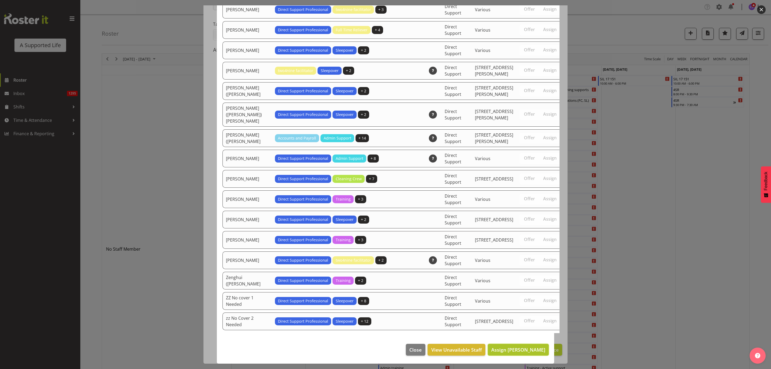
click at [527, 349] on span "Assign Lauren Moult" at bounding box center [518, 349] width 54 height 6
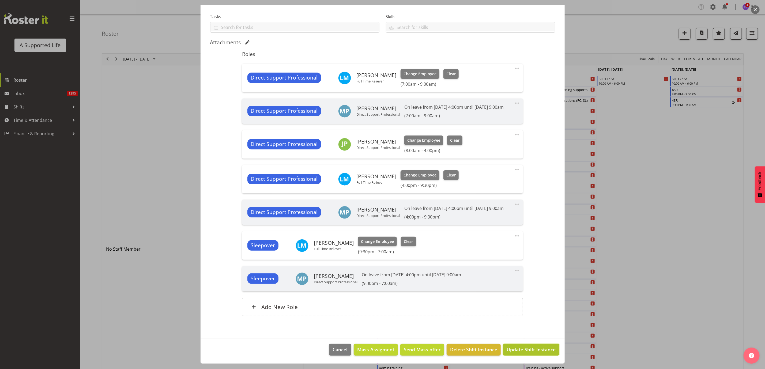
click at [519, 351] on span "Update Shift Instance" at bounding box center [531, 349] width 49 height 7
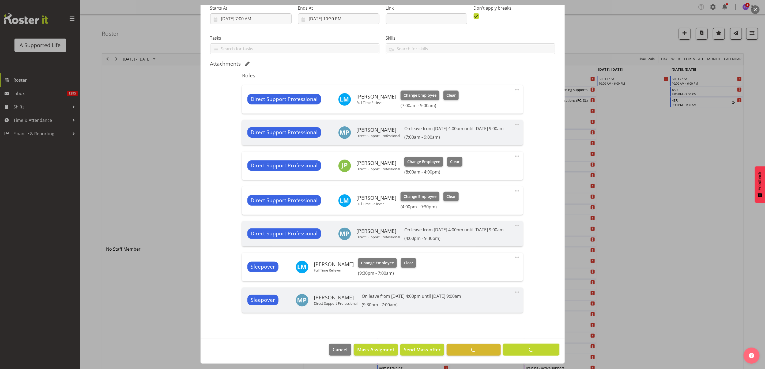
scroll to position [102, 0]
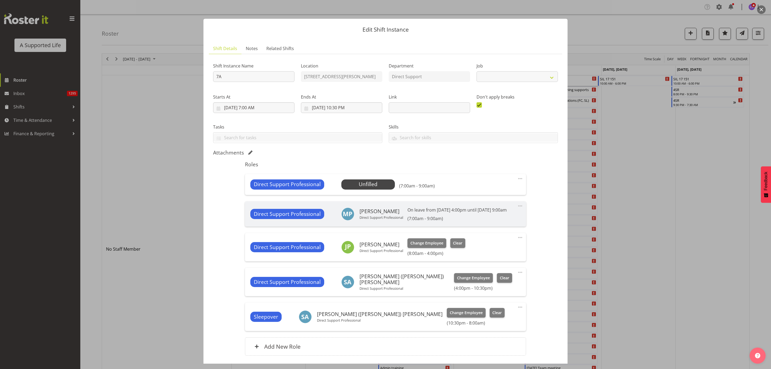
select select "4112"
click at [377, 186] on span "Select Employee" at bounding box center [368, 184] width 40 height 8
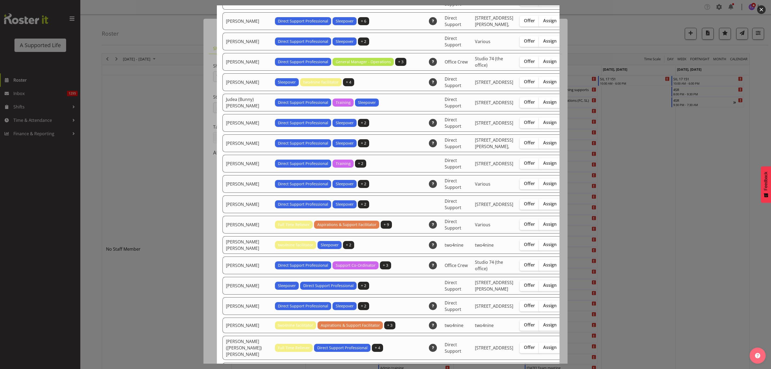
scroll to position [883, 0]
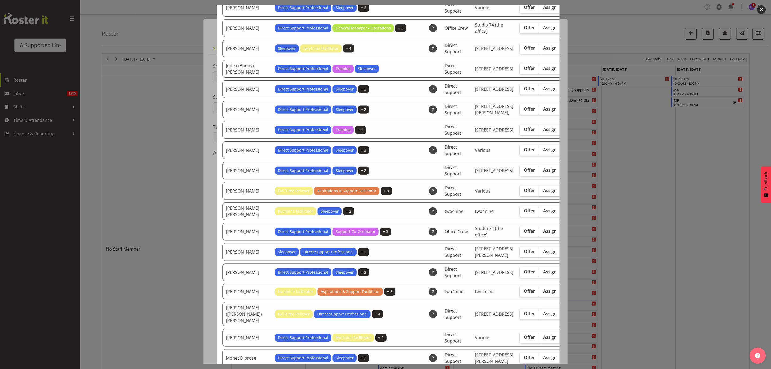
click at [543, 193] on span "Assign" at bounding box center [549, 190] width 13 height 5
click at [539, 192] on input "Assign" at bounding box center [540, 190] width 3 height 3
checkbox input "true"
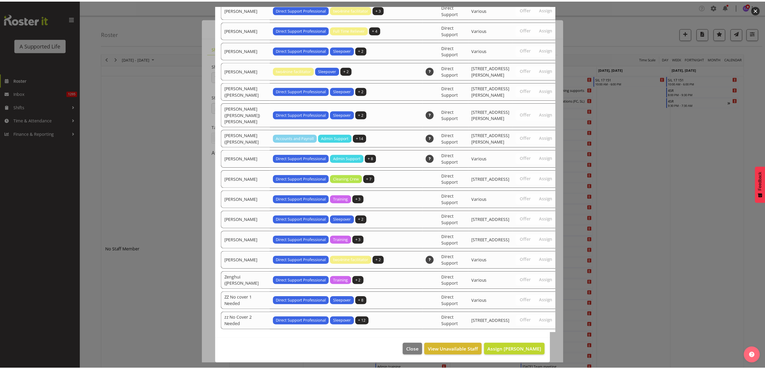
scroll to position [1694, 0]
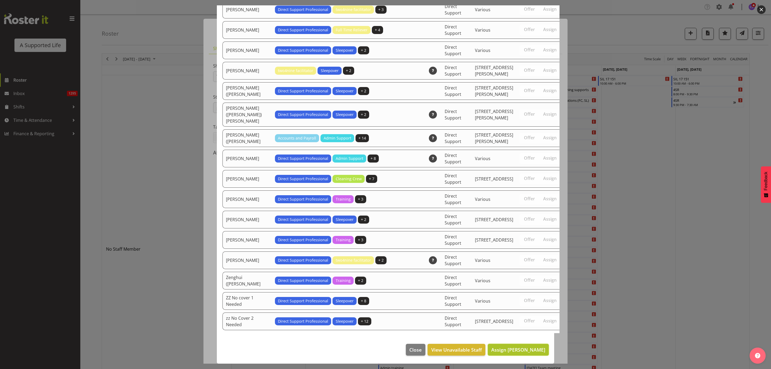
click at [527, 349] on span "Assign [PERSON_NAME]" at bounding box center [518, 349] width 54 height 6
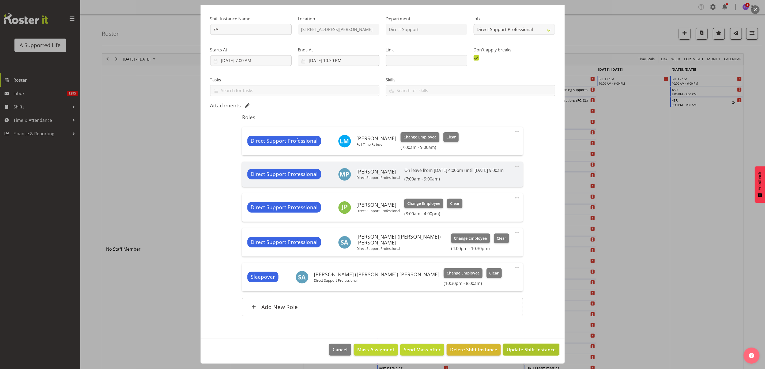
click at [545, 353] on span "Update Shift Instance" at bounding box center [531, 349] width 49 height 7
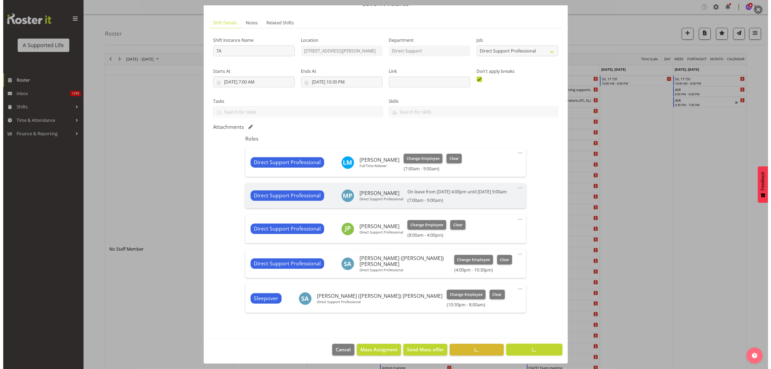
scroll to position [32, 0]
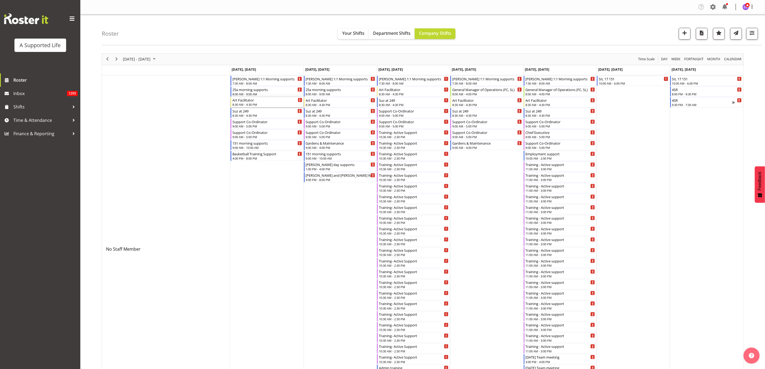
click at [263, 101] on div "Art Facilitator" at bounding box center [267, 99] width 70 height 5
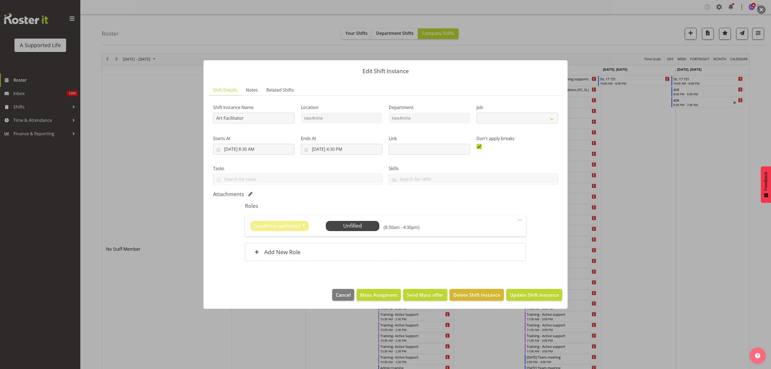
select select "4117"
click at [484, 296] on span "Delete Shift Instance" at bounding box center [476, 294] width 47 height 7
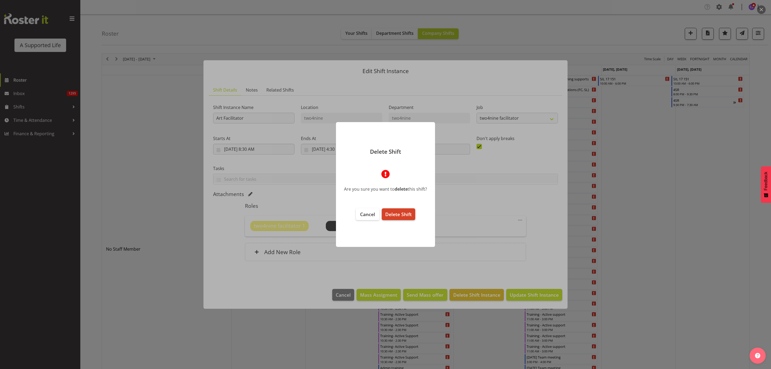
click at [410, 215] on span "Delete Shift" at bounding box center [398, 214] width 27 height 6
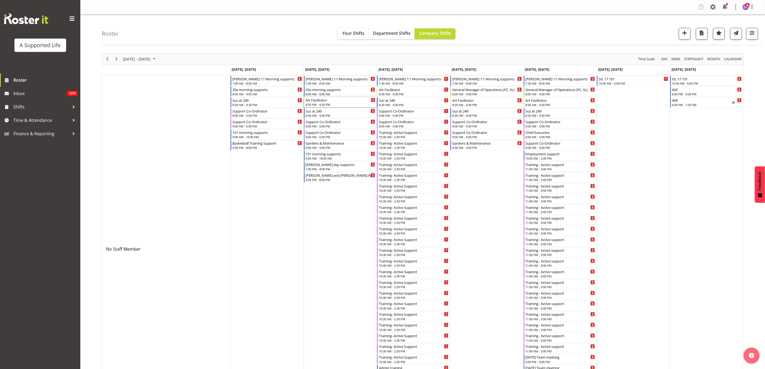
click at [324, 103] on div "Art Facilitator 8:30 AM - 4:30 PM" at bounding box center [341, 102] width 70 height 10
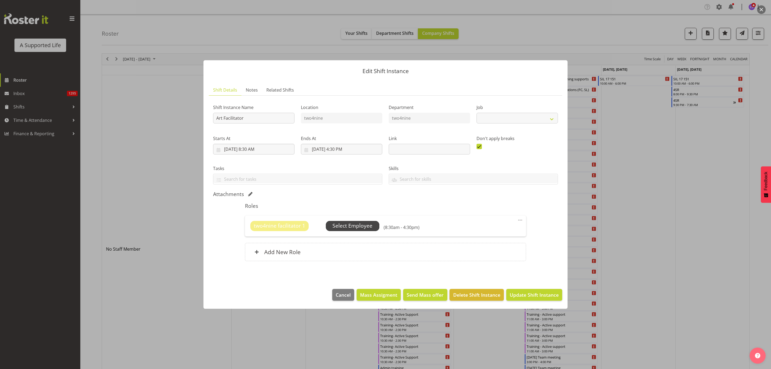
select select "4117"
click at [468, 294] on span "Delete Shift Instance" at bounding box center [476, 294] width 47 height 7
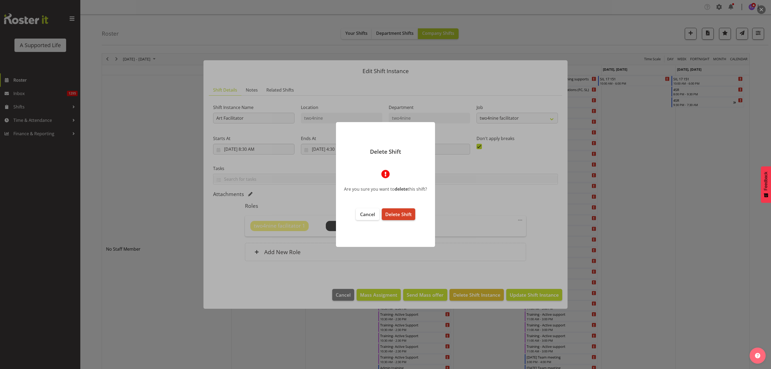
click at [391, 214] on span "Delete Shift" at bounding box center [398, 214] width 27 height 6
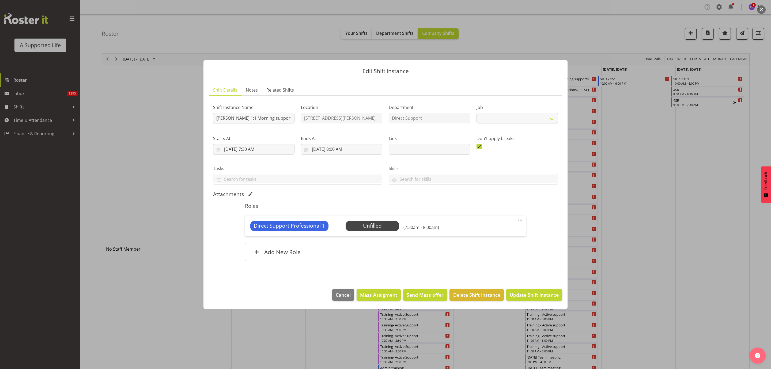
select select "4112"
click at [371, 226] on span "Select Employee" at bounding box center [372, 226] width 40 height 8
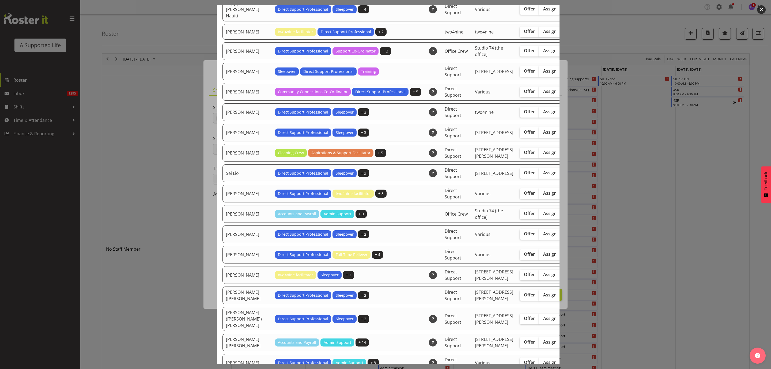
scroll to position [1446, 0]
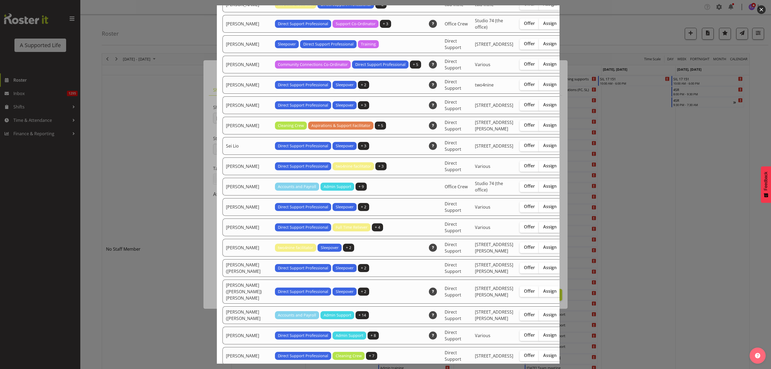
click at [543, 229] on span "Assign" at bounding box center [549, 226] width 13 height 5
click at [539, 229] on input "Assign" at bounding box center [540, 226] width 3 height 3
checkbox input "true"
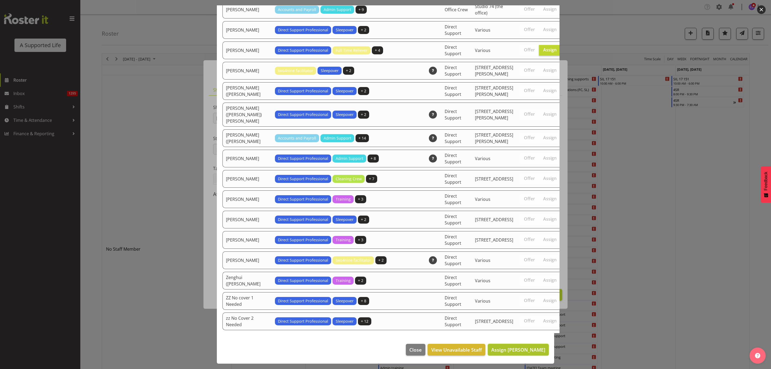
click at [530, 347] on span "Assign [PERSON_NAME]" at bounding box center [518, 349] width 54 height 6
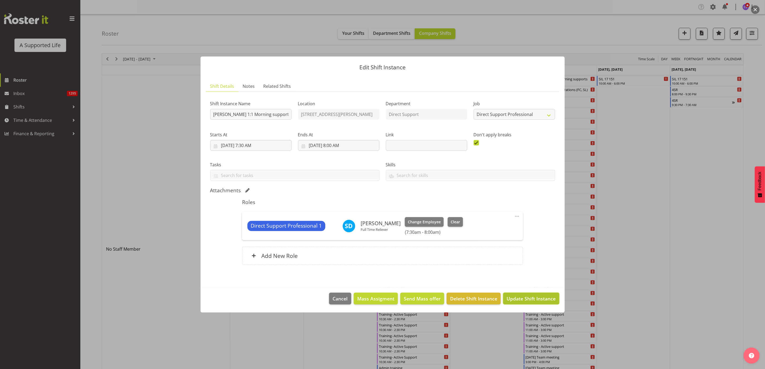
click at [525, 300] on span "Update Shift Instance" at bounding box center [531, 298] width 49 height 7
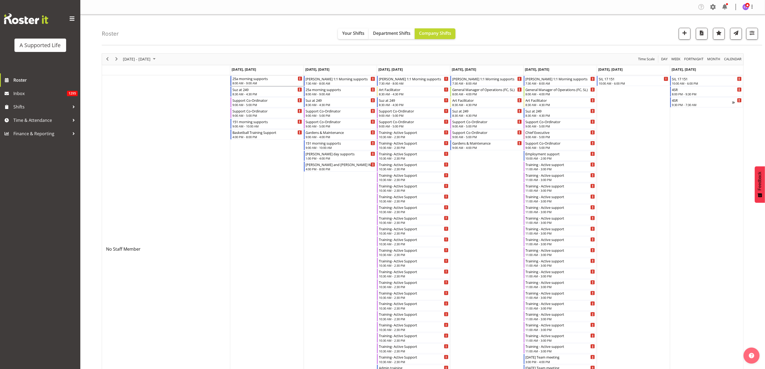
click at [259, 80] on div "25a morning supports" at bounding box center [267, 78] width 70 height 5
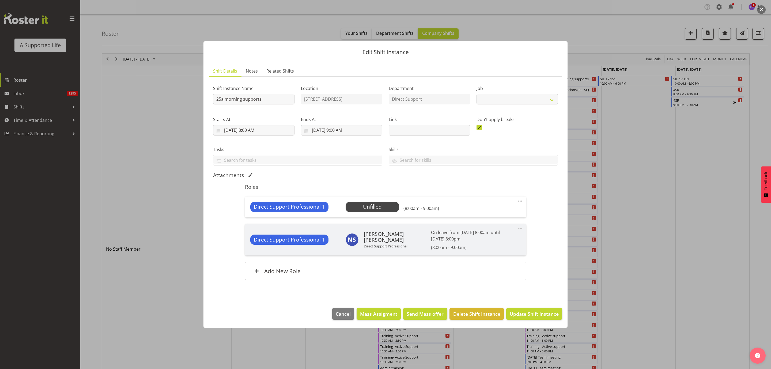
select select "4112"
click at [380, 210] on span "Select Employee" at bounding box center [372, 207] width 40 height 8
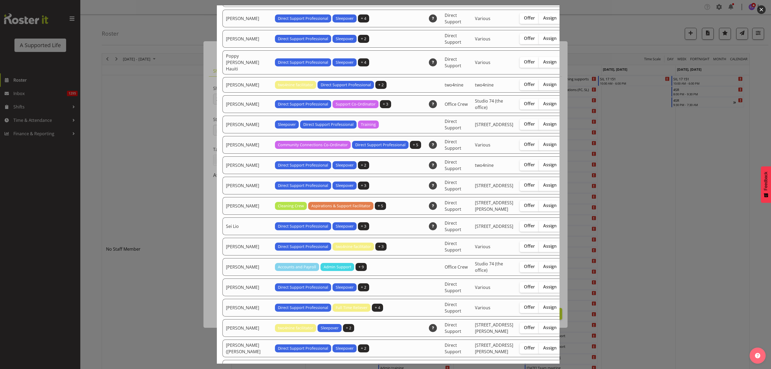
scroll to position [1446, 0]
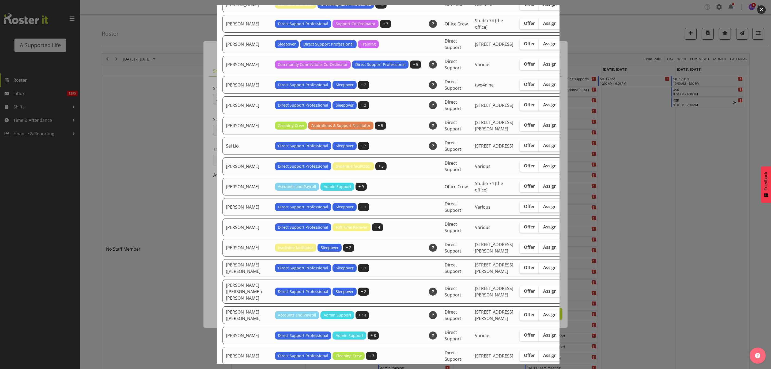
click at [539, 233] on label "Assign" at bounding box center [550, 227] width 22 height 11
click at [539, 229] on input "Assign" at bounding box center [540, 226] width 3 height 3
checkbox input "true"
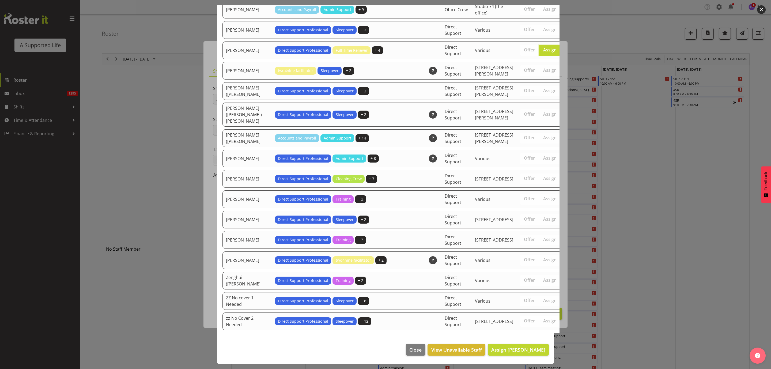
scroll to position [1735, 0]
click at [519, 348] on span "Assign [PERSON_NAME]" at bounding box center [518, 349] width 54 height 6
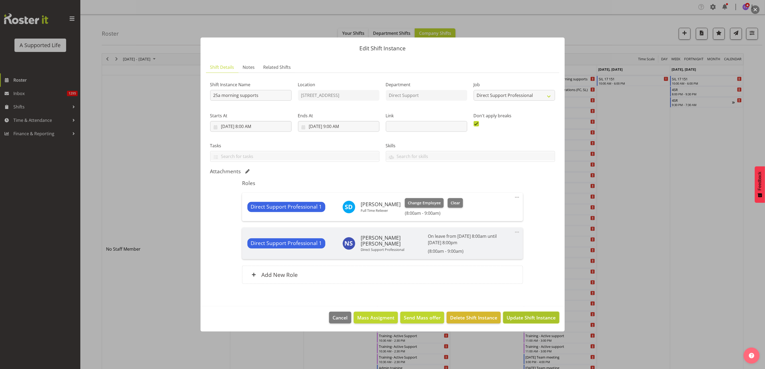
click at [543, 319] on span "Update Shift Instance" at bounding box center [531, 317] width 49 height 7
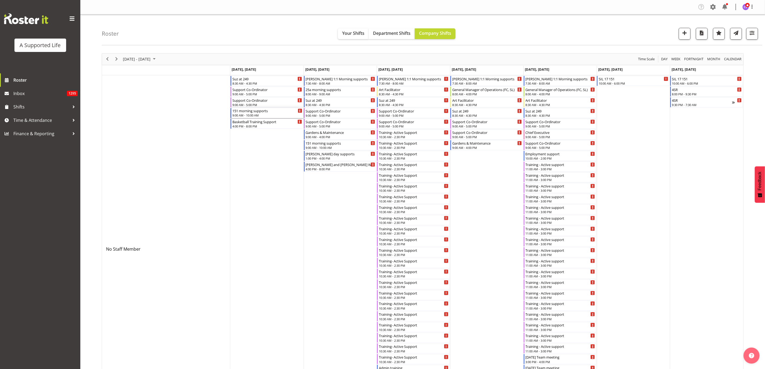
click at [258, 114] on div "9:00 AM - 10:00 AM" at bounding box center [267, 115] width 70 height 4
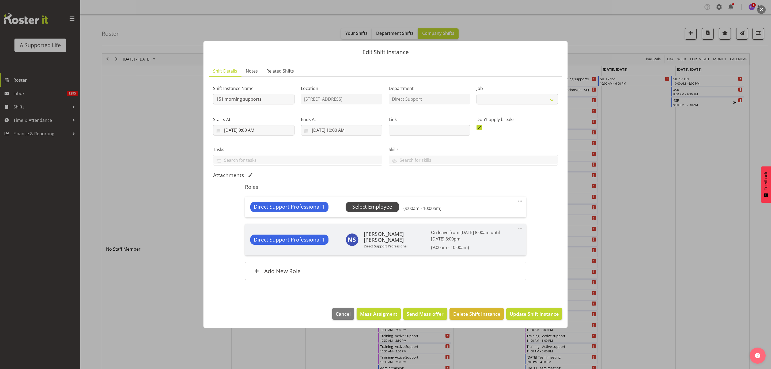
select select "4112"
click at [381, 209] on span "Select Employee" at bounding box center [372, 207] width 40 height 8
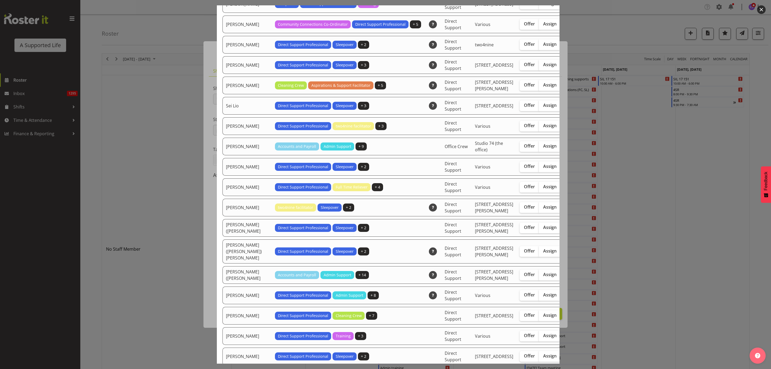
scroll to position [1526, 0]
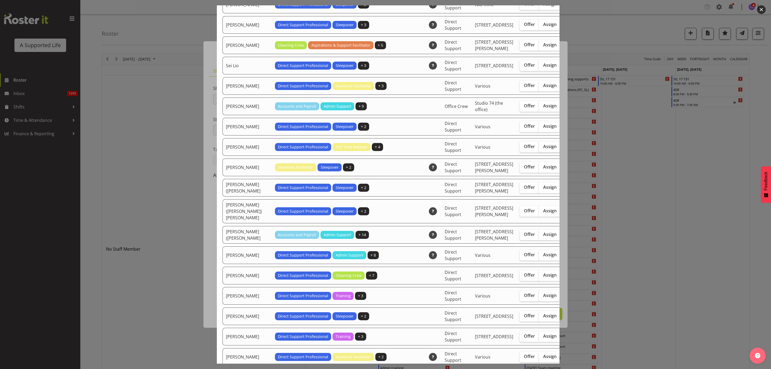
click at [543, 149] on span "Assign" at bounding box center [549, 146] width 13 height 5
click at [539, 148] on input "Assign" at bounding box center [540, 146] width 3 height 3
checkbox input "true"
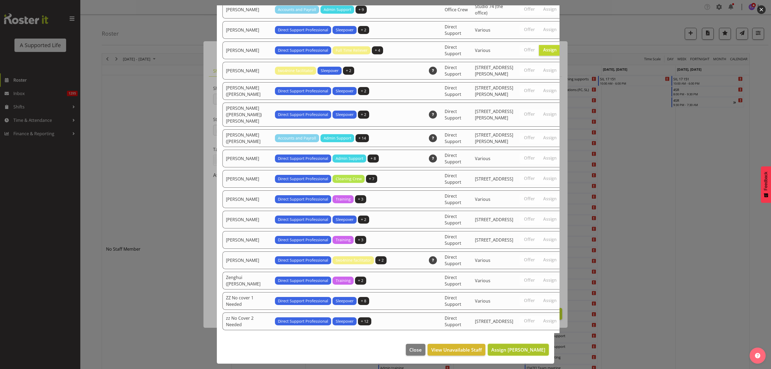
click at [530, 353] on span "Assign [PERSON_NAME]" at bounding box center [518, 349] width 54 height 7
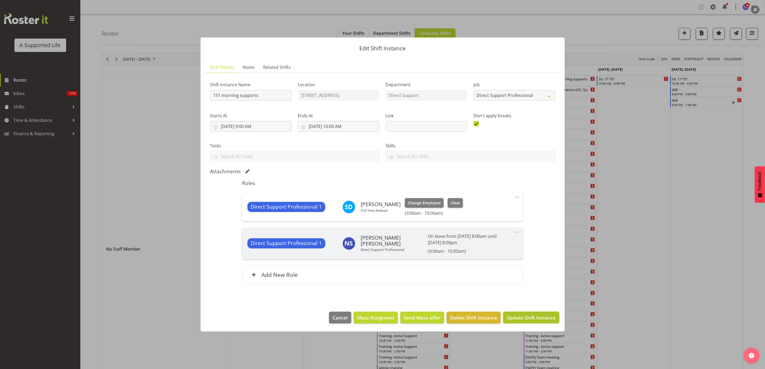
click at [534, 318] on span "Update Shift Instance" at bounding box center [531, 317] width 49 height 7
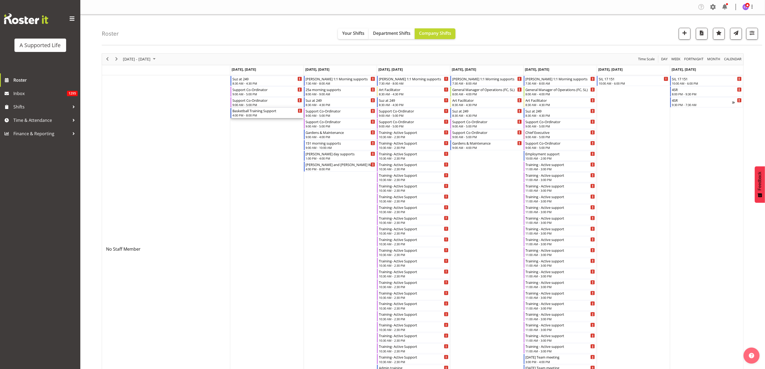
click at [260, 114] on div "4:00 PM - 8:00 PM" at bounding box center [267, 115] width 70 height 4
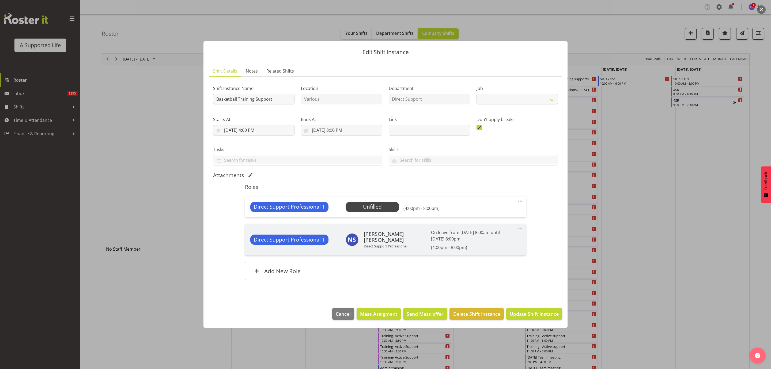
select select "4112"
click at [367, 206] on span "Select Employee" at bounding box center [372, 207] width 40 height 8
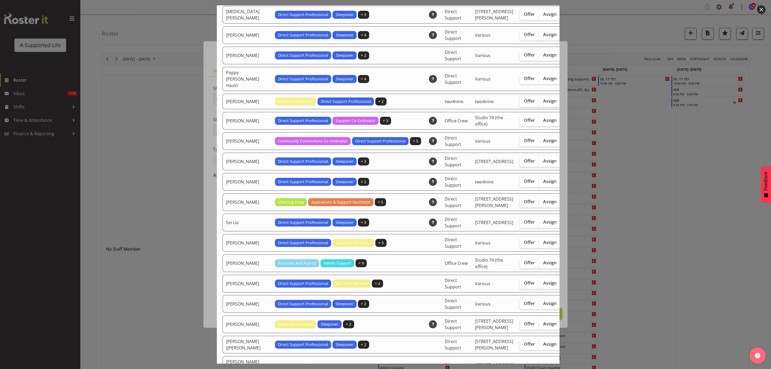
scroll to position [1446, 0]
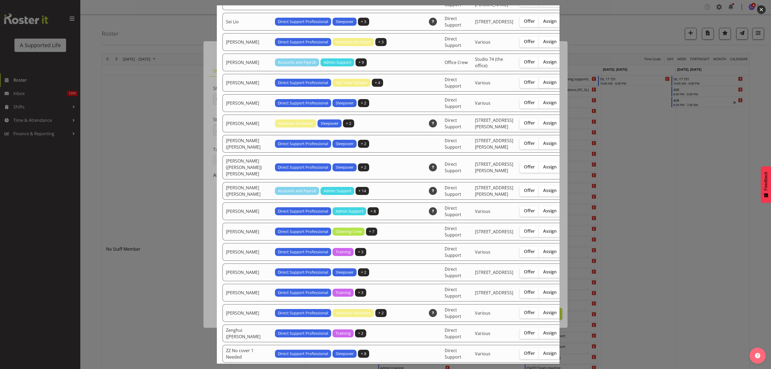
click at [539, 88] on label "Assign" at bounding box center [550, 82] width 22 height 11
click at [539, 84] on input "Assign" at bounding box center [540, 82] width 3 height 3
checkbox input "true"
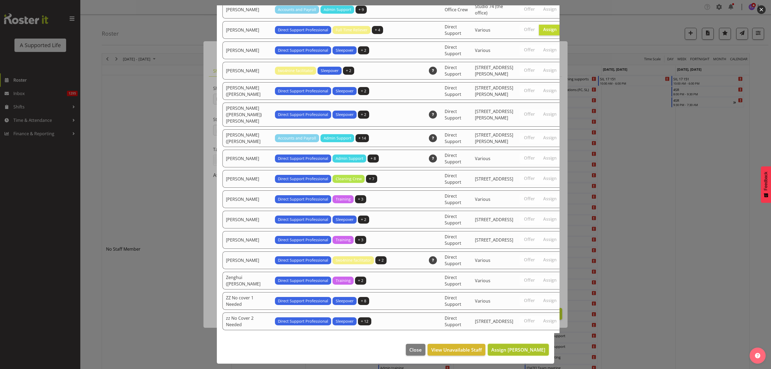
click at [534, 353] on span "Assign [PERSON_NAME]" at bounding box center [518, 349] width 54 height 6
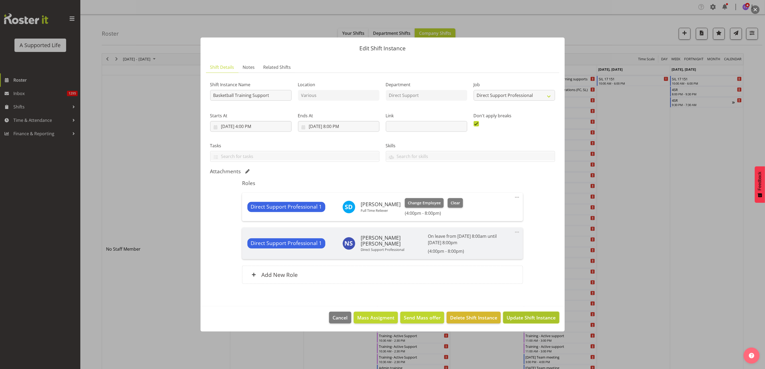
click at [536, 318] on span "Update Shift Instance" at bounding box center [531, 317] width 49 height 7
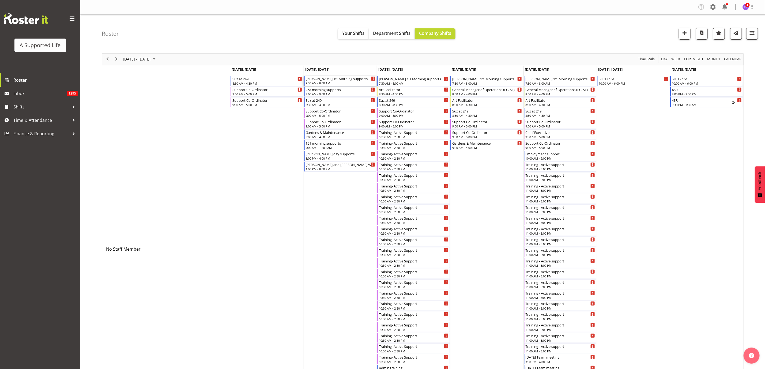
click at [331, 83] on div "7:30 AM - 8:00 AM" at bounding box center [341, 83] width 70 height 4
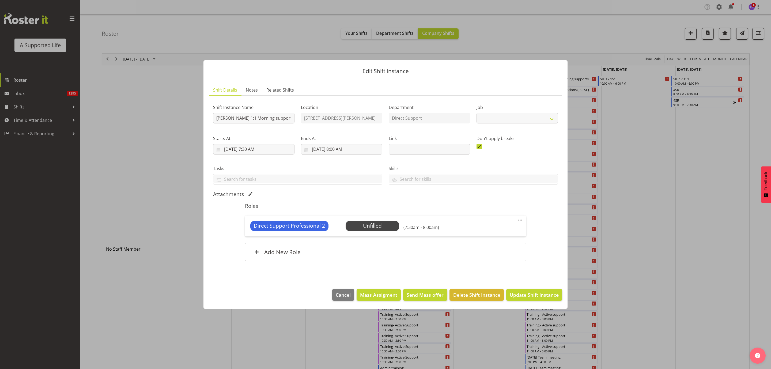
select select "4112"
click at [367, 225] on span "Select Employee" at bounding box center [372, 226] width 40 height 8
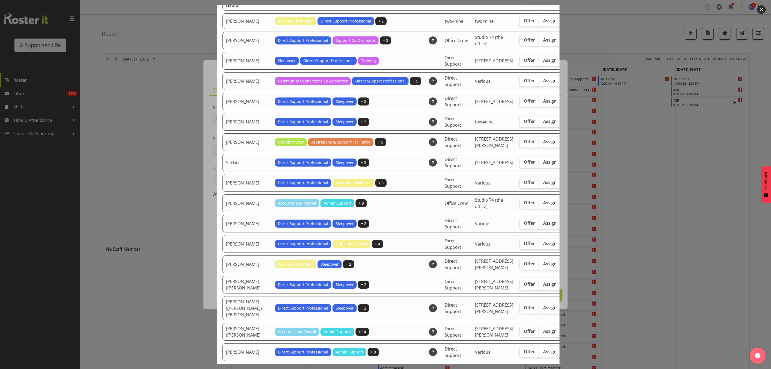
scroll to position [1486, 0]
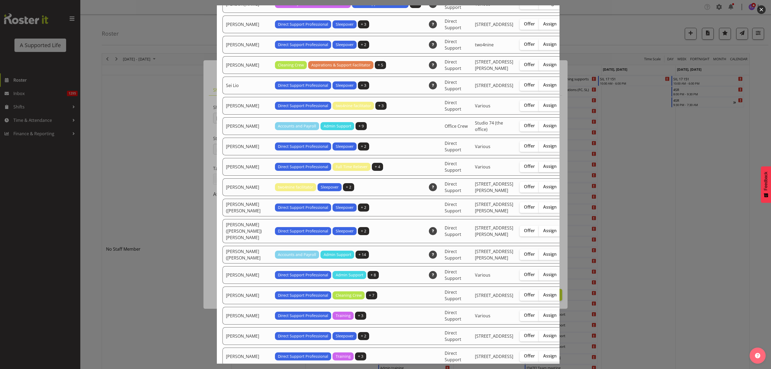
click at [543, 169] on span "Assign" at bounding box center [549, 166] width 13 height 5
click at [539, 168] on input "Assign" at bounding box center [540, 166] width 3 height 3
checkbox input "true"
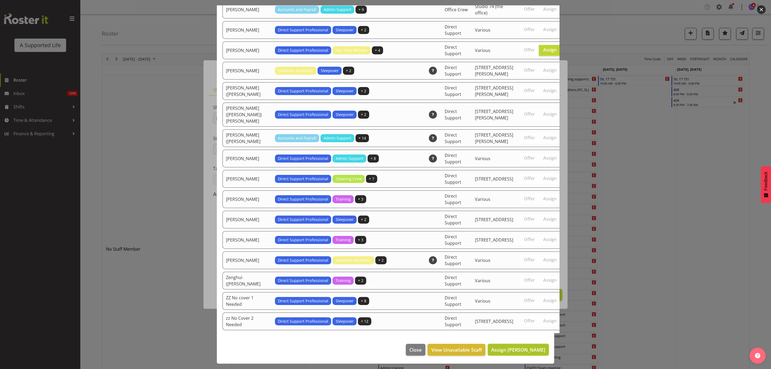
click at [525, 353] on span "Assign [PERSON_NAME]" at bounding box center [518, 349] width 54 height 7
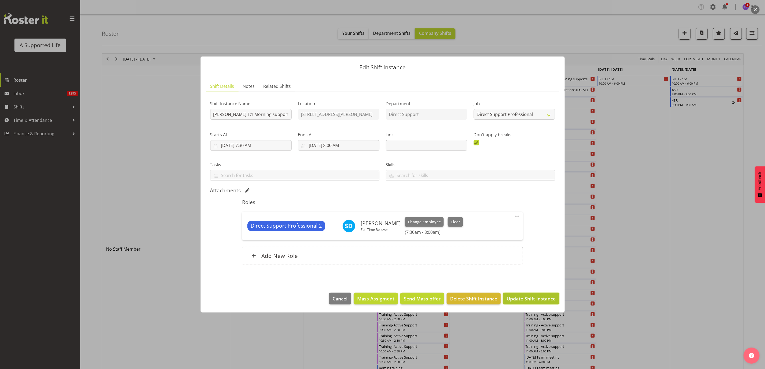
click at [529, 297] on span "Update Shift Instance" at bounding box center [531, 298] width 49 height 7
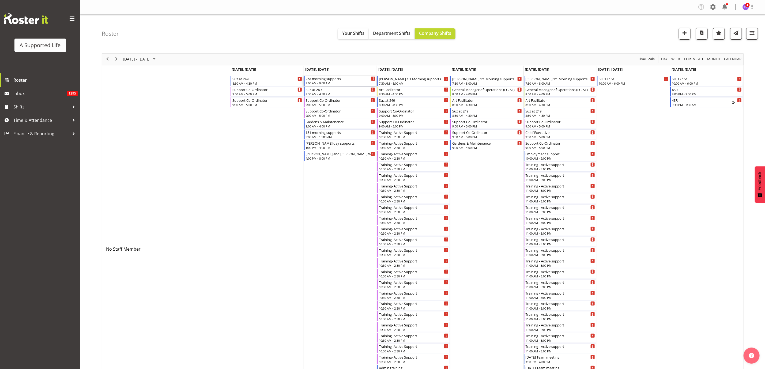
click at [343, 83] on div "8:00 AM - 9:00 AM" at bounding box center [341, 83] width 70 height 4
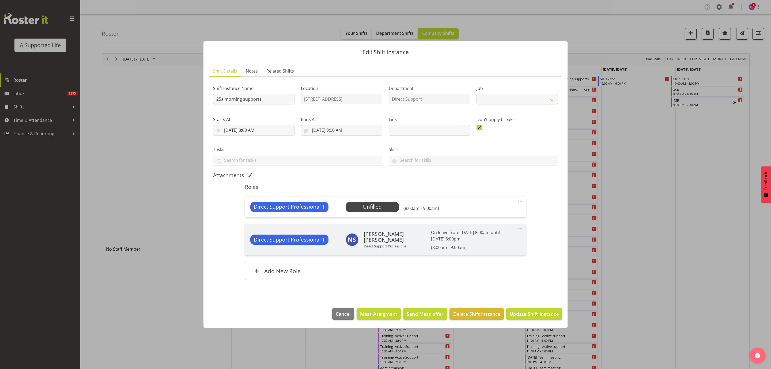
select select "4112"
click at [381, 206] on span "Select Employee" at bounding box center [372, 207] width 40 height 8
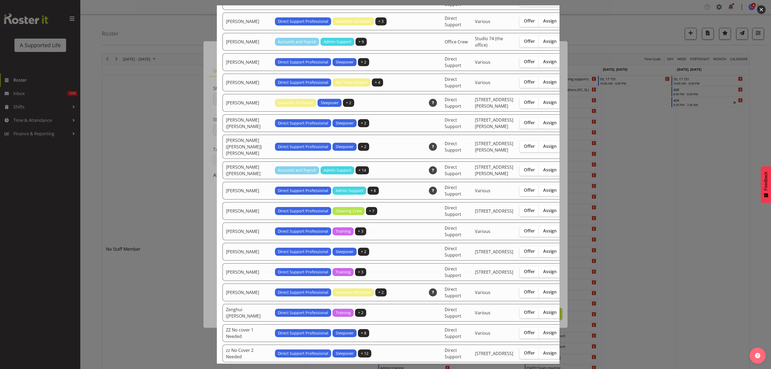
scroll to position [1566, 0]
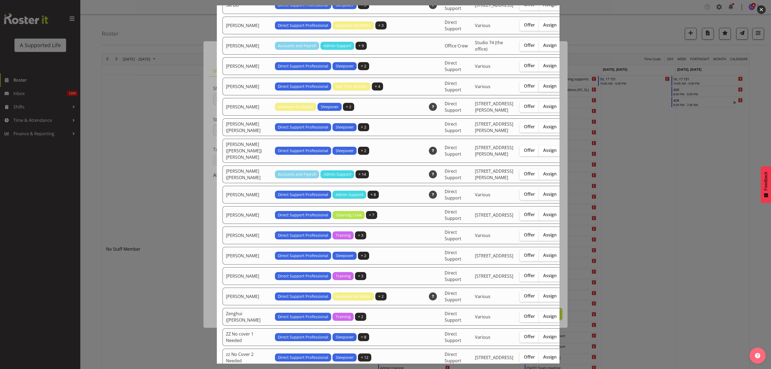
click at [543, 89] on span "Assign" at bounding box center [549, 85] width 13 height 5
click at [539, 88] on input "Assign" at bounding box center [540, 85] width 3 height 3
checkbox input "true"
drag, startPoint x: 552, startPoint y: 297, endPoint x: 561, endPoint y: 355, distance: 59.3
click at [561, 355] on div "Available Employees Employee Name Roles Skills Department Location Actions [PER…" at bounding box center [385, 184] width 771 height 369
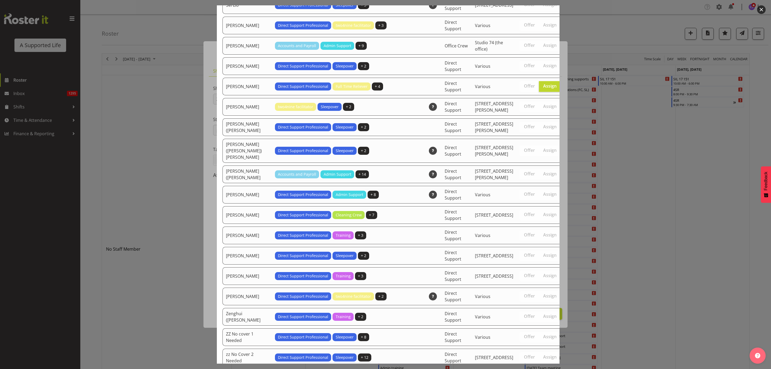
scroll to position [1714, 0]
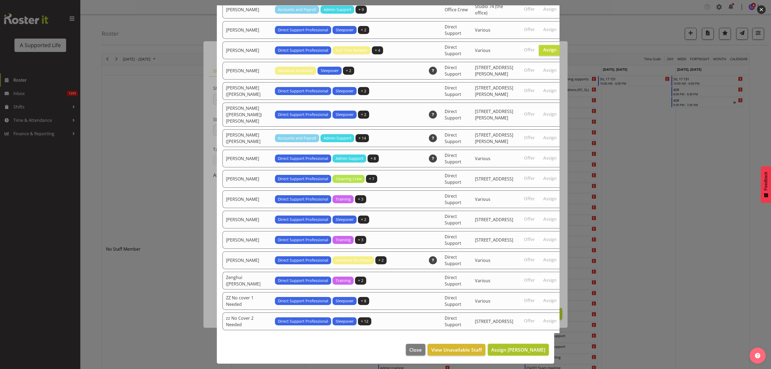
click at [522, 348] on span "Assign [PERSON_NAME]" at bounding box center [518, 349] width 54 height 6
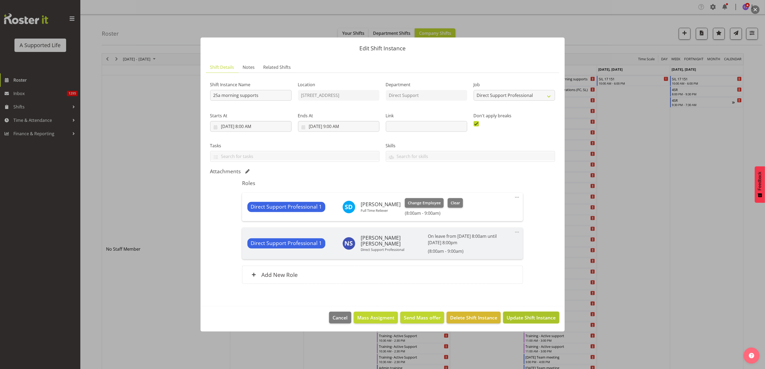
click at [522, 317] on span "Update Shift Instance" at bounding box center [531, 317] width 49 height 7
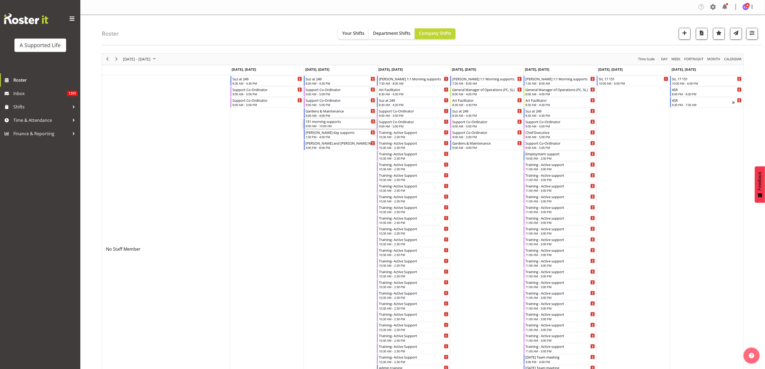
click at [335, 124] on div "151 morning supports 9:00 AM - 10:00 AM" at bounding box center [341, 124] width 70 height 10
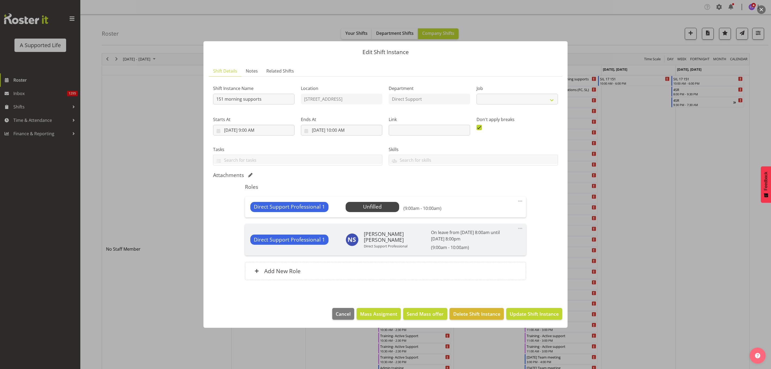
select select "4112"
click at [362, 205] on span "Select Employee" at bounding box center [372, 207] width 40 height 8
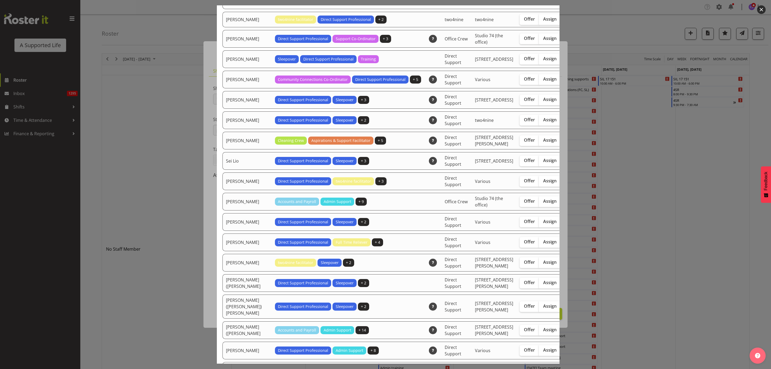
scroll to position [1446, 0]
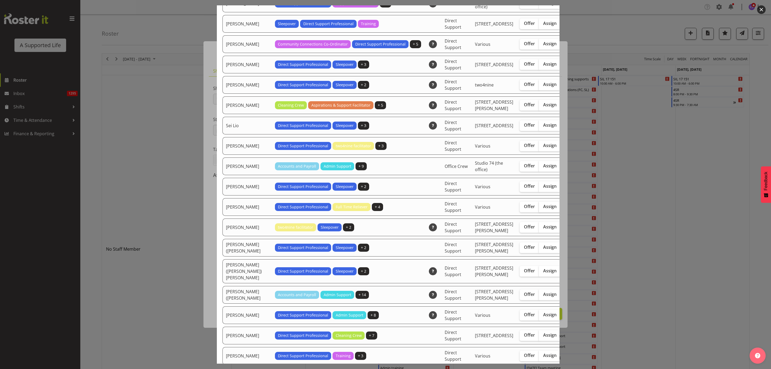
click at [543, 209] on span "Assign" at bounding box center [549, 206] width 13 height 5
click at [539, 208] on input "Assign" at bounding box center [540, 206] width 3 height 3
checkbox input "true"
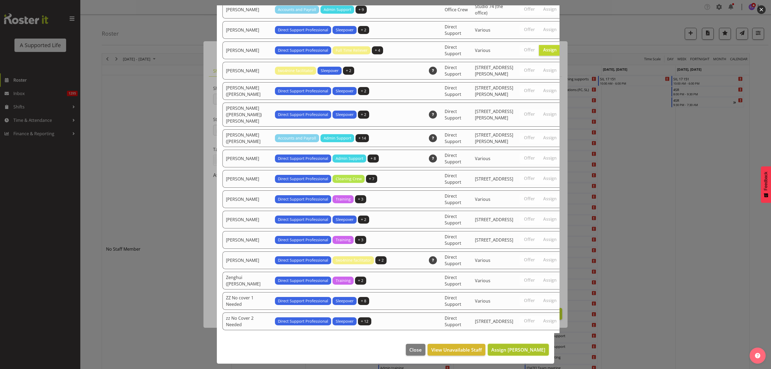
click at [527, 348] on span "Assign [PERSON_NAME]" at bounding box center [518, 349] width 54 height 6
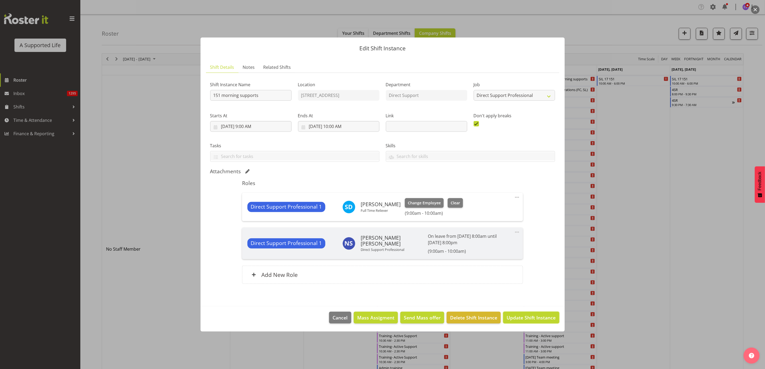
click at [534, 316] on span "Update Shift Instance" at bounding box center [531, 317] width 49 height 7
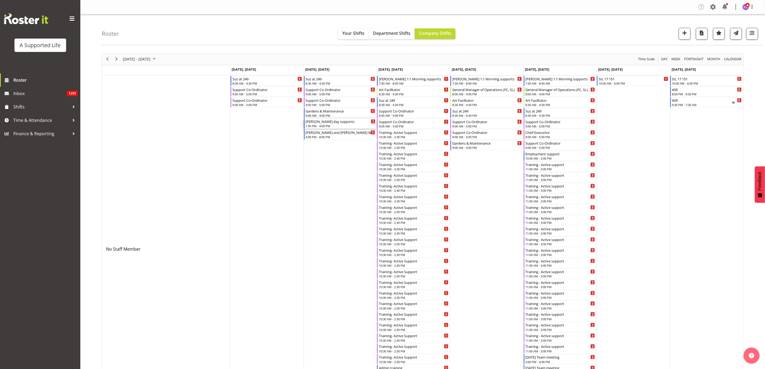
click at [327, 125] on div "1:00 PM - 4:00 PM" at bounding box center [341, 126] width 70 height 4
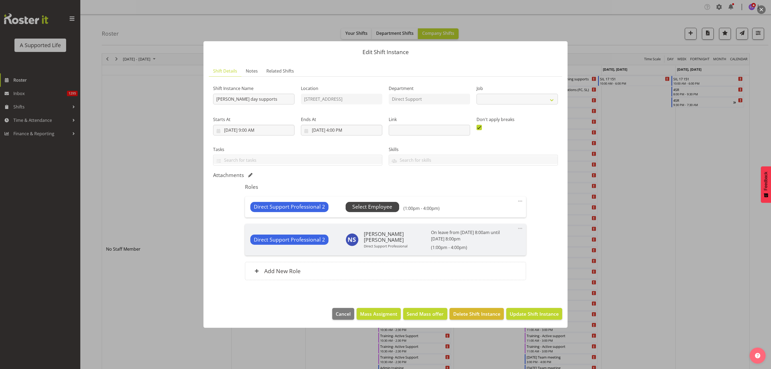
click at [380, 206] on span "Select Employee" at bounding box center [372, 207] width 40 height 8
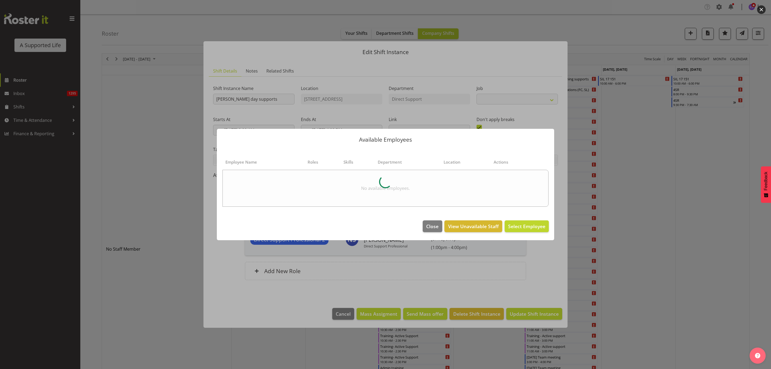
select select "4112"
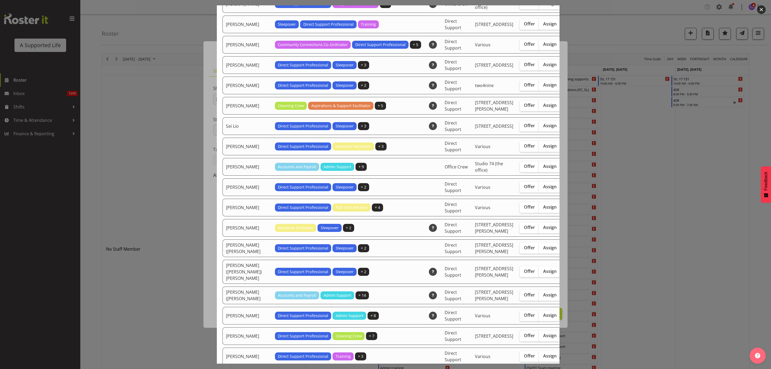
scroll to position [1446, 0]
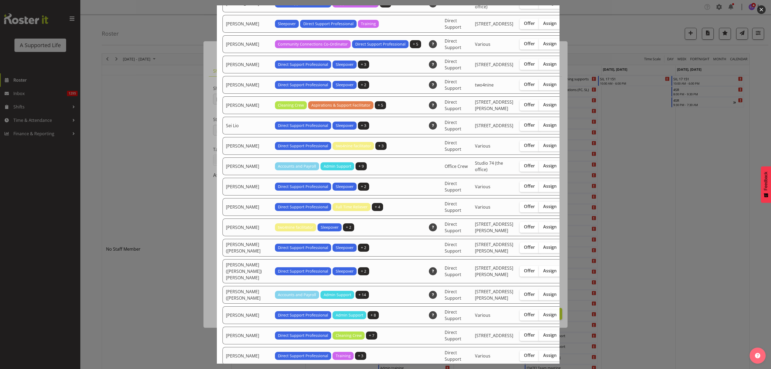
click at [539, 212] on label "Assign" at bounding box center [550, 207] width 22 height 11
click at [539, 208] on input "Assign" at bounding box center [540, 206] width 3 height 3
checkbox input "true"
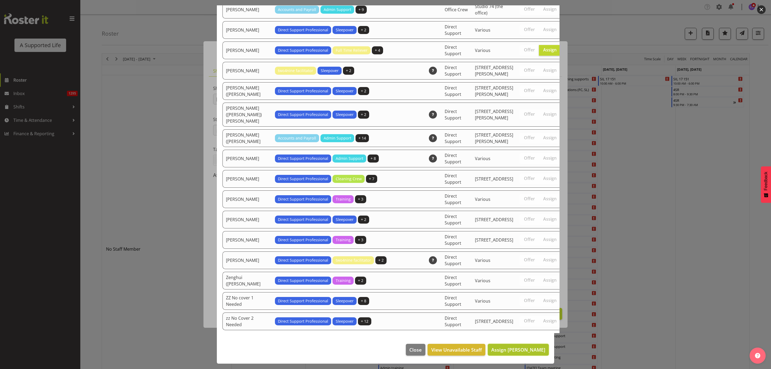
click at [528, 349] on span "Assign Skylah Davidson" at bounding box center [518, 349] width 54 height 6
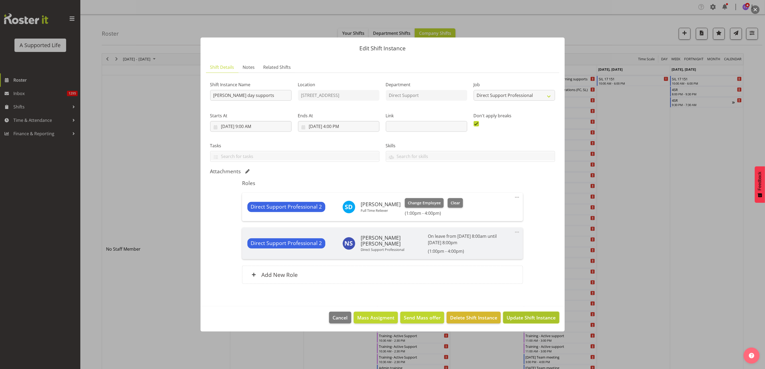
click at [542, 317] on span "Update Shift Instance" at bounding box center [531, 317] width 49 height 7
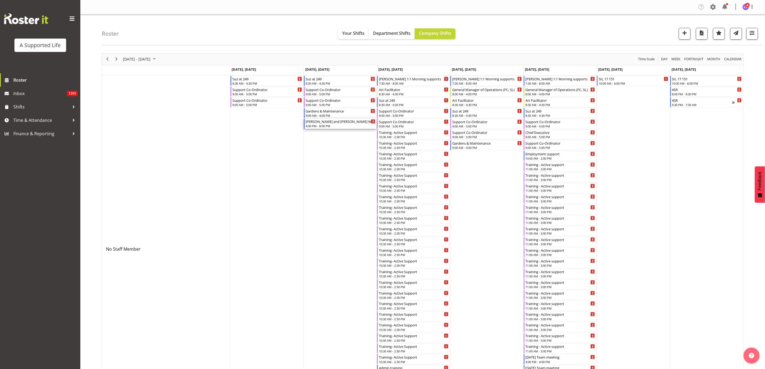
click at [334, 124] on div "[PERSON_NAME] and [PERSON_NAME] W support" at bounding box center [341, 121] width 70 height 5
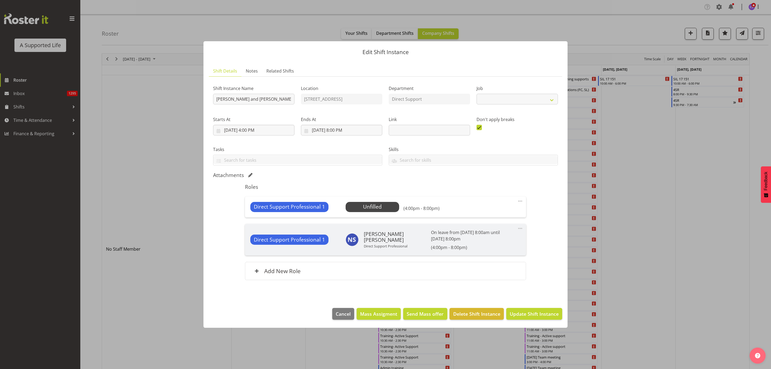
select select "4112"
click at [374, 208] on span "Select Employee" at bounding box center [372, 207] width 40 height 8
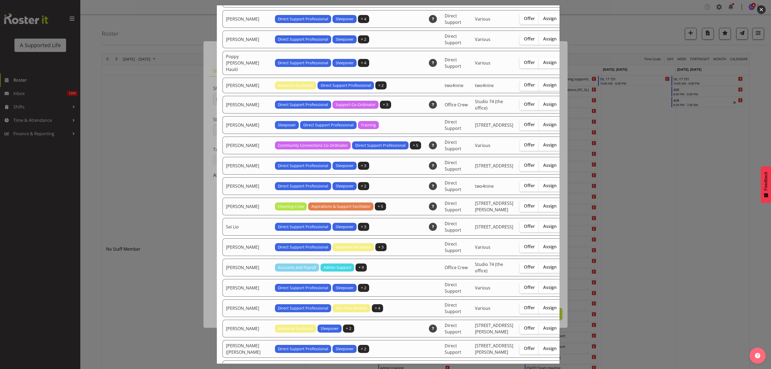
scroll to position [1446, 0]
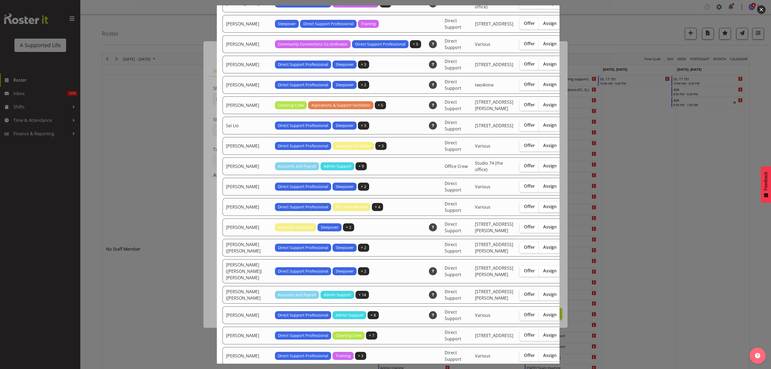
click at [543, 209] on span "Assign" at bounding box center [549, 206] width 13 height 5
click at [539, 208] on input "Assign" at bounding box center [540, 206] width 3 height 3
checkbox input "true"
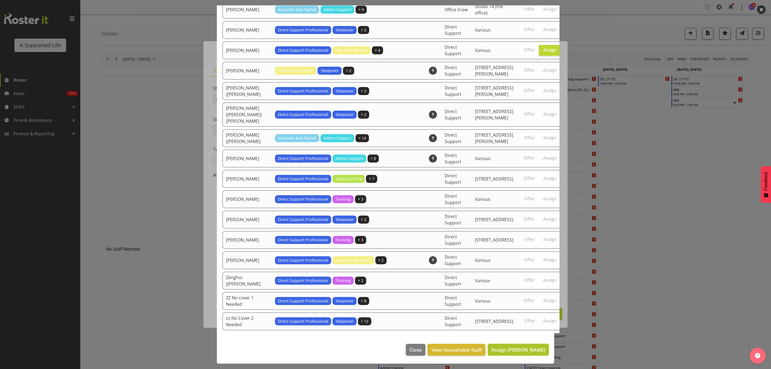
drag, startPoint x: 519, startPoint y: 349, endPoint x: 523, endPoint y: 347, distance: 4.3
click at [518, 349] on span "Assign Skylah Davidson" at bounding box center [518, 349] width 54 height 6
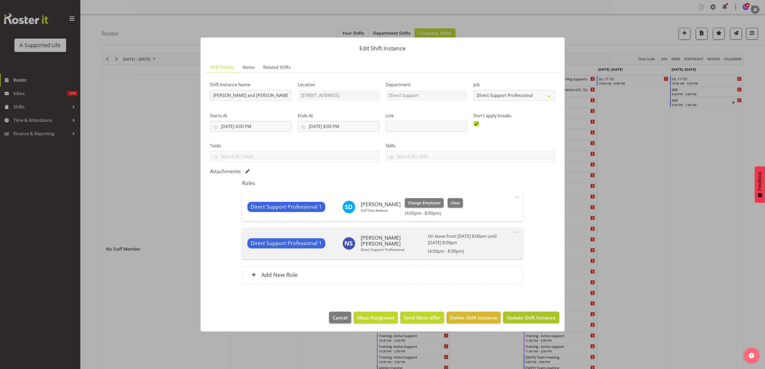
click at [537, 316] on span "Update Shift Instance" at bounding box center [531, 317] width 49 height 7
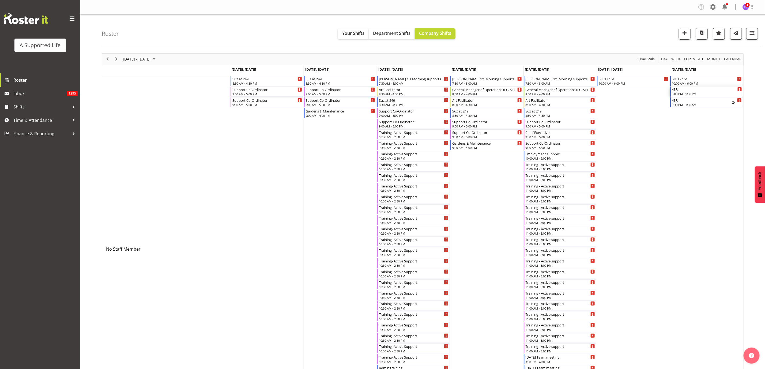
click at [690, 93] on div "8:00 PM - 9:30 PM" at bounding box center [707, 94] width 70 height 4
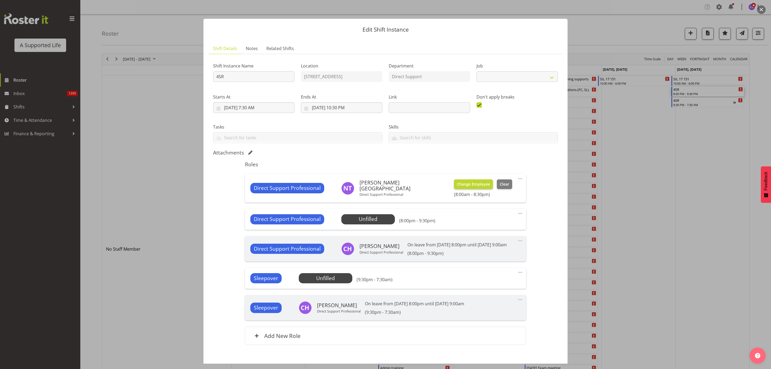
select select "4112"
click at [385, 221] on span "Select Employee" at bounding box center [368, 219] width 40 height 8
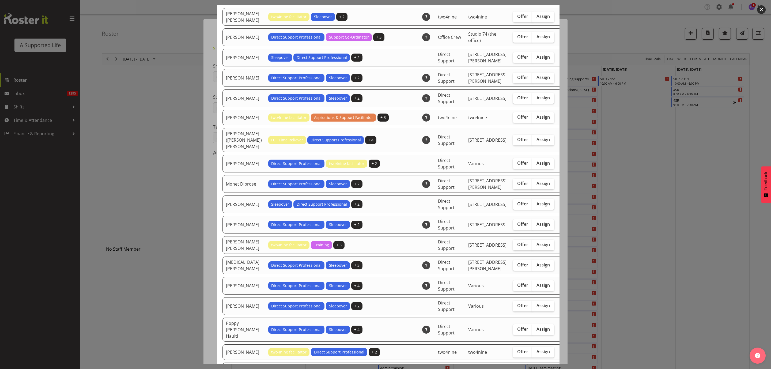
scroll to position [964, 0]
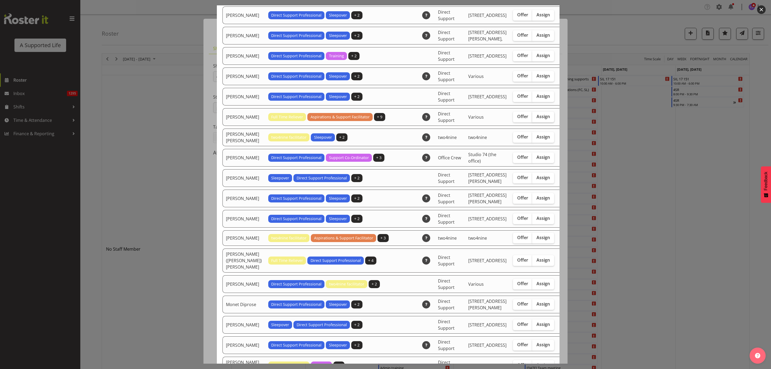
click at [537, 119] on span "Assign" at bounding box center [543, 116] width 13 height 5
click at [532, 118] on input "Assign" at bounding box center [533, 116] width 3 height 3
checkbox input "true"
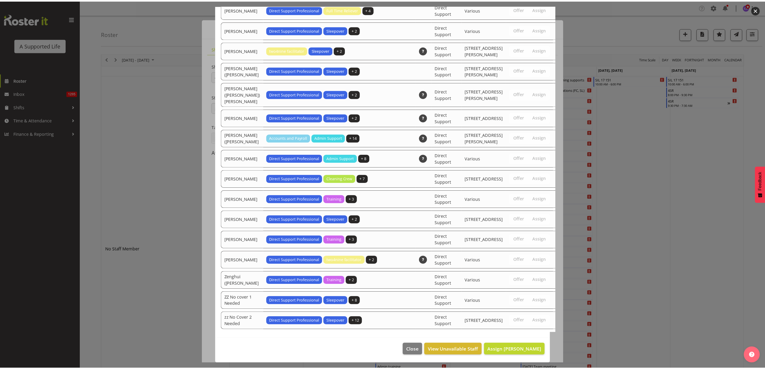
scroll to position [1741, 0]
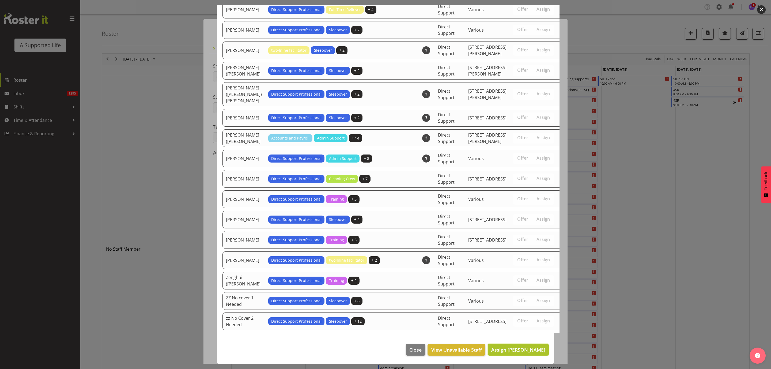
click at [534, 347] on span "Assign Lauren Moult" at bounding box center [518, 349] width 54 height 6
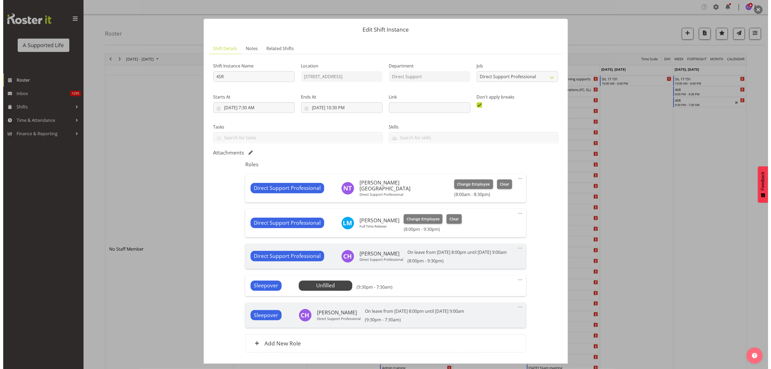
scroll to position [43, 0]
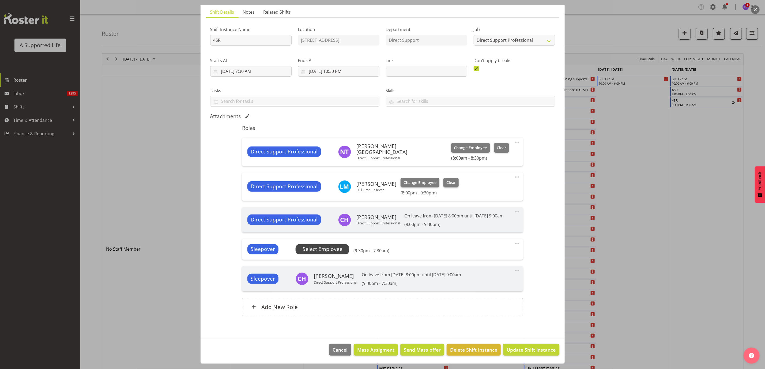
click at [320, 247] on span "Select Employee" at bounding box center [323, 249] width 40 height 8
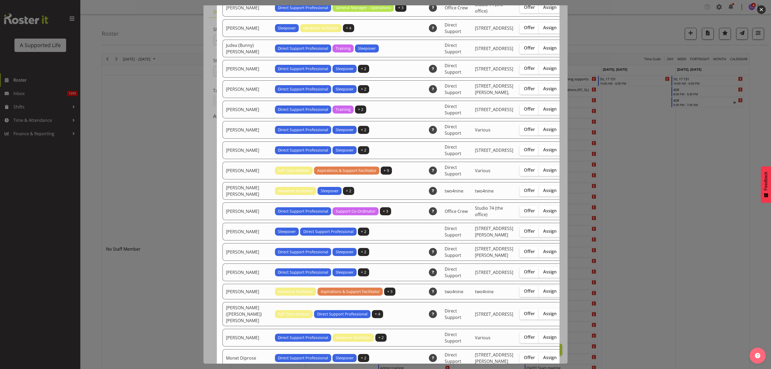
scroll to position [924, 0]
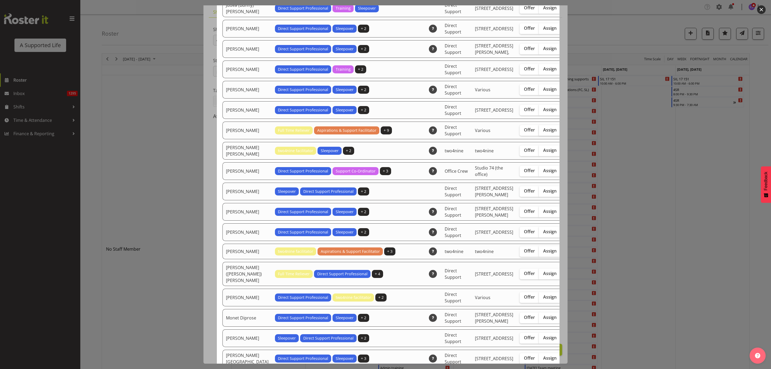
click at [543, 133] on span "Assign" at bounding box center [549, 129] width 13 height 5
click at [539, 132] on input "Assign" at bounding box center [540, 129] width 3 height 3
checkbox input "true"
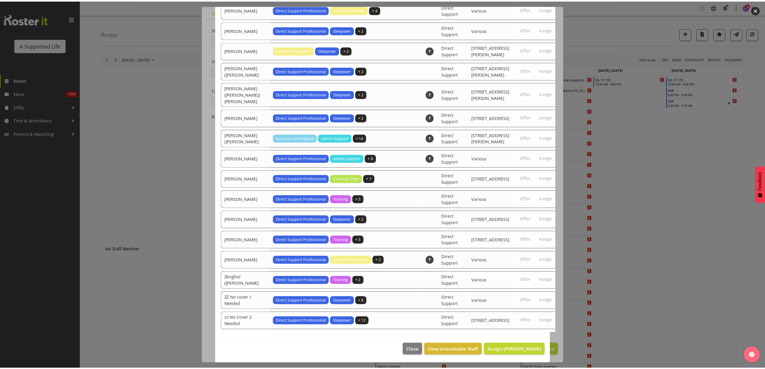
scroll to position [1735, 0]
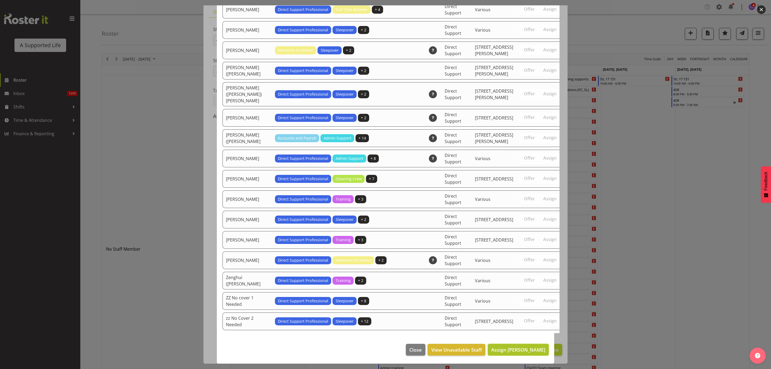
click at [530, 350] on span "Assign Lauren Moult" at bounding box center [518, 349] width 54 height 6
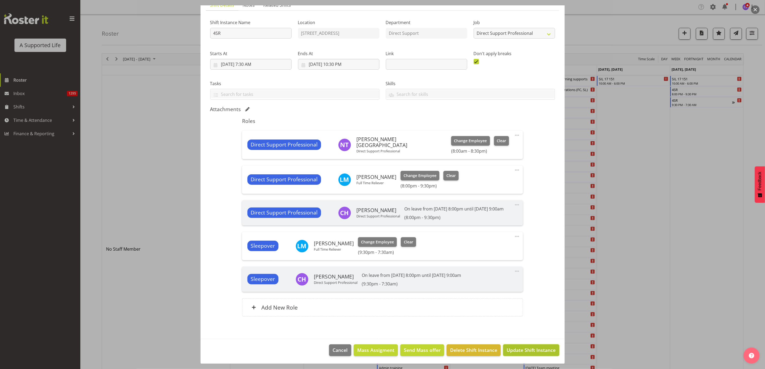
click at [533, 356] on button "Update Shift Instance" at bounding box center [531, 350] width 56 height 12
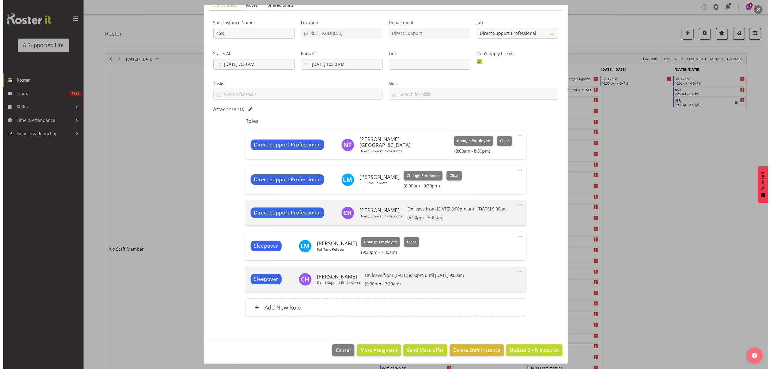
scroll to position [29, 0]
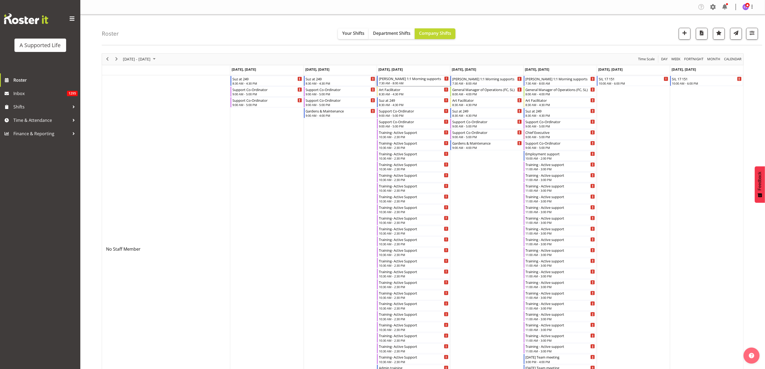
click at [415, 81] on div "[PERSON_NAME] 1:1 Morning supports" at bounding box center [414, 78] width 70 height 5
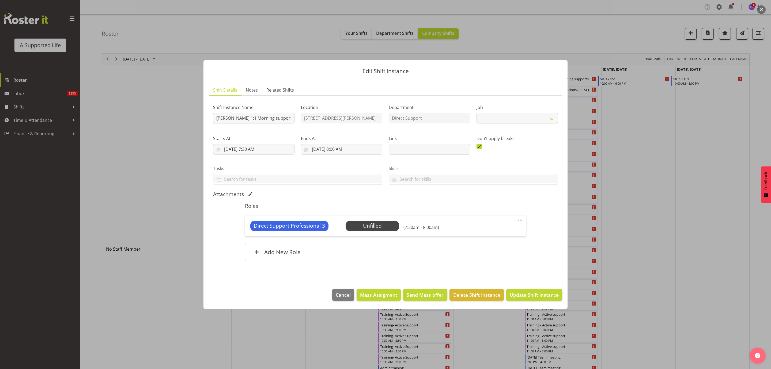
select select "4112"
click at [374, 228] on span "Select Employee" at bounding box center [372, 226] width 40 height 8
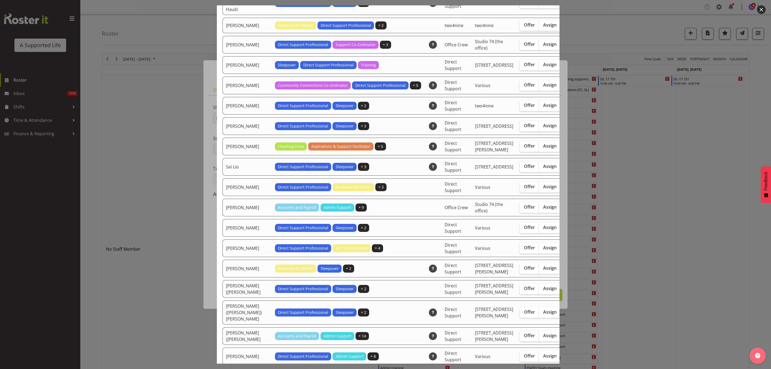
scroll to position [1486, 0]
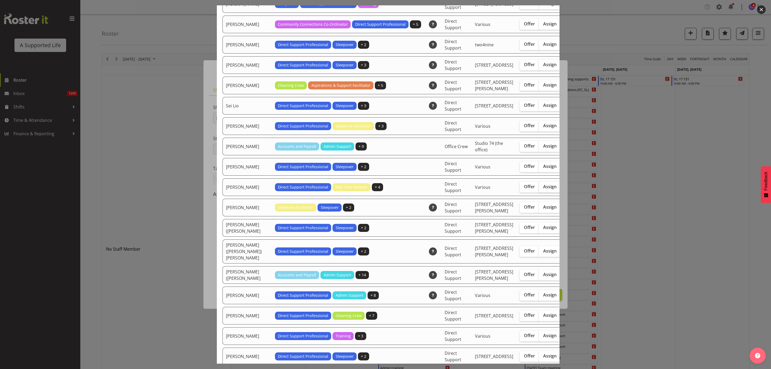
click at [543, 189] on span "Assign" at bounding box center [549, 186] width 13 height 5
click at [539, 188] on input "Assign" at bounding box center [540, 186] width 3 height 3
checkbox input "true"
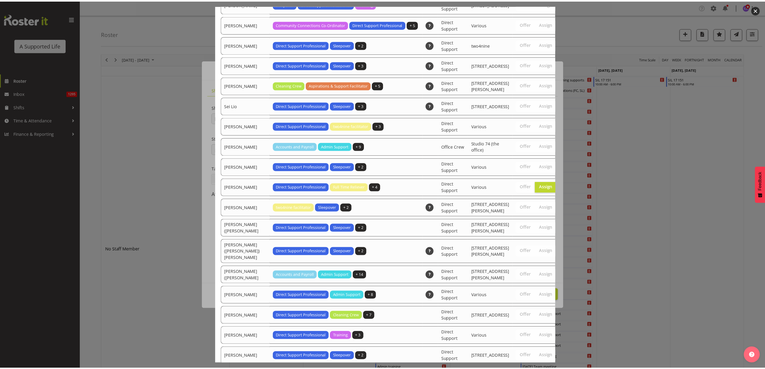
scroll to position [1735, 0]
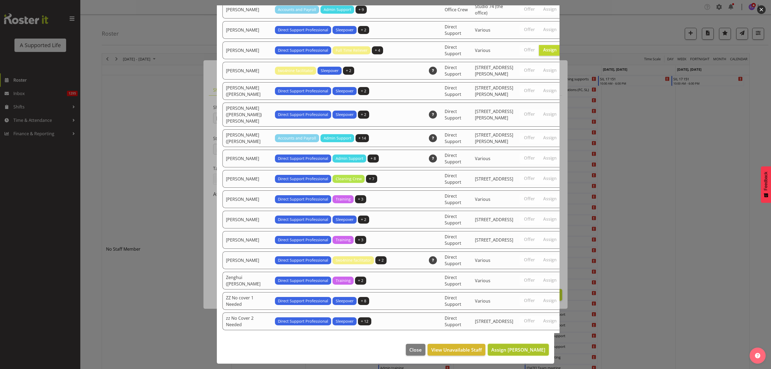
click at [519, 351] on span "Assign Skylah Davidson" at bounding box center [518, 349] width 54 height 6
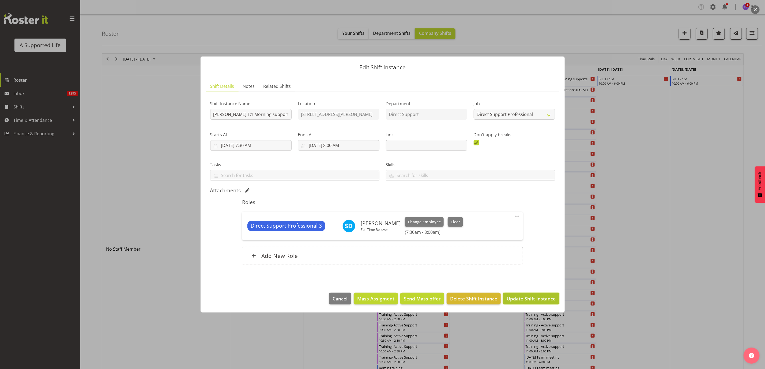
click at [520, 301] on span "Update Shift Instance" at bounding box center [531, 298] width 49 height 7
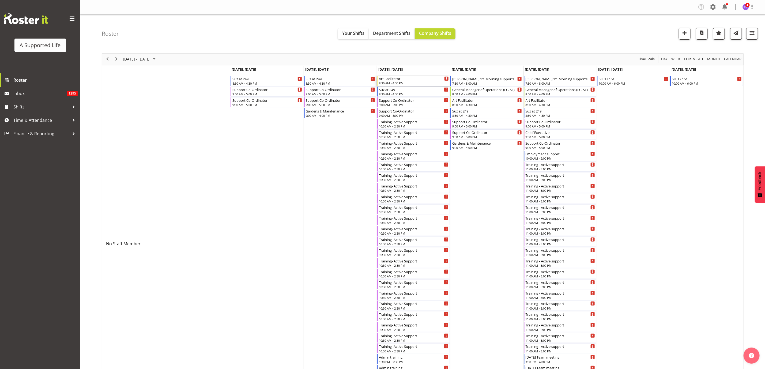
click at [418, 83] on div "8:30 AM - 4:30 PM" at bounding box center [414, 83] width 70 height 4
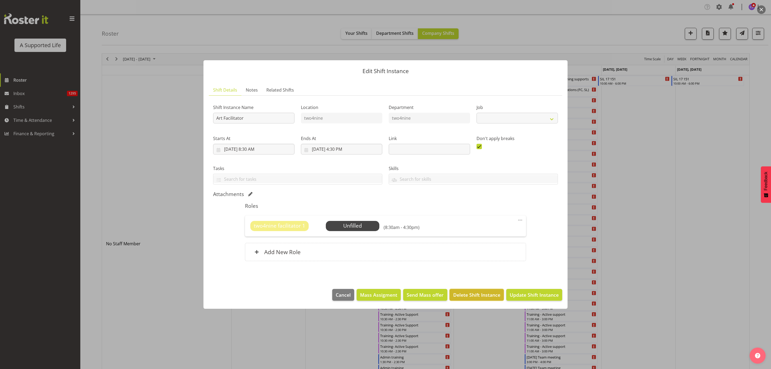
click at [494, 294] on span "Delete Shift Instance" at bounding box center [476, 294] width 47 height 7
select select "4117"
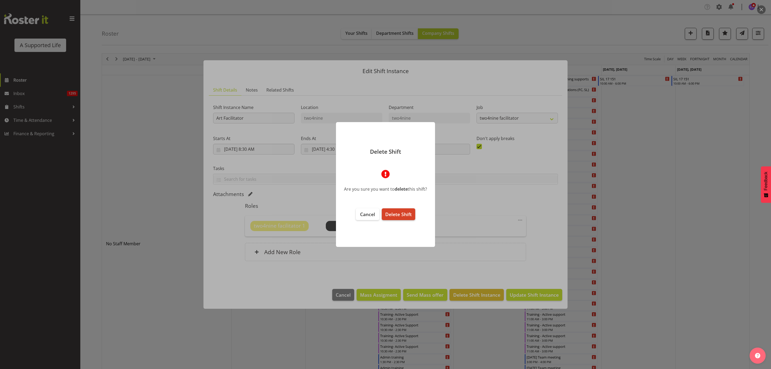
click at [398, 212] on span "Delete Shift" at bounding box center [398, 214] width 27 height 6
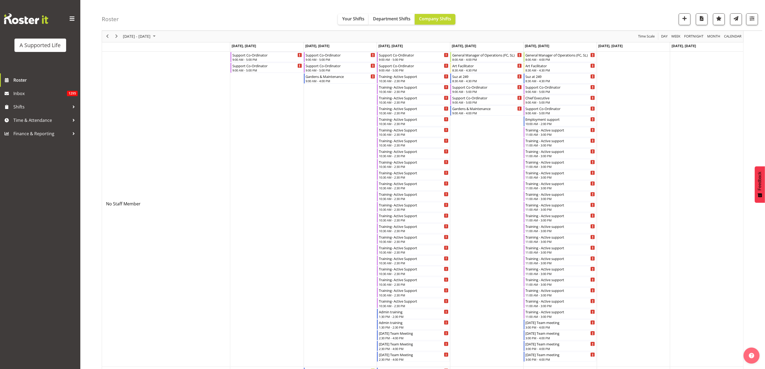
scroll to position [0, 0]
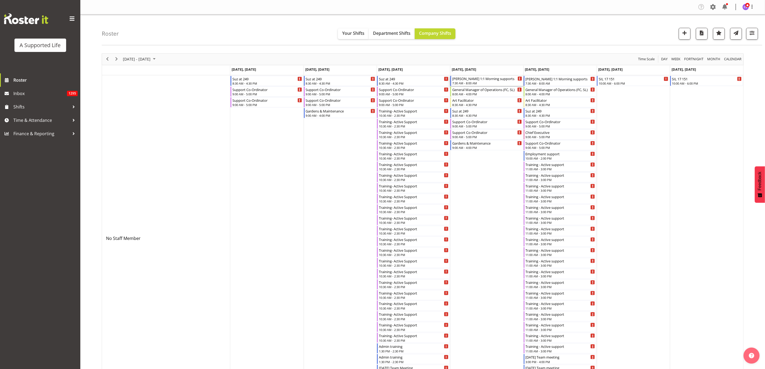
click at [484, 80] on div "[PERSON_NAME] 1:1 Morning supports" at bounding box center [487, 78] width 70 height 5
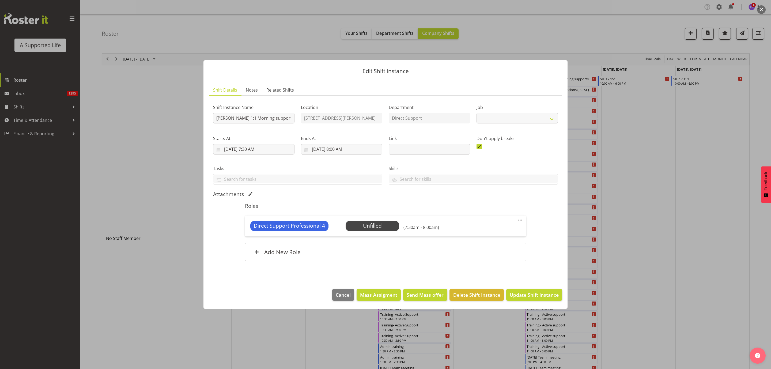
select select "4112"
click at [357, 224] on span "Select Employee" at bounding box center [372, 226] width 40 height 8
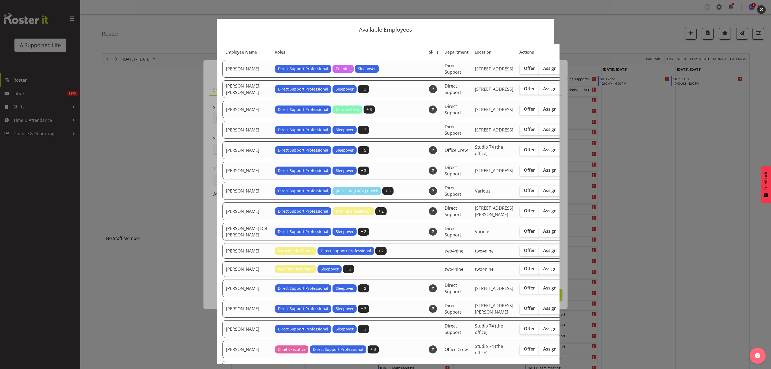
click at [647, 185] on div at bounding box center [385, 184] width 771 height 369
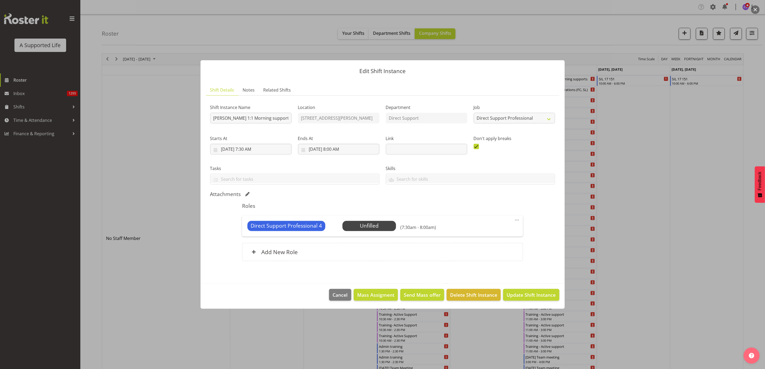
click at [640, 178] on div at bounding box center [382, 184] width 765 height 369
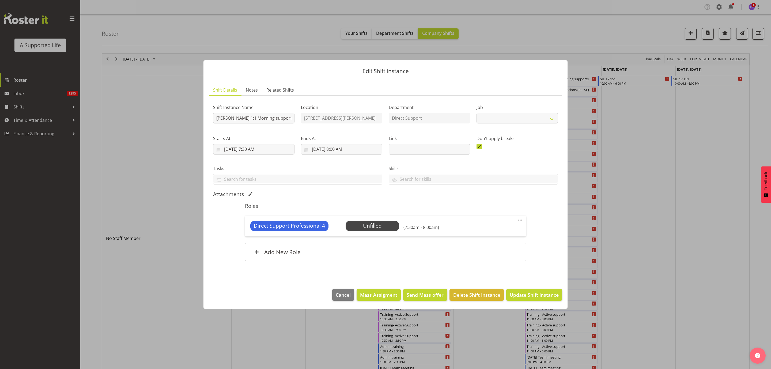
select select "4112"
click at [382, 227] on span "Select Employee" at bounding box center [372, 226] width 40 height 8
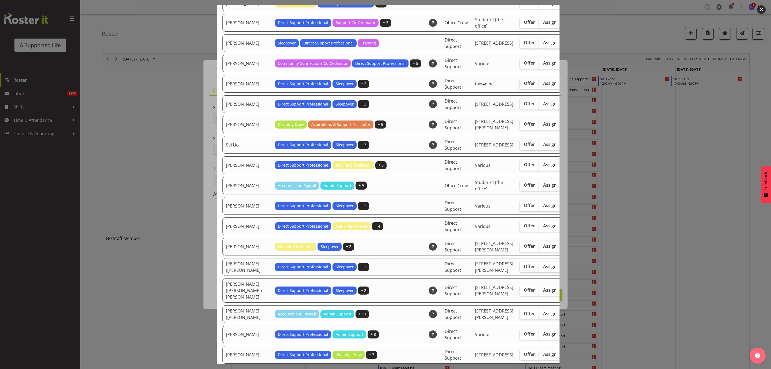
scroll to position [1446, 0]
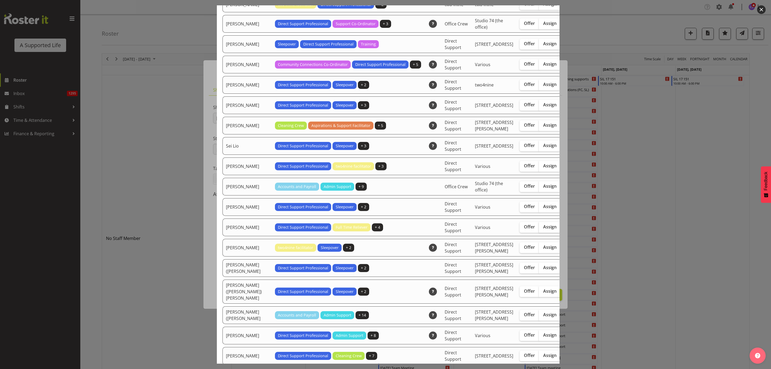
click at [543, 229] on span "Assign" at bounding box center [549, 226] width 13 height 5
click at [539, 229] on input "Assign" at bounding box center [540, 226] width 3 height 3
checkbox input "true"
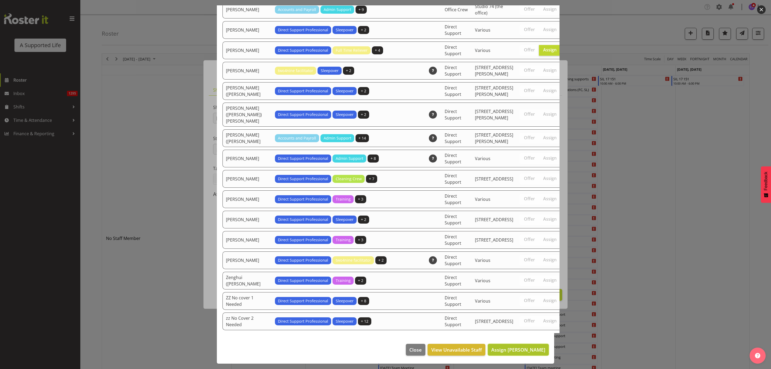
click at [538, 349] on span "Assign Skylah Davidson" at bounding box center [518, 349] width 54 height 6
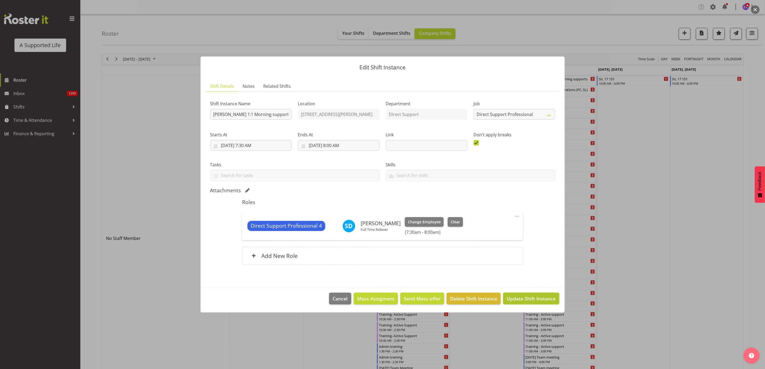
click at [534, 298] on span "Update Shift Instance" at bounding box center [531, 298] width 49 height 7
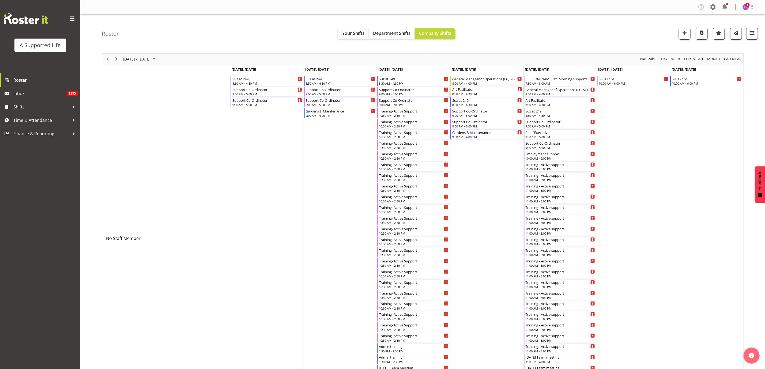
click at [479, 92] on div "8:30 AM - 4:30 PM" at bounding box center [487, 94] width 70 height 4
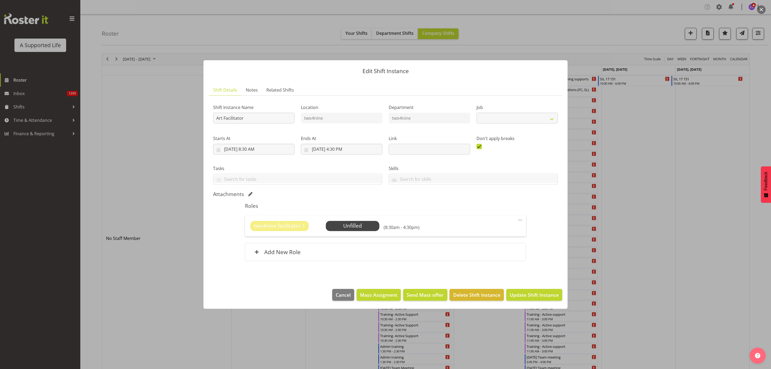
select select "4117"
click at [476, 293] on span "Delete Shift Instance" at bounding box center [476, 294] width 47 height 7
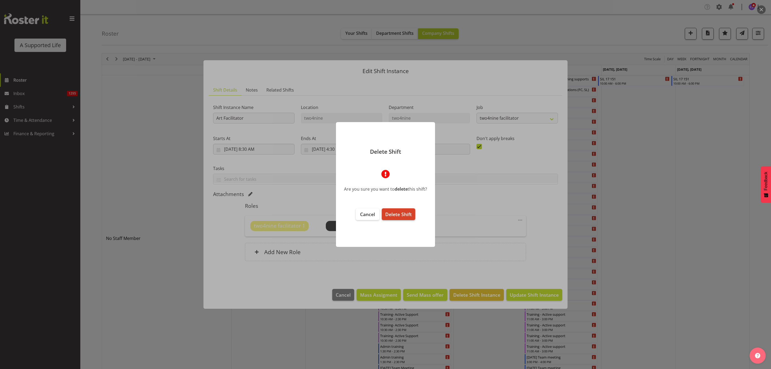
click at [395, 213] on span "Delete Shift" at bounding box center [398, 214] width 27 height 6
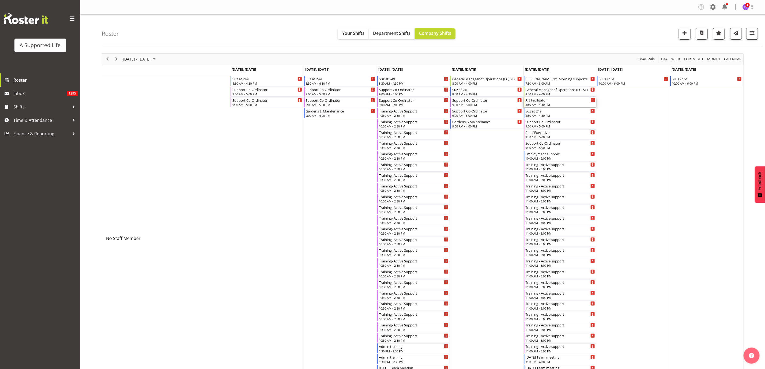
click at [554, 103] on div "8:30 AM - 4:30 PM" at bounding box center [561, 104] width 70 height 4
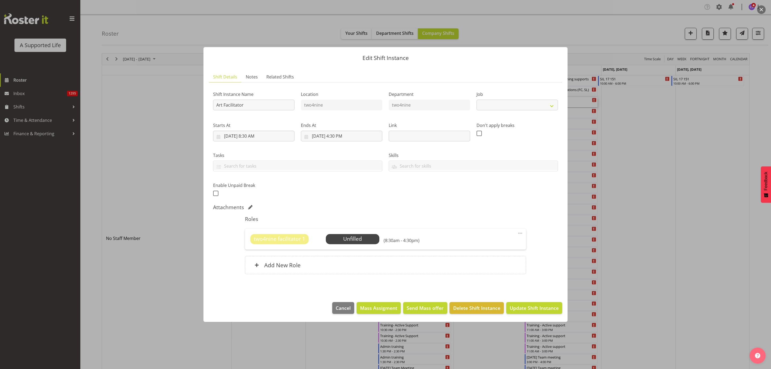
select select "4117"
click at [467, 311] on span "Delete Shift Instance" at bounding box center [476, 307] width 47 height 7
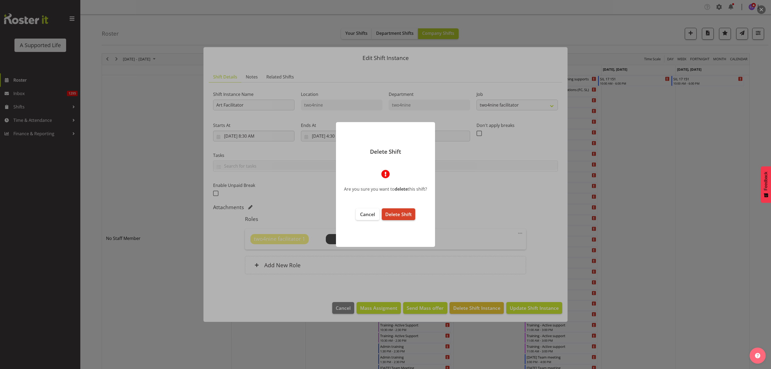
click at [394, 213] on span "Delete Shift" at bounding box center [398, 214] width 27 height 6
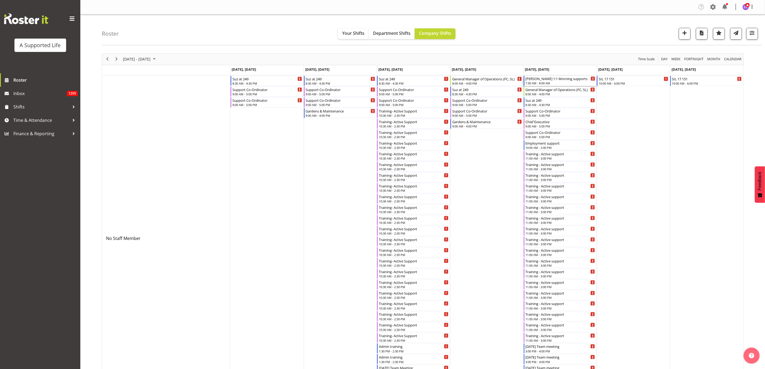
click at [556, 84] on div "7:30 AM - 8:00 AM" at bounding box center [561, 83] width 70 height 4
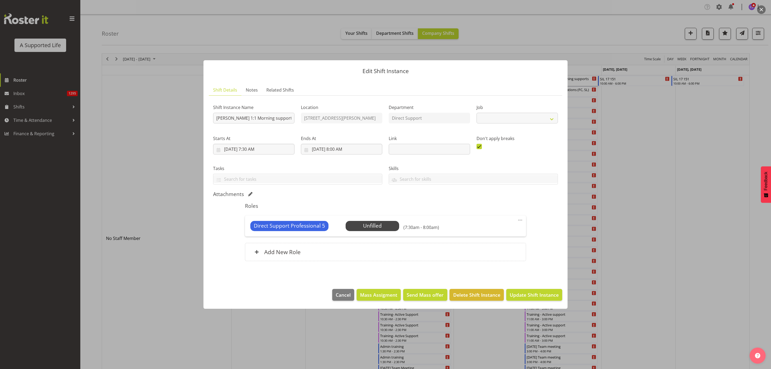
select select "4112"
click at [373, 228] on span "Select Employee" at bounding box center [372, 226] width 40 height 8
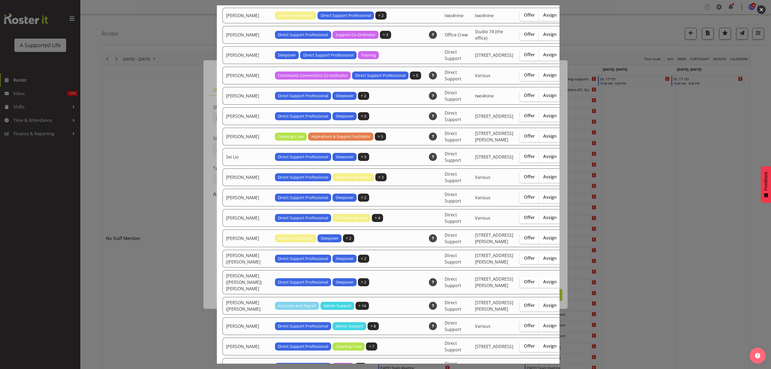
scroll to position [1486, 0]
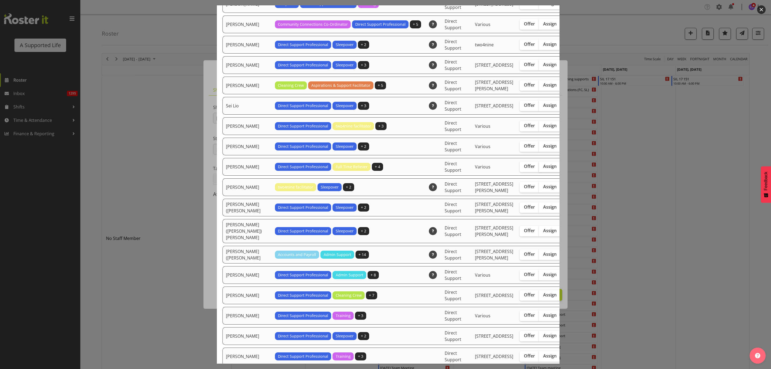
click at [539, 172] on label "Assign" at bounding box center [550, 166] width 22 height 11
click at [539, 168] on input "Assign" at bounding box center [540, 166] width 3 height 3
checkbox input "true"
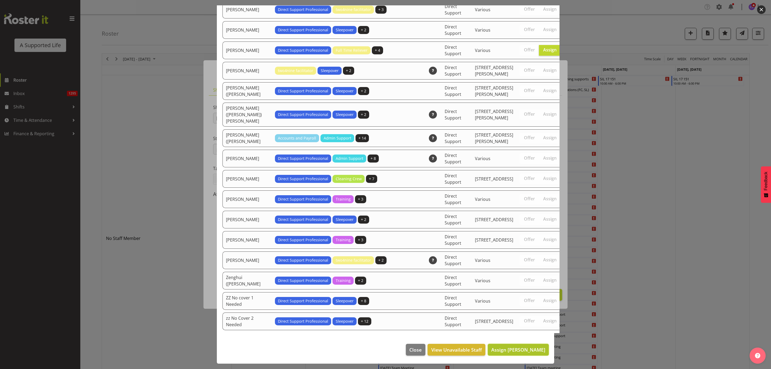
click at [521, 349] on span "Assign Skylah Davidson" at bounding box center [518, 349] width 54 height 6
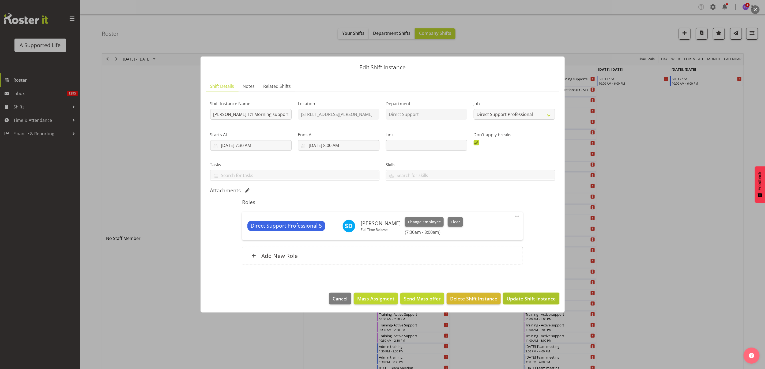
click at [546, 299] on span "Update Shift Instance" at bounding box center [531, 298] width 49 height 7
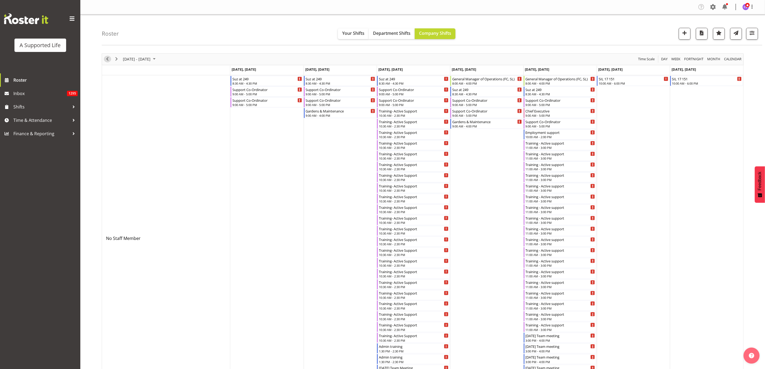
click at [108, 59] on span "Previous" at bounding box center [107, 59] width 6 height 7
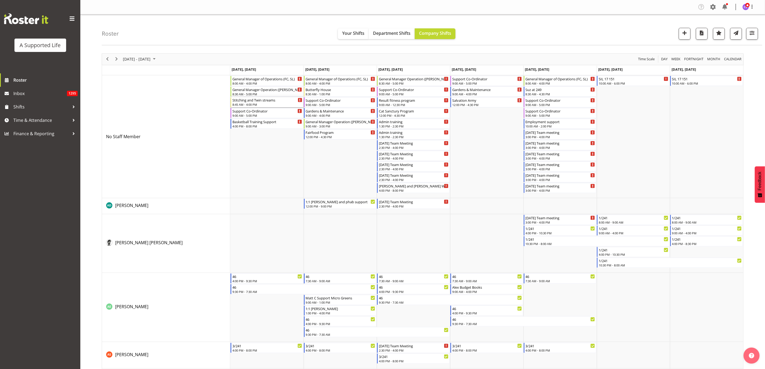
click at [260, 102] on div "Stitching and Twin streams" at bounding box center [267, 99] width 70 height 5
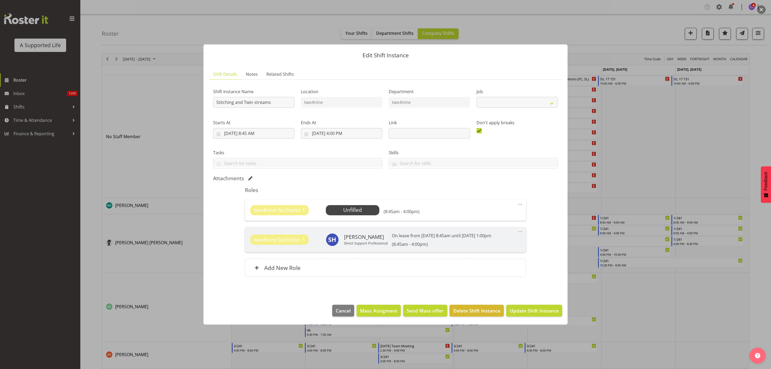
select select "4117"
click at [349, 210] on span "Select Employee" at bounding box center [353, 210] width 40 height 8
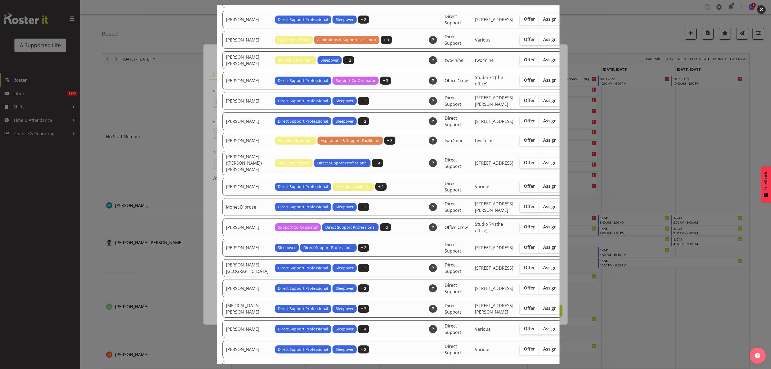
scroll to position [1004, 0]
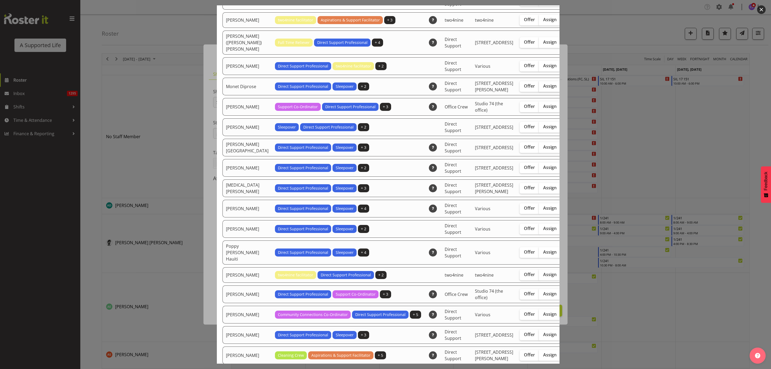
click at [543, 89] on span "Assign" at bounding box center [549, 85] width 13 height 5
click at [539, 88] on input "Assign" at bounding box center [540, 85] width 3 height 3
checkbox input "true"
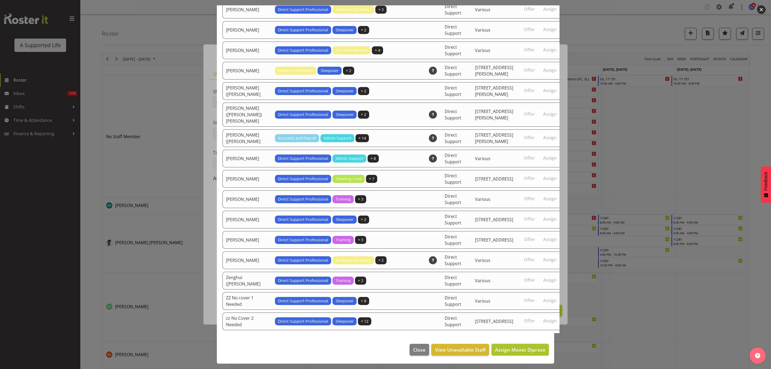
click at [534, 350] on span "Assign Monet Diprose" at bounding box center [520, 349] width 50 height 6
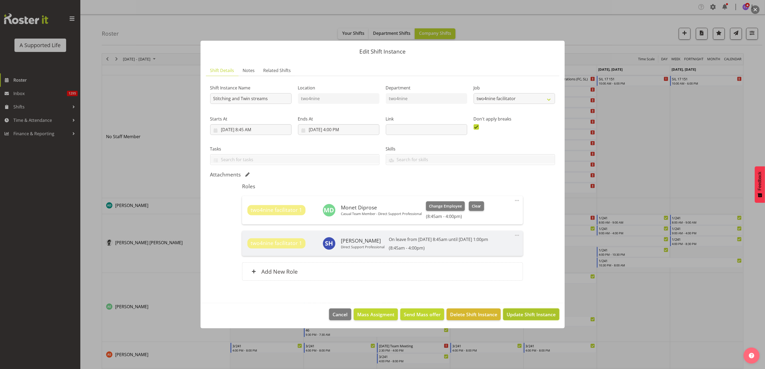
click at [550, 314] on span "Update Shift Instance" at bounding box center [531, 314] width 49 height 7
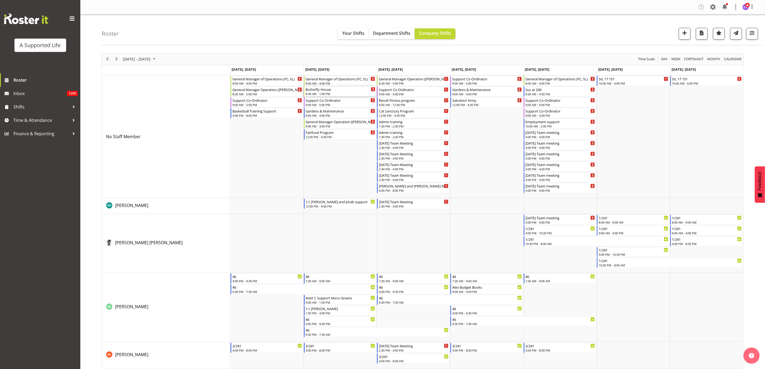
click at [335, 93] on div "8:30 AM - 1:00 PM" at bounding box center [341, 94] width 70 height 4
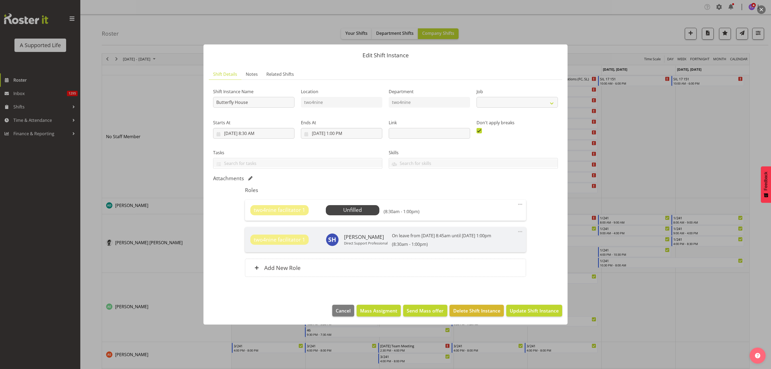
select select "4117"
click at [354, 209] on span "Select Employee" at bounding box center [353, 210] width 40 height 8
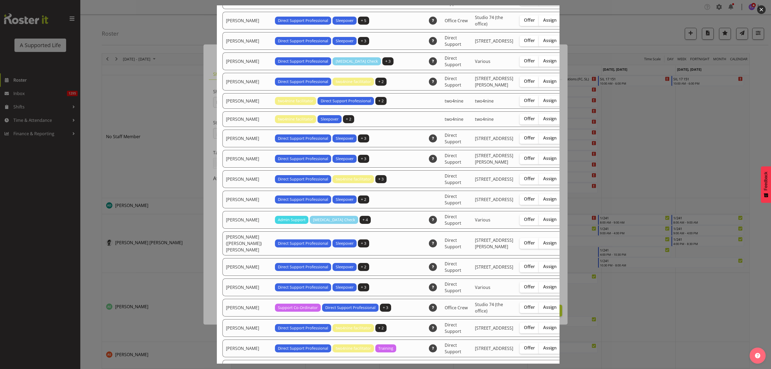
scroll to position [201, 0]
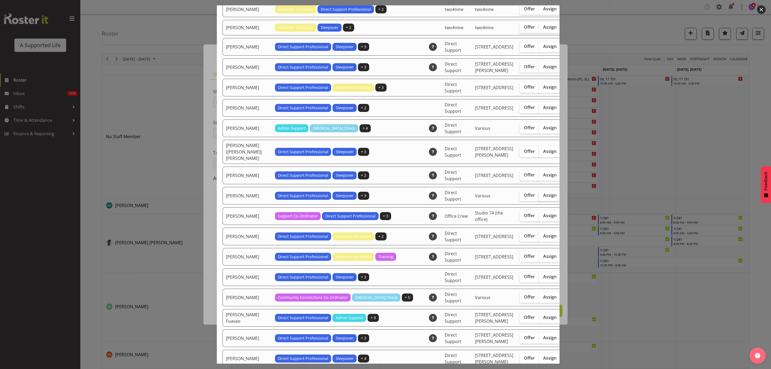
click at [539, 201] on label "Assign" at bounding box center [550, 195] width 22 height 11
click at [539, 197] on input "Assign" at bounding box center [540, 195] width 3 height 3
checkbox input "true"
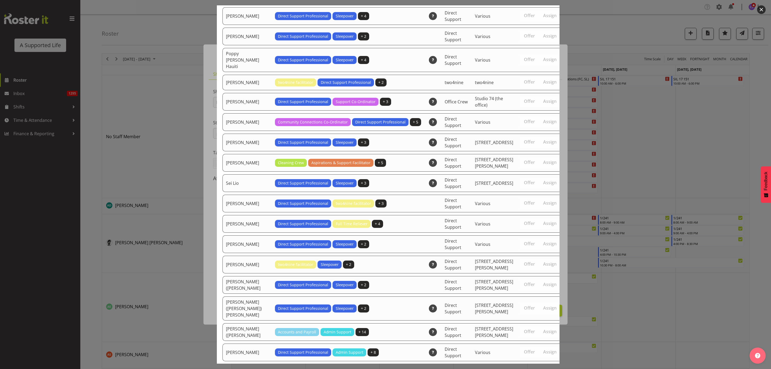
scroll to position [1525, 0]
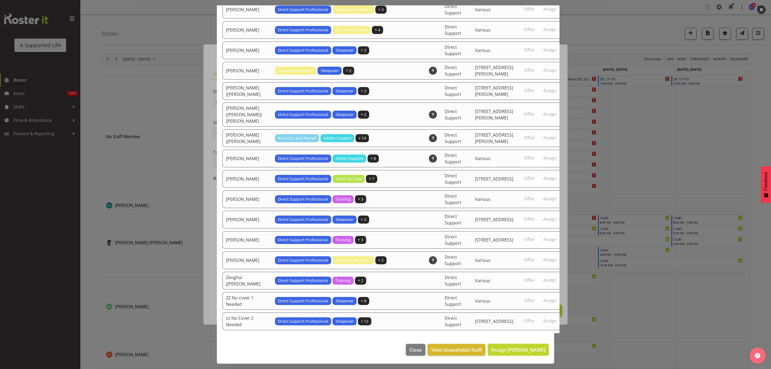
drag, startPoint x: 527, startPoint y: 346, endPoint x: 523, endPoint y: 341, distance: 6.7
click at [527, 346] on button "Assign Christine Harris" at bounding box center [518, 350] width 61 height 12
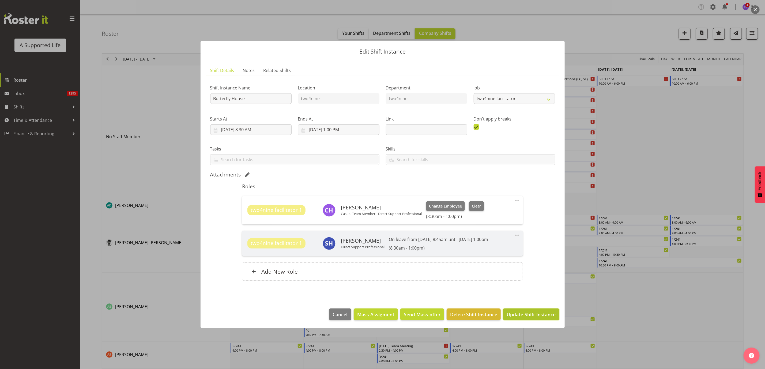
click at [537, 314] on span "Update Shift Instance" at bounding box center [531, 314] width 49 height 7
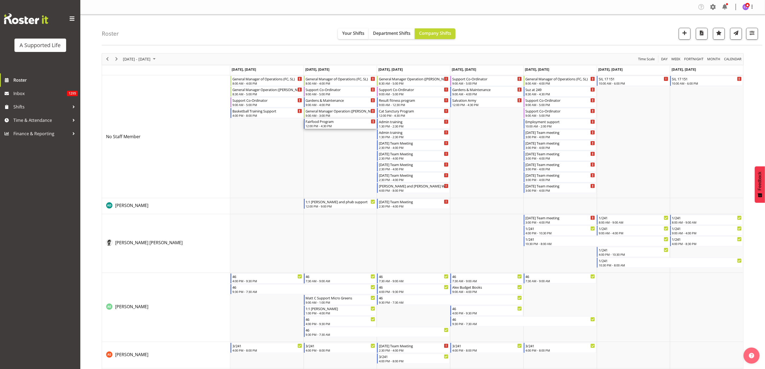
click at [340, 124] on div "12:00 PM - 4:30 PM" at bounding box center [341, 126] width 70 height 4
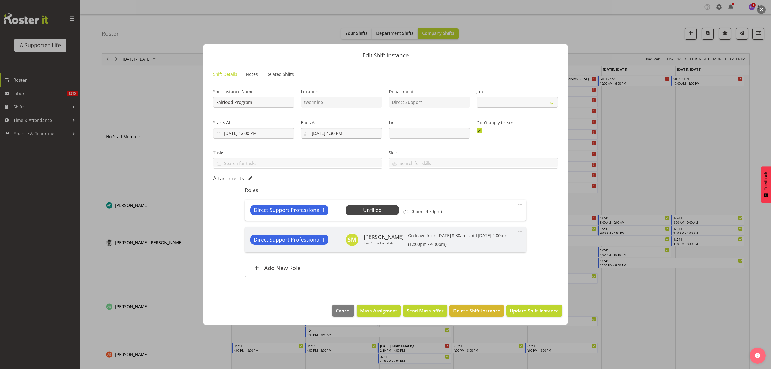
select select "4112"
click at [374, 206] on span "Select Employee" at bounding box center [372, 210] width 40 height 8
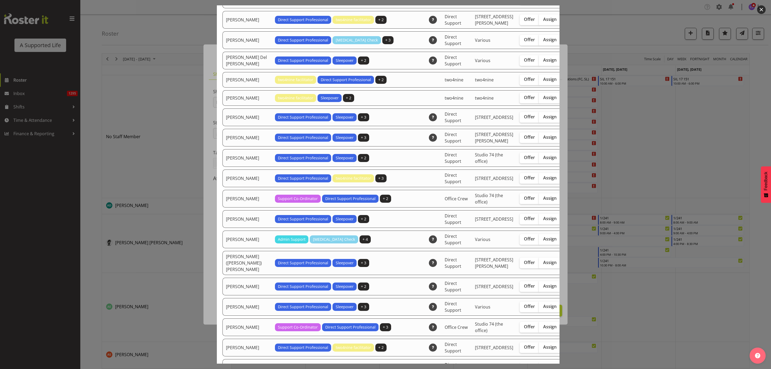
scroll to position [241, 0]
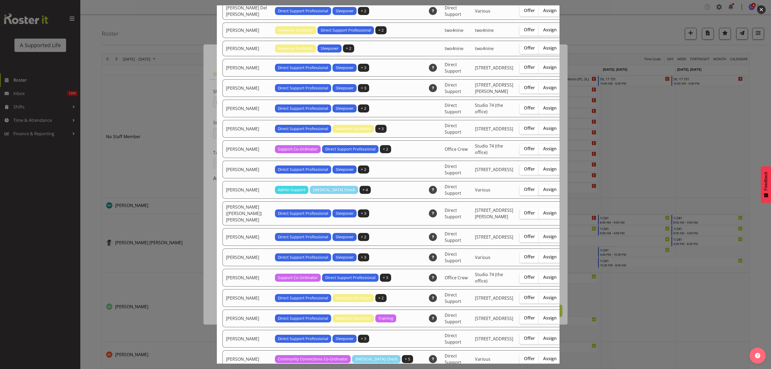
click at [543, 192] on span "Assign" at bounding box center [549, 189] width 13 height 5
click at [539, 191] on input "Assign" at bounding box center [540, 189] width 3 height 3
checkbox input "true"
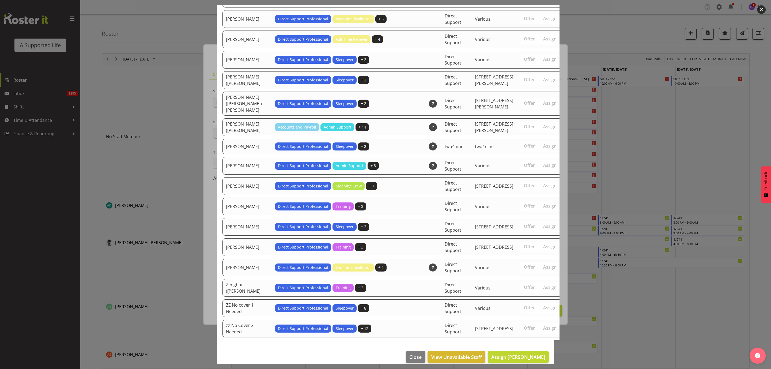
scroll to position [1631, 0]
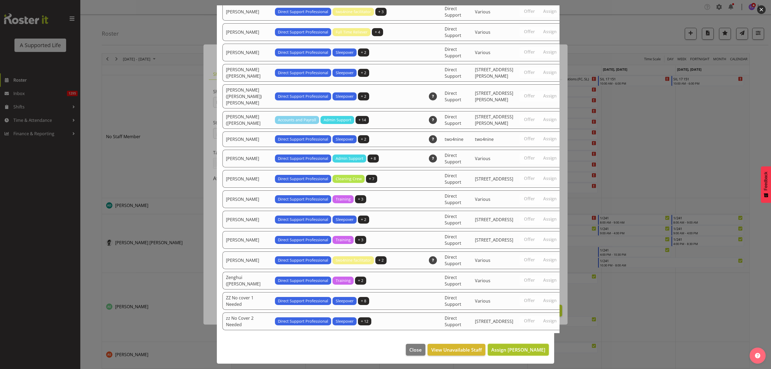
click at [516, 352] on span "Assign [PERSON_NAME]" at bounding box center [518, 349] width 54 height 6
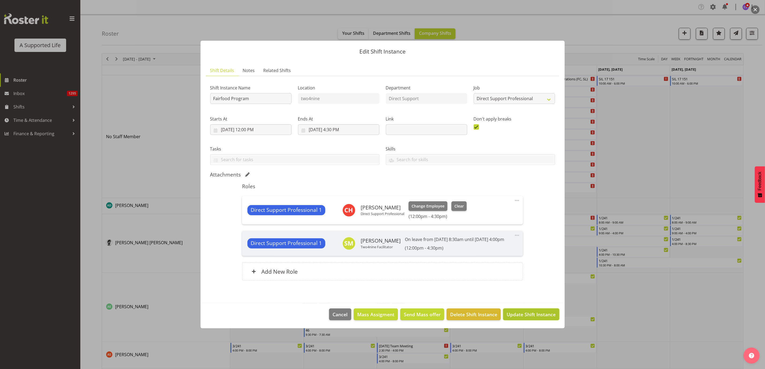
click at [529, 316] on span "Update Shift Instance" at bounding box center [531, 314] width 49 height 7
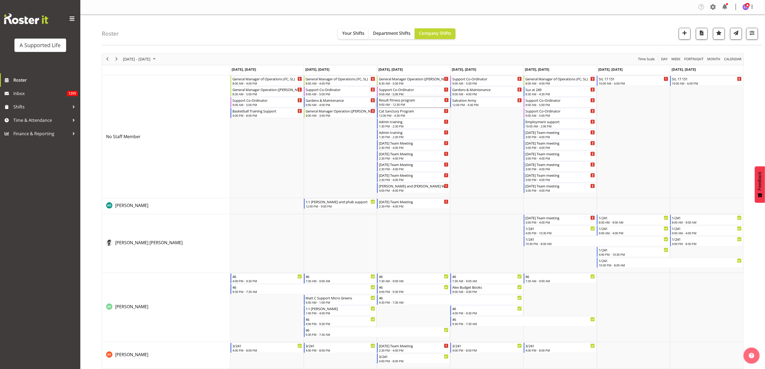
click at [420, 104] on div "9:00 AM - 12:30 PM" at bounding box center [414, 104] width 70 height 4
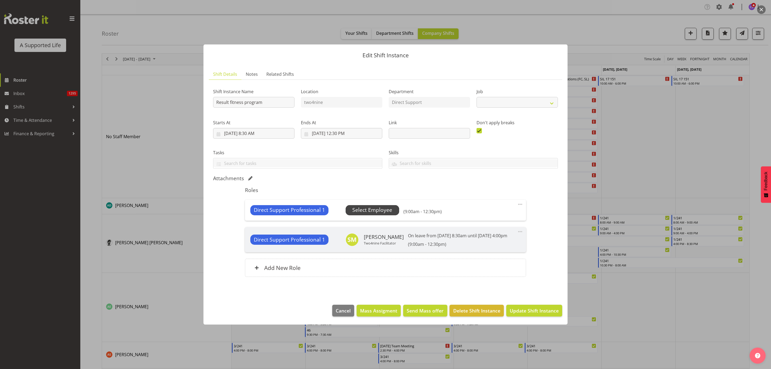
click at [380, 210] on span "Select Employee" at bounding box center [372, 210] width 40 height 8
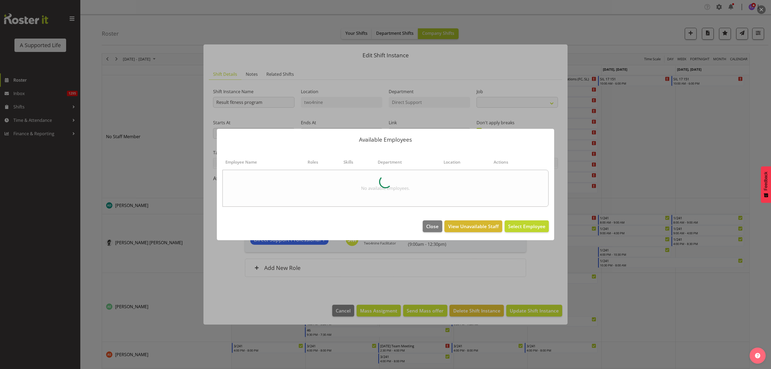
select select "4112"
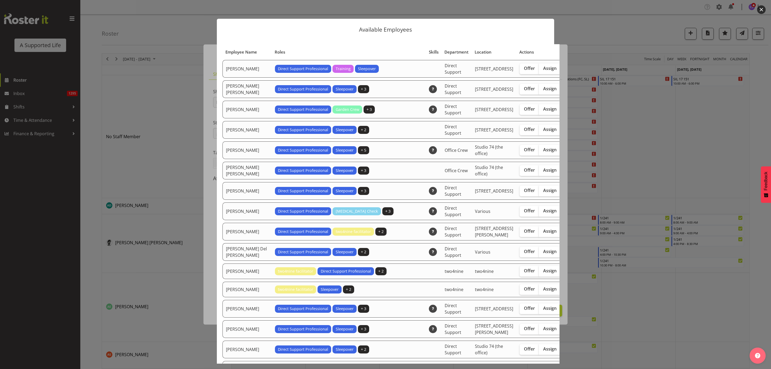
select select "4112"
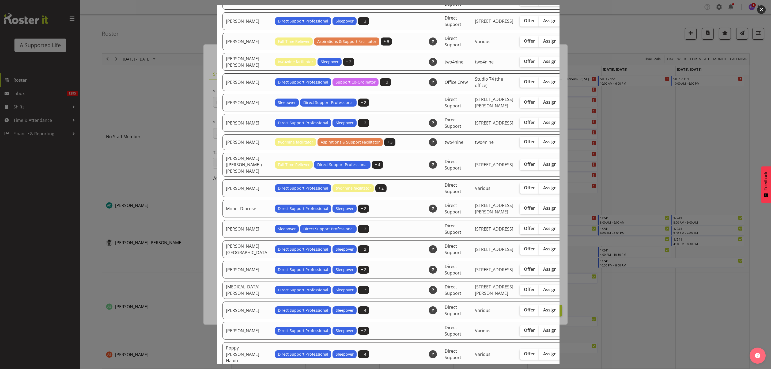
scroll to position [1084, 0]
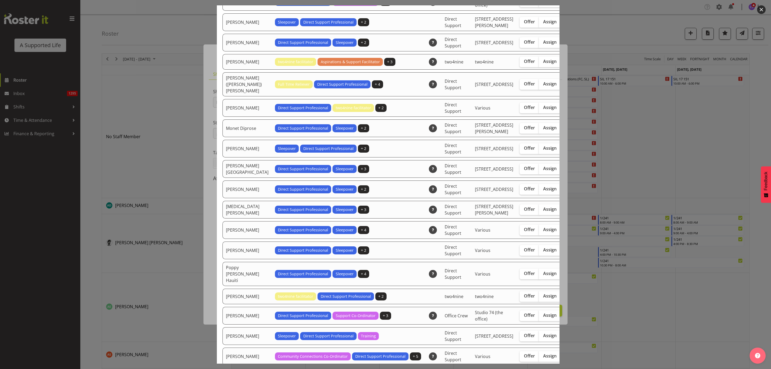
drag, startPoint x: 523, startPoint y: 212, endPoint x: 534, endPoint y: 212, distance: 11.2
click at [543, 130] on span "Assign" at bounding box center [549, 127] width 13 height 5
click at [539, 130] on input "Assign" at bounding box center [540, 127] width 3 height 3
checkbox input "true"
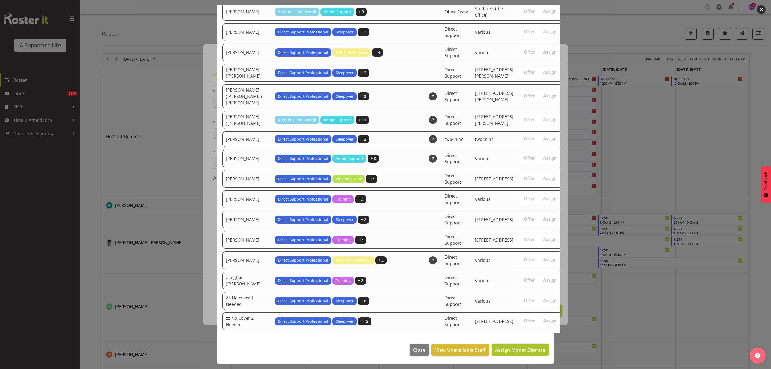
click at [532, 350] on span "Assign Monet Diprose" at bounding box center [520, 349] width 50 height 6
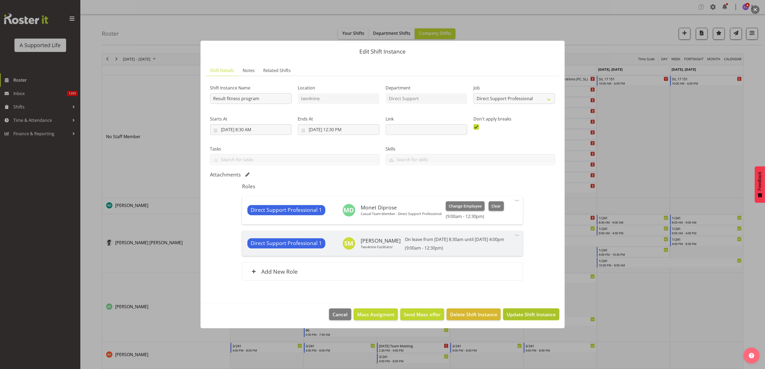
click at [546, 317] on span "Update Shift Instance" at bounding box center [531, 314] width 49 height 7
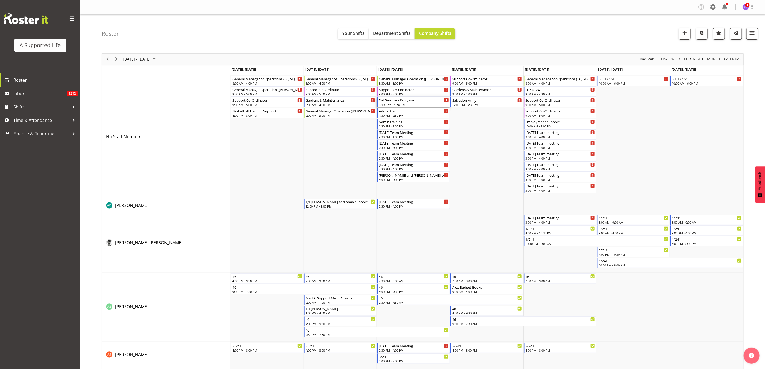
click at [404, 100] on div "Cat Sanctury Program" at bounding box center [414, 99] width 70 height 5
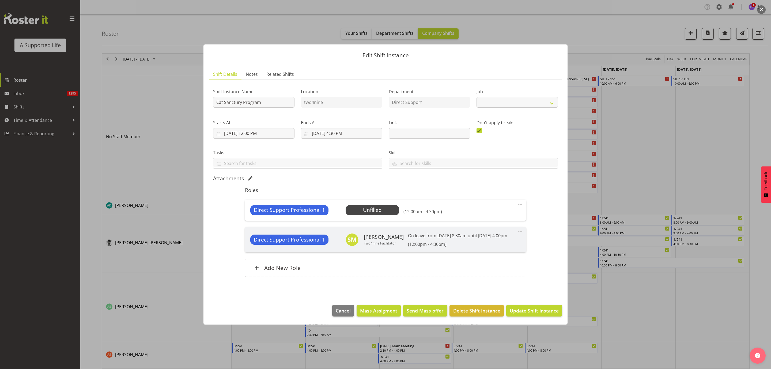
select select "4112"
click at [388, 207] on span "Select Employee" at bounding box center [372, 210] width 40 height 8
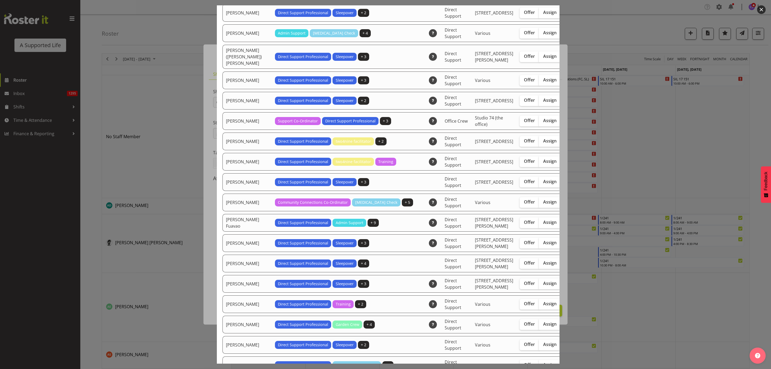
scroll to position [402, 0]
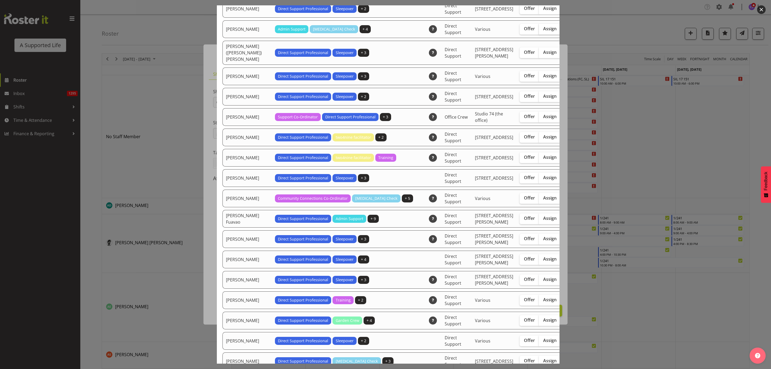
click at [543, 31] on span "Assign" at bounding box center [549, 28] width 13 height 5
click at [539, 31] on input "Assign" at bounding box center [540, 28] width 3 height 3
checkbox input "true"
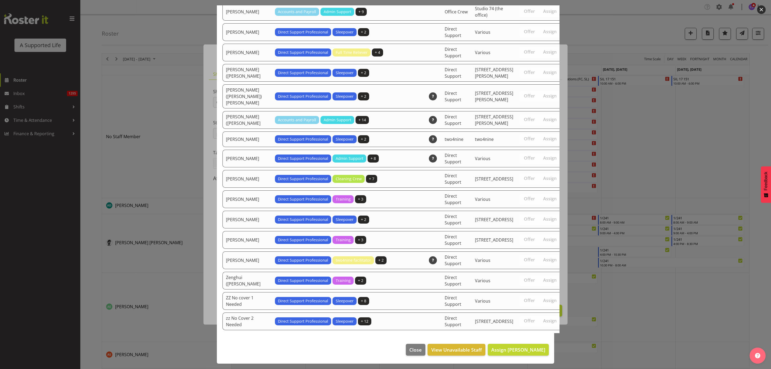
scroll to position [1672, 0]
click at [508, 354] on button "Assign [PERSON_NAME]" at bounding box center [518, 350] width 61 height 12
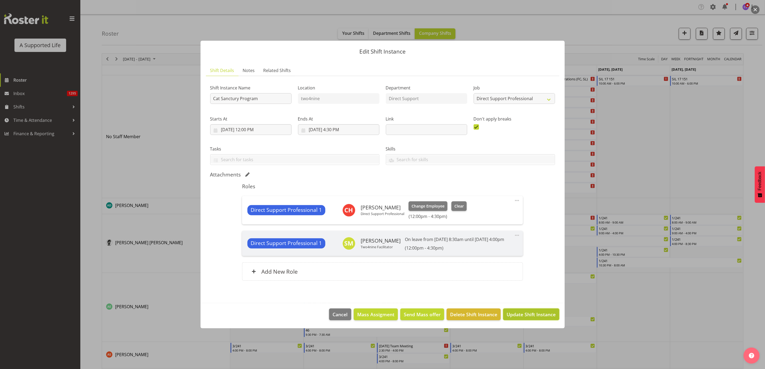
click at [530, 318] on span "Update Shift Instance" at bounding box center [531, 314] width 49 height 7
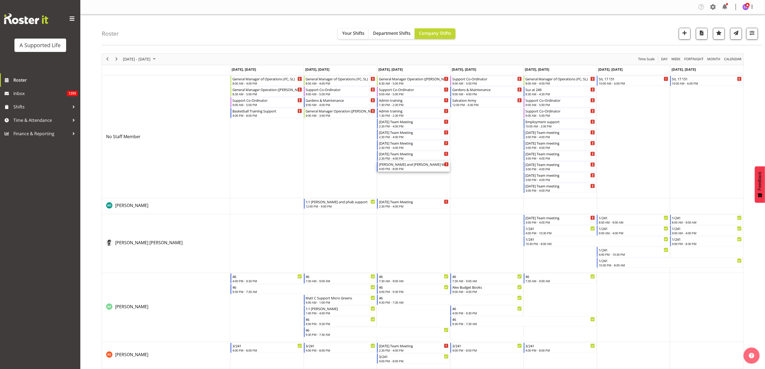
click at [414, 167] on div "[PERSON_NAME] and [PERSON_NAME] W support 4:00 PM - 8:00 PM" at bounding box center [414, 166] width 70 height 10
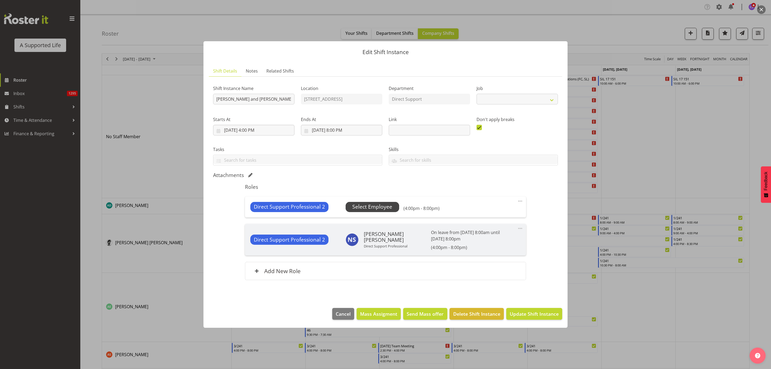
select select "4112"
click at [377, 208] on span "Select Employee" at bounding box center [372, 207] width 40 height 8
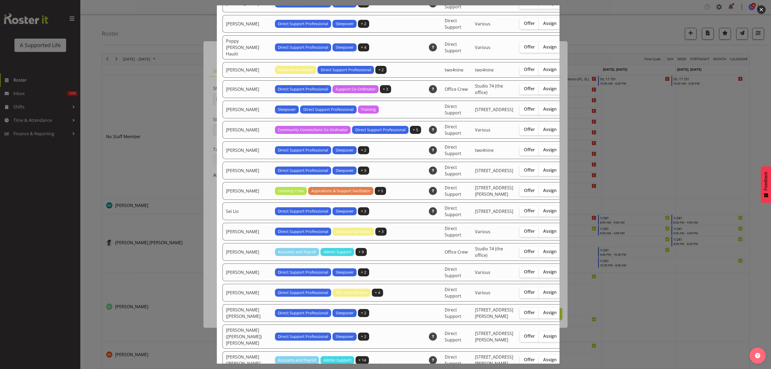
scroll to position [1406, 0]
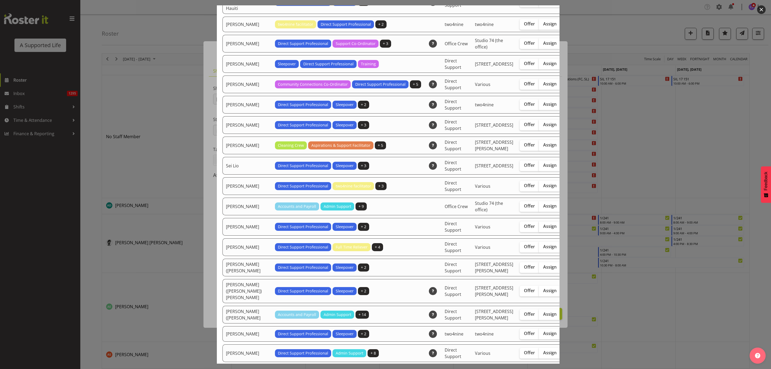
click at [543, 229] on span "Assign" at bounding box center [549, 226] width 13 height 5
click at [539, 228] on input "Assign" at bounding box center [540, 226] width 3 height 3
checkbox input "true"
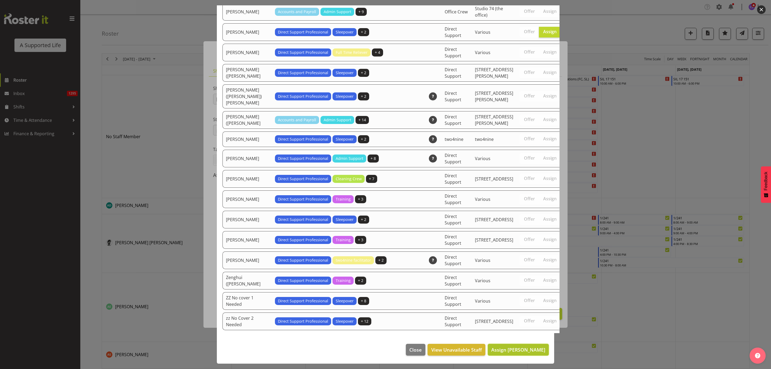
click at [530, 346] on span "Assign [PERSON_NAME]" at bounding box center [518, 349] width 54 height 6
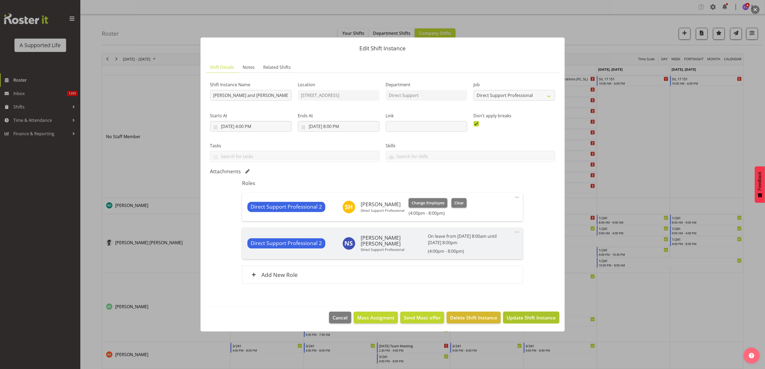
click at [541, 318] on span "Update Shift Instance" at bounding box center [531, 317] width 49 height 7
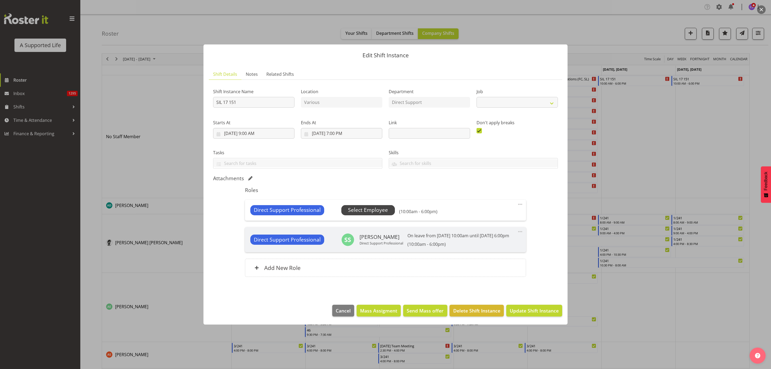
click at [350, 207] on span "Select Employee" at bounding box center [368, 210] width 40 height 8
select select "4112"
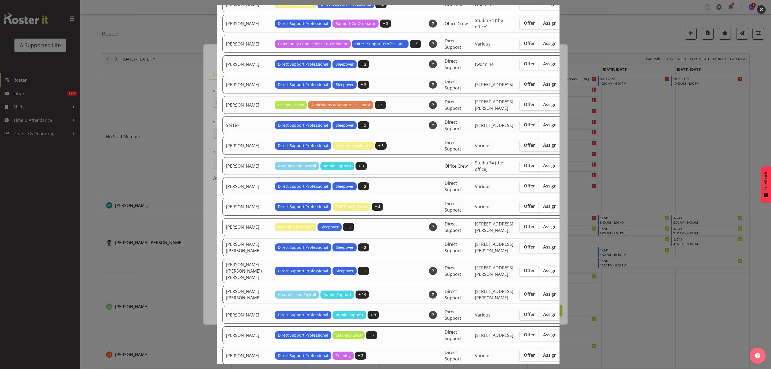
scroll to position [1365, 0]
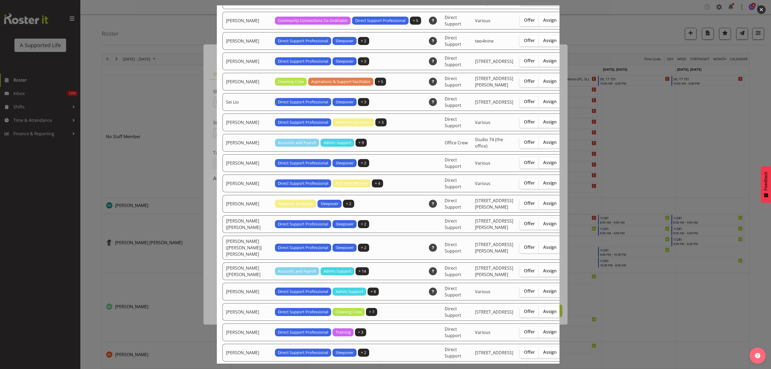
click at [543, 165] on span "Assign" at bounding box center [549, 162] width 13 height 5
click at [539, 164] on input "Assign" at bounding box center [540, 162] width 3 height 3
checkbox input "true"
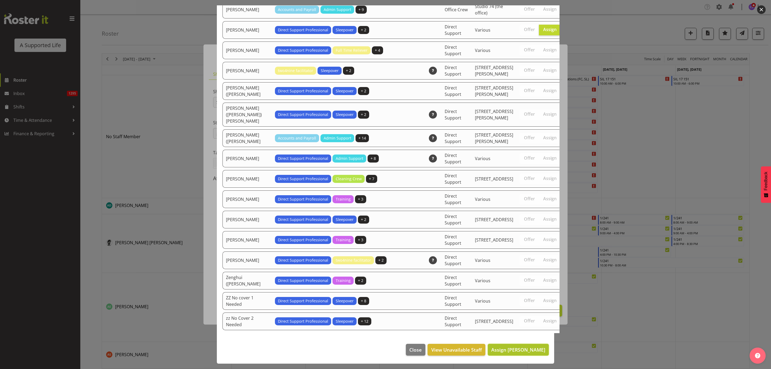
click at [529, 348] on span "Assign [PERSON_NAME]" at bounding box center [518, 349] width 54 height 6
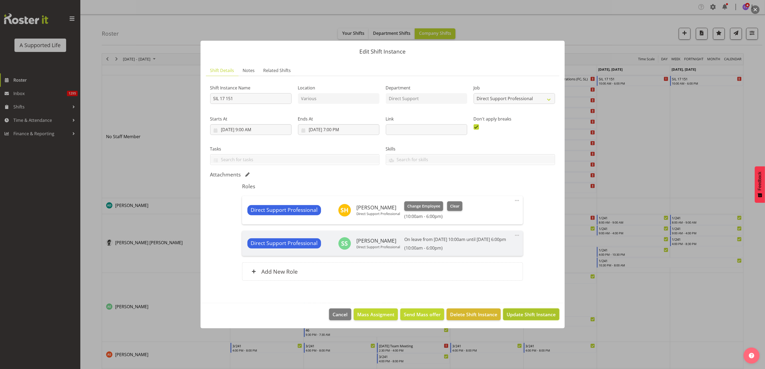
click at [537, 318] on span "Update Shift Instance" at bounding box center [531, 314] width 49 height 7
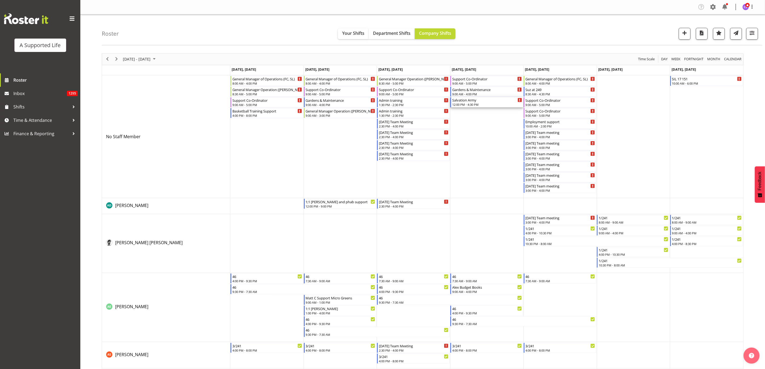
click at [480, 103] on div "12:00 PM - 4:30 PM" at bounding box center [487, 104] width 70 height 4
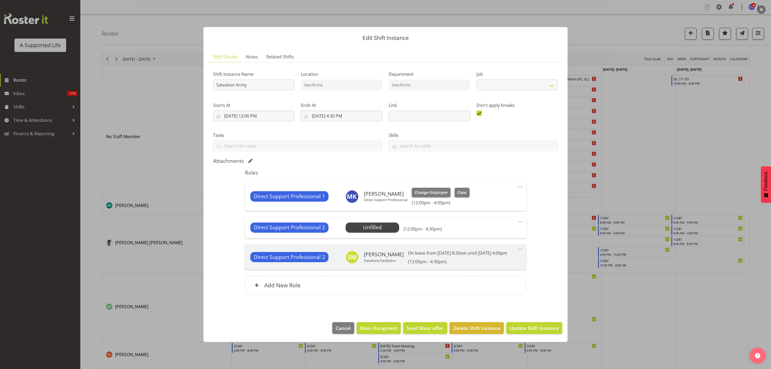
select select "4112"
click at [383, 225] on span "Select Employee" at bounding box center [372, 228] width 40 height 8
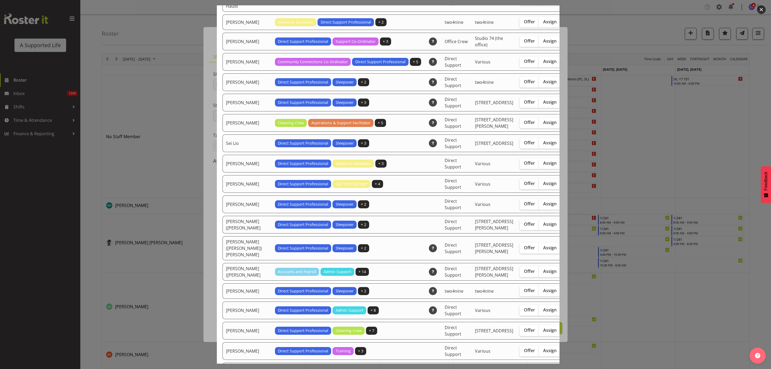
scroll to position [1365, 0]
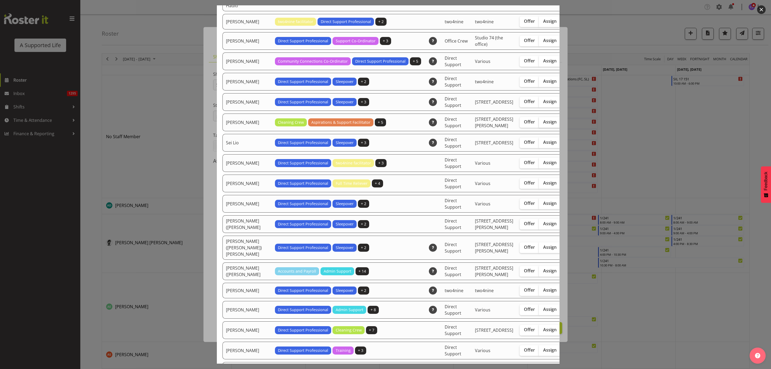
click at [543, 124] on span "Assign" at bounding box center [549, 121] width 13 height 5
click at [539, 124] on input "Assign" at bounding box center [540, 121] width 3 height 3
checkbox input "true"
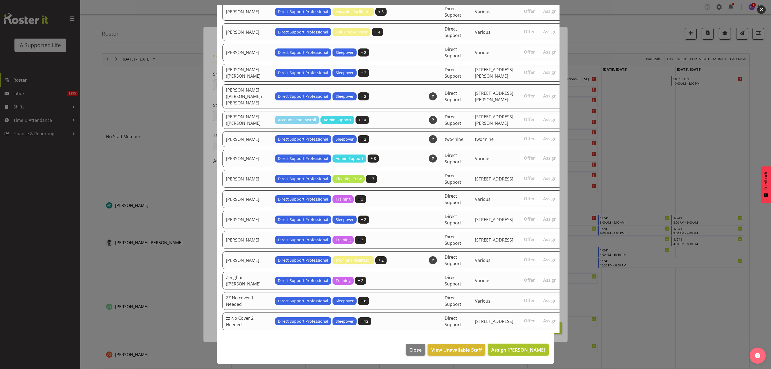
click at [527, 351] on span "Assign [PERSON_NAME]" at bounding box center [518, 349] width 54 height 6
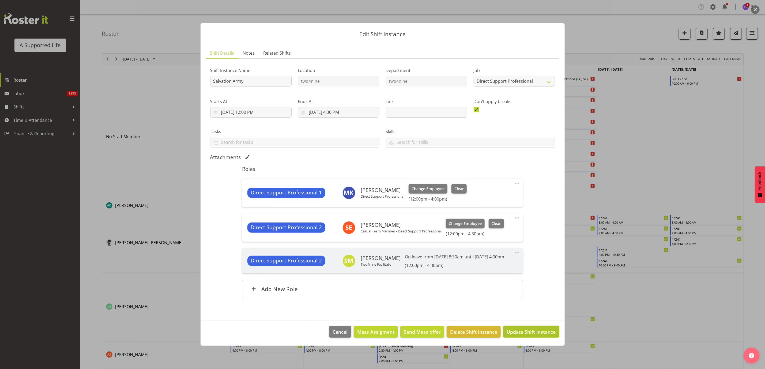
click at [542, 335] on span "Update Shift Instance" at bounding box center [531, 331] width 49 height 7
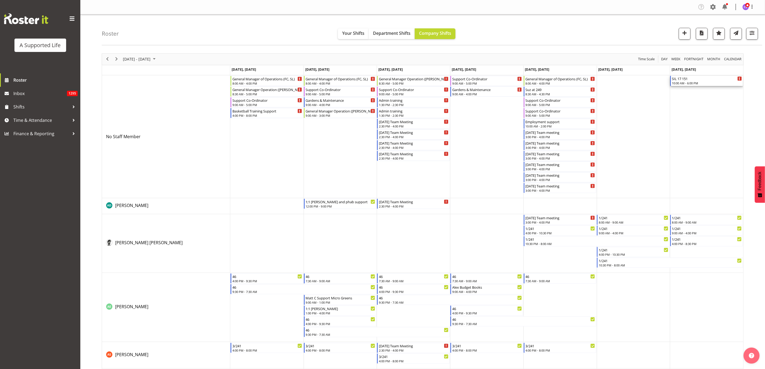
click at [705, 84] on div "10:00 AM - 6:00 PM" at bounding box center [707, 83] width 70 height 4
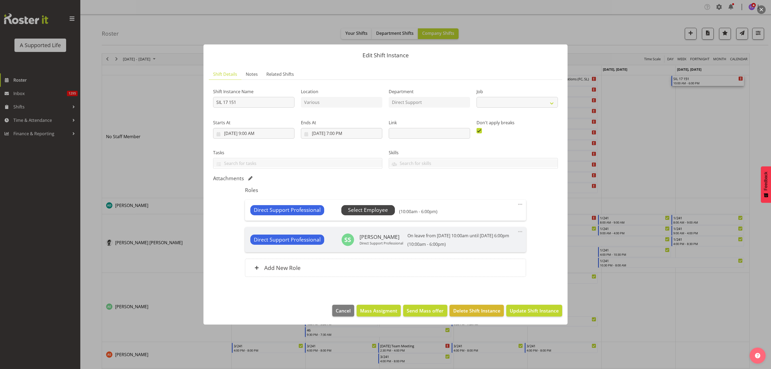
select select "4112"
click at [386, 206] on span "Select Employee" at bounding box center [368, 210] width 40 height 8
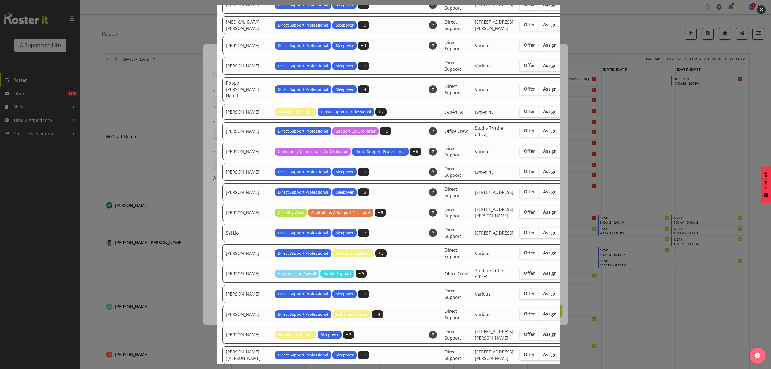
scroll to position [1245, 0]
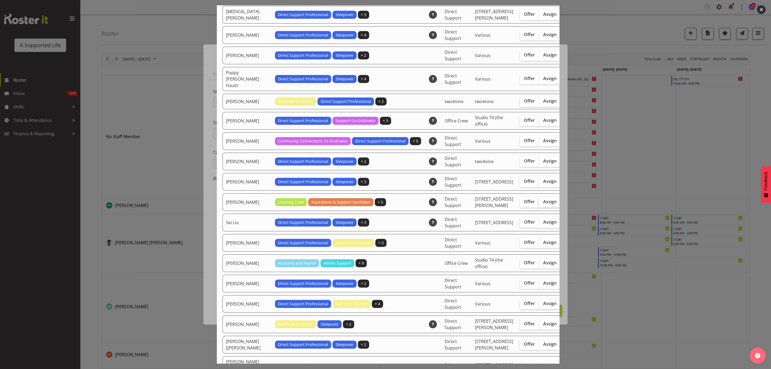
click at [543, 204] on span "Assign" at bounding box center [549, 201] width 13 height 5
click at [539, 203] on input "Assign" at bounding box center [540, 201] width 3 height 3
checkbox input "true"
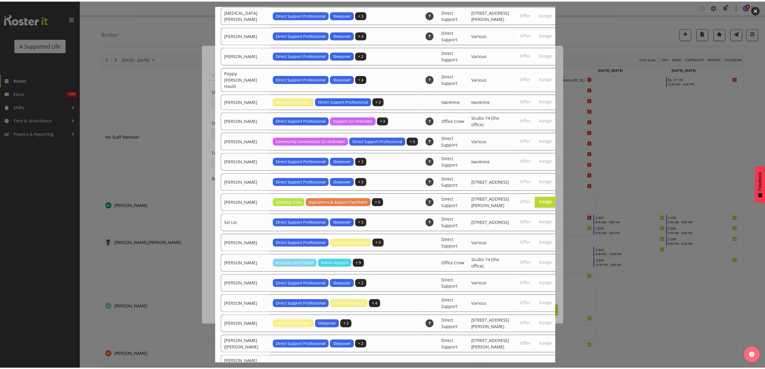
scroll to position [1611, 0]
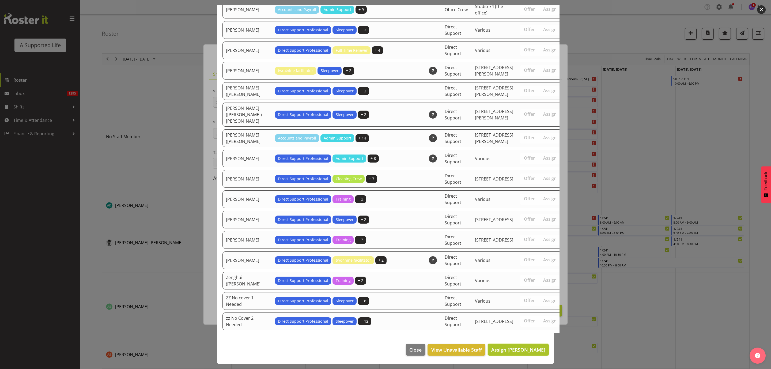
click at [530, 349] on span "Assign [PERSON_NAME]" at bounding box center [518, 349] width 54 height 6
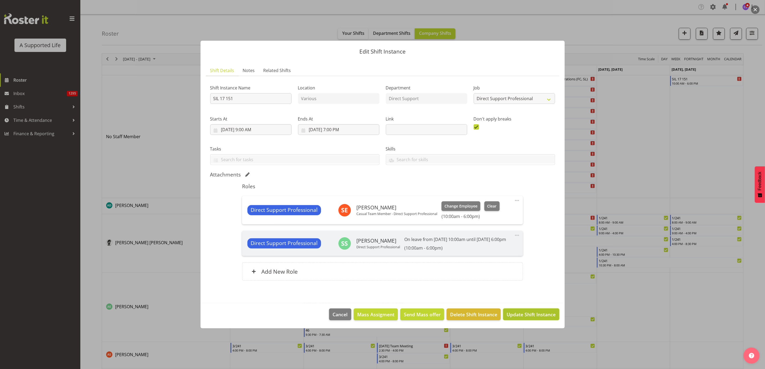
click at [547, 318] on span "Update Shift Instance" at bounding box center [531, 314] width 49 height 7
